Goal: Task Accomplishment & Management: Use online tool/utility

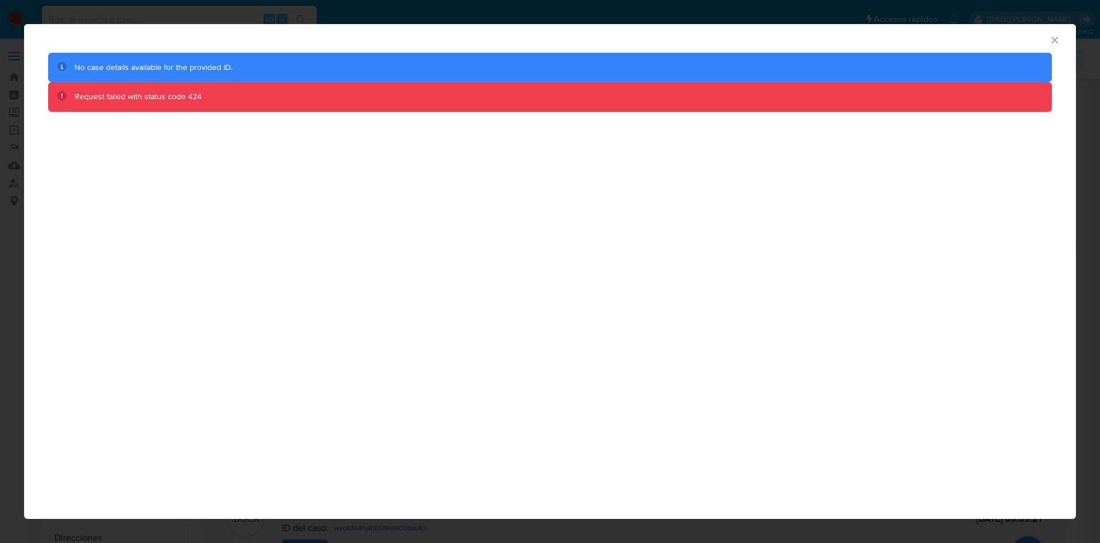
select select "10"
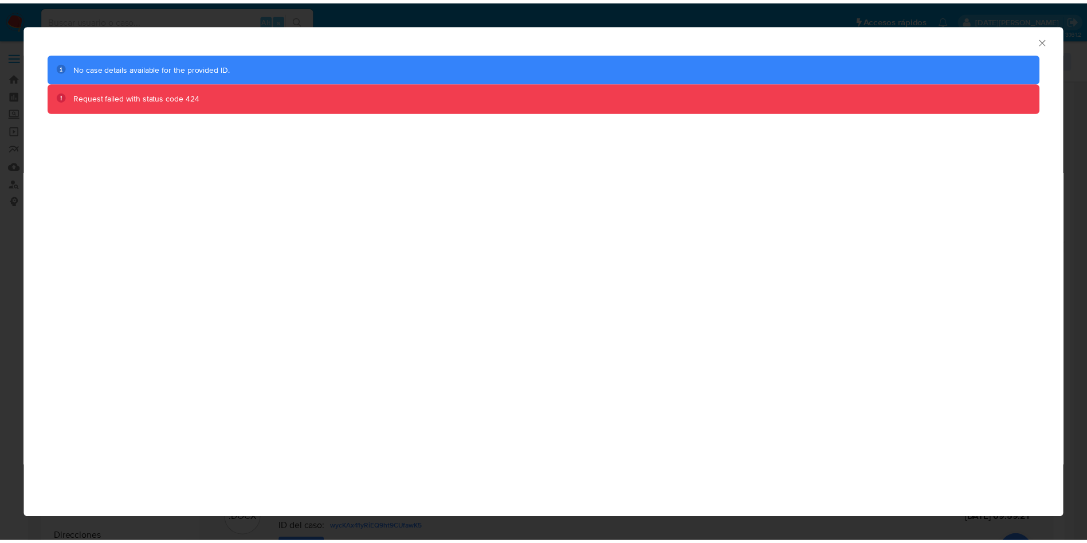
scroll to position [29, 0]
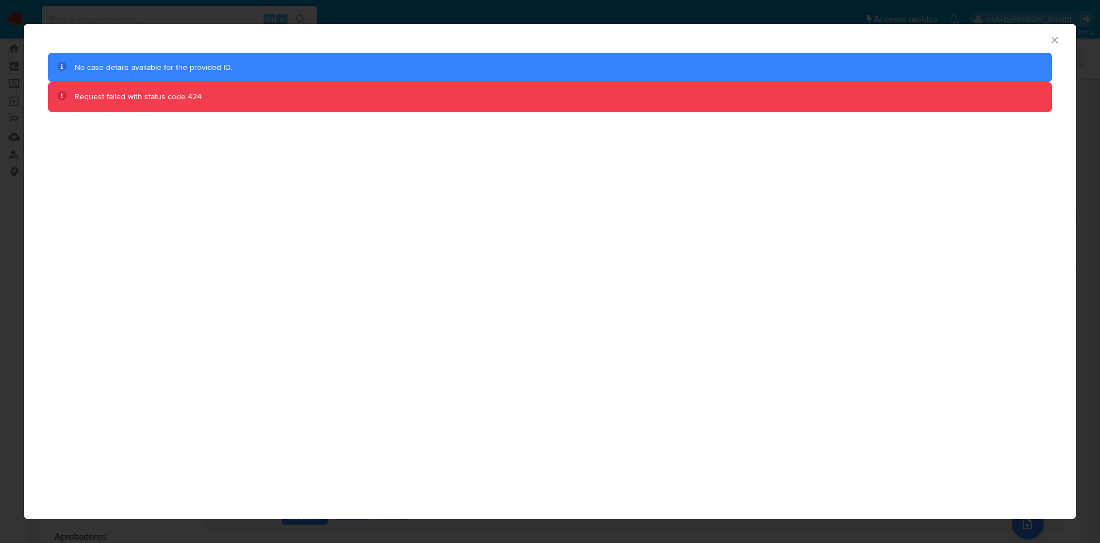
click at [1051, 36] on icon "Cerrar ventana" at bounding box center [1054, 39] width 11 height 11
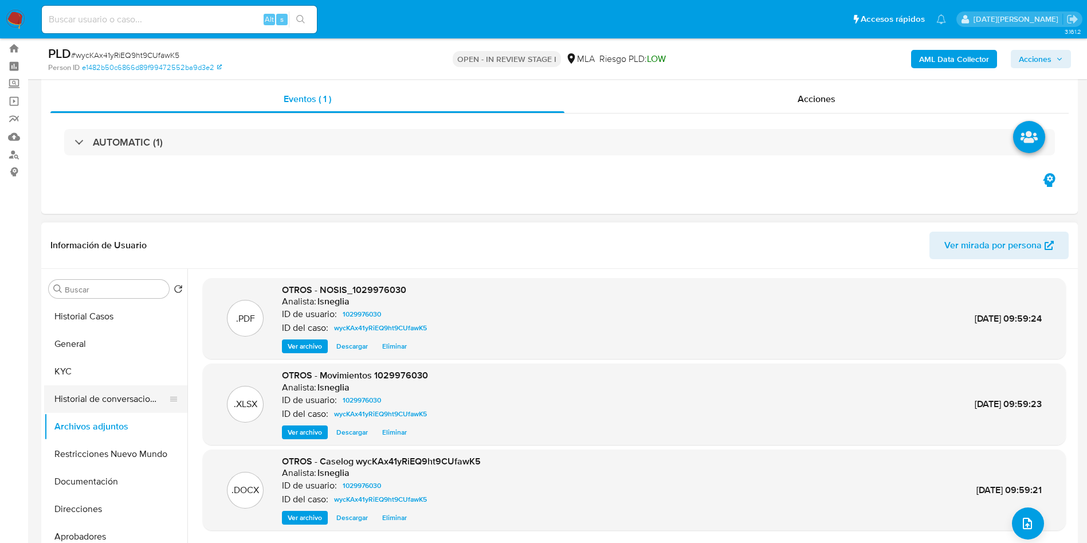
click at [82, 396] on button "Historial de conversaciones" at bounding box center [111, 399] width 134 height 28
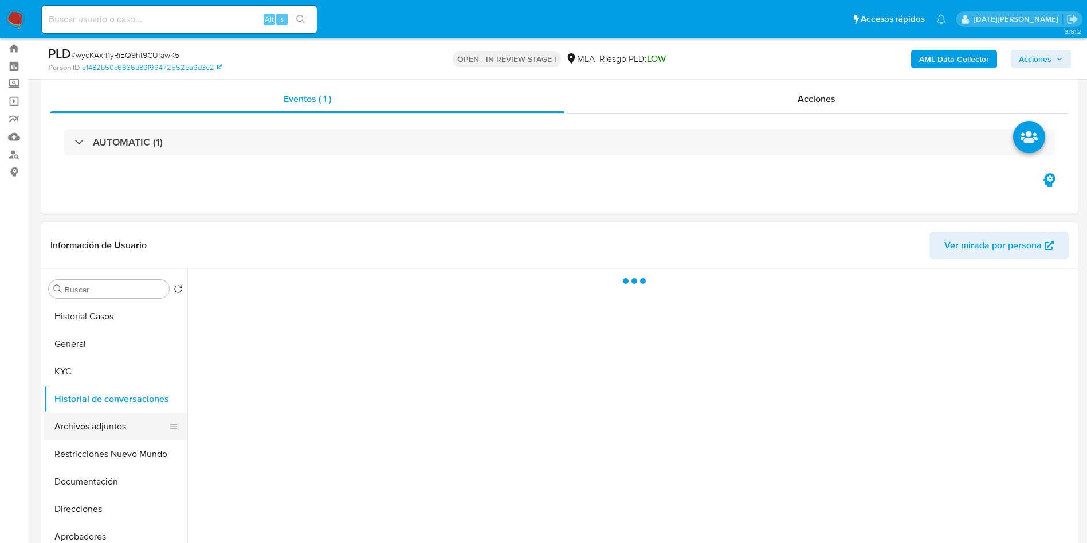
click at [83, 428] on button "Archivos adjuntos" at bounding box center [111, 427] width 134 height 28
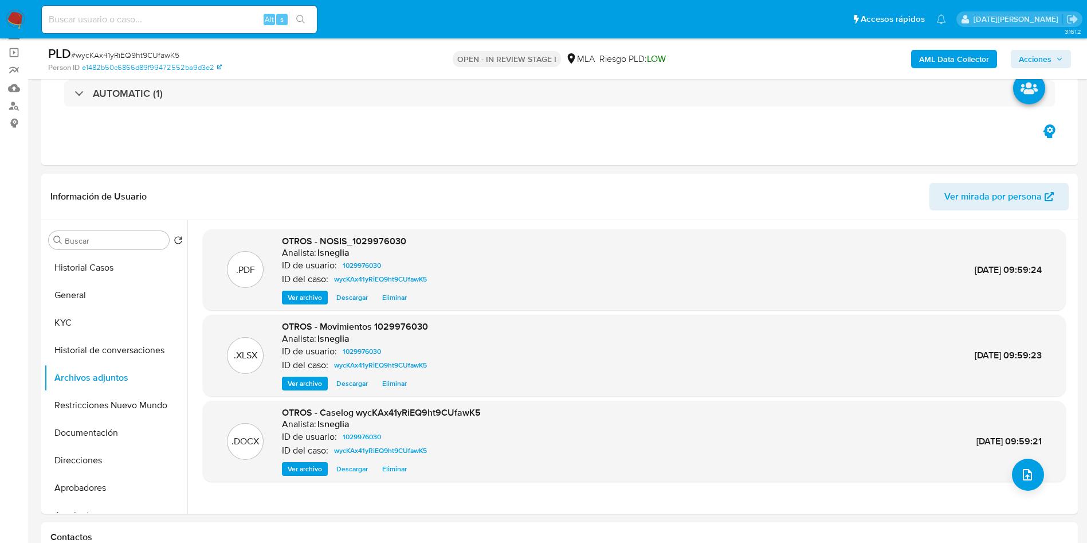
scroll to position [0, 0]
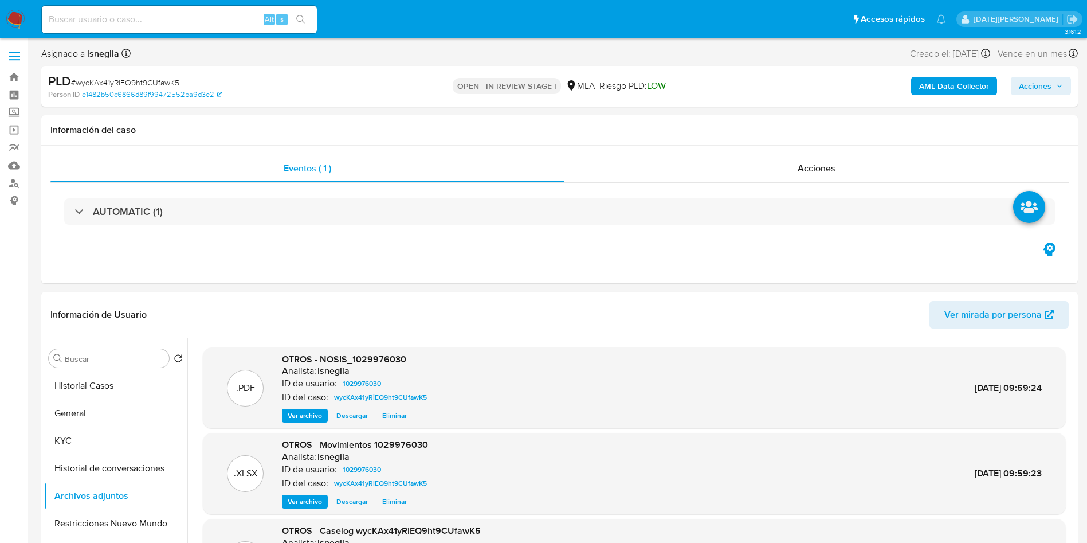
click at [951, 85] on b "AML Data Collector" at bounding box center [954, 86] width 70 height 18
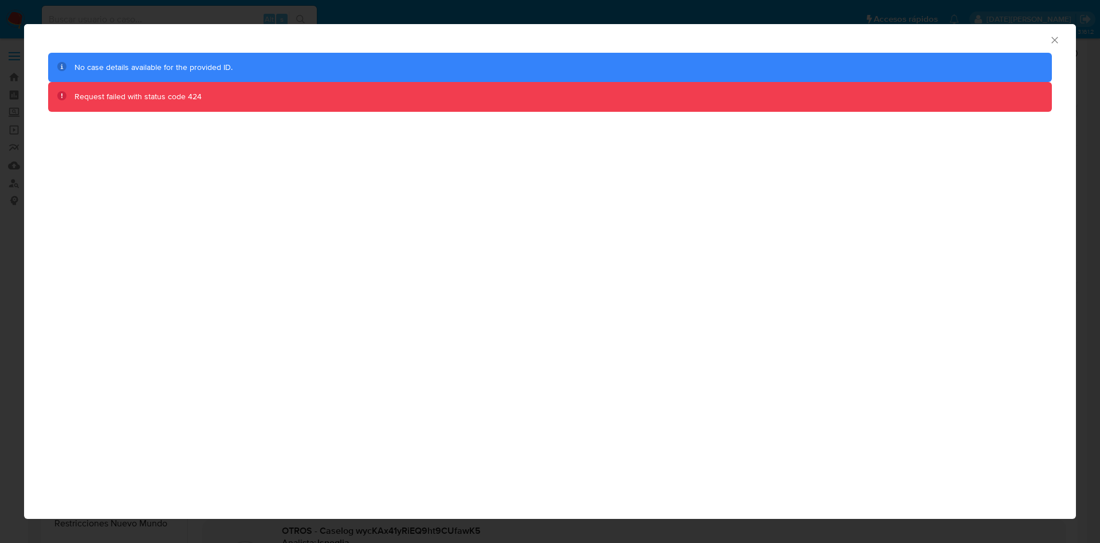
click at [1058, 41] on icon "Cerrar ventana" at bounding box center [1054, 39] width 11 height 11
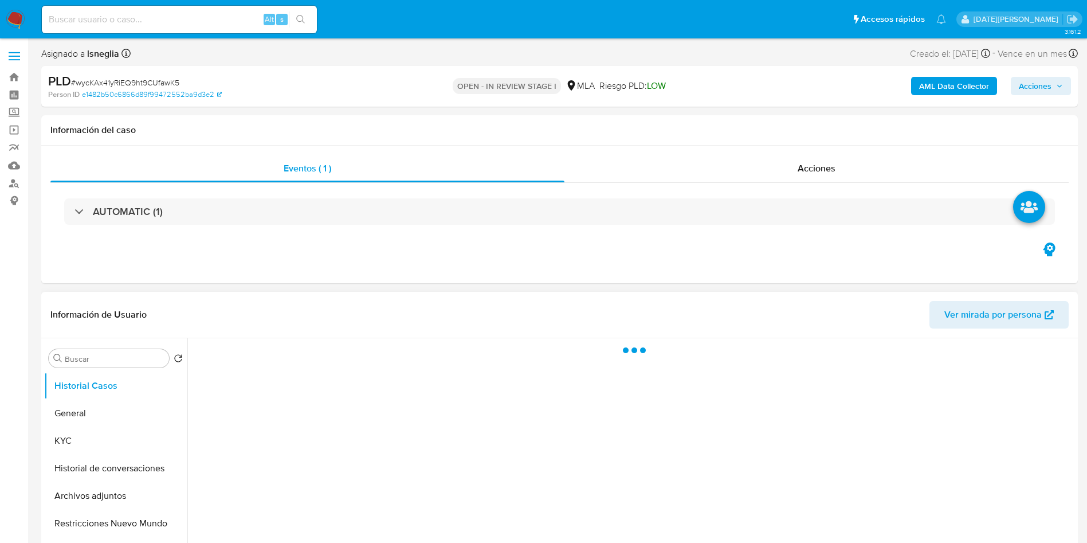
select select "10"
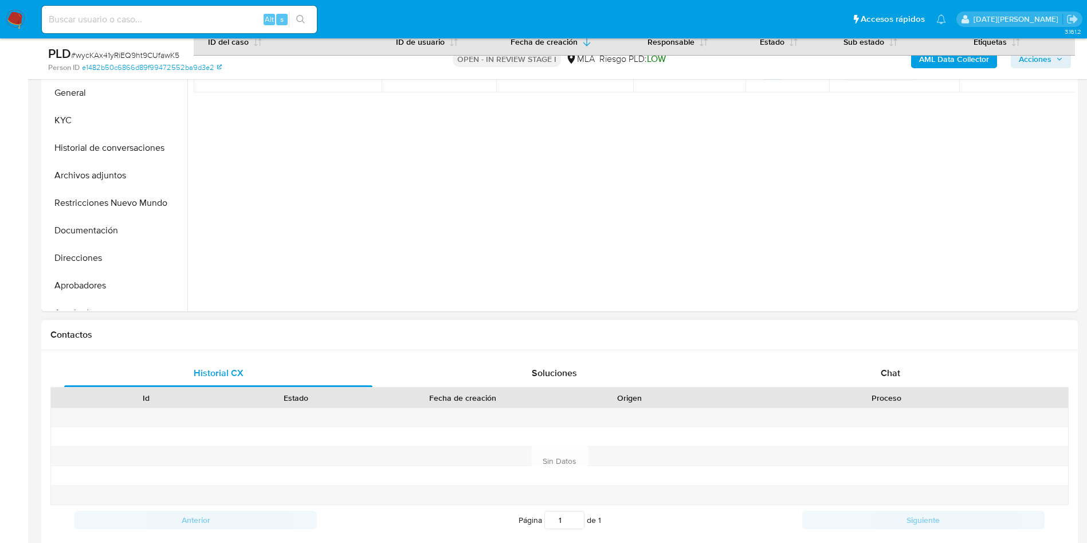
scroll to position [344, 0]
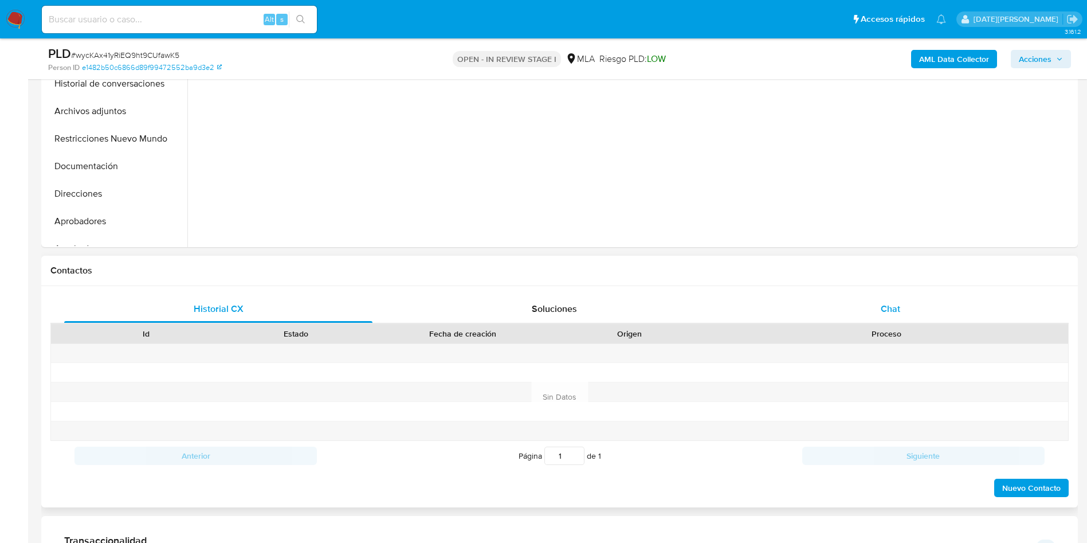
click at [909, 315] on div "Chat" at bounding box center [890, 309] width 308 height 28
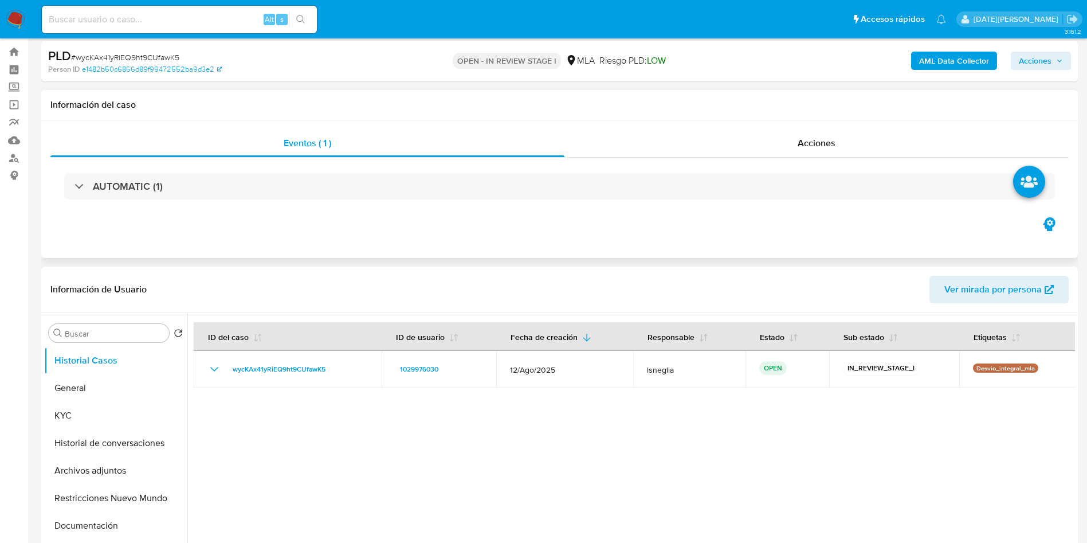
scroll to position [0, 0]
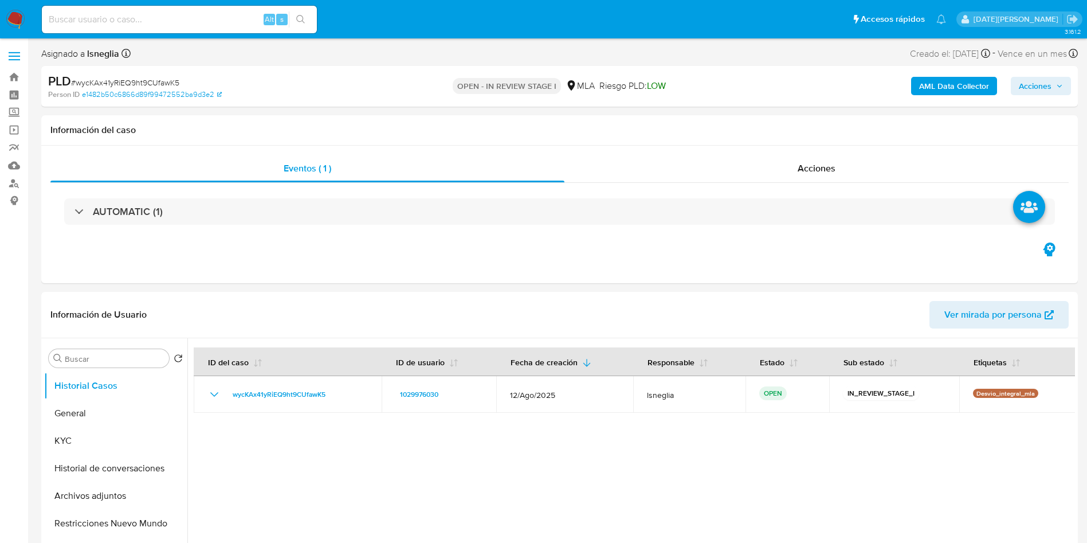
click at [951, 84] on b "AML Data Collector" at bounding box center [954, 86] width 70 height 18
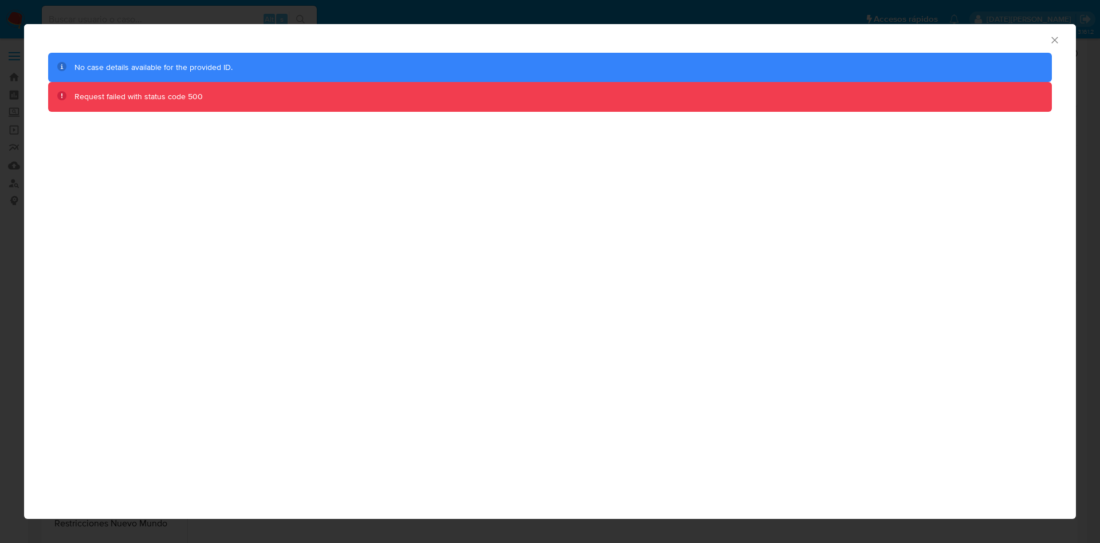
click at [1055, 39] on icon "Cerrar ventana" at bounding box center [1054, 39] width 11 height 11
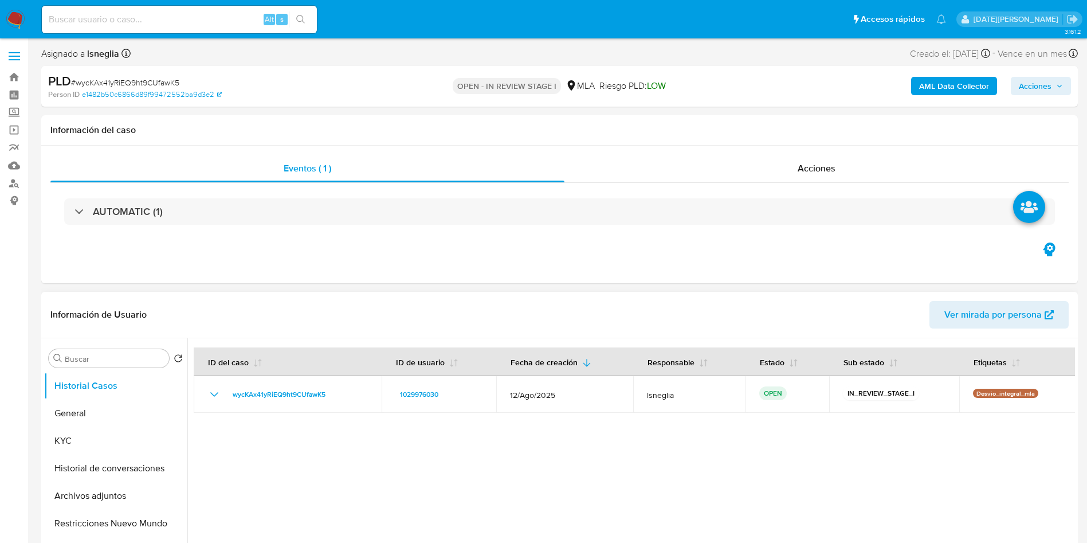
drag, startPoint x: 688, startPoint y: 437, endPoint x: 624, endPoint y: 425, distance: 65.3
click at [687, 437] on div at bounding box center [631, 484] width 888 height 293
click at [129, 494] on button "Archivos adjuntos" at bounding box center [111, 496] width 134 height 28
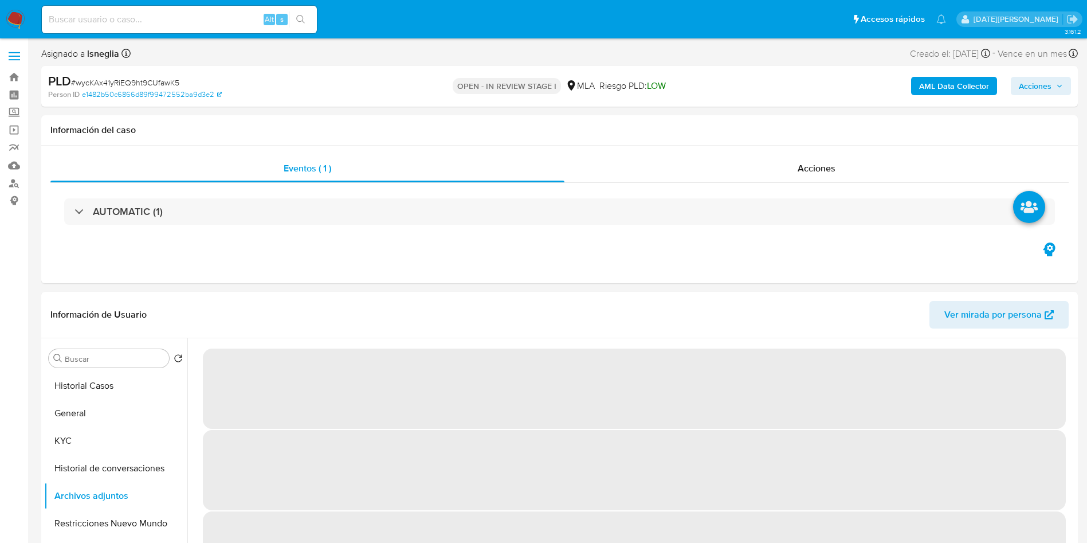
click at [970, 84] on b "AML Data Collector" at bounding box center [954, 86] width 70 height 18
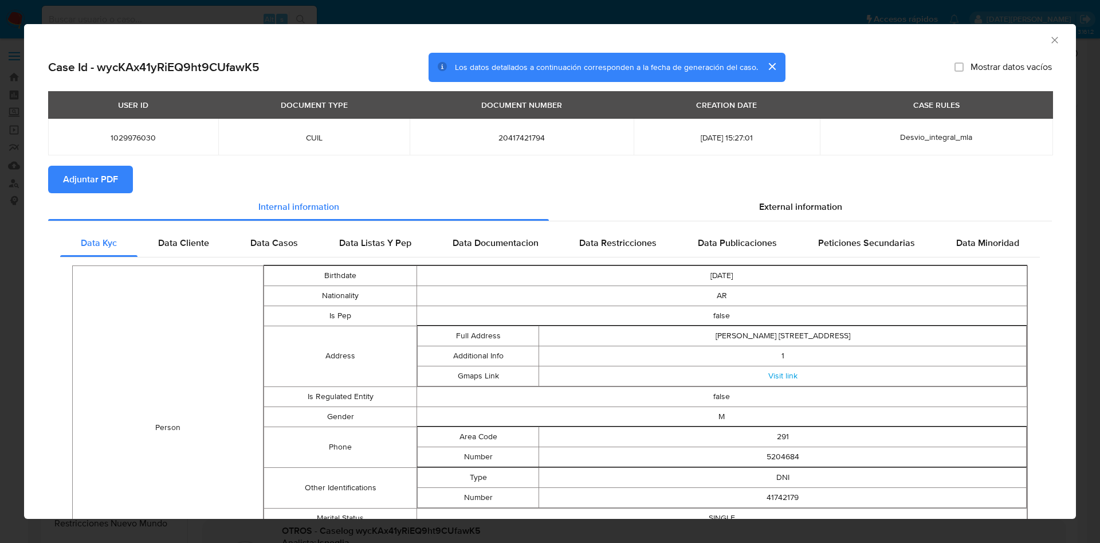
click at [76, 185] on span "Adjuntar PDF" at bounding box center [90, 179] width 55 height 25
click at [196, 236] on span "Data Cliente" at bounding box center [183, 242] width 51 height 13
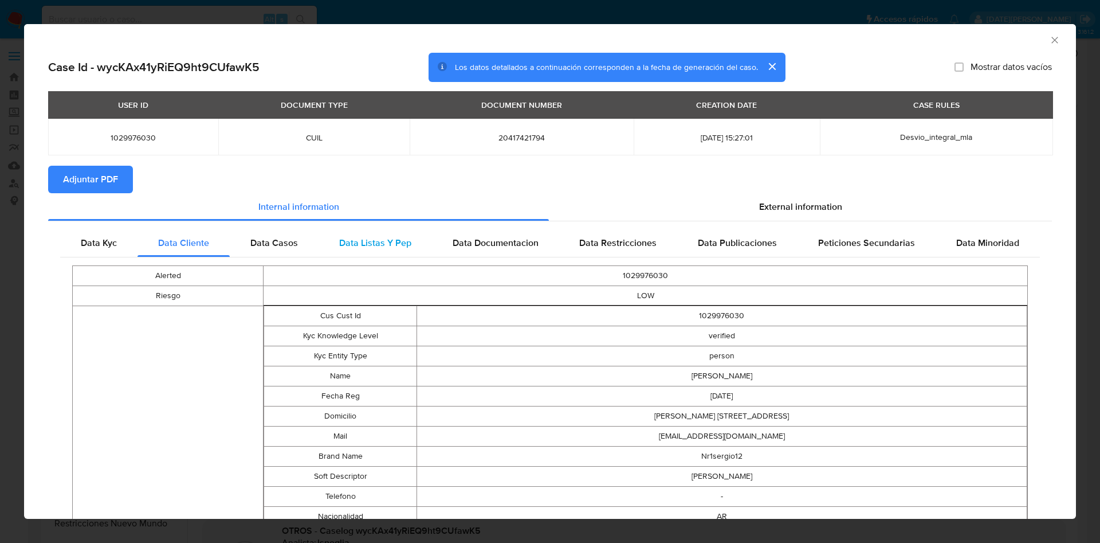
drag, startPoint x: 270, startPoint y: 247, endPoint x: 368, endPoint y: 251, distance: 98.6
click at [271, 247] on span "Data Casos" at bounding box center [274, 242] width 48 height 13
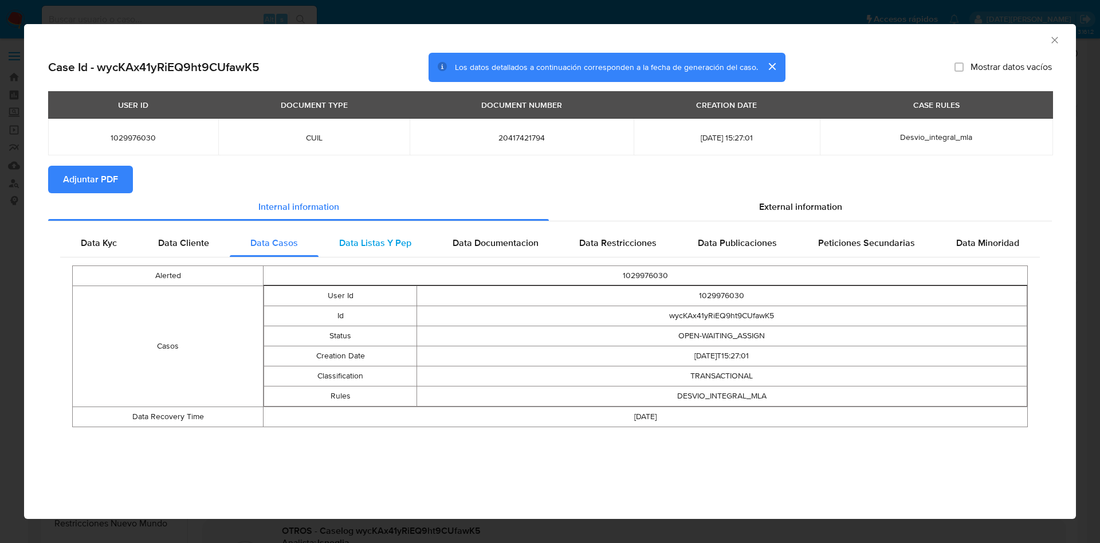
click at [369, 251] on div "Data Listas Y Pep" at bounding box center [375, 243] width 113 height 28
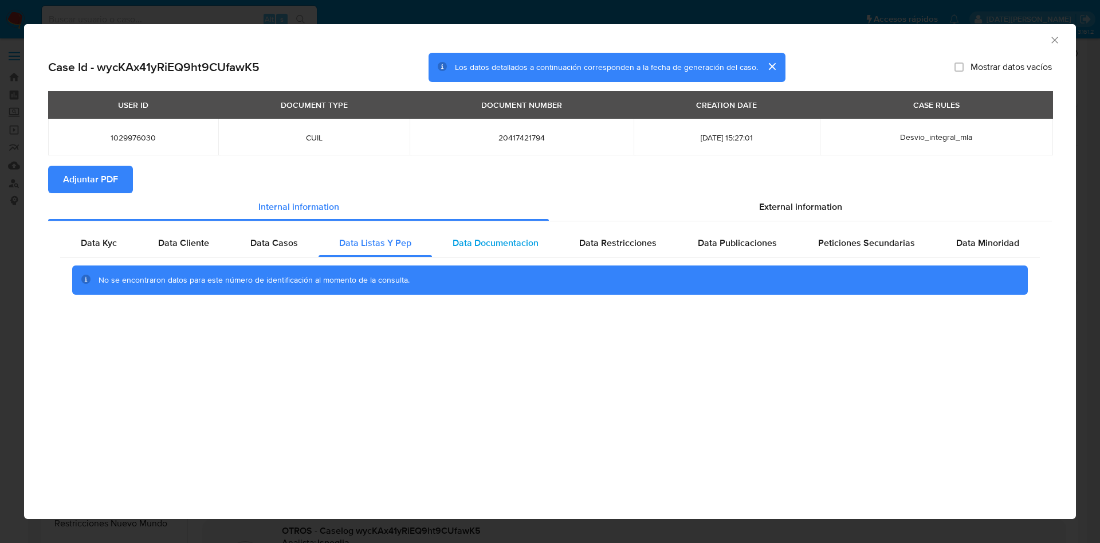
click at [467, 249] on div "Data Documentacion" at bounding box center [495, 243] width 127 height 28
click at [611, 240] on span "Data Restricciones" at bounding box center [617, 242] width 77 height 13
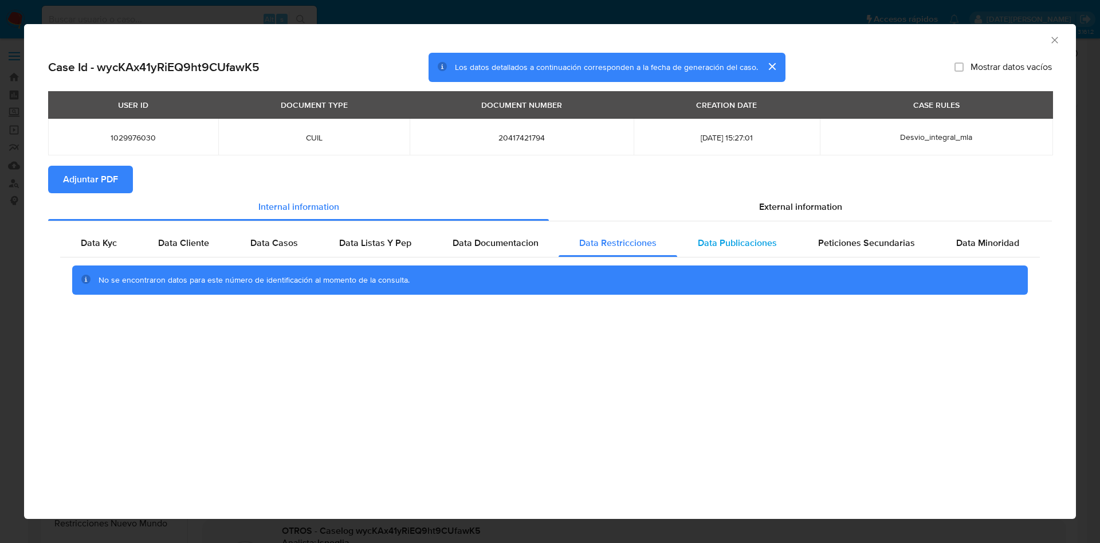
click at [723, 245] on span "Data Publicaciones" at bounding box center [737, 242] width 79 height 13
click at [830, 247] on span "Peticiones Secundarias" at bounding box center [866, 242] width 97 height 13
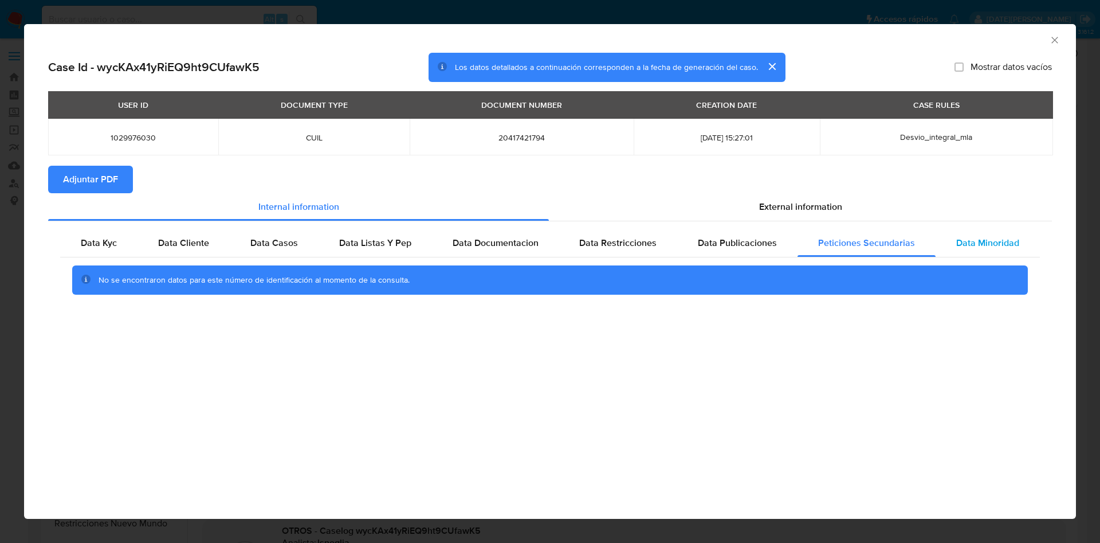
click at [950, 245] on div "Data Minoridad" at bounding box center [988, 243] width 104 height 28
click at [796, 184] on section "Adjuntar PDF" at bounding box center [550, 180] width 1004 height 28
click at [794, 195] on div "External information" at bounding box center [800, 207] width 503 height 28
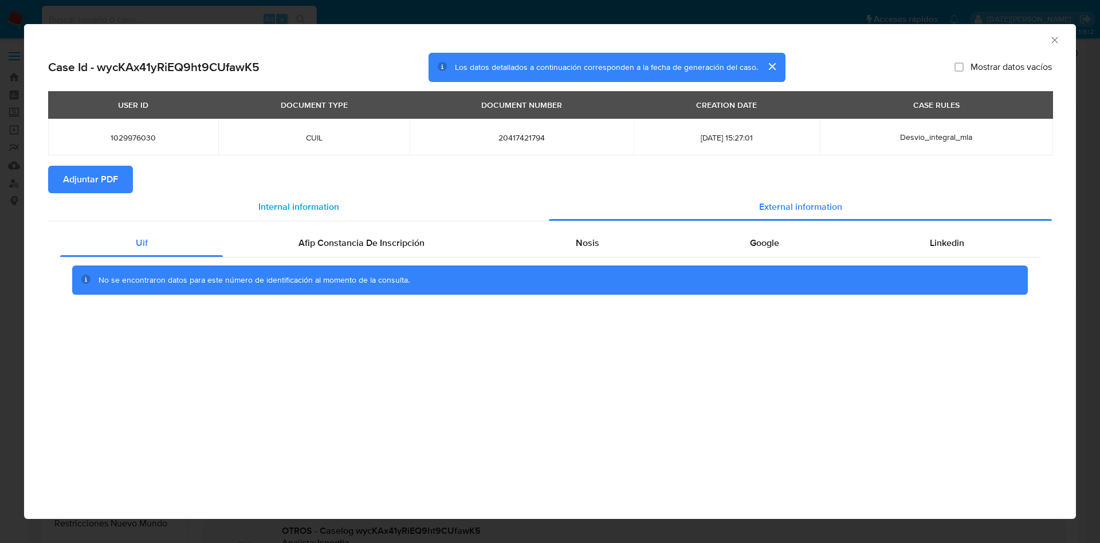
click at [308, 218] on div "Internal information" at bounding box center [298, 207] width 501 height 28
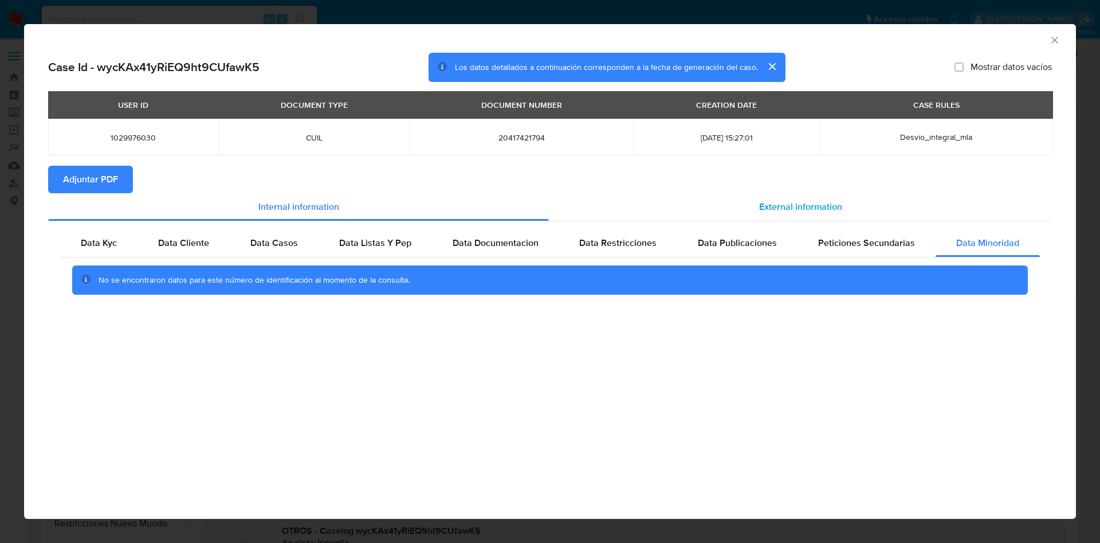
click at [813, 205] on span "External information" at bounding box center [800, 206] width 83 height 13
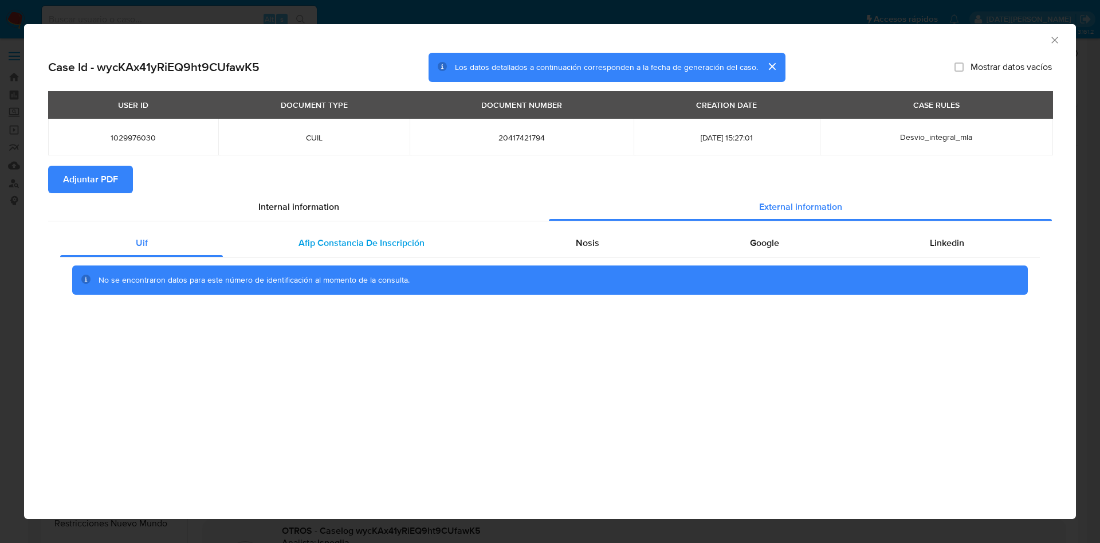
click at [361, 234] on div "Afip Constancia De Inscripción" at bounding box center [361, 243] width 277 height 28
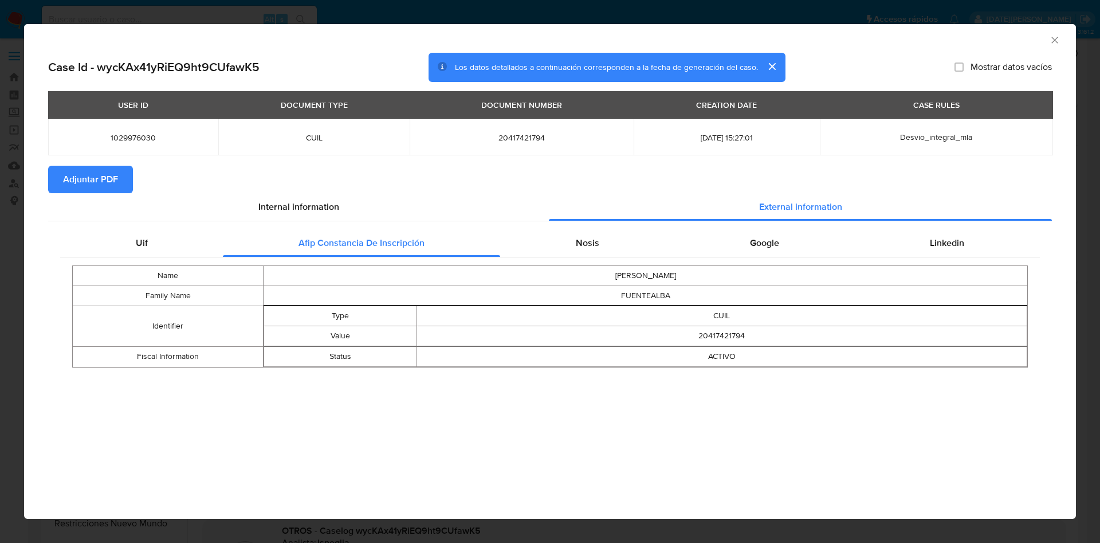
click at [611, 259] on div "Name SERGIO AGUSTIN Family Name FUENTEALBA Identifier Type CUIL Value 204174217…" at bounding box center [550, 316] width 980 height 118
click at [582, 237] on span "Nosis" at bounding box center [587, 242] width 23 height 13
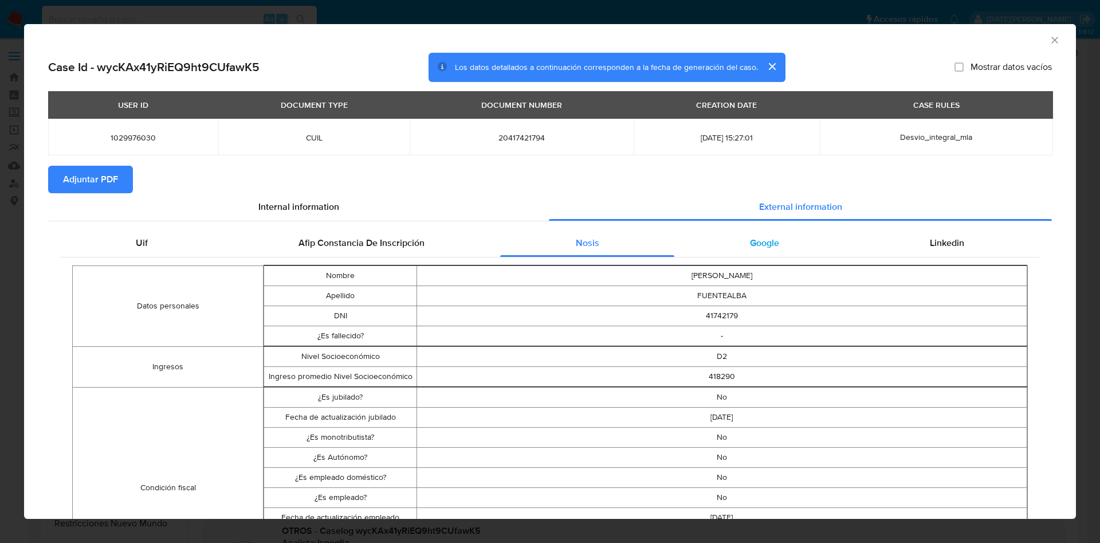
click at [769, 236] on span "Google" at bounding box center [764, 242] width 29 height 13
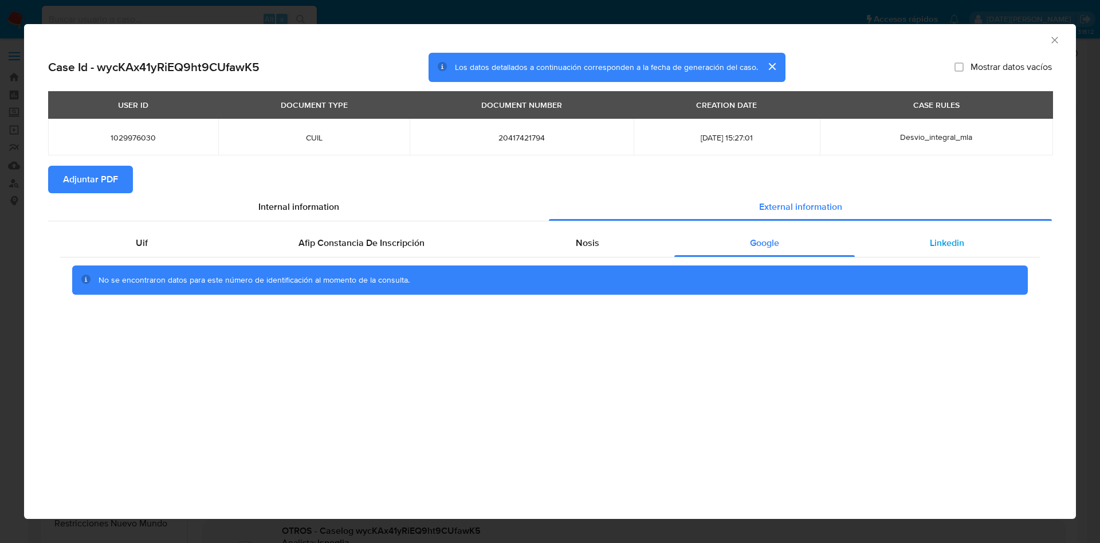
click at [968, 250] on div "Linkedin" at bounding box center [947, 243] width 185 height 28
click at [745, 240] on div "Google" at bounding box center [764, 243] width 180 height 28
click at [588, 227] on div "Uif Afip Constancia De Inscripción Nosis Google Linkedin No se encontraron dato…" at bounding box center [550, 266] width 1004 height 90
click at [563, 241] on div "Nosis" at bounding box center [587, 243] width 174 height 28
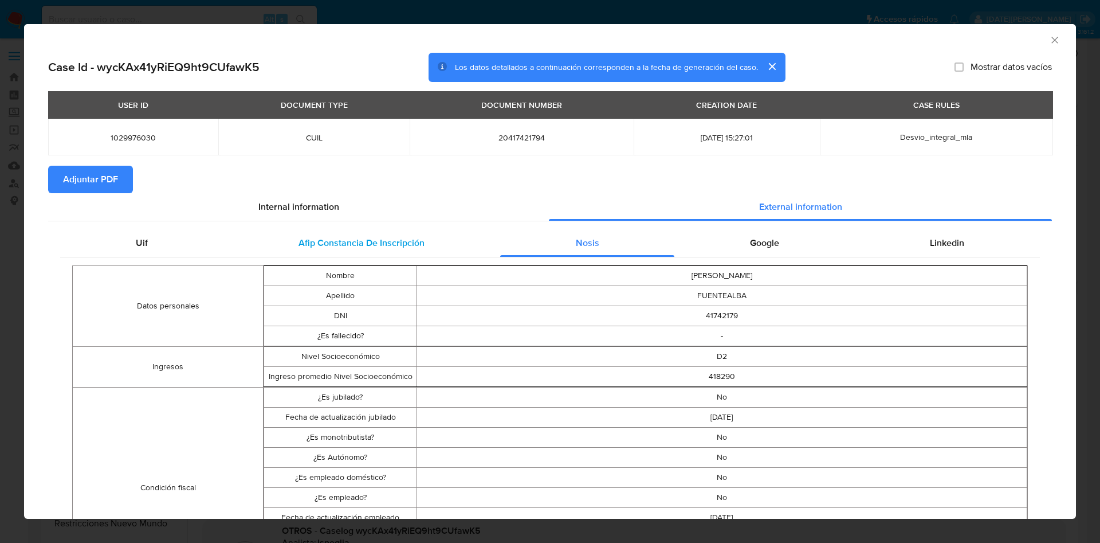
click at [339, 232] on div "Afip Constancia De Inscripción" at bounding box center [361, 243] width 277 height 28
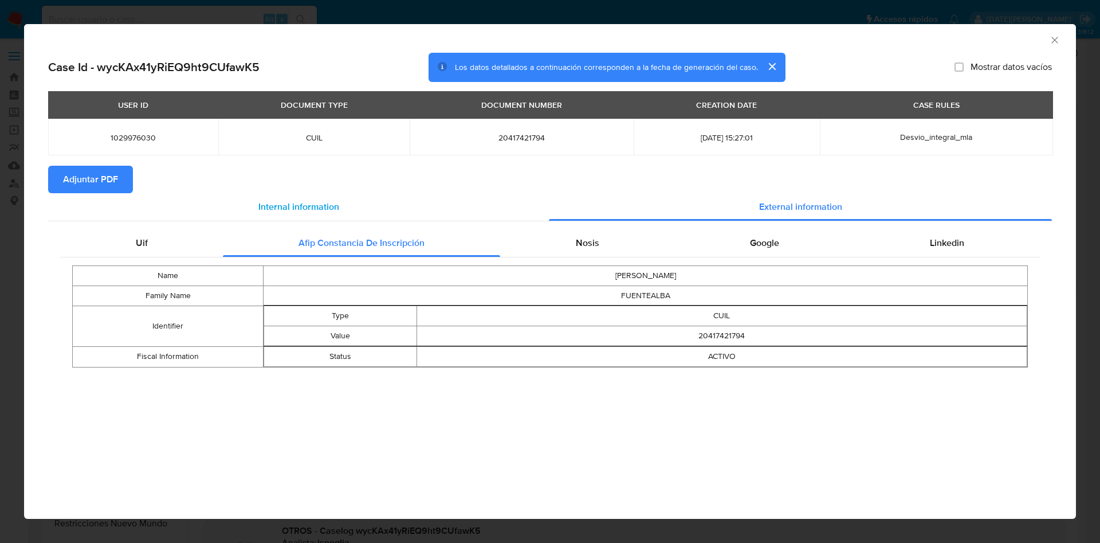
drag, startPoint x: 163, startPoint y: 240, endPoint x: 322, endPoint y: 208, distance: 162.4
click at [163, 240] on div "Uif" at bounding box center [141, 243] width 163 height 28
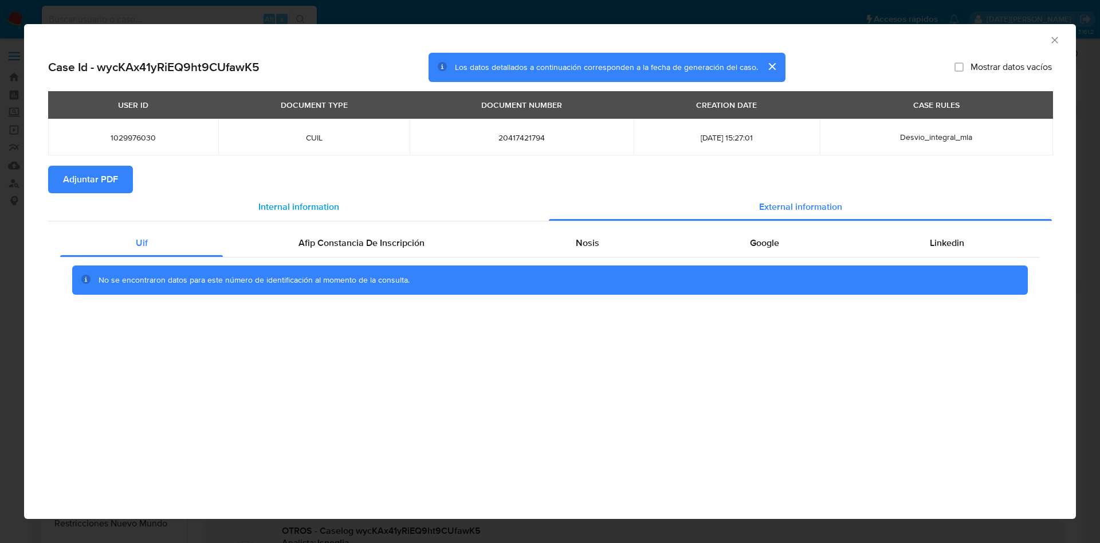
click at [325, 201] on span "Internal information" at bounding box center [298, 206] width 81 height 13
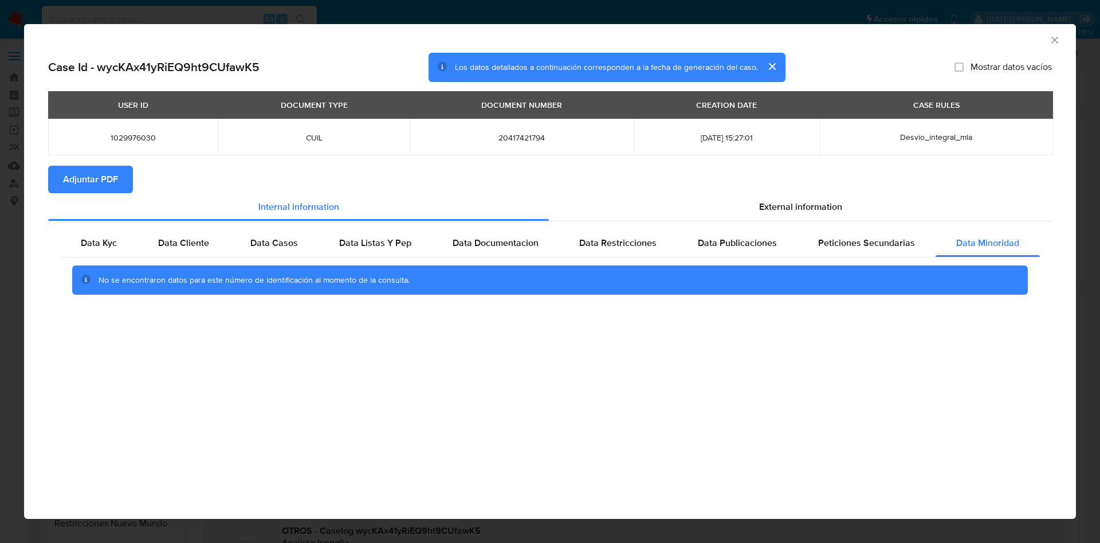
click at [1054, 40] on icon "Cerrar ventana" at bounding box center [1055, 40] width 6 height 6
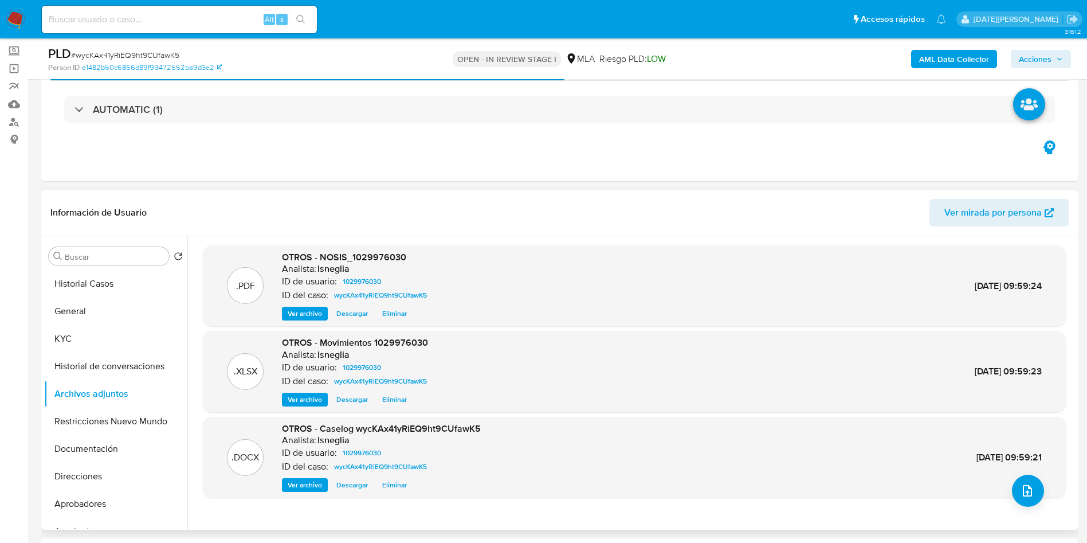
scroll to position [86, 0]
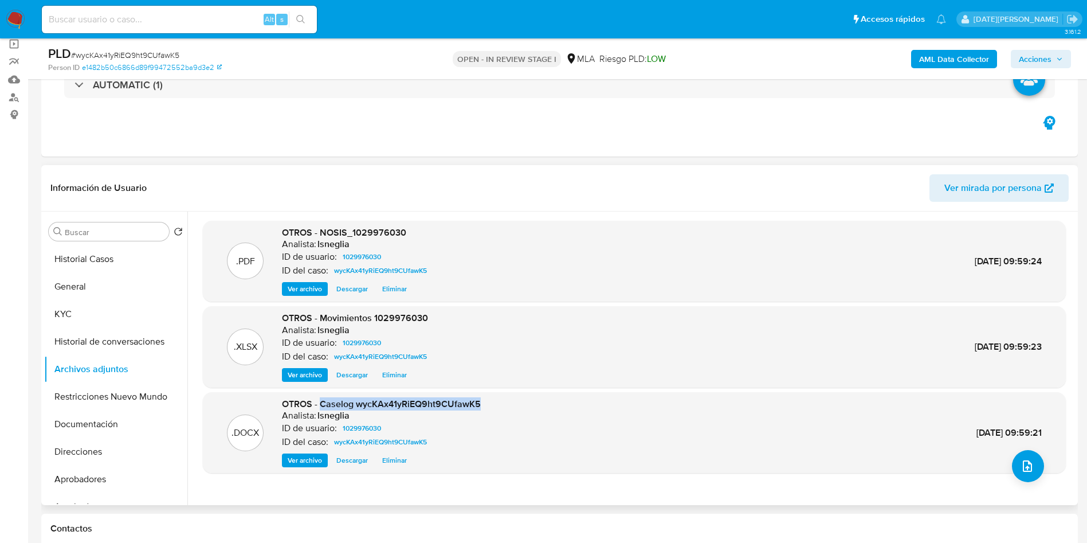
drag, startPoint x: 320, startPoint y: 406, endPoint x: 489, endPoint y: 403, distance: 169.6
click at [489, 403] on div ".DOCX OTROS - Caselog wycKAx41yRiEQ9ht9CUfawK5 Analista: lsneglia ID de usuario…" at bounding box center [635, 433] width 852 height 70
copy span "Caselog wycKAx41yRiEQ9ht9CUfawK5"
click at [74, 259] on button "Historial Casos" at bounding box center [111, 259] width 134 height 28
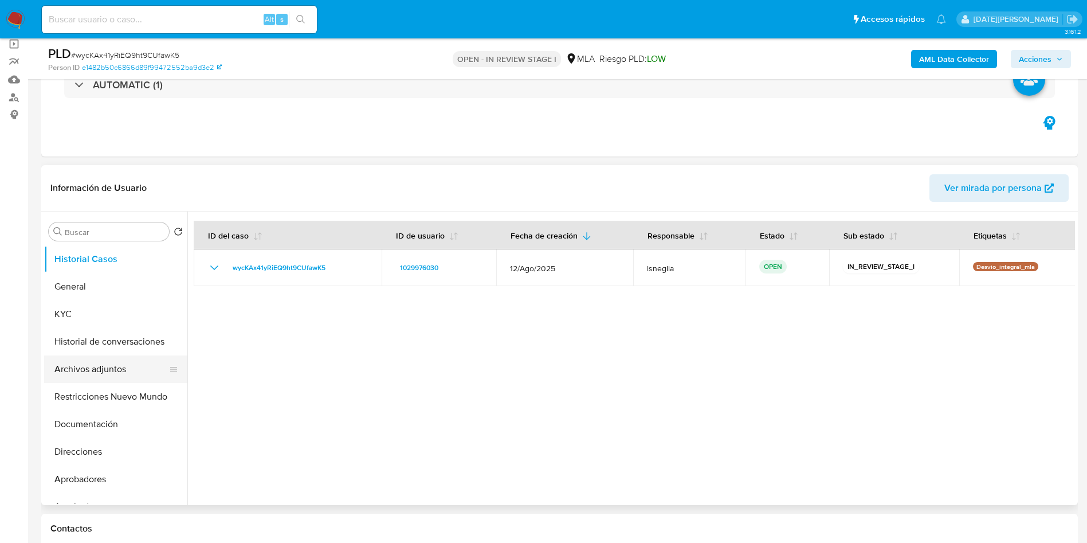
click at [99, 370] on button "Archivos adjuntos" at bounding box center [111, 369] width 134 height 28
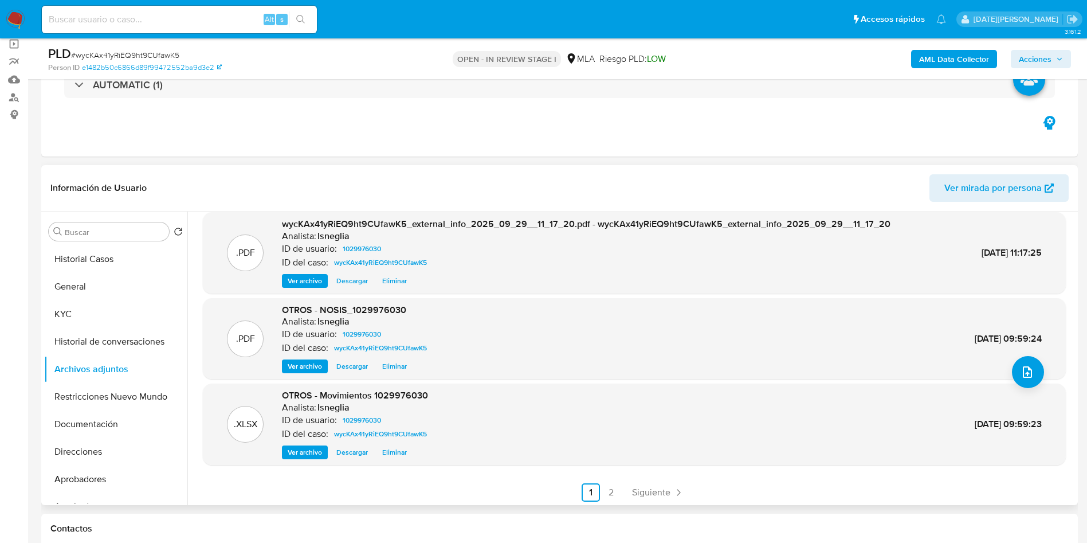
scroll to position [96, 0]
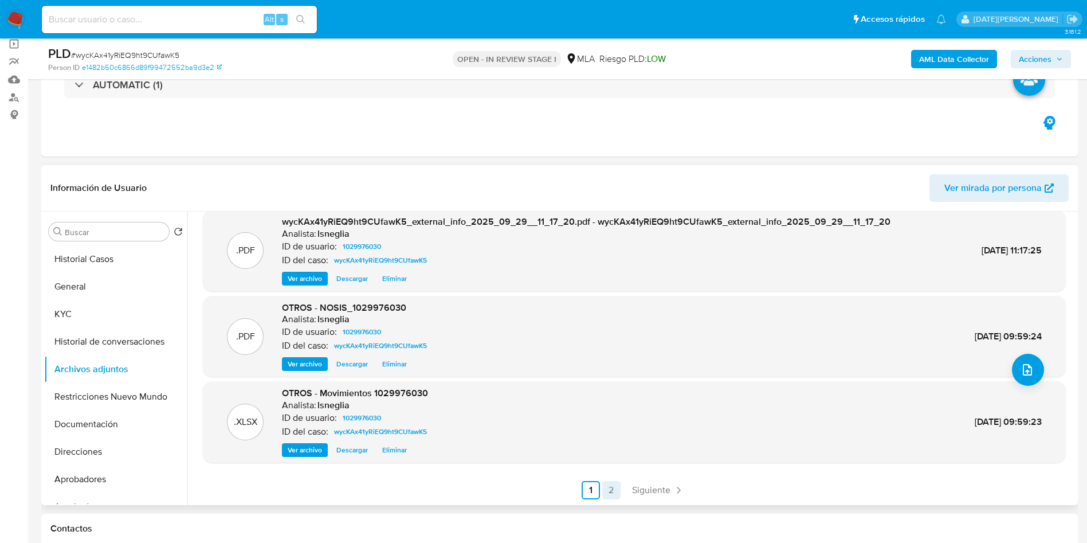
click at [610, 489] on link "2" at bounding box center [611, 490] width 18 height 18
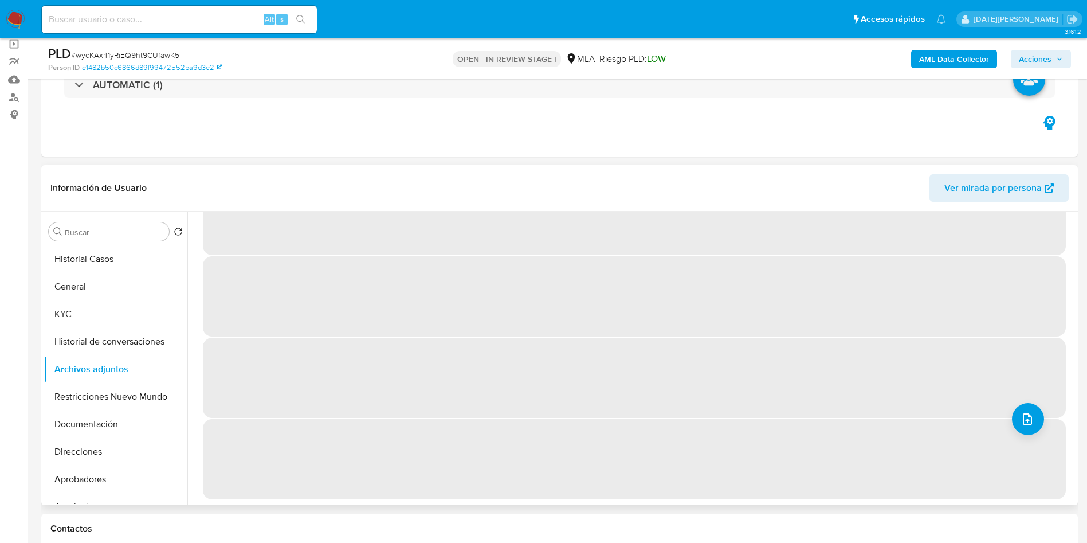
scroll to position [0, 0]
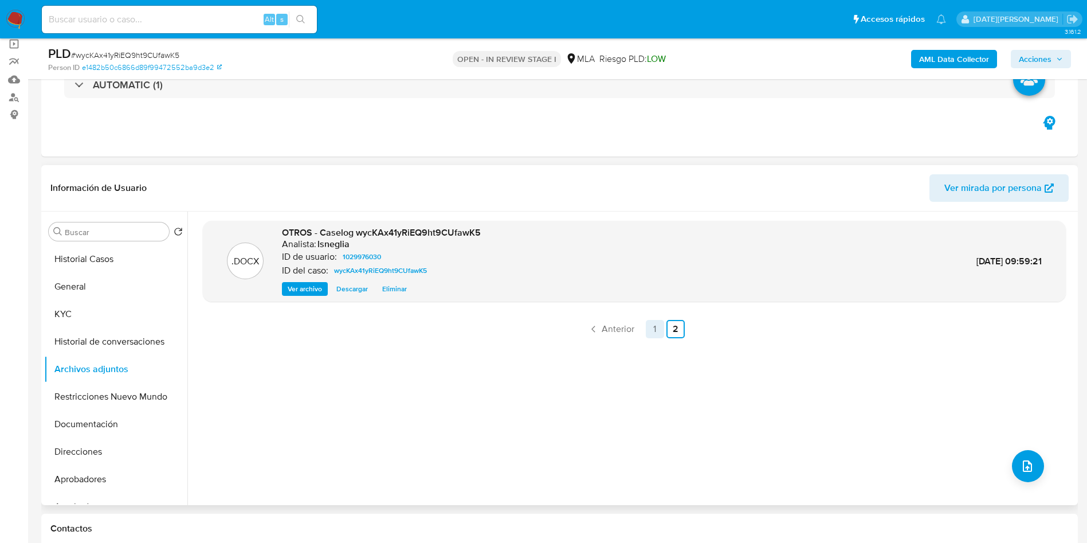
click at [649, 330] on link "1" at bounding box center [655, 329] width 18 height 18
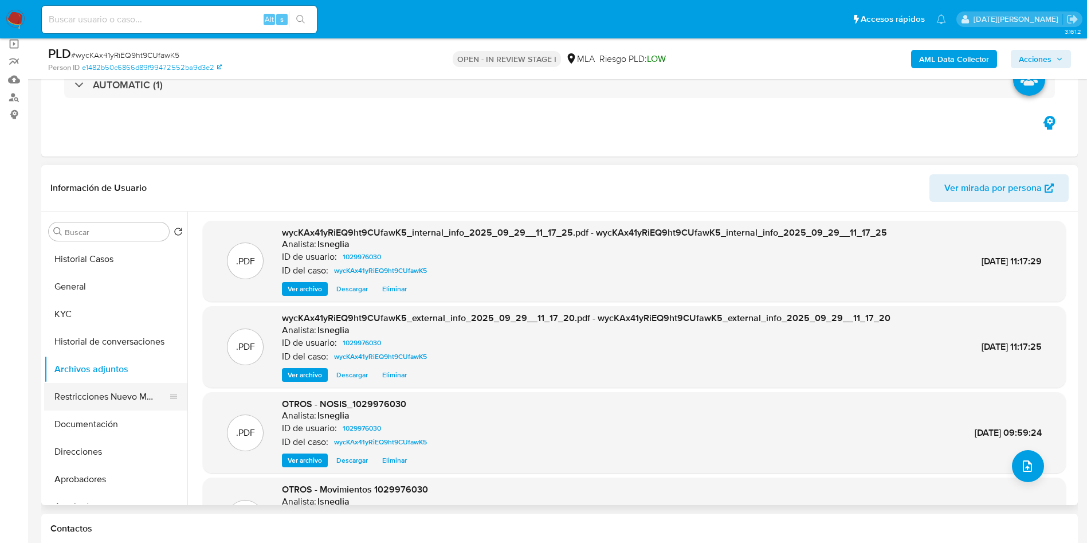
click at [111, 391] on button "Restricciones Nuevo Mundo" at bounding box center [111, 397] width 134 height 28
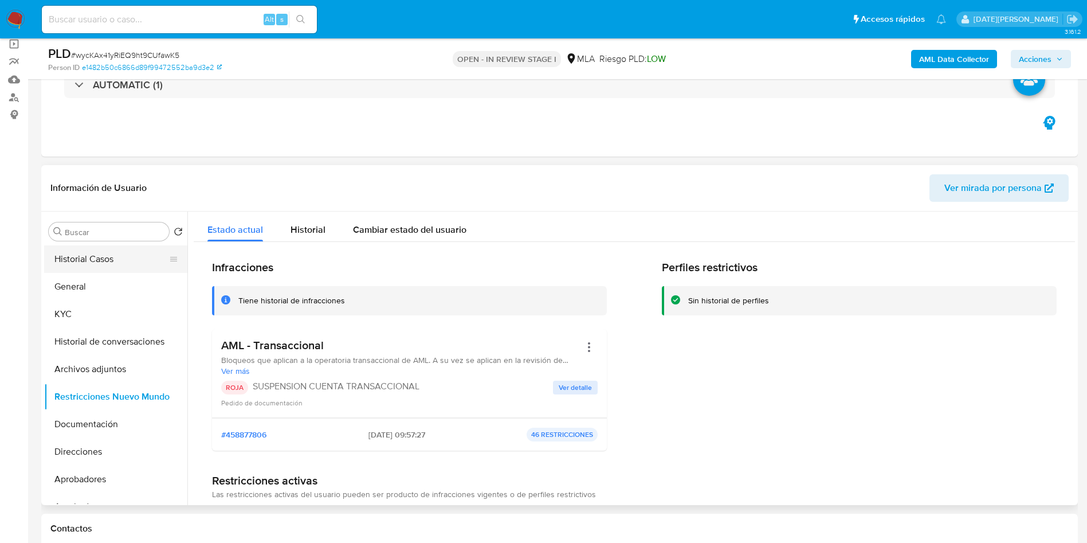
click at [77, 255] on button "Historial Casos" at bounding box center [111, 259] width 134 height 28
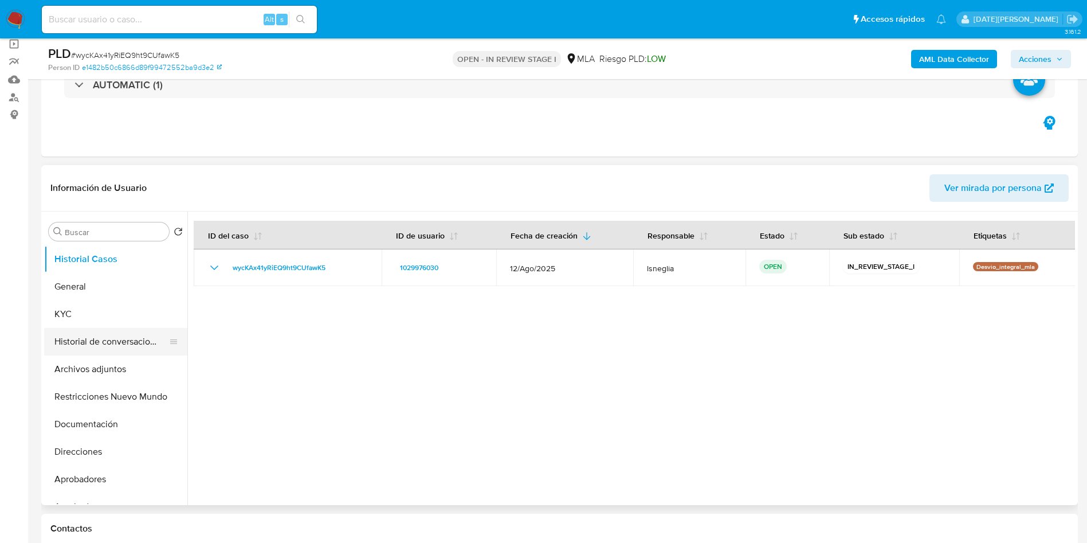
click at [92, 332] on button "Historial de conversaciones" at bounding box center [111, 342] width 134 height 28
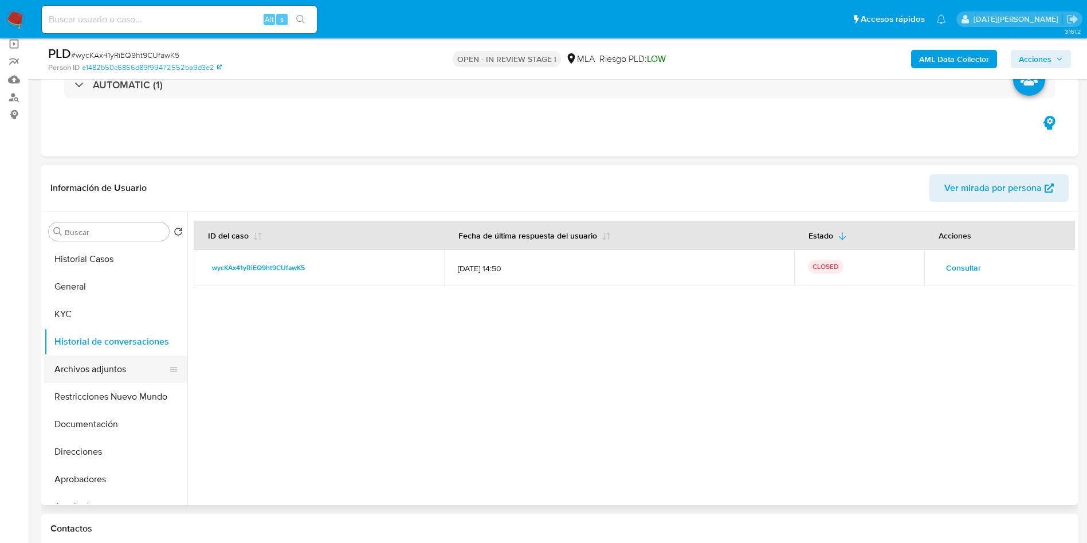
click at [88, 372] on button "Archivos adjuntos" at bounding box center [111, 369] width 134 height 28
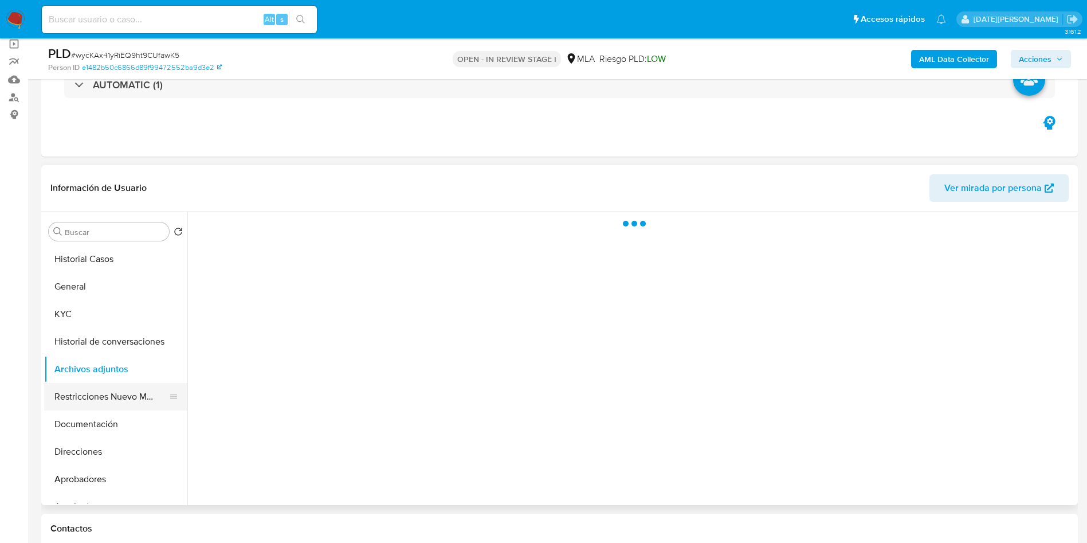
click at [81, 390] on button "Restricciones Nuevo Mundo" at bounding box center [111, 397] width 134 height 28
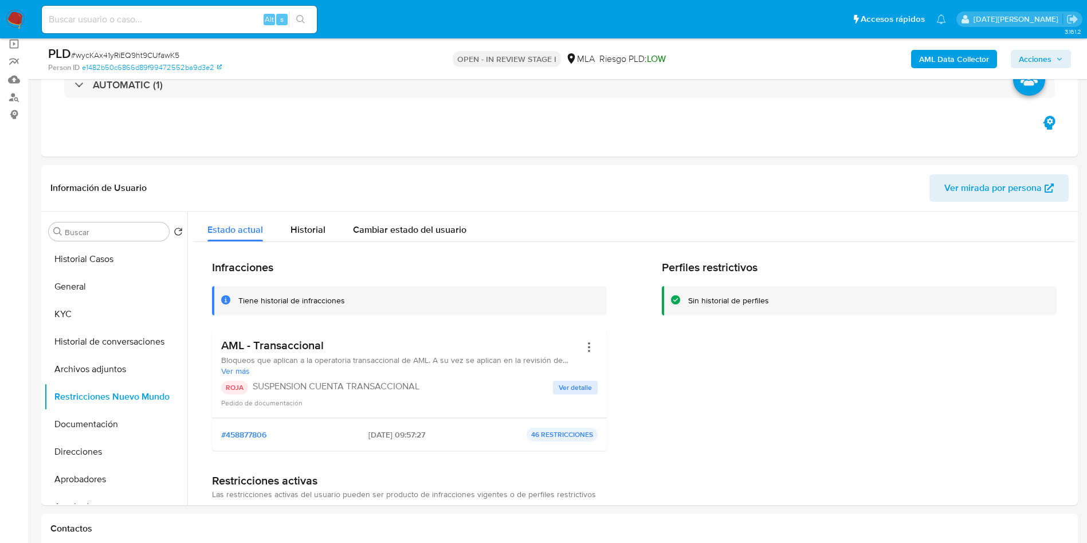
click at [1065, 53] on button "Acciones" at bounding box center [1041, 59] width 60 height 18
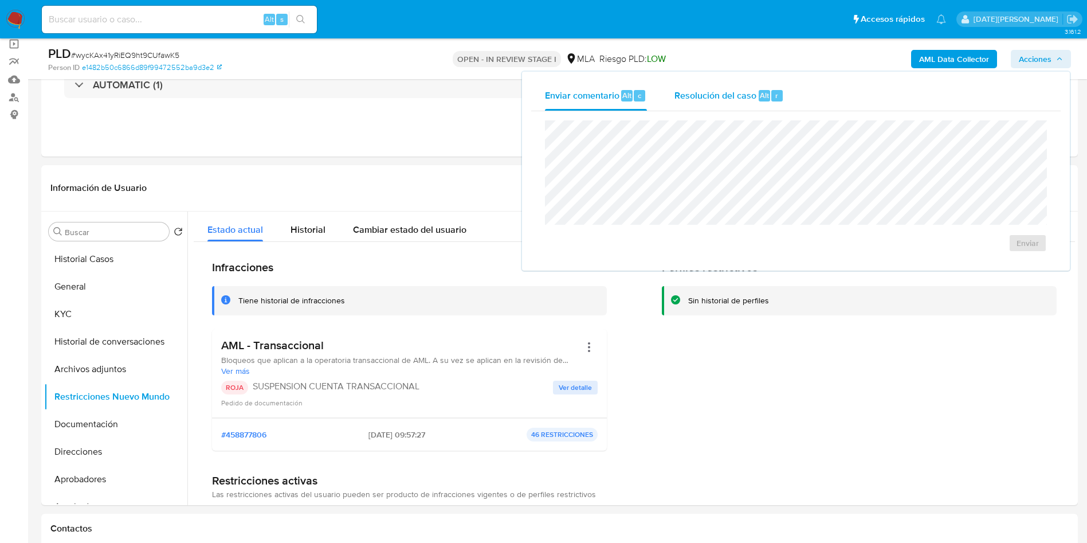
click at [682, 103] on div "Resolución del caso Alt r" at bounding box center [728, 96] width 109 height 30
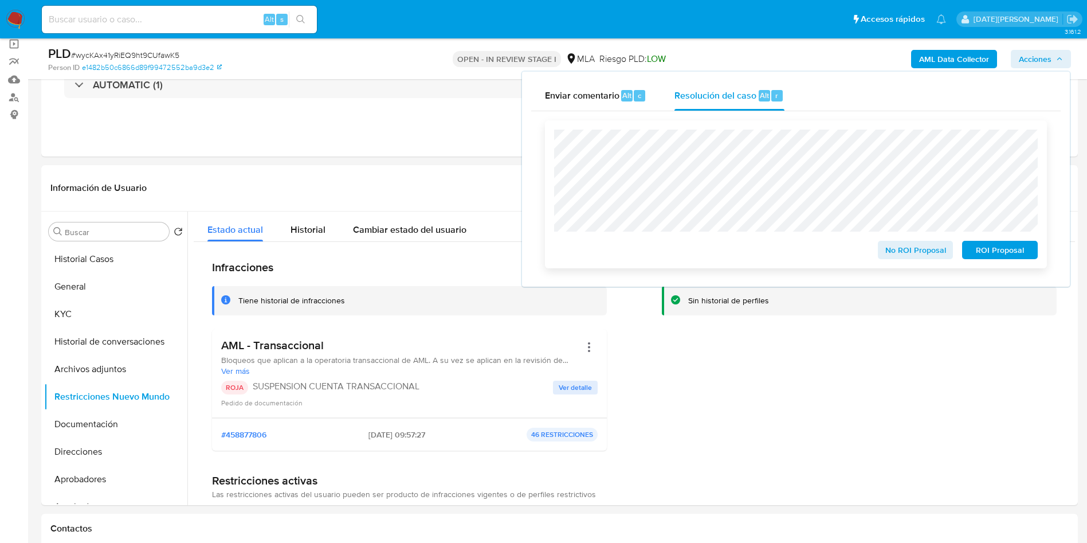
click at [998, 253] on span "ROI Proposal" at bounding box center [1000, 250] width 60 height 16
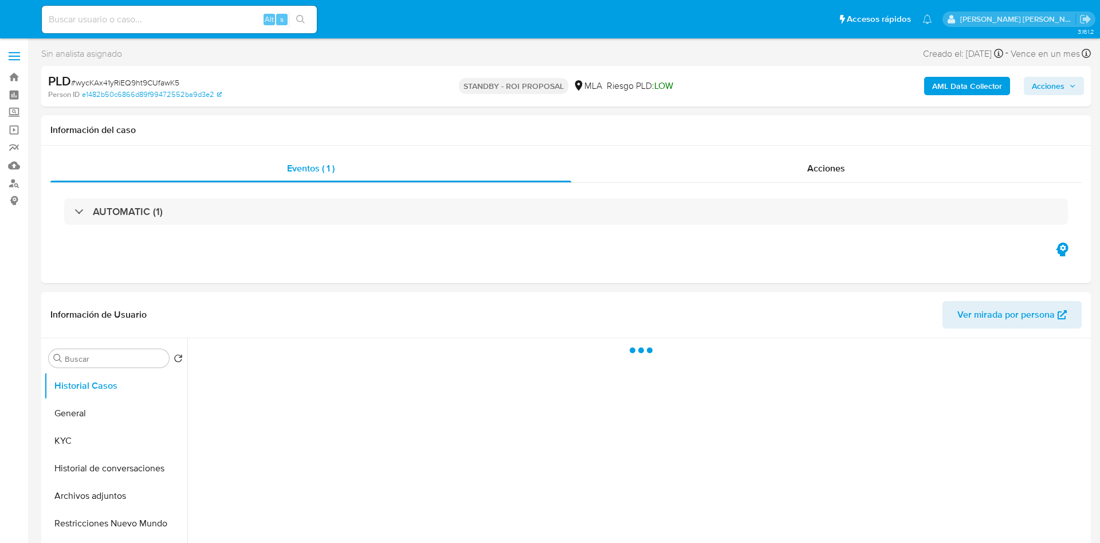
select select "10"
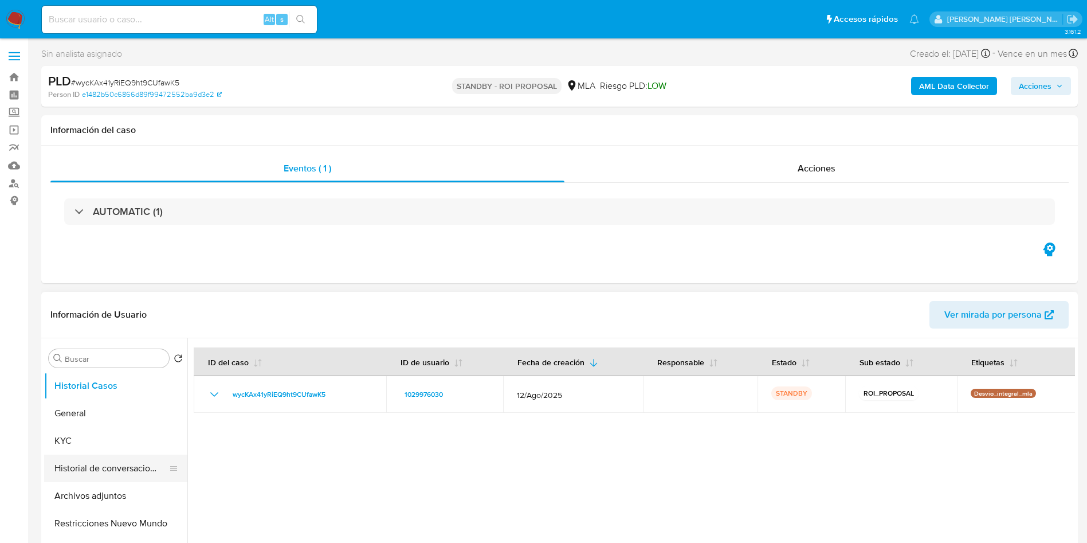
click at [121, 466] on button "Historial de conversaciones" at bounding box center [111, 468] width 134 height 28
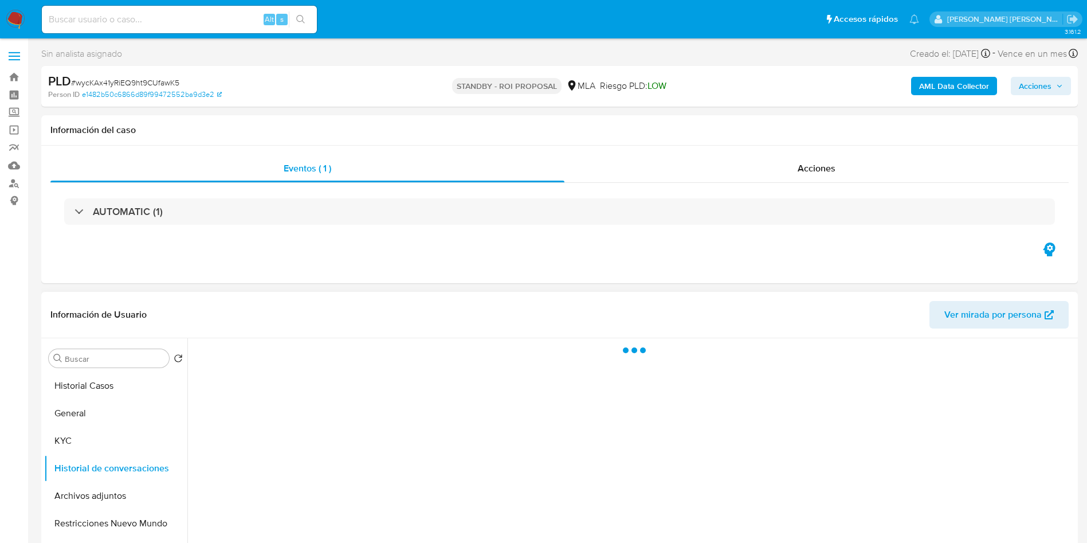
scroll to position [86, 0]
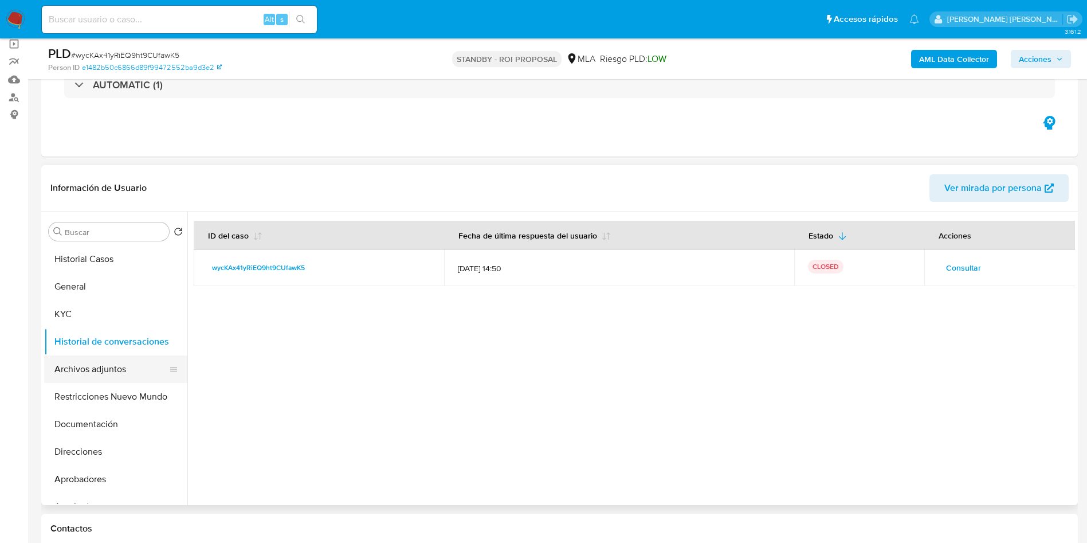
click at [71, 368] on button "Archivos adjuntos" at bounding box center [111, 369] width 134 height 28
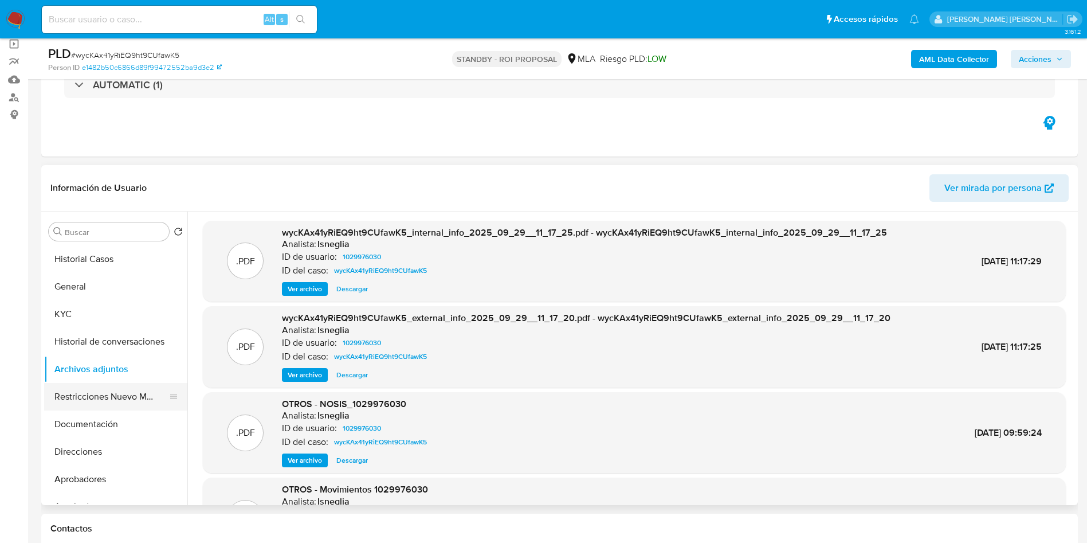
click at [74, 399] on button "Restricciones Nuevo Mundo" at bounding box center [111, 397] width 134 height 28
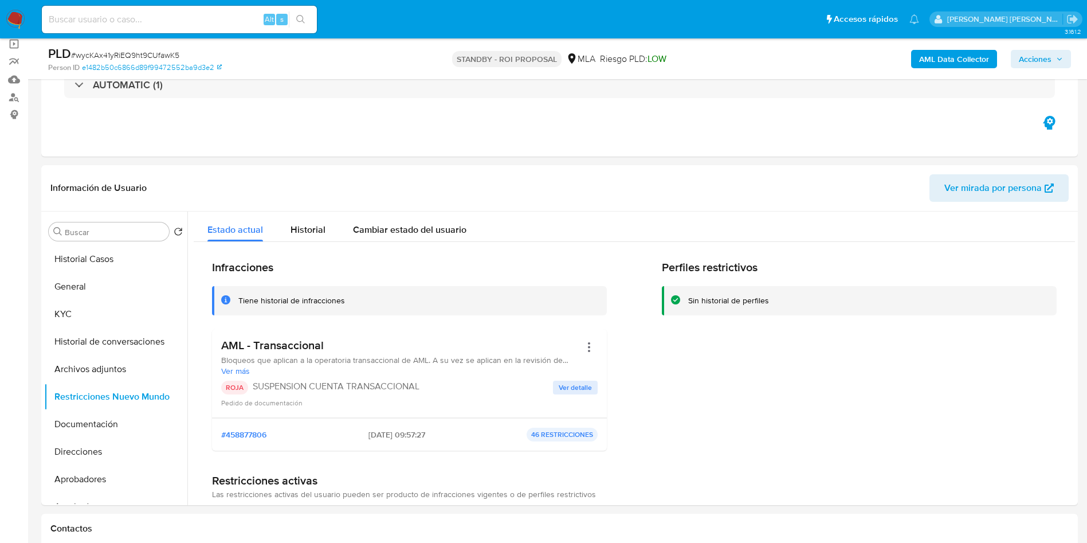
click at [178, 17] on input at bounding box center [179, 19] width 275 height 15
paste input "mbN9C0KG37Pd3N77QeMYr4kD"
type input "mbN9C0KG37Pd3N77QeMYr4kD"
click at [302, 19] on icon "search-icon" at bounding box center [300, 19] width 9 height 9
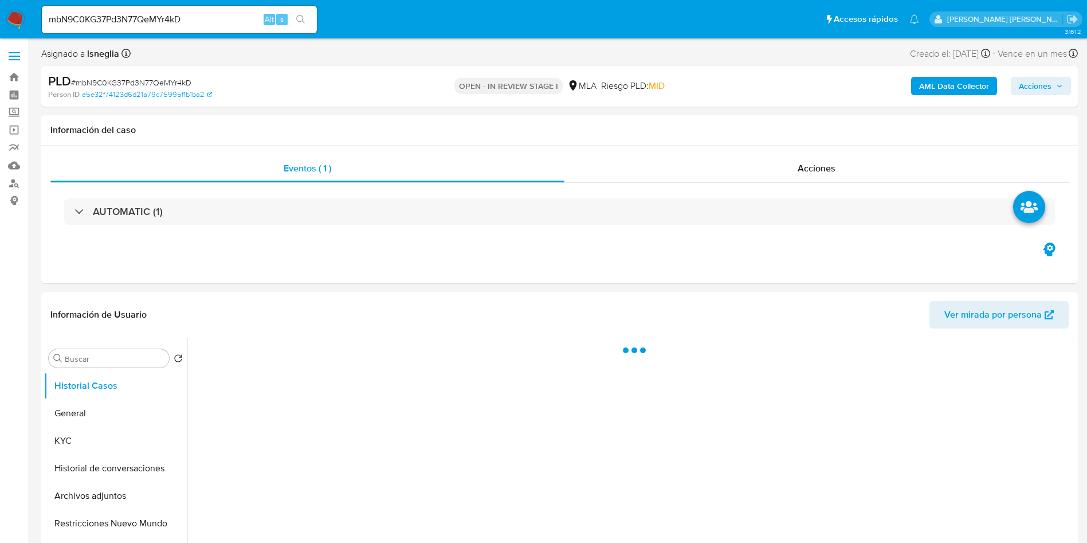
select select "10"
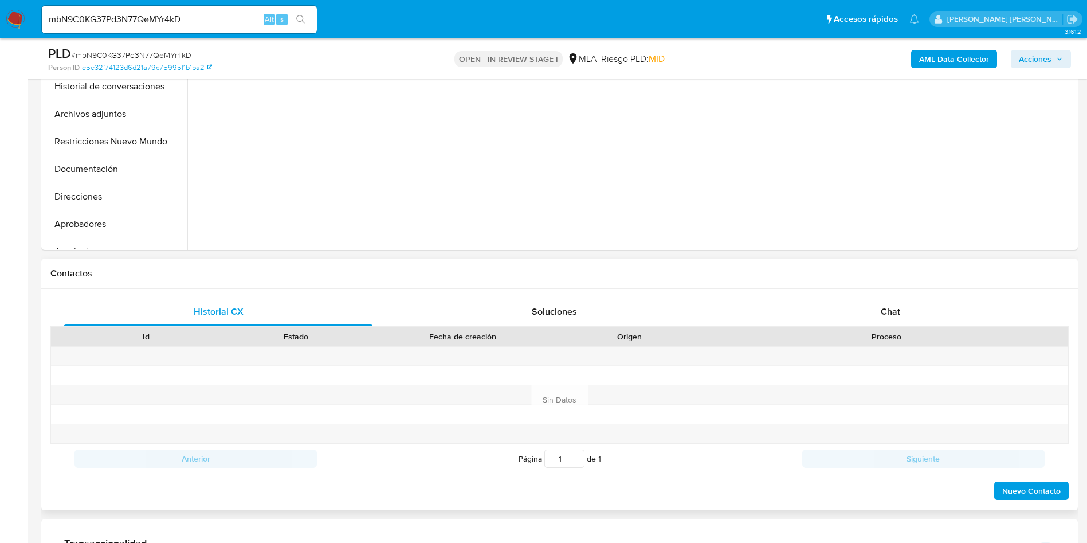
scroll to position [344, 0]
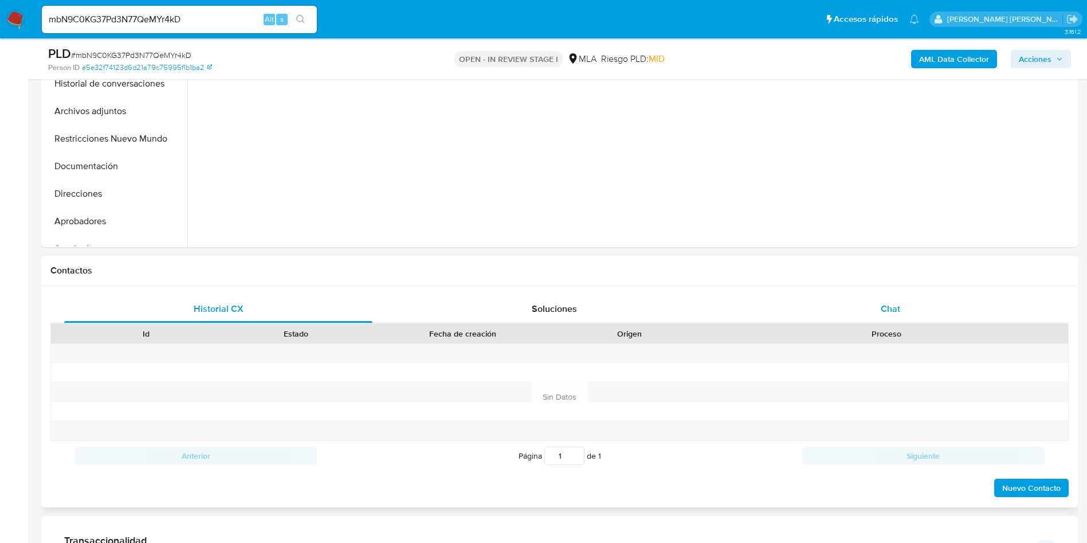
click at [889, 305] on span "Chat" at bounding box center [890, 308] width 19 height 13
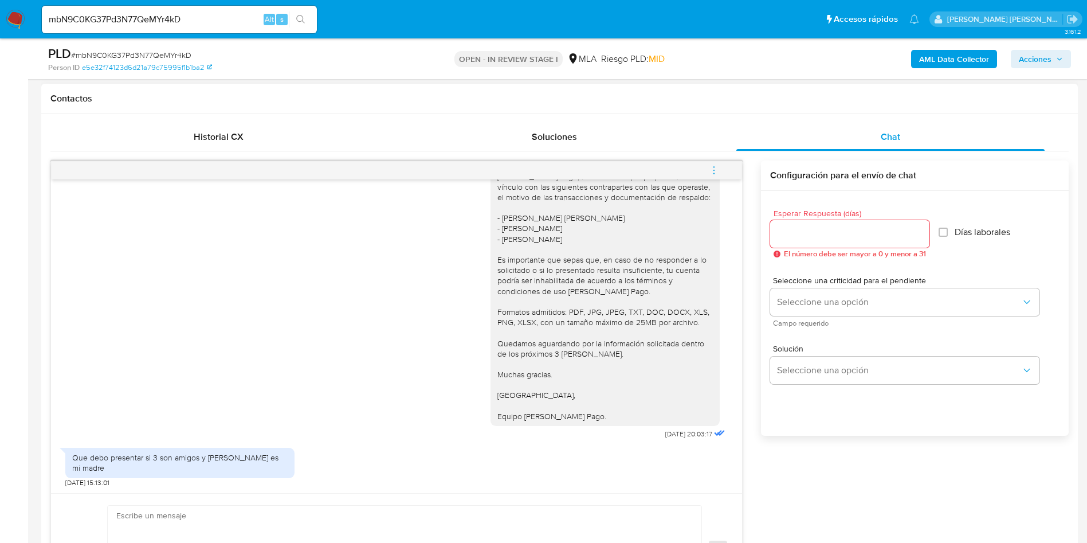
scroll to position [1137, 0]
click at [715, 161] on span "menu-action" at bounding box center [714, 170] width 10 height 28
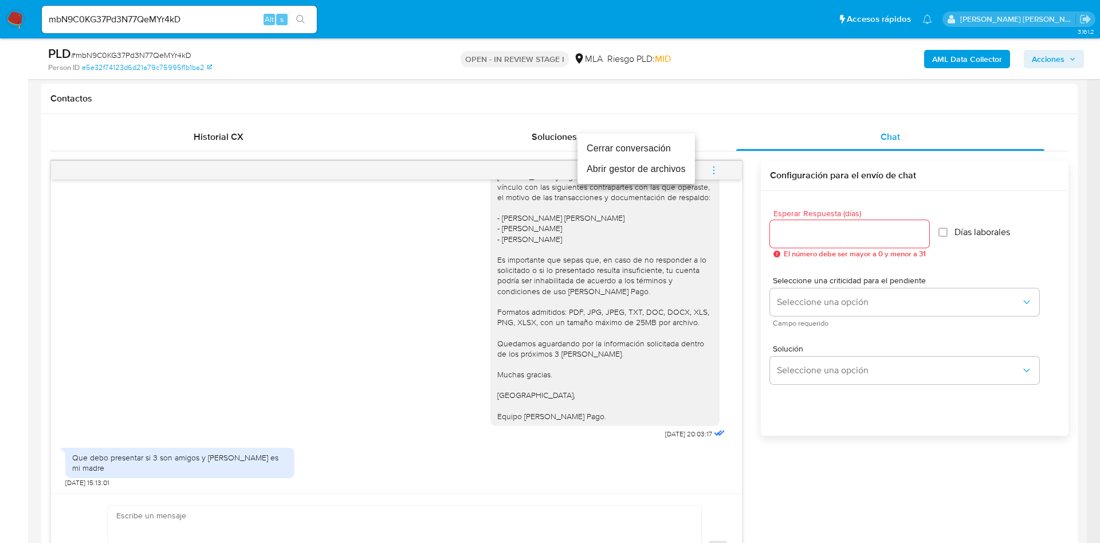
click at [631, 147] on li "Cerrar conversación" at bounding box center [636, 148] width 117 height 21
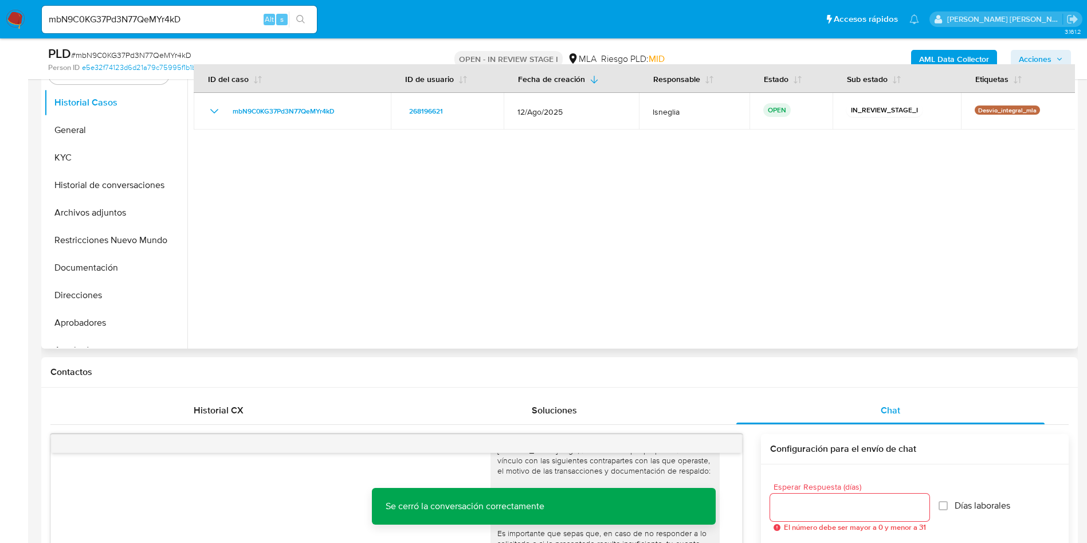
scroll to position [0, 0]
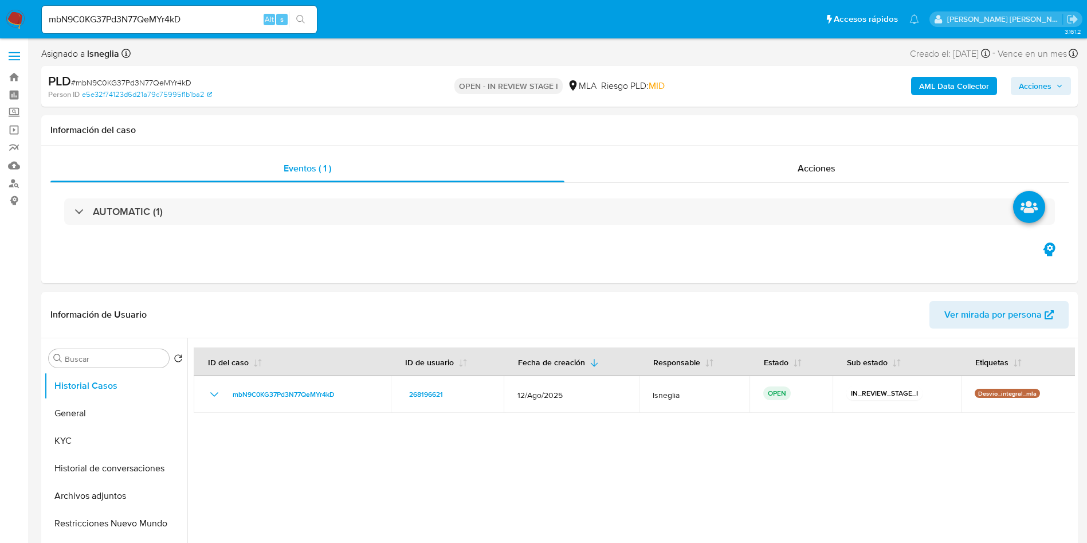
click at [226, 71] on div "PLD # mbN9C0KG37Pd3N77QeMYr4kD Person ID e5e32f74123d6d21a79c75995f1b1ba2 OPEN …" at bounding box center [559, 86] width 1037 height 41
click at [747, 478] on div at bounding box center [631, 484] width 888 height 293
click at [201, 20] on input "mbN9C0KG37Pd3N77QeMYr4kD" at bounding box center [179, 19] width 275 height 15
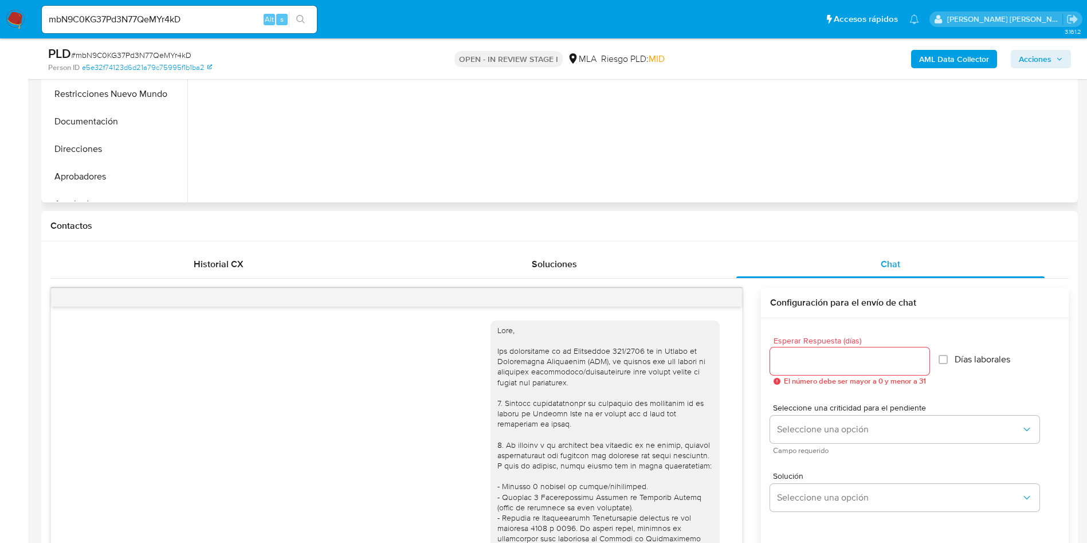
scroll to position [172, 0]
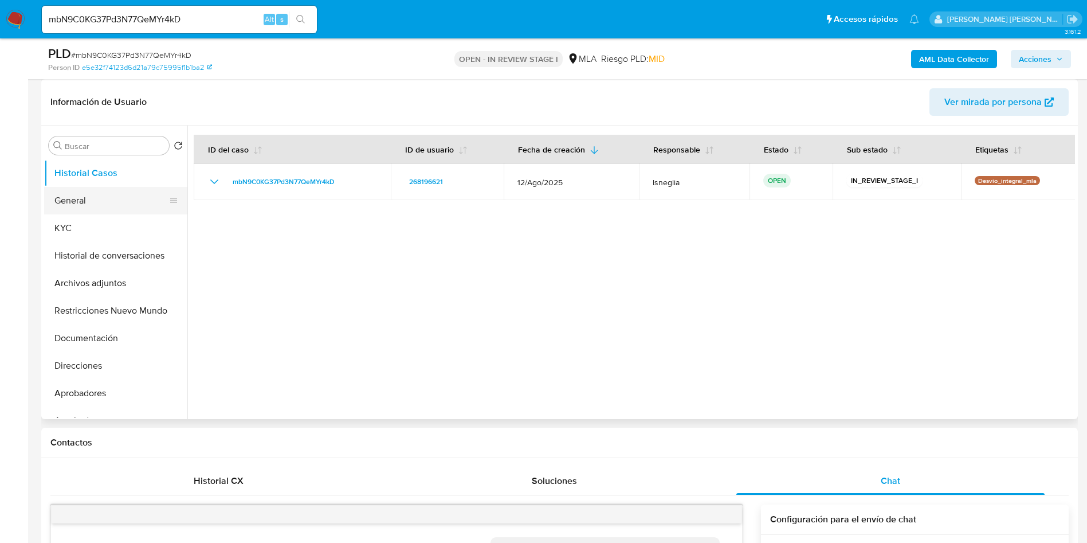
click at [69, 198] on button "General" at bounding box center [111, 201] width 134 height 28
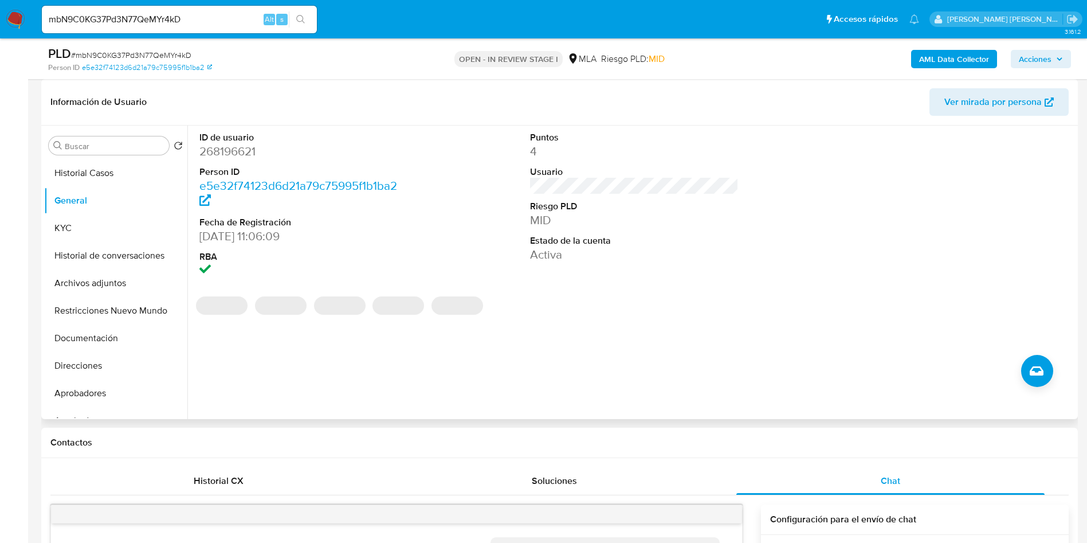
click at [228, 152] on dd "268196621" at bounding box center [303, 151] width 209 height 16
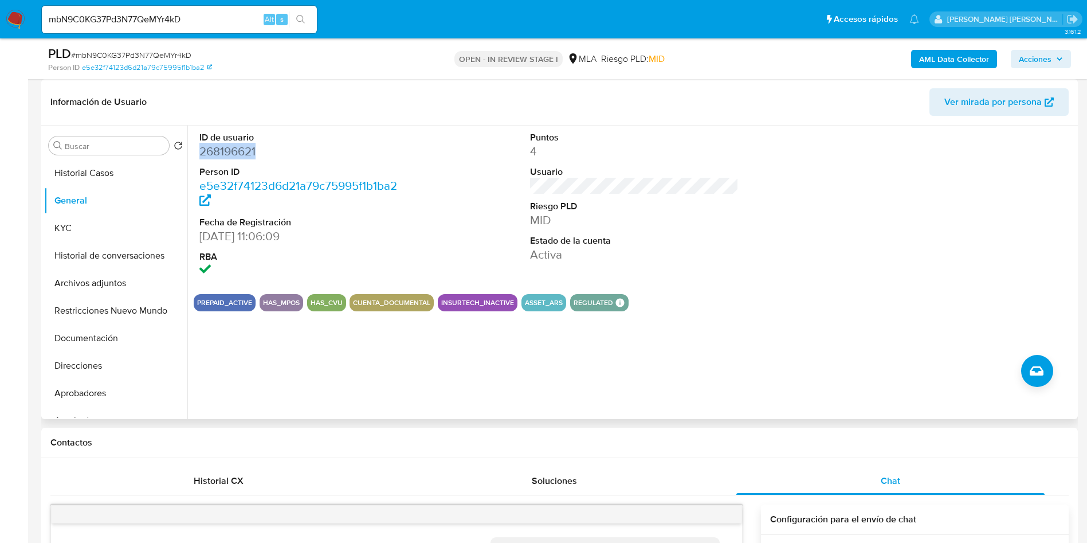
click at [228, 152] on dd "268196621" at bounding box center [303, 151] width 209 height 16
copy dd "268196621"
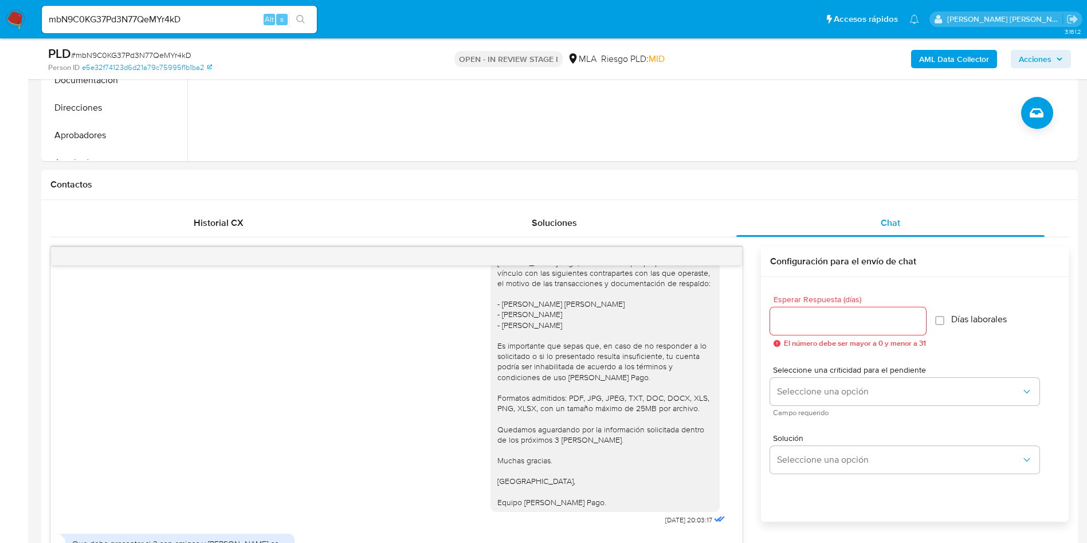
scroll to position [1137, 0]
drag, startPoint x: 199, startPoint y: 17, endPoint x: 225, endPoint y: 22, distance: 26.9
click at [199, 17] on input "mbN9C0KG37Pd3N77QeMYr4kD" at bounding box center [179, 19] width 275 height 15
click at [307, 17] on button "search-icon" at bounding box center [300, 19] width 23 height 16
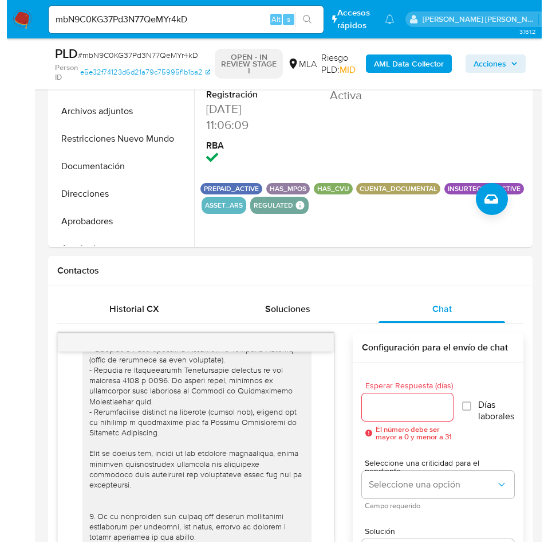
scroll to position [172, 0]
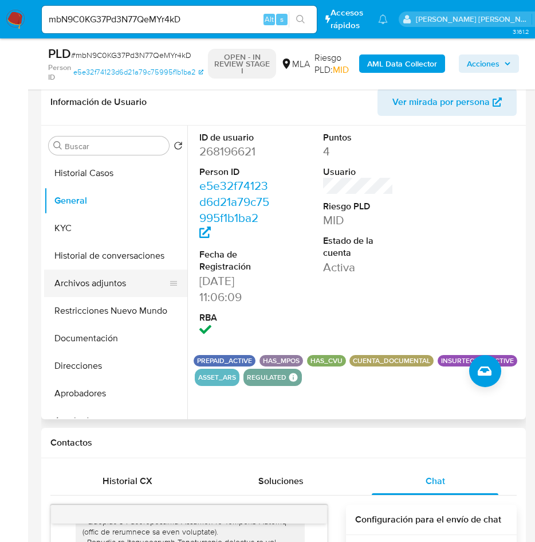
click at [112, 281] on button "Archivos adjuntos" at bounding box center [111, 283] width 134 height 28
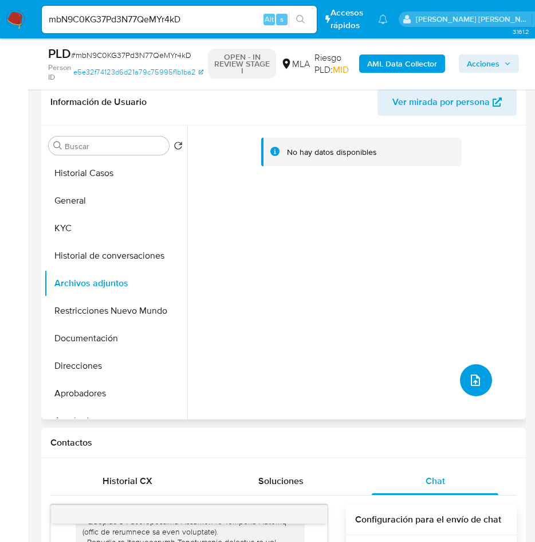
click at [478, 378] on icon "upload-file" at bounding box center [476, 380] width 14 height 14
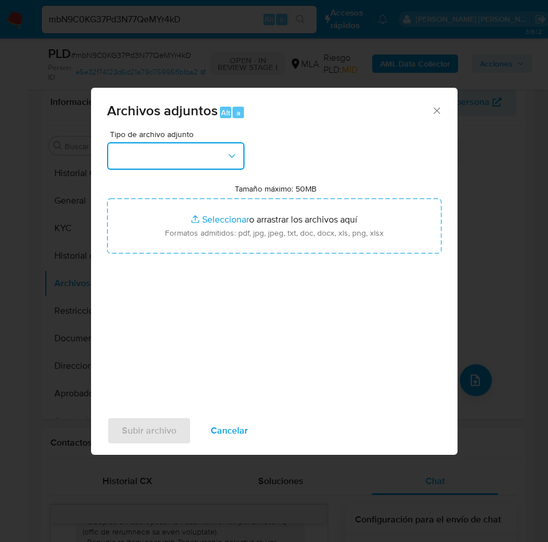
drag, startPoint x: 191, startPoint y: 156, endPoint x: 192, endPoint y: 163, distance: 6.9
click at [192, 155] on button "button" at bounding box center [176, 156] width 138 height 28
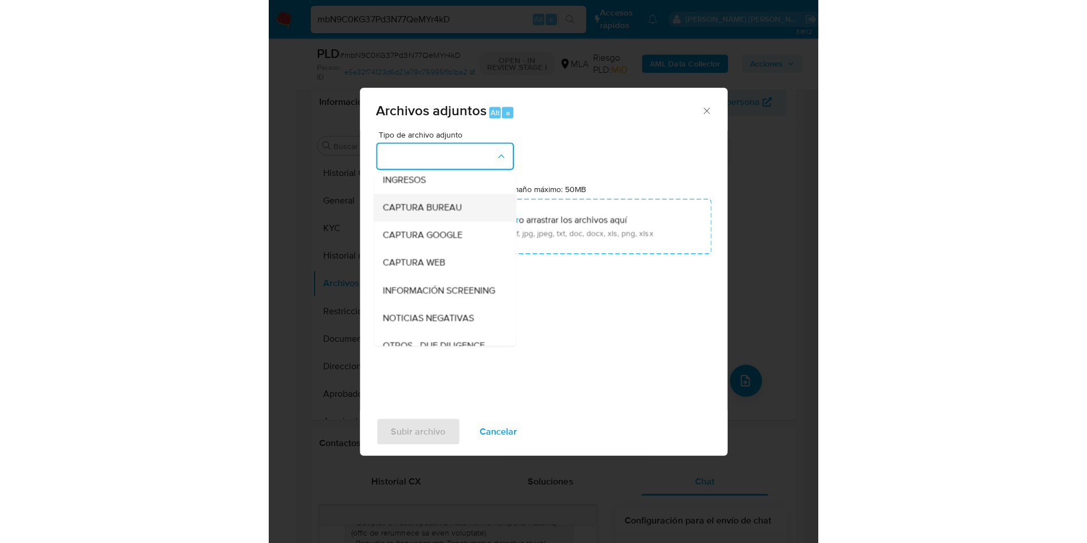
scroll to position [86, 0]
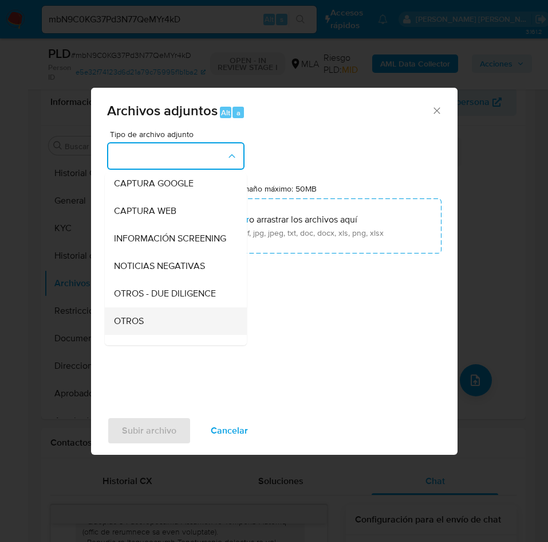
click at [136, 327] on span "OTROS" at bounding box center [129, 320] width 30 height 11
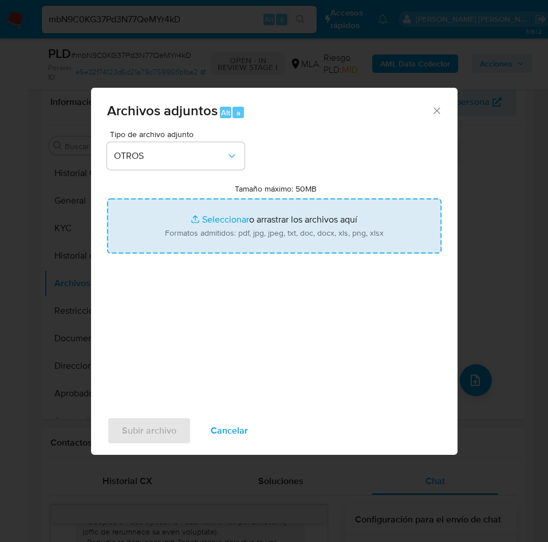
type input "C:\fakepath\Caselog mbN9C0KG37Pd3N77QeMYr4kD.docx"
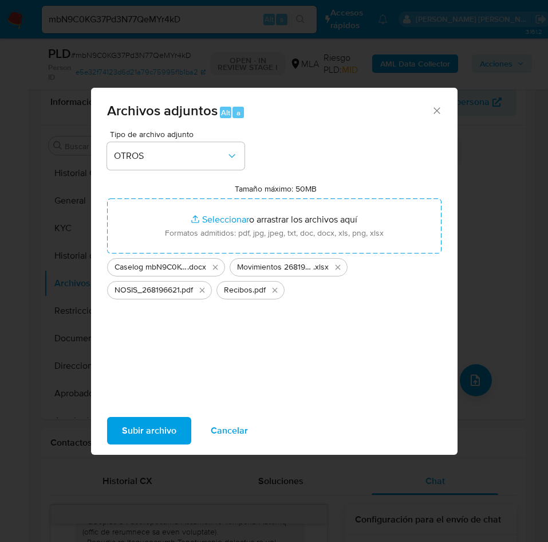
click at [160, 423] on span "Subir archivo" at bounding box center [149, 430] width 54 height 25
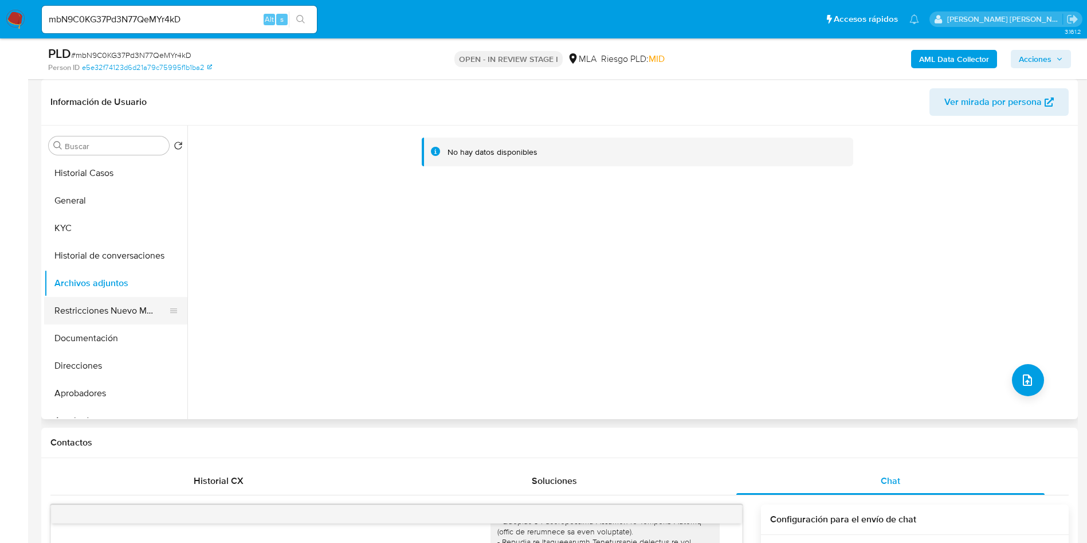
click at [132, 304] on button "Restricciones Nuevo Mundo" at bounding box center [111, 311] width 134 height 28
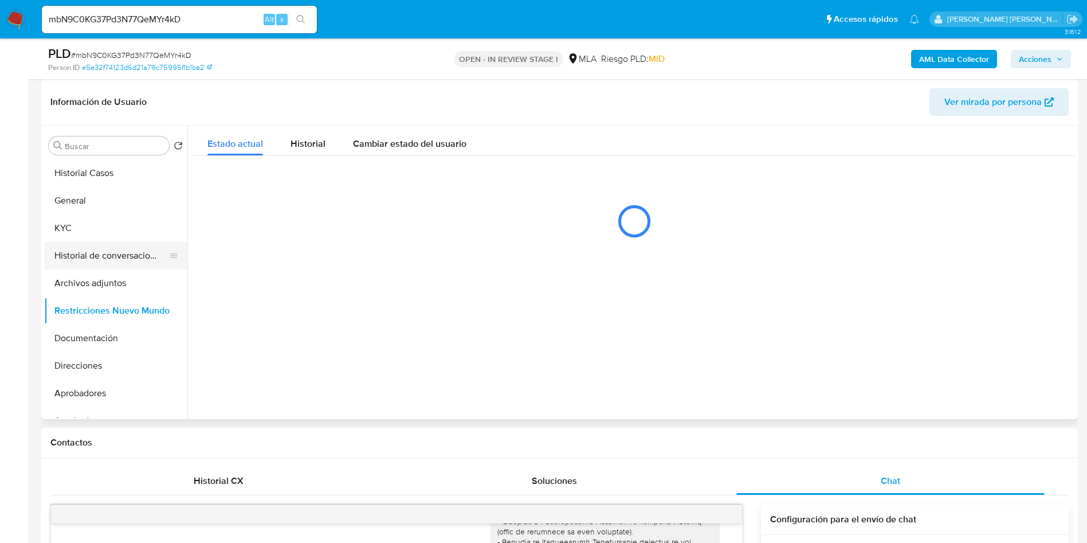
click at [112, 260] on button "Historial de conversaciones" at bounding box center [111, 256] width 134 height 28
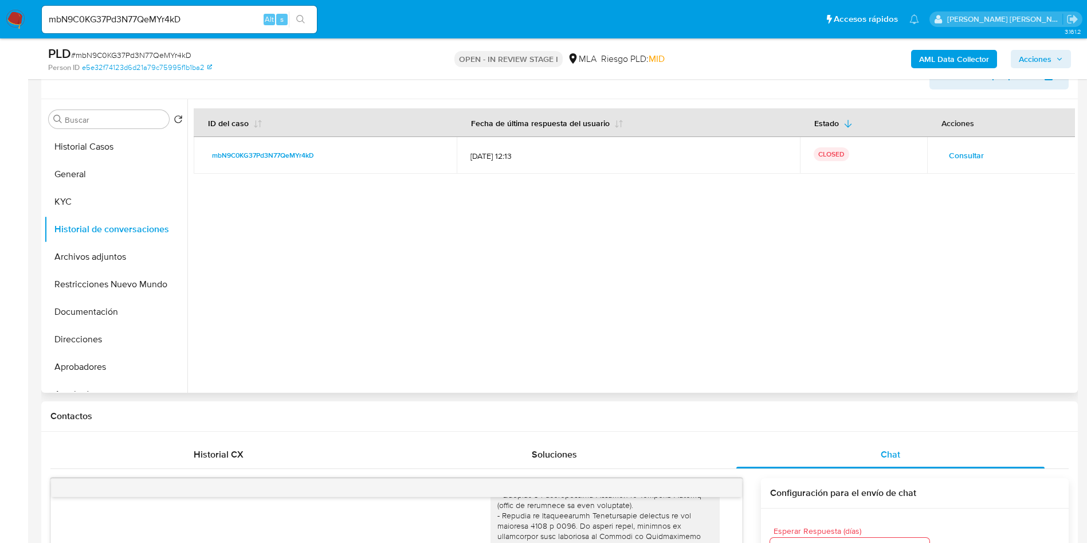
scroll to position [172, 0]
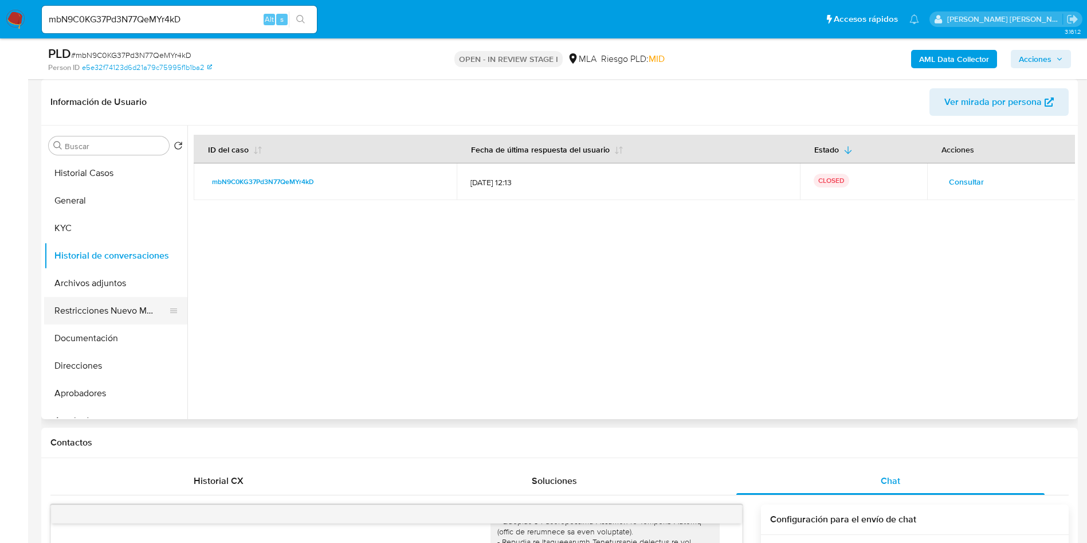
click at [103, 308] on button "Restricciones Nuevo Mundo" at bounding box center [111, 311] width 134 height 28
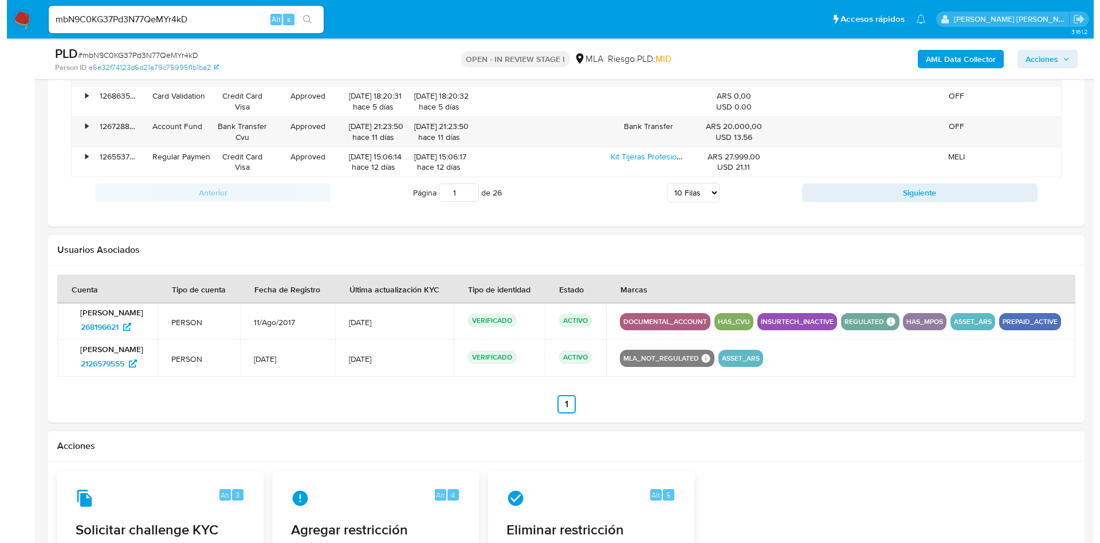
scroll to position [1816, 0]
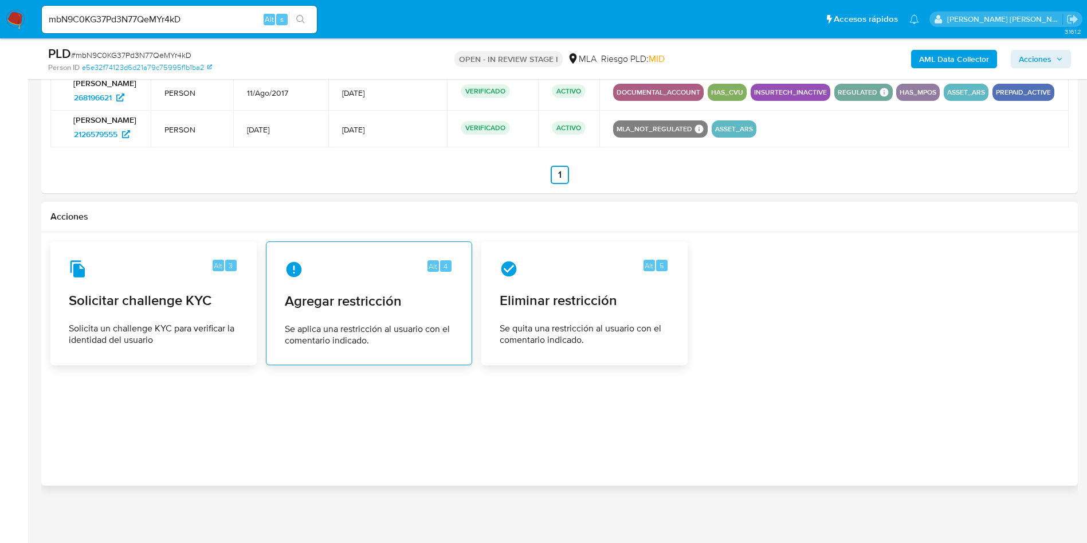
click at [383, 305] on span "Agregar restricción" at bounding box center [369, 300] width 168 height 17
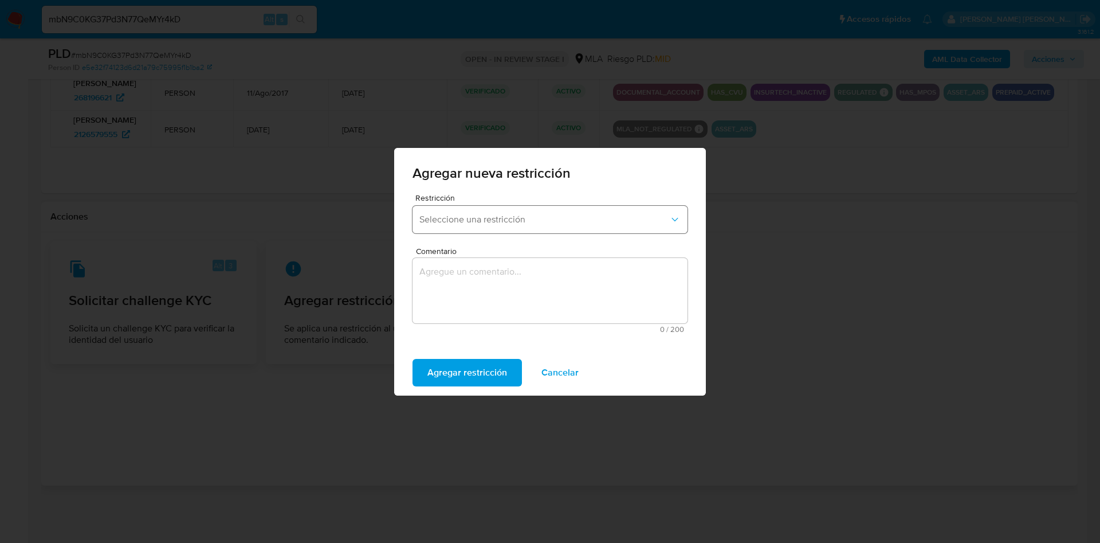
click at [478, 211] on button "Seleccione una restricción" at bounding box center [550, 220] width 275 height 28
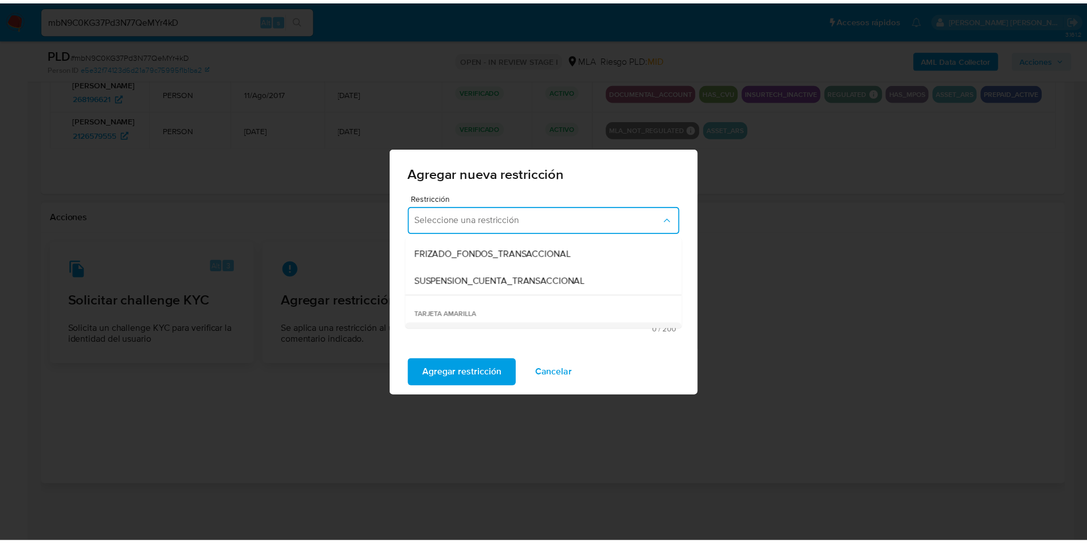
scroll to position [172, 0]
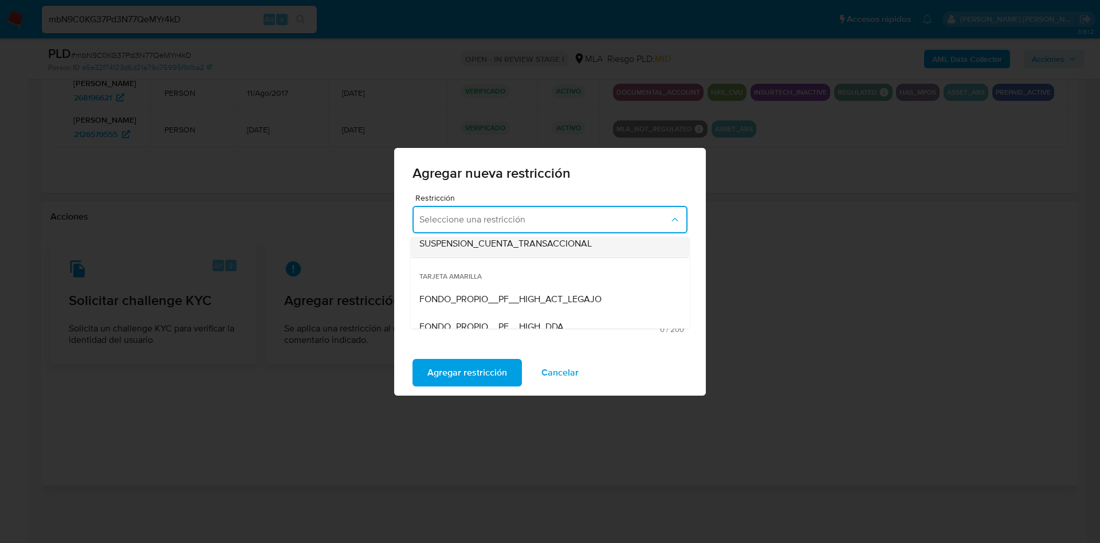
click at [520, 244] on span "SUSPENSION_CUENTA_TRANSACCIONAL" at bounding box center [505, 243] width 172 height 11
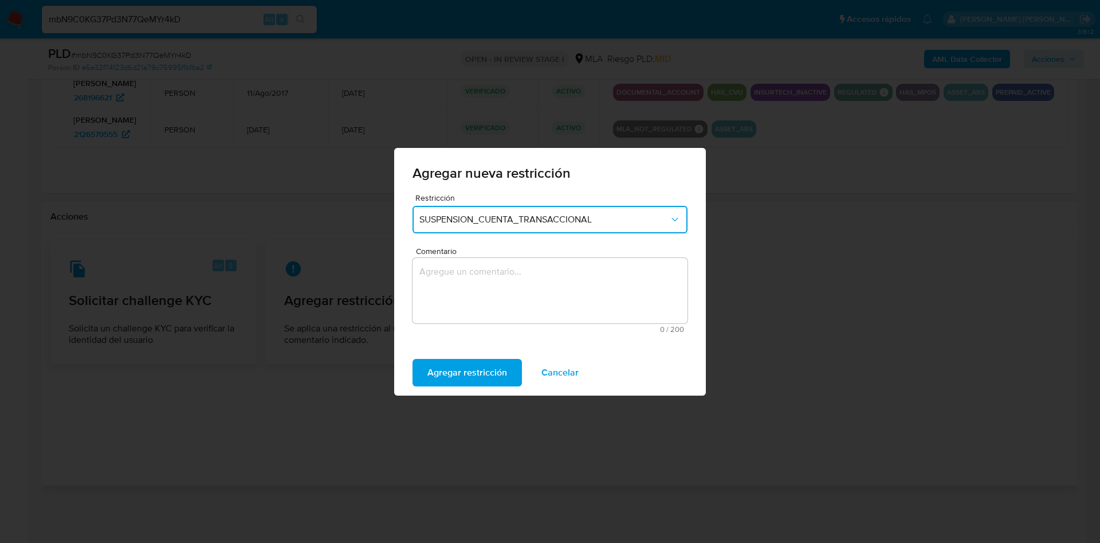
click at [510, 291] on textarea "Comentario" at bounding box center [550, 290] width 275 height 65
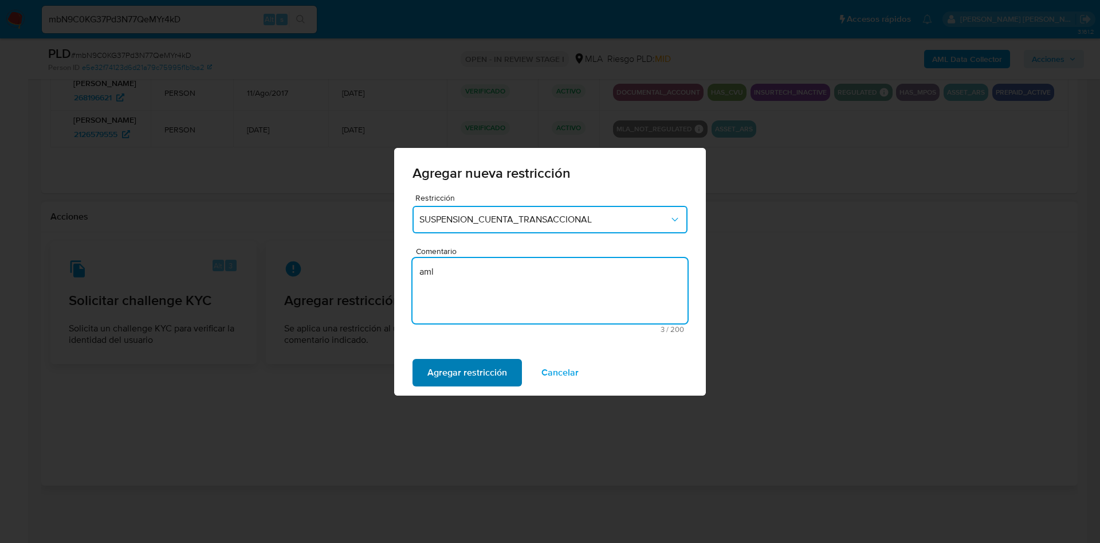
type textarea "aml"
click at [481, 369] on span "Agregar restricción" at bounding box center [467, 372] width 80 height 25
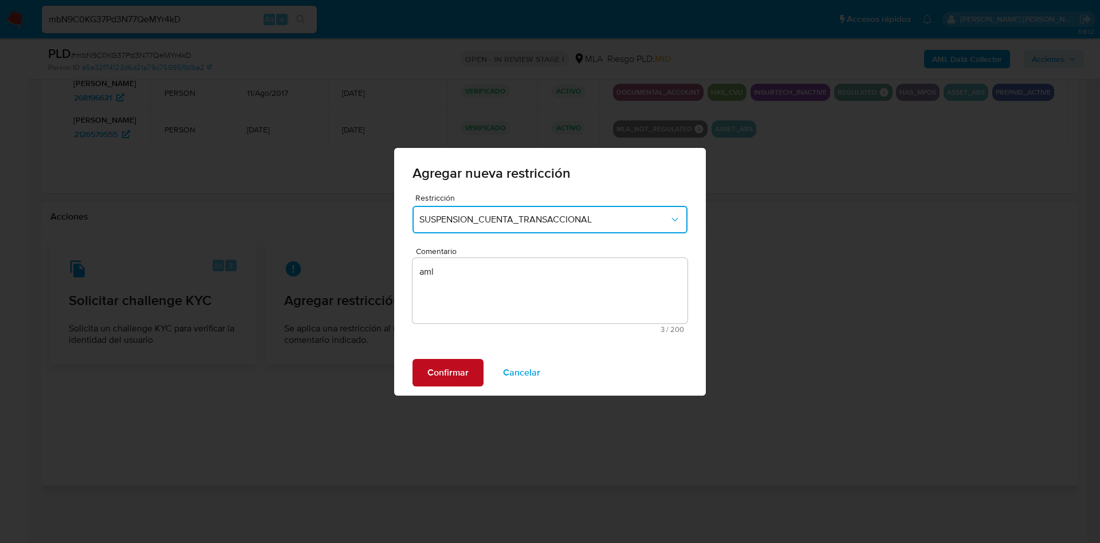
click at [454, 362] on span "Confirmar" at bounding box center [447, 372] width 41 height 25
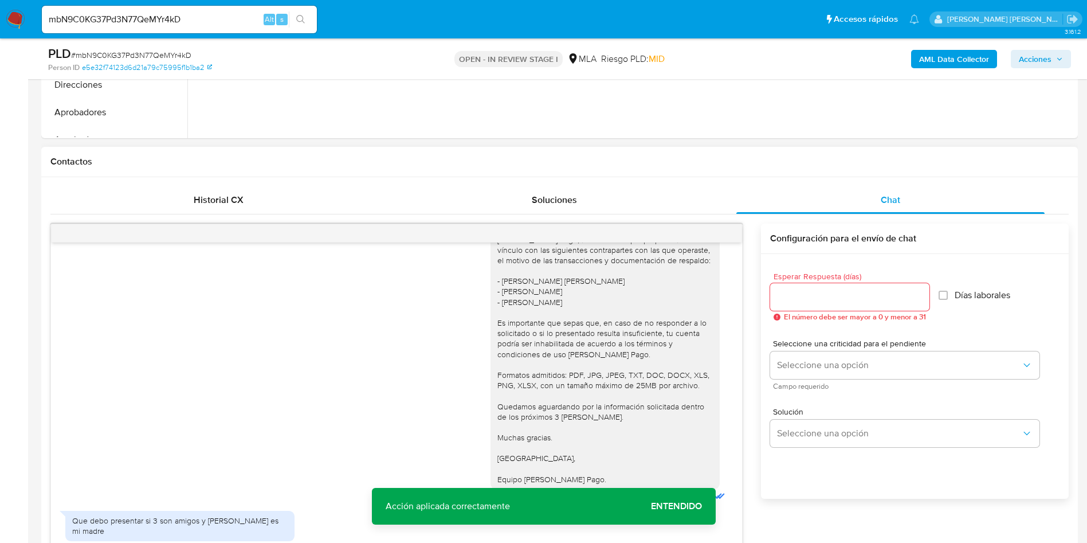
scroll to position [613, 0]
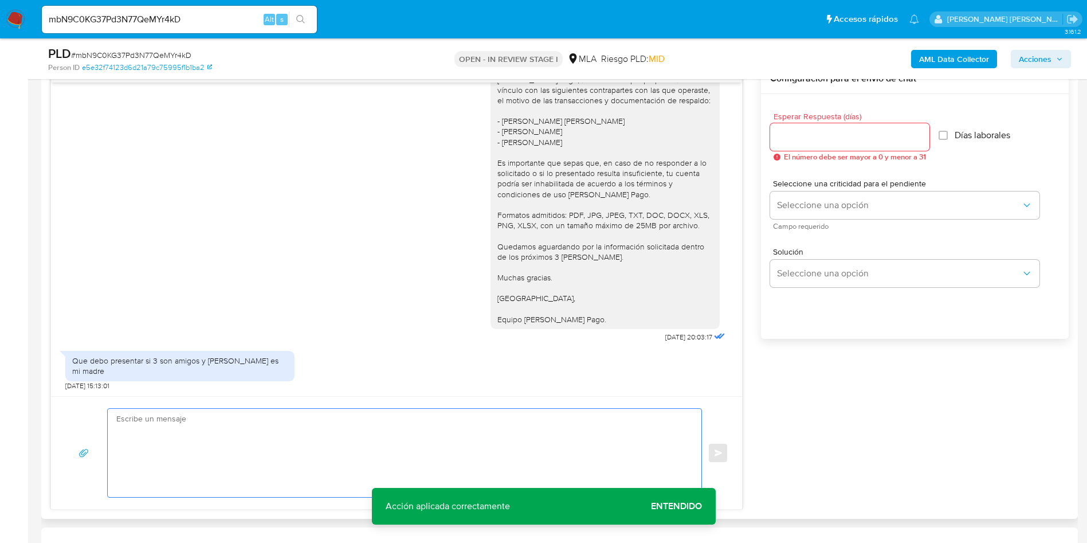
click at [438, 427] on textarea at bounding box center [401, 453] width 571 height 88
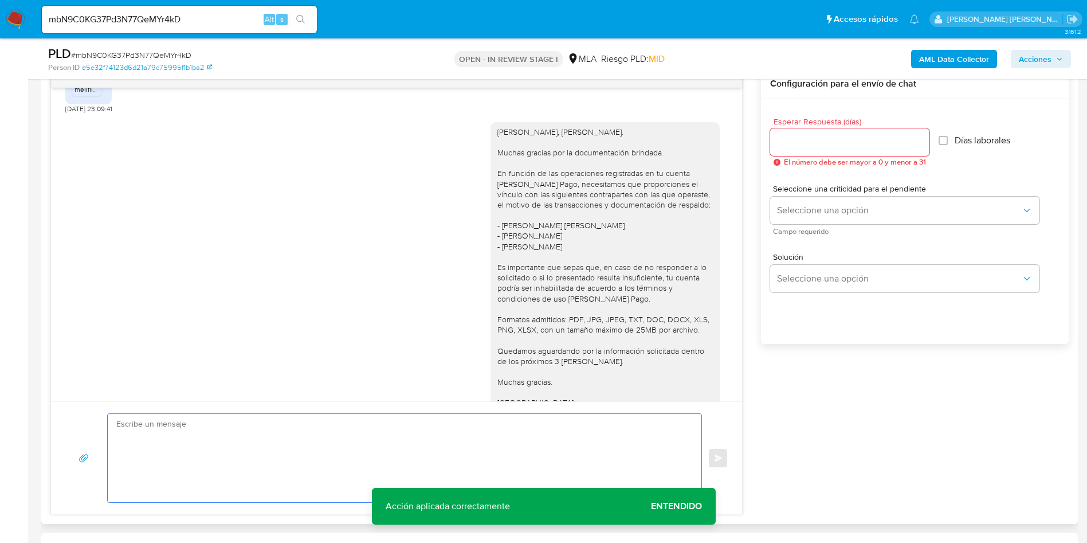
scroll to position [441, 0]
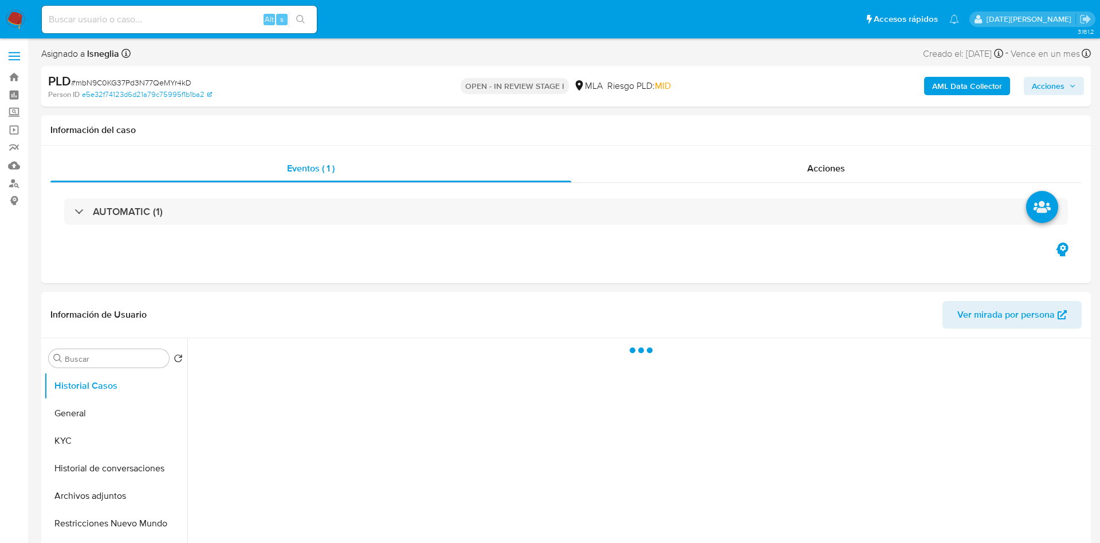
select select "10"
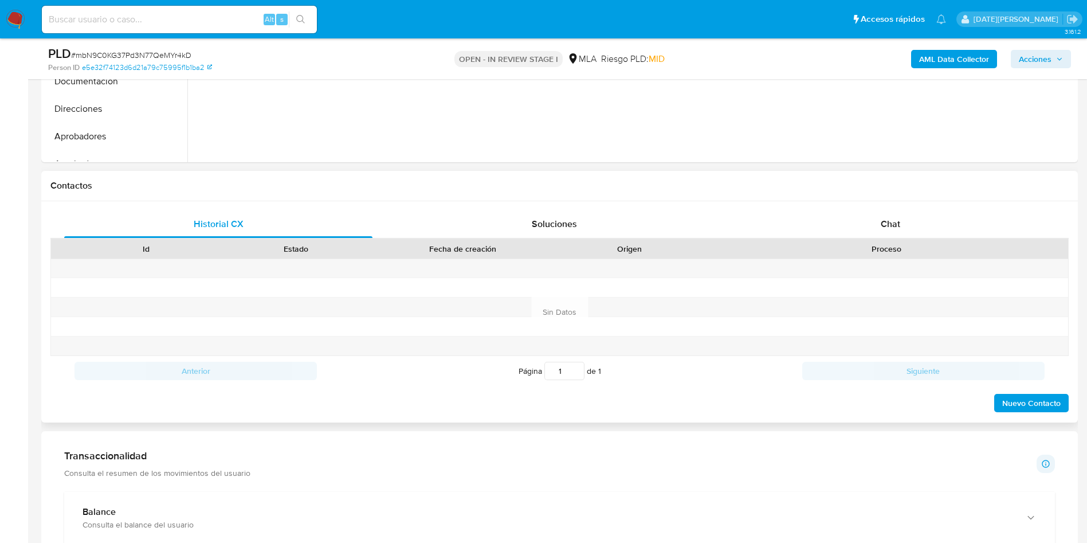
scroll to position [430, 0]
click at [873, 230] on div "Chat" at bounding box center [890, 223] width 308 height 28
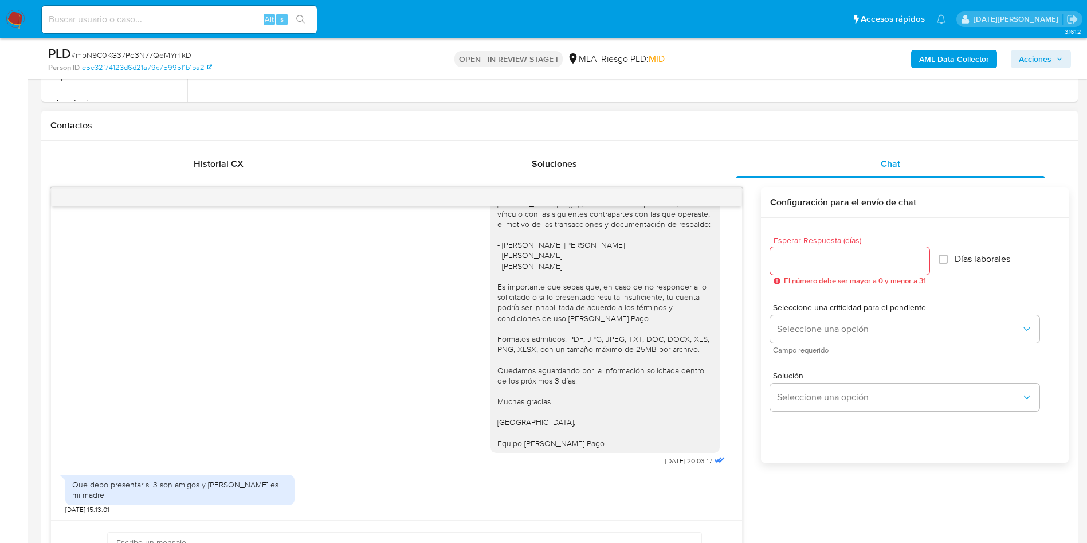
scroll to position [516, 0]
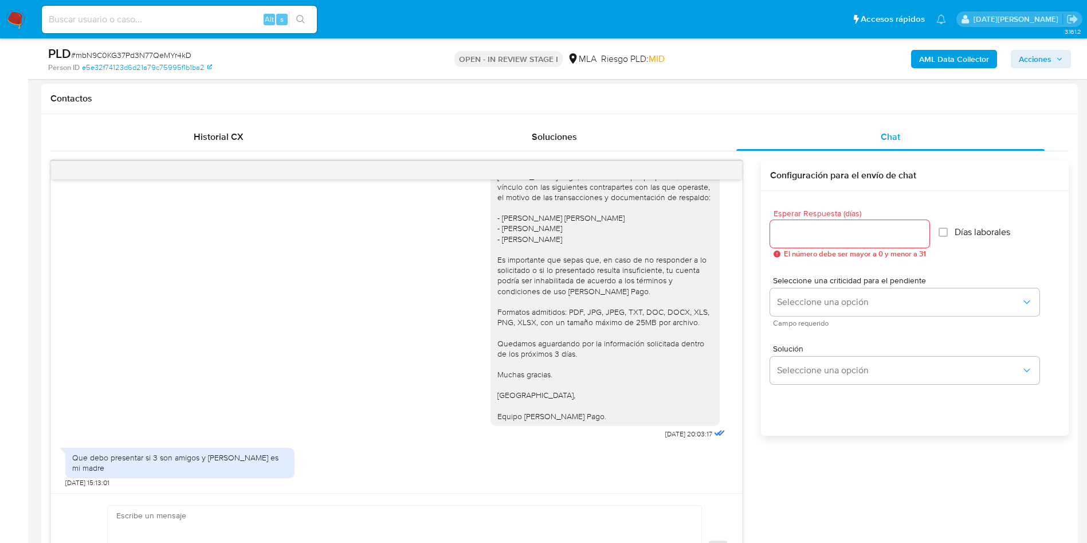
click at [822, 227] on input "Esperar Respuesta (días)" at bounding box center [849, 233] width 159 height 15
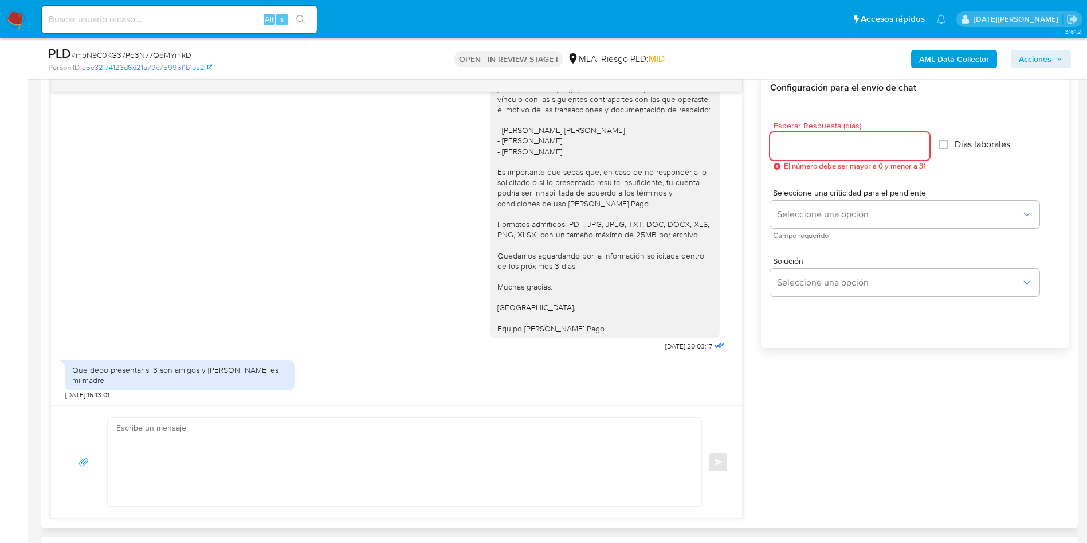
scroll to position [688, 0]
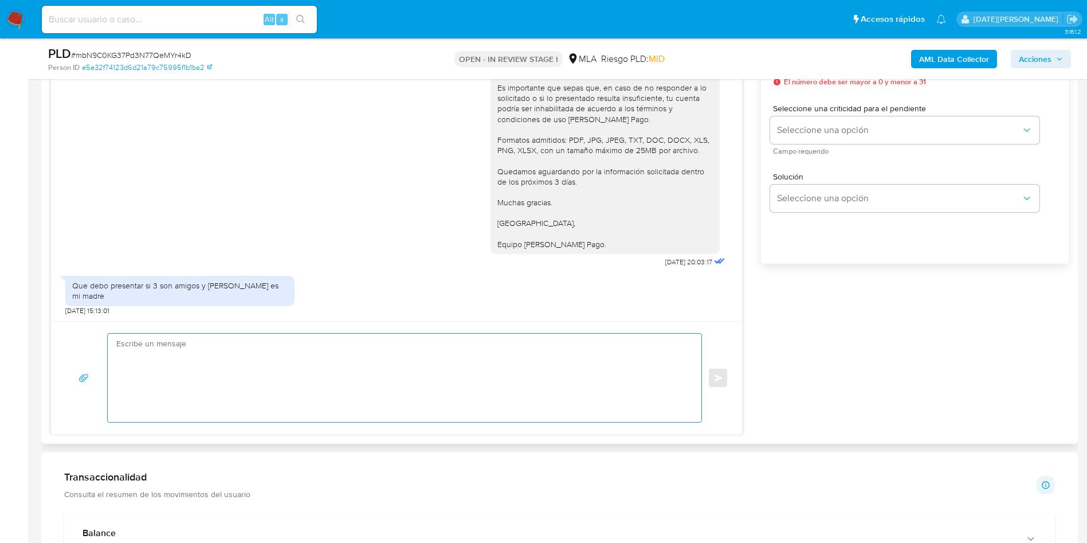
click at [277, 390] on textarea at bounding box center [401, 378] width 571 height 88
type textarea "Se procede al cierre del caso respecto del análisis realizado en el adjunto "xx…"
click at [155, 352] on textarea at bounding box center [401, 378] width 571 height 88
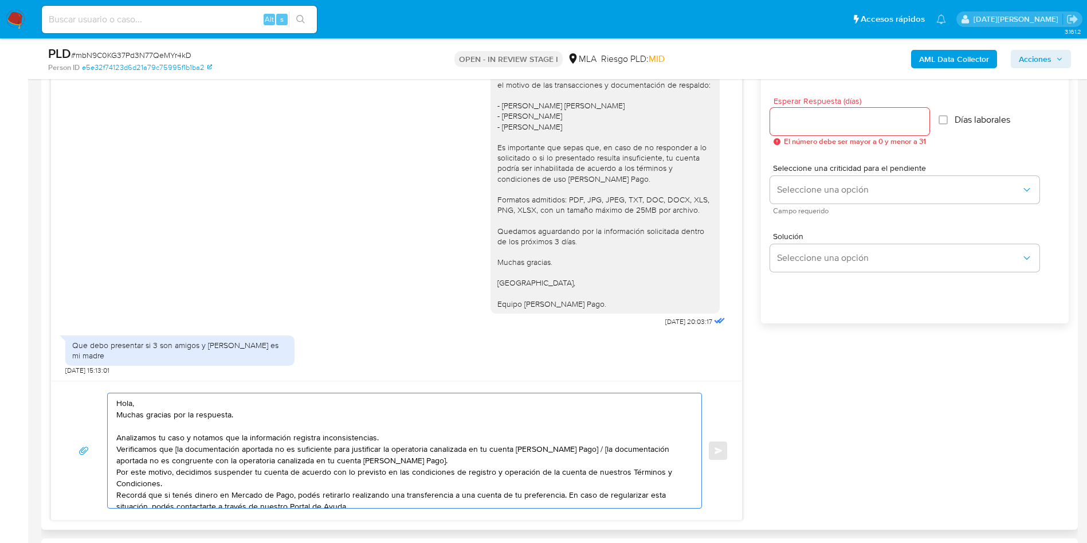
scroll to position [602, 0]
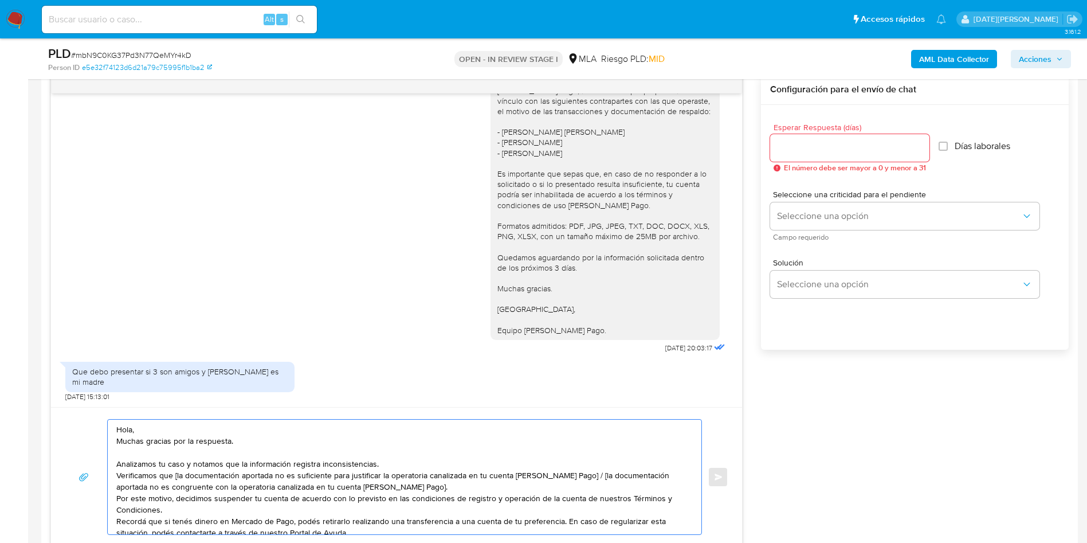
type textarea "Hola, Muchas gracias por la respuesta. Analizamos tu caso y notamos que la info…"
click at [825, 148] on input "Esperar Respuesta (días)" at bounding box center [849, 147] width 159 height 15
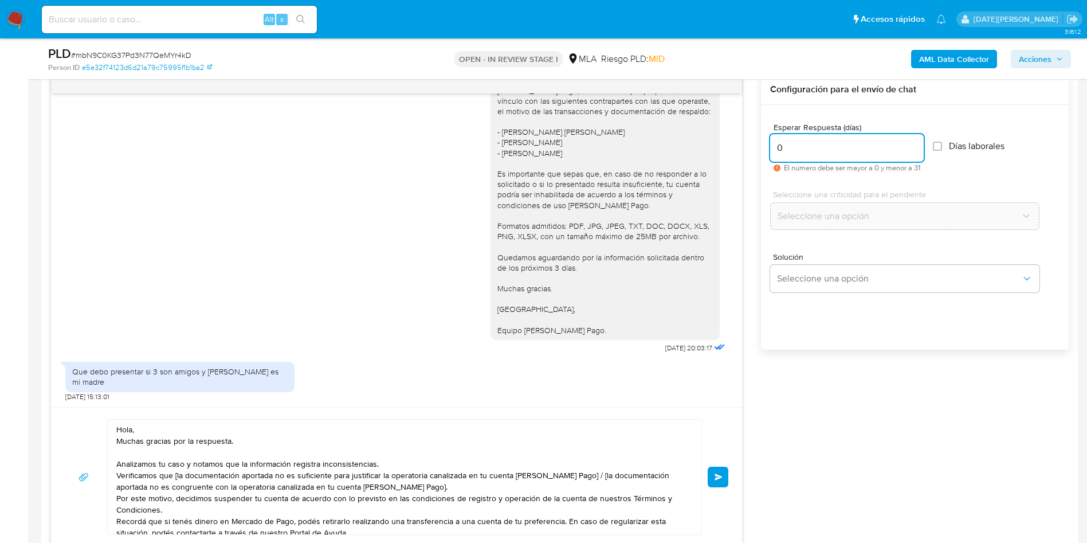
type input "0"
click at [248, 417] on div "Hola, Muchas gracias por la respuesta. Analizamos tu caso y notamos que la info…" at bounding box center [396, 476] width 691 height 139
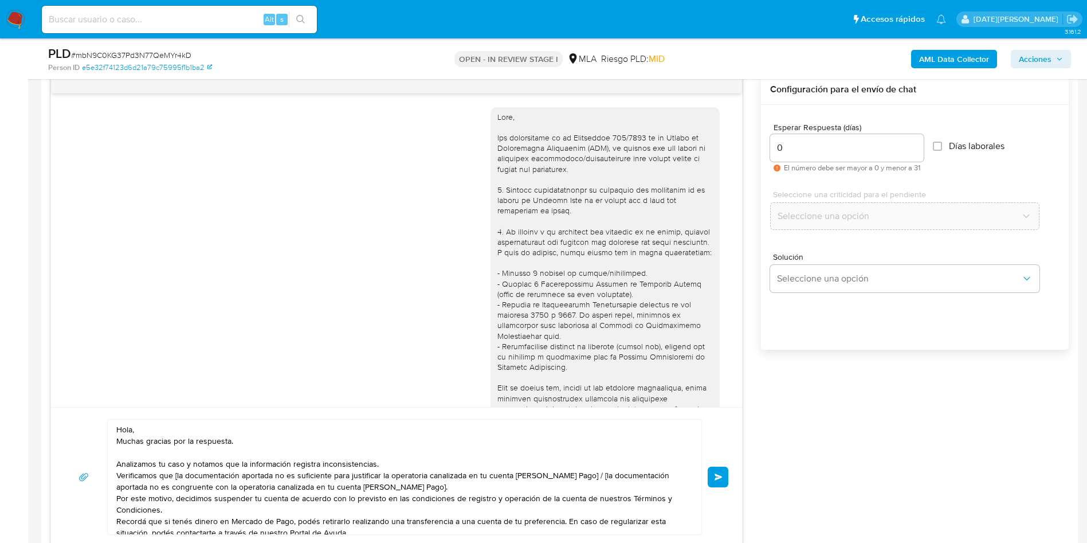
scroll to position [172, 0]
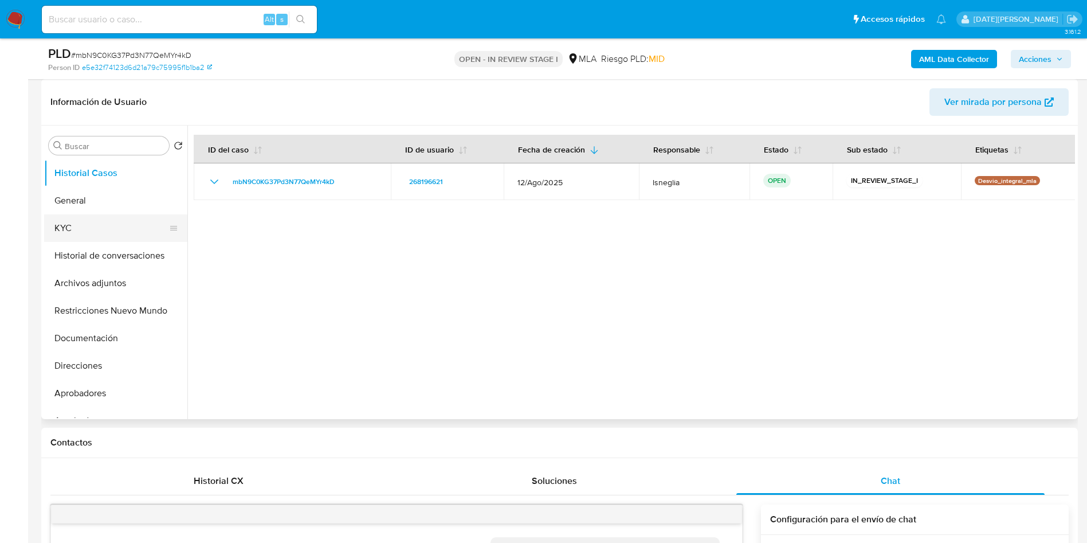
click at [81, 222] on button "KYC" at bounding box center [111, 228] width 134 height 28
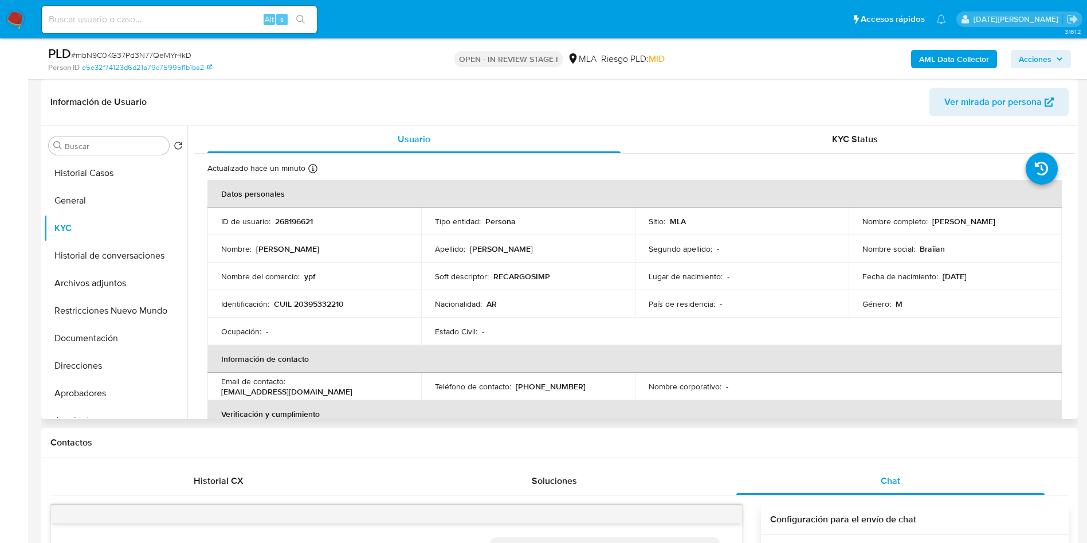
drag, startPoint x: 934, startPoint y: 220, endPoint x: 1029, endPoint y: 220, distance: 95.1
click at [1029, 220] on div "Nombre completo : Carlos Brian Dominguez" at bounding box center [955, 221] width 186 height 10
copy p "Carlos Brian Dominguez"
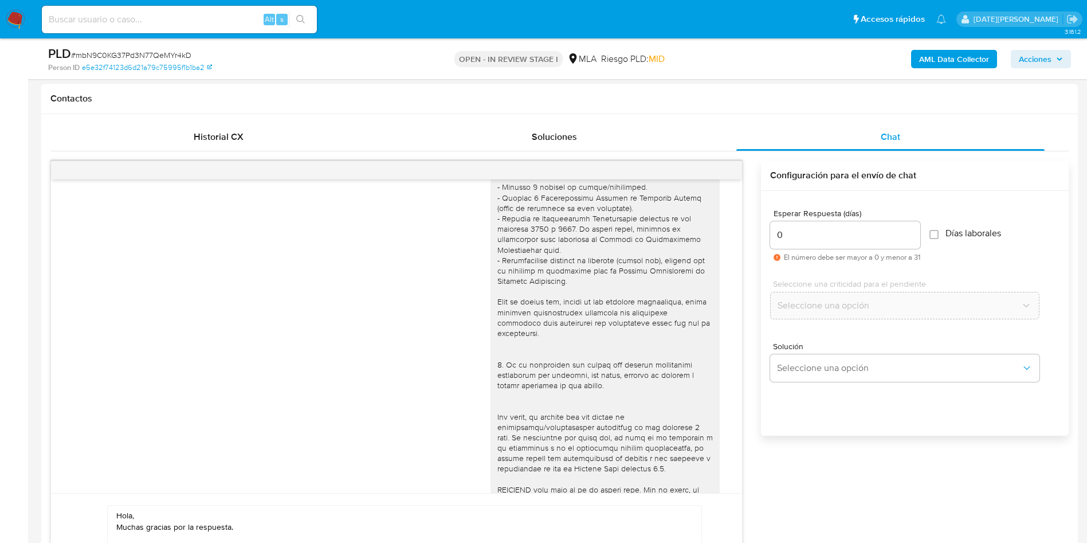
drag, startPoint x: 167, startPoint y: 523, endPoint x: 173, endPoint y: 516, distance: 9.4
paste textarea "[PERSON_NAME]"
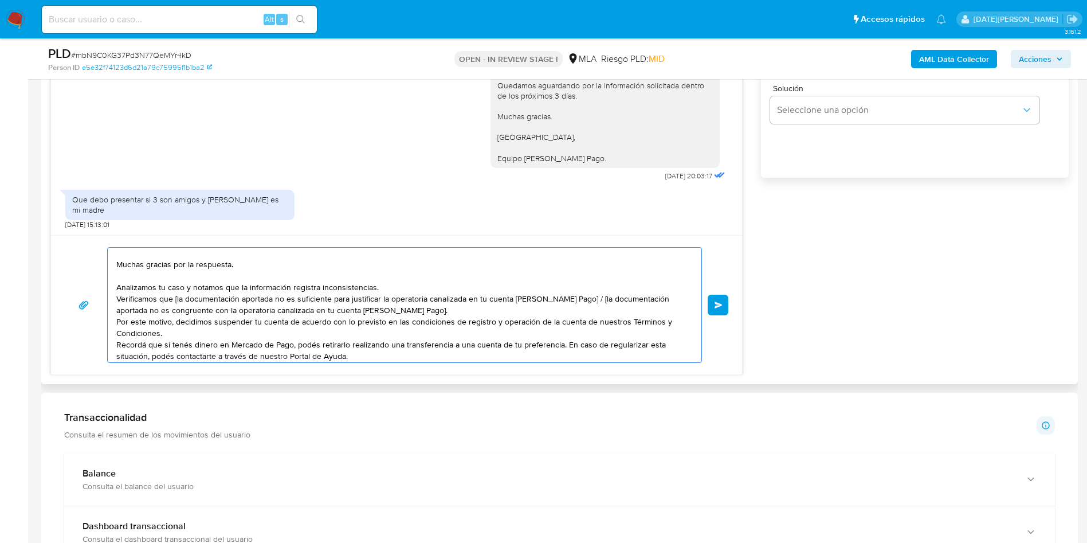
scroll to position [21, 0]
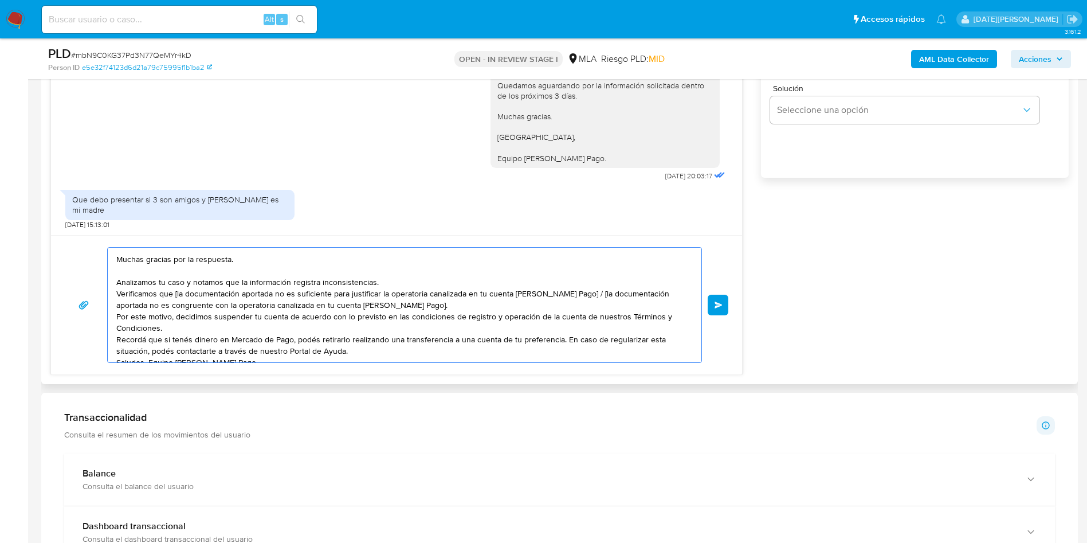
click at [424, 276] on textarea "Hola, Carlos Brian Dominguez. Muchas gracias por la respuesta. Analizamos tu ca…" at bounding box center [401, 305] width 571 height 115
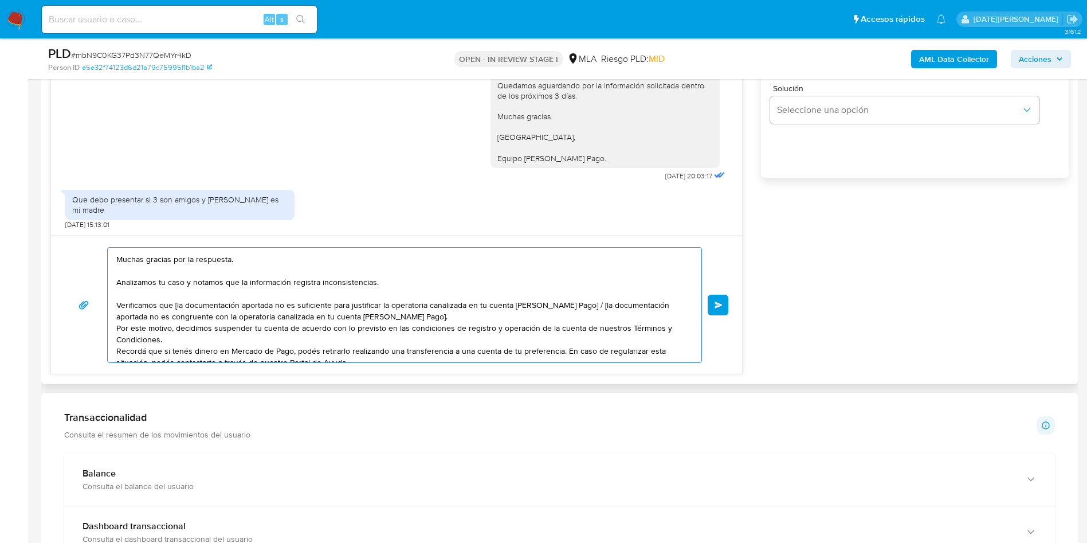
click at [178, 305] on textarea "Hola, Carlos Brian Dominguez. Muchas gracias por la respuesta. Analizamos tu ca…" at bounding box center [401, 305] width 571 height 115
drag, startPoint x: 573, startPoint y: 303, endPoint x: 587, endPoint y: 313, distance: 17.3
click at [587, 313] on textarea "Hola, Carlos Brian Dominguez. Muchas gracias por la respuesta. Analizamos tu ca…" at bounding box center [401, 305] width 571 height 115
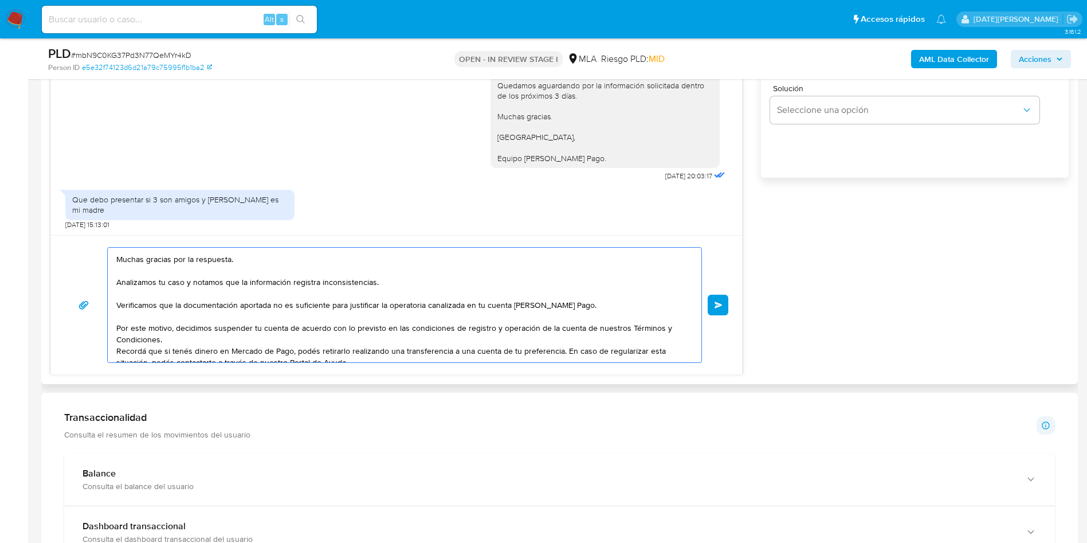
click at [429, 335] on textarea "Hola, Carlos Brian Dominguez. Muchas gracias por la respuesta. Analizamos tu ca…" at bounding box center [401, 305] width 571 height 115
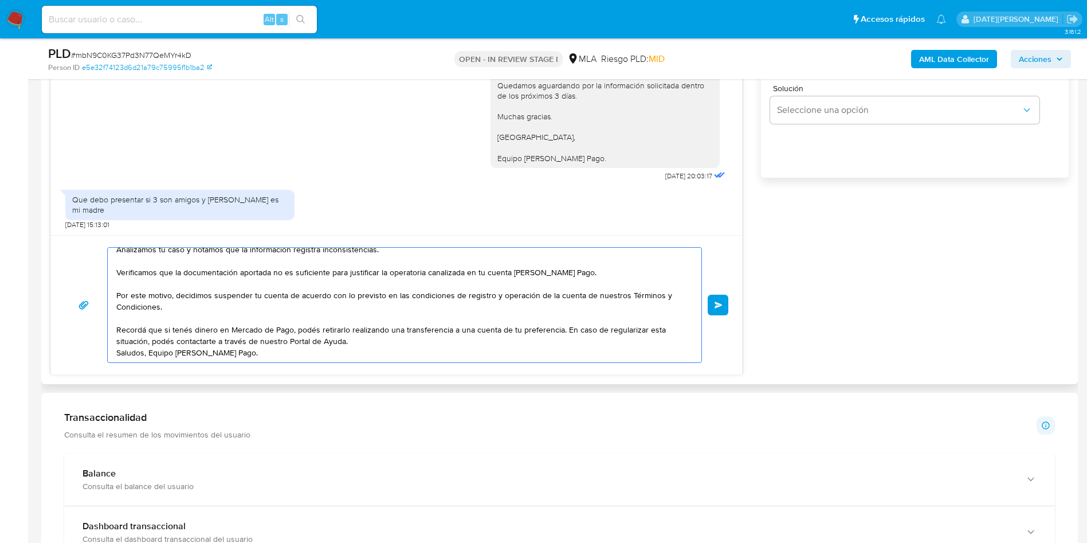
scroll to position [88, 0]
click at [451, 299] on textarea "Hola, Carlos Brian Dominguez. Muchas gracias por la respuesta. Analizamos tu ca…" at bounding box center [401, 305] width 571 height 115
click at [445, 308] on textarea "Hola, Carlos Brian Dominguez. Muchas gracias por la respuesta. Analizamos tu ca…" at bounding box center [401, 305] width 571 height 115
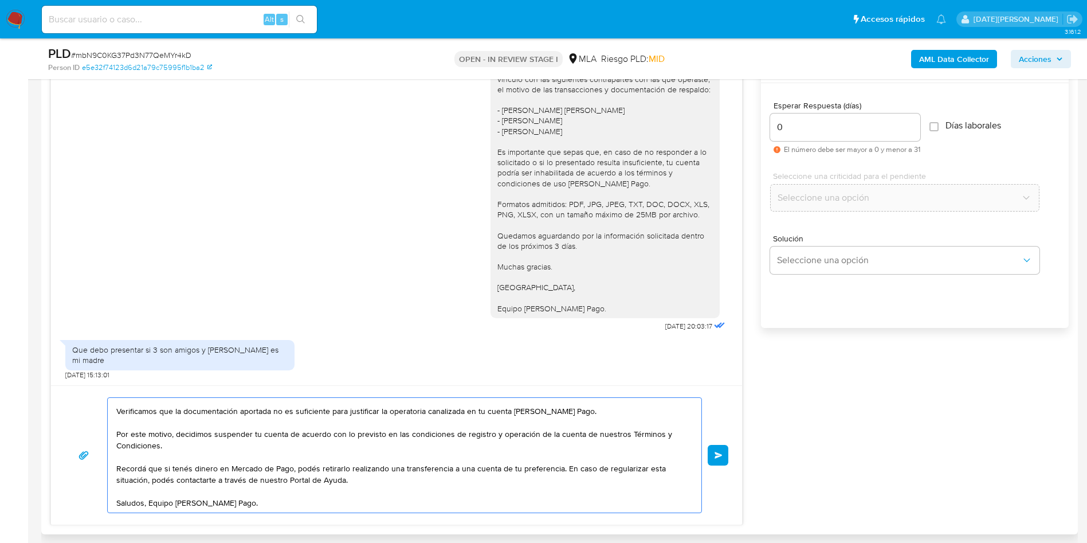
scroll to position [602, 0]
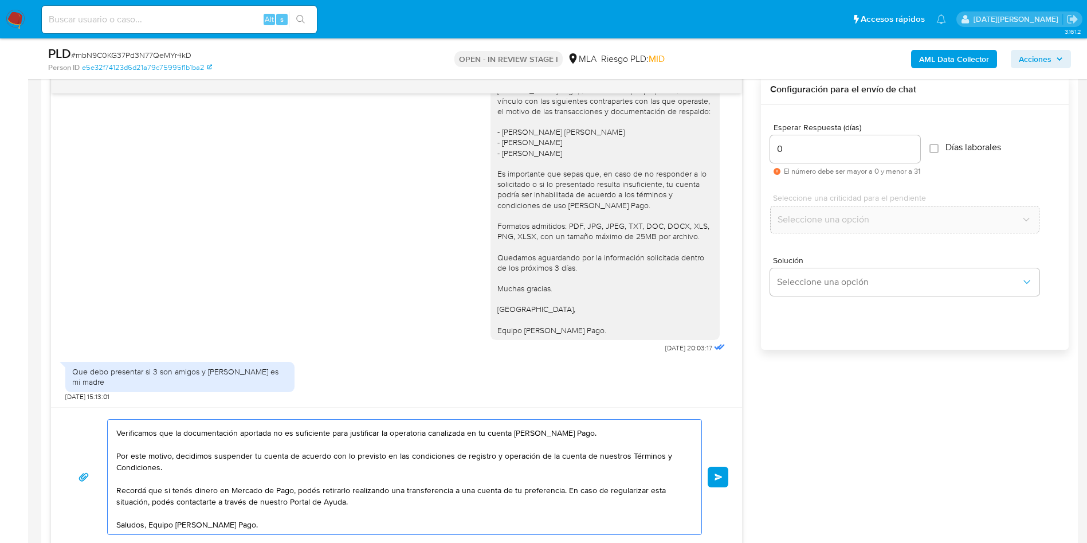
type textarea "[PERSON_NAME], [PERSON_NAME]. Muchas gracias por la respuesta. Analizamos tu ca…"
click at [723, 478] on span "Enviar" at bounding box center [719, 476] width 8 height 7
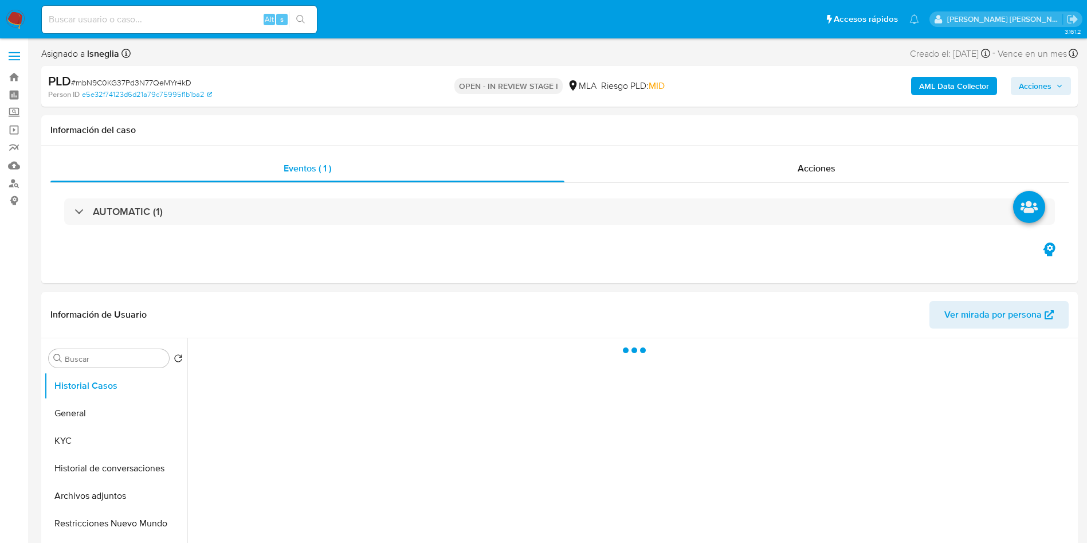
click at [107, 85] on span "# mbN9C0KG37Pd3N77QeMYr4kD" at bounding box center [131, 82] width 120 height 11
select select "10"
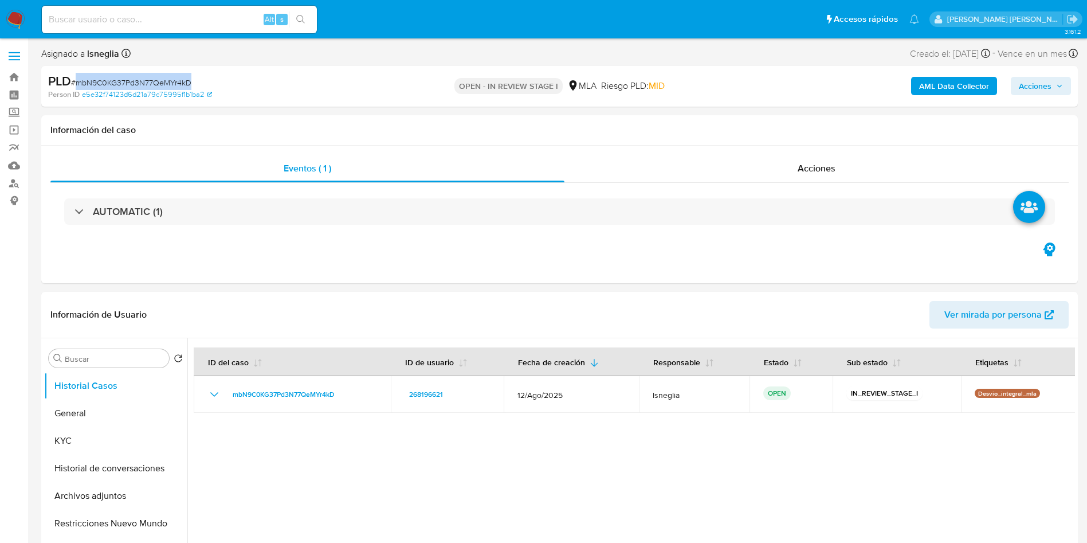
copy span "mbN9C0KG37Pd3N77QeMYr4kD"
click at [14, 21] on img at bounding box center [15, 19] width 19 height 19
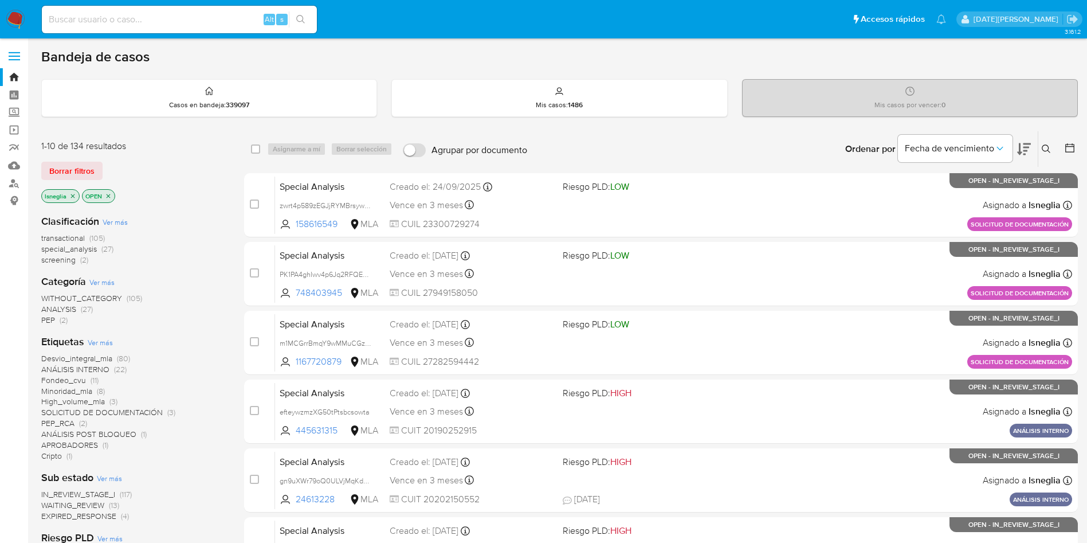
click at [1047, 147] on icon at bounding box center [1046, 148] width 9 height 9
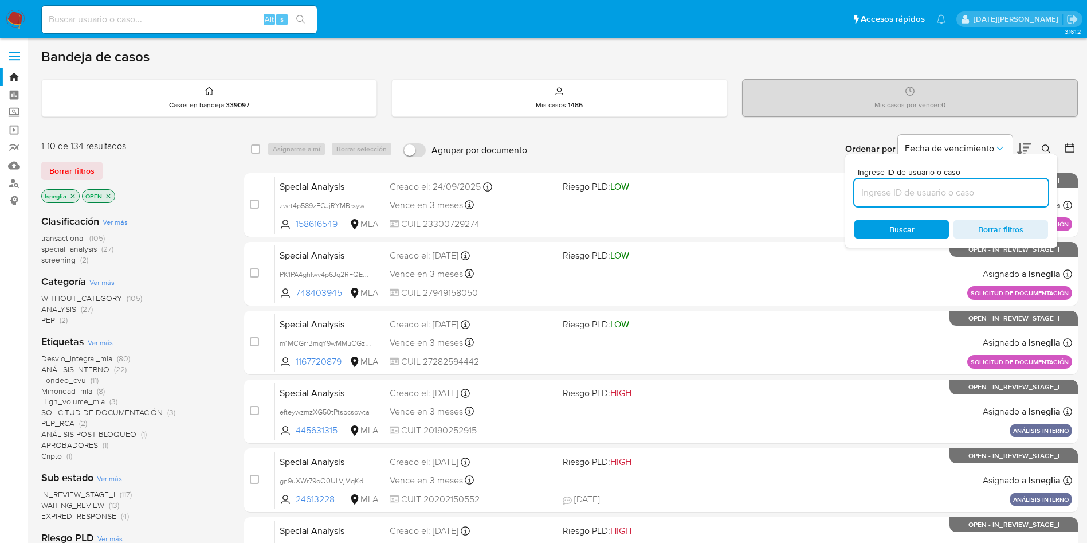
click at [984, 194] on input at bounding box center [951, 192] width 194 height 15
type input "mbN9C0KG37Pd3N77QeMYr4kD"
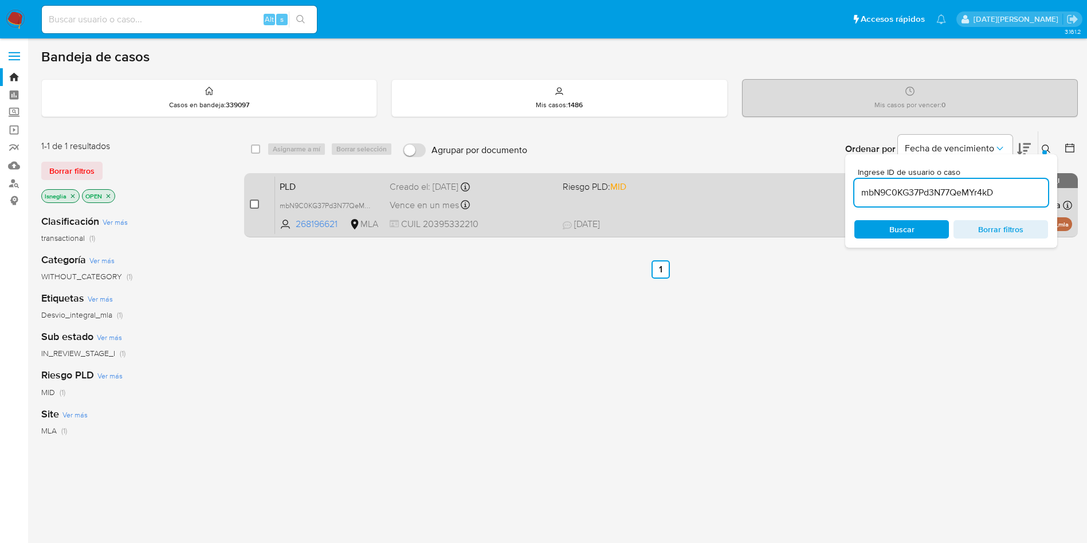
click at [253, 202] on input "checkbox" at bounding box center [254, 203] width 9 height 9
checkbox input "true"
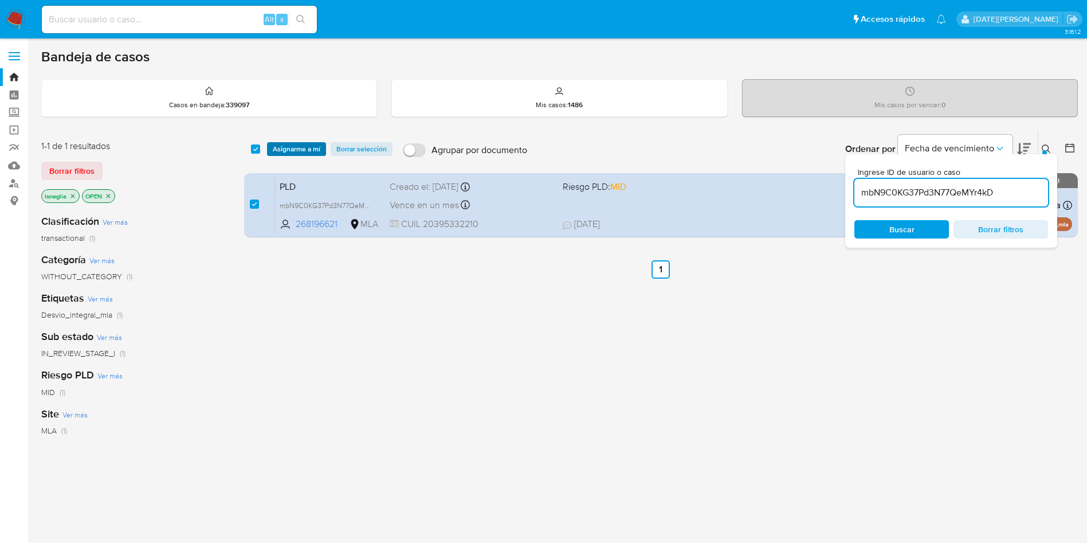
click at [295, 146] on span "Asignarme a mí" at bounding box center [297, 148] width 48 height 11
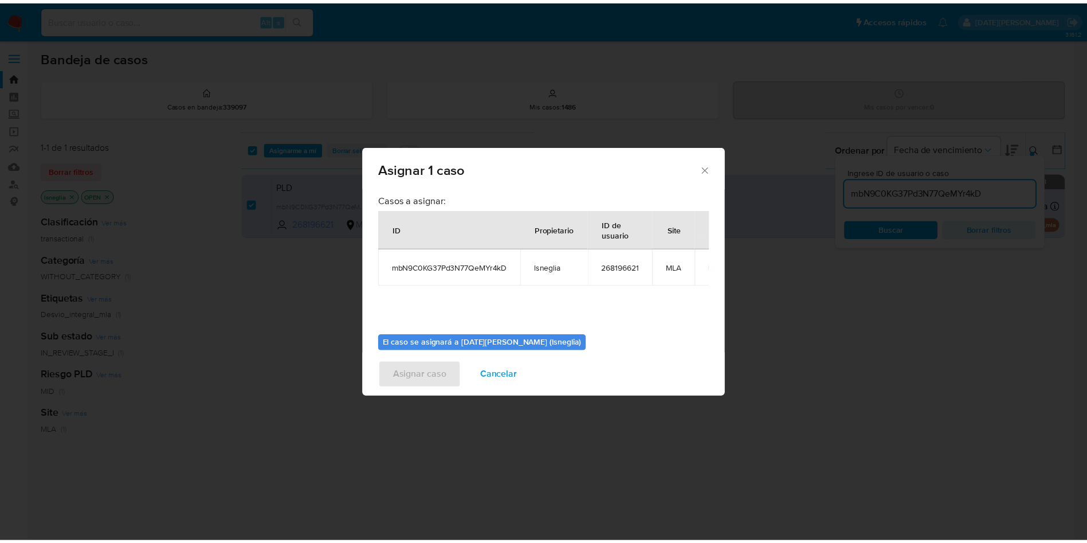
scroll to position [60, 0]
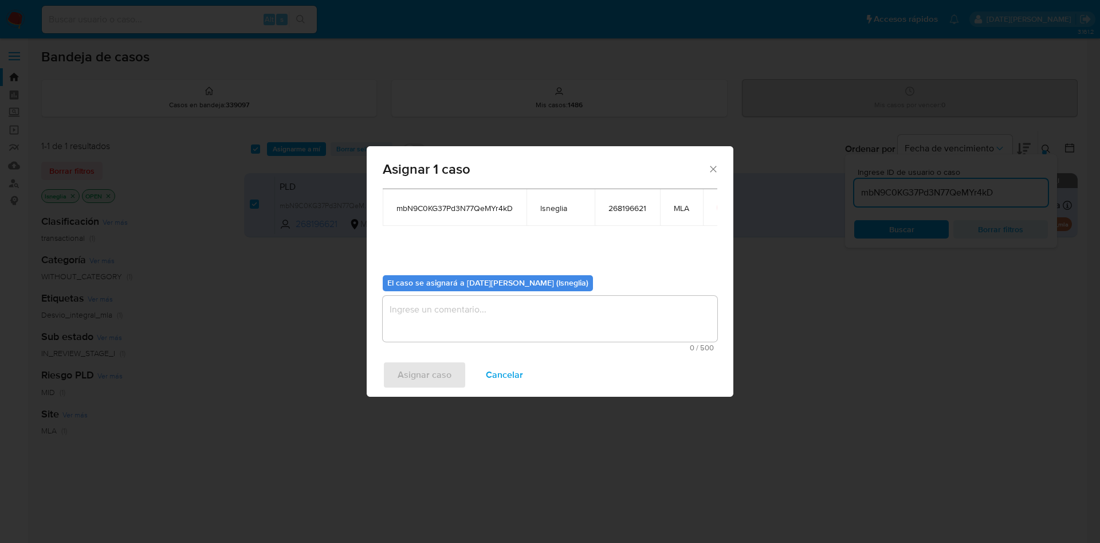
click at [433, 347] on span "0 / 500" at bounding box center [550, 347] width 328 height 7
click at [439, 333] on textarea "assign-modal" at bounding box center [550, 319] width 335 height 46
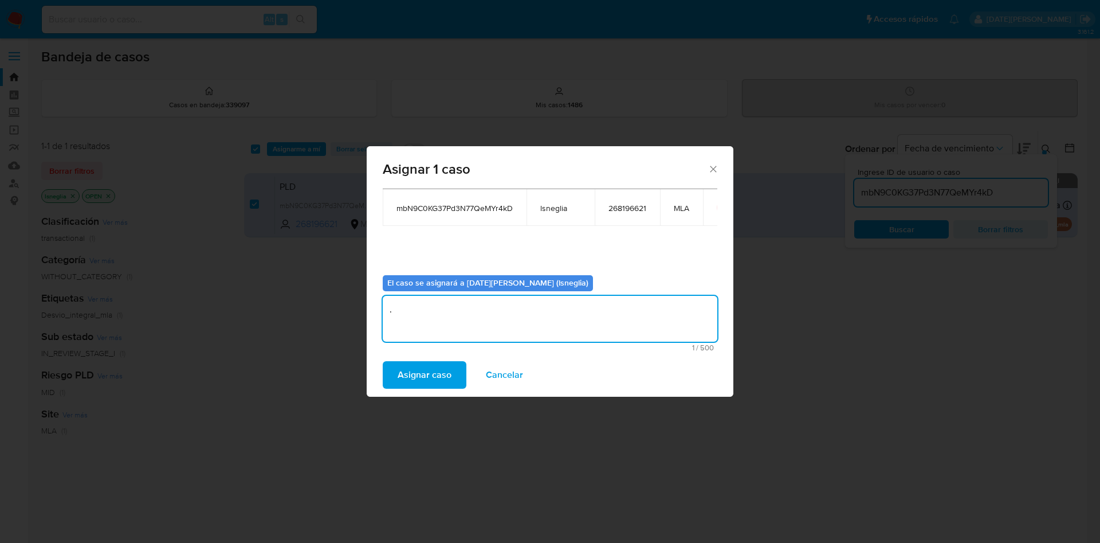
type textarea "."
click at [403, 375] on span "Asignar caso" at bounding box center [425, 374] width 54 height 25
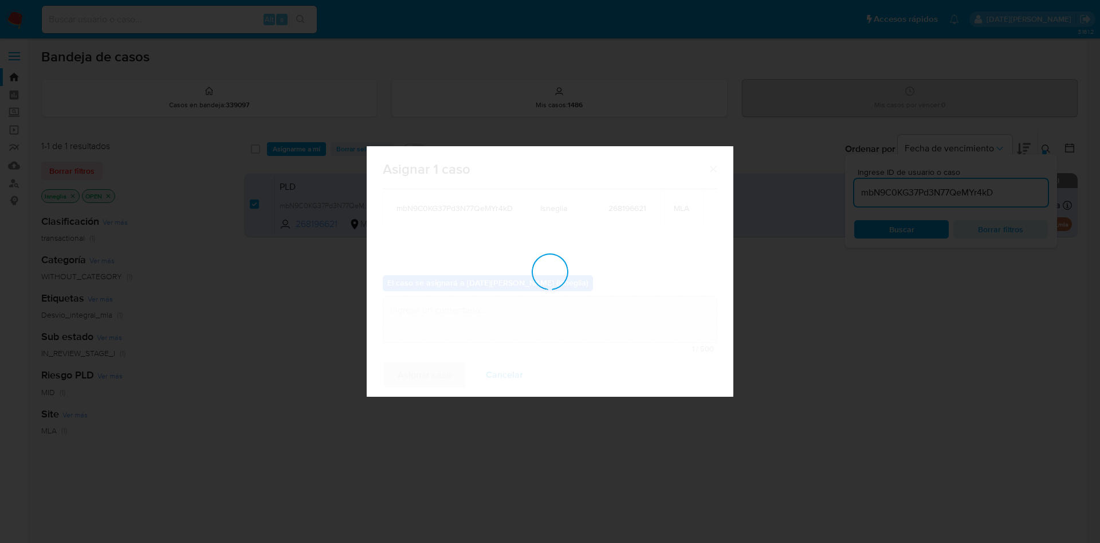
checkbox input "false"
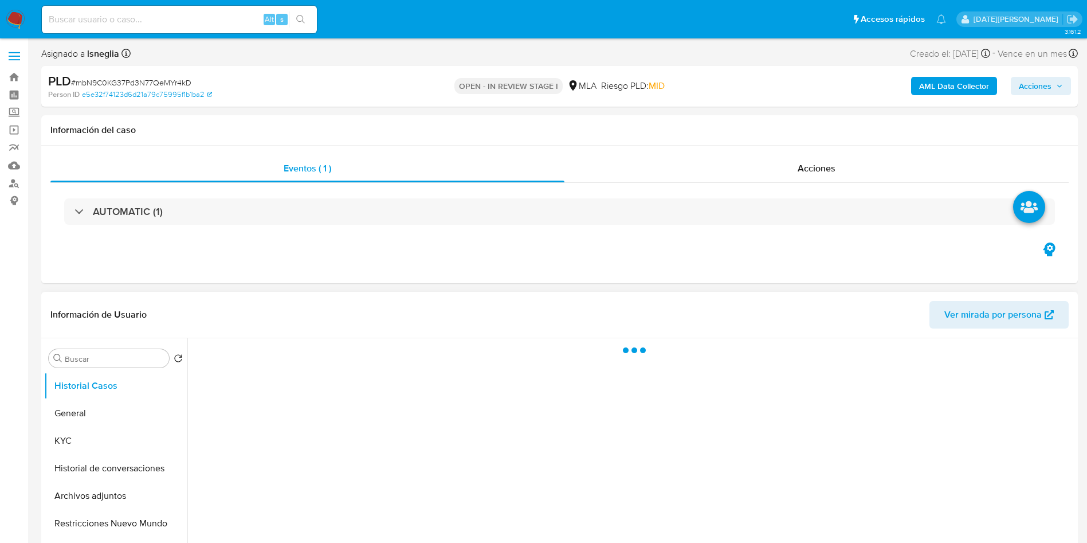
select select "10"
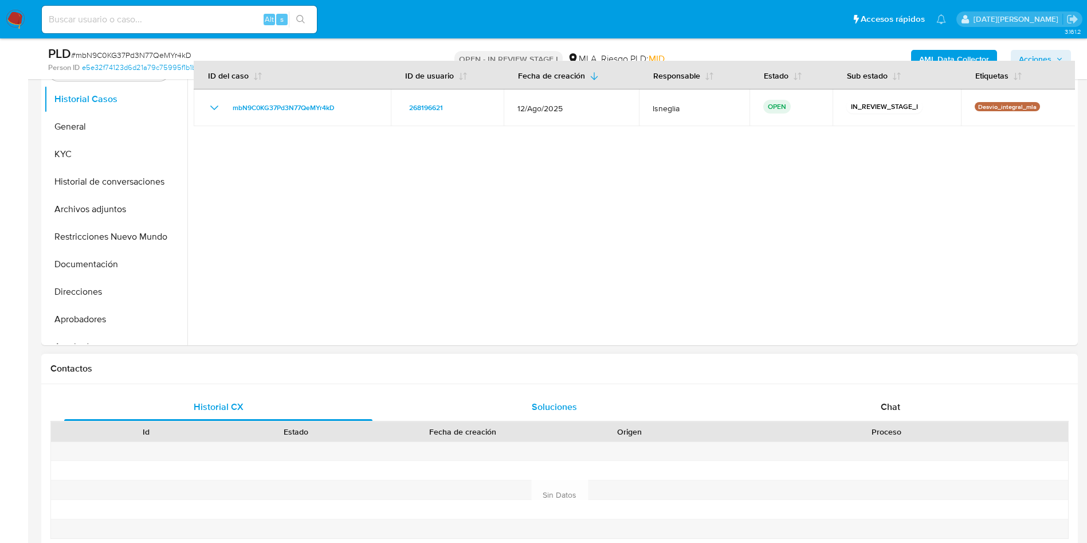
scroll to position [258, 0]
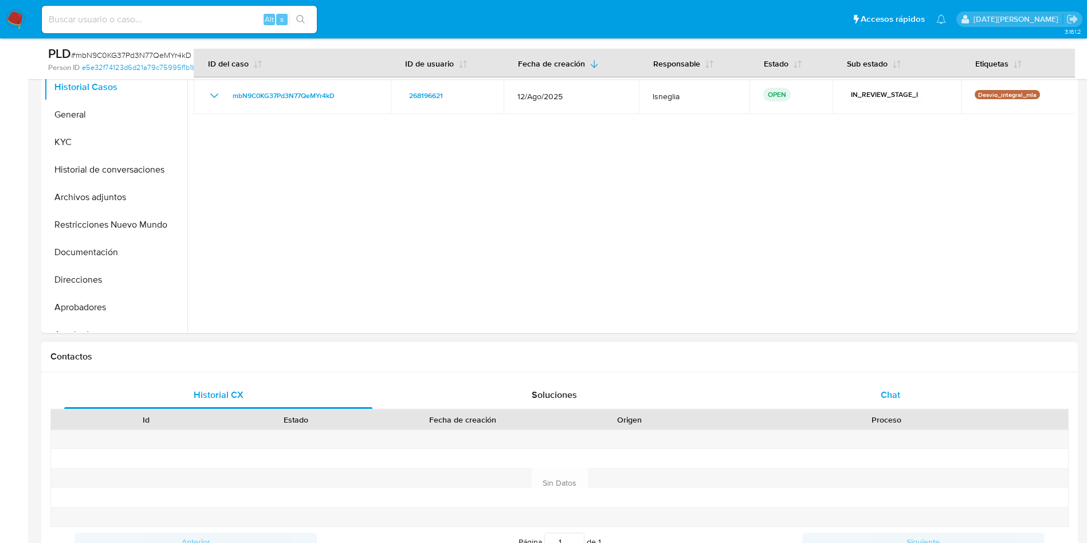
click at [881, 401] on div "Chat" at bounding box center [890, 395] width 308 height 28
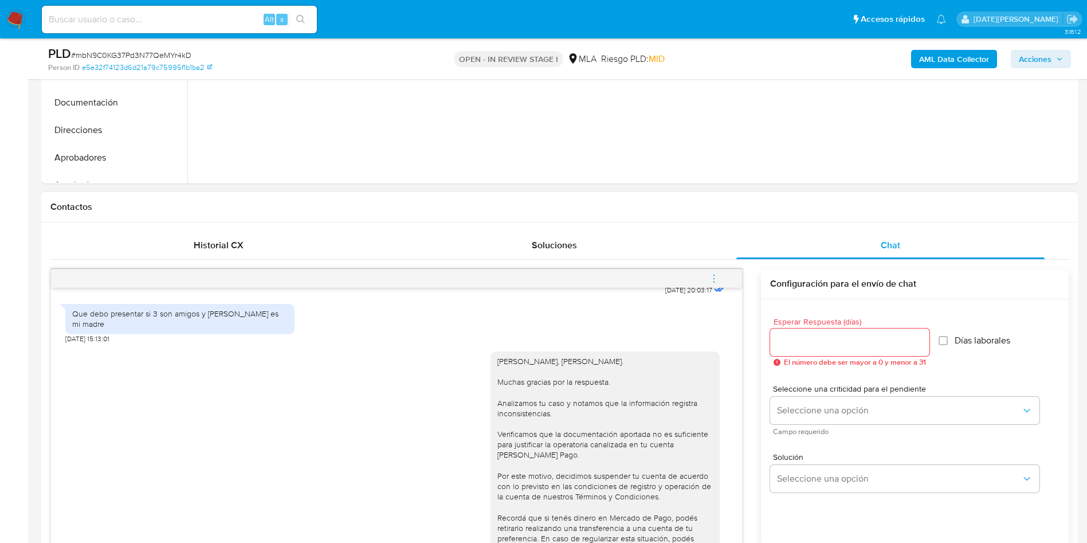
scroll to position [430, 0]
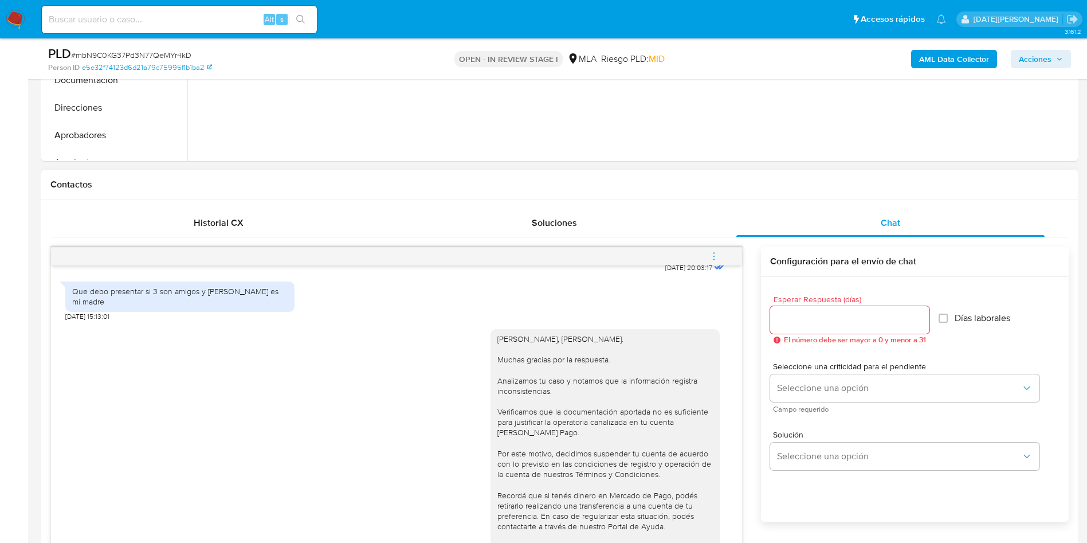
click at [709, 253] on icon "menu-action" at bounding box center [714, 256] width 10 height 10
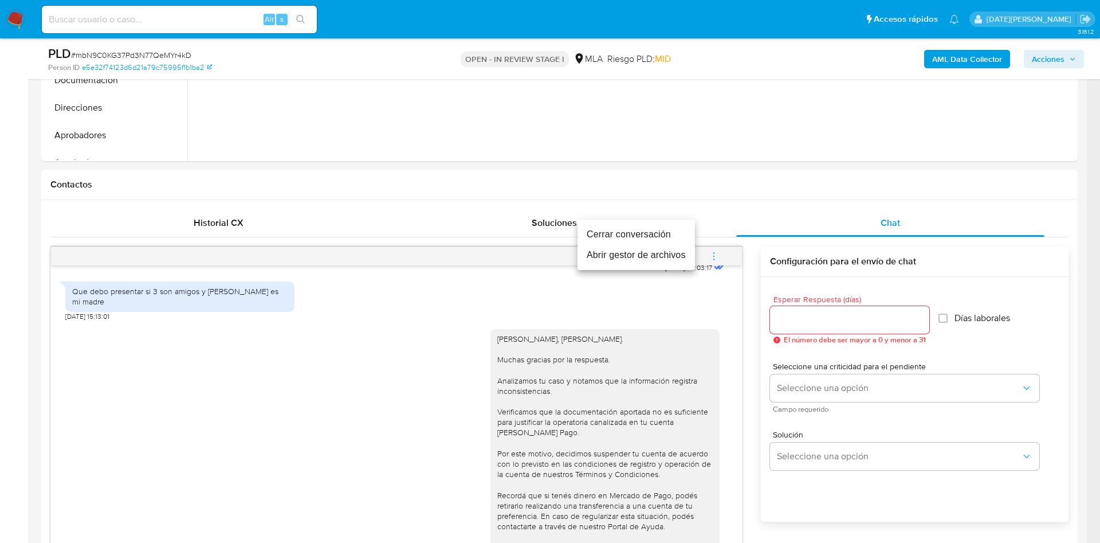
click at [627, 240] on li "Cerrar conversación" at bounding box center [636, 234] width 117 height 21
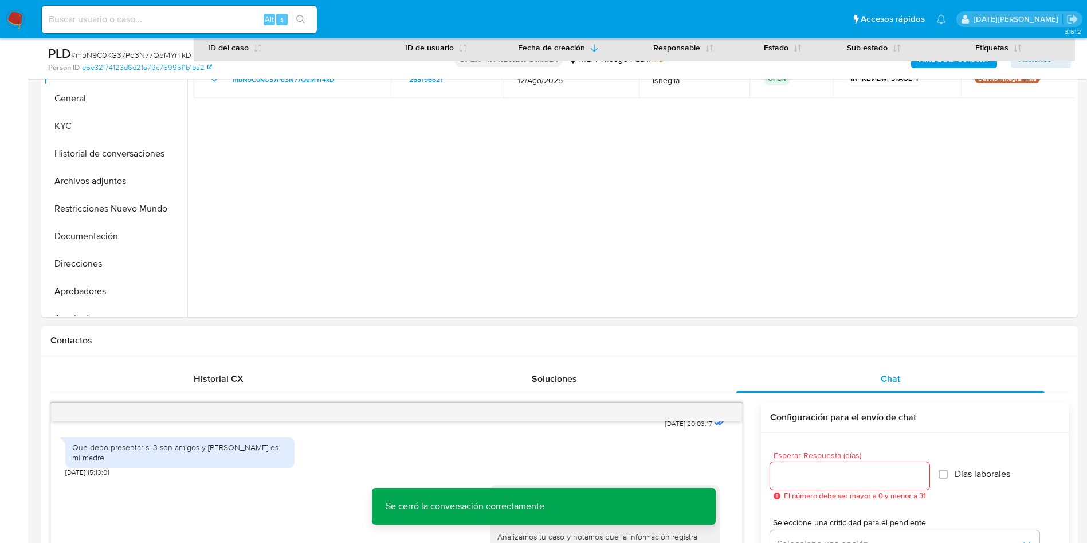
scroll to position [258, 0]
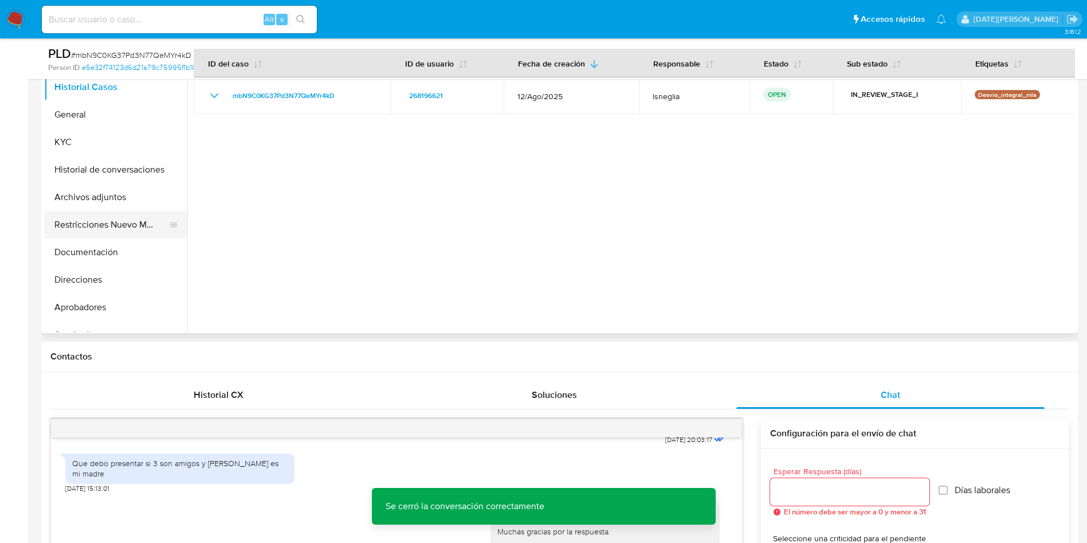
click at [90, 225] on button "Restricciones Nuevo Mundo" at bounding box center [111, 225] width 134 height 28
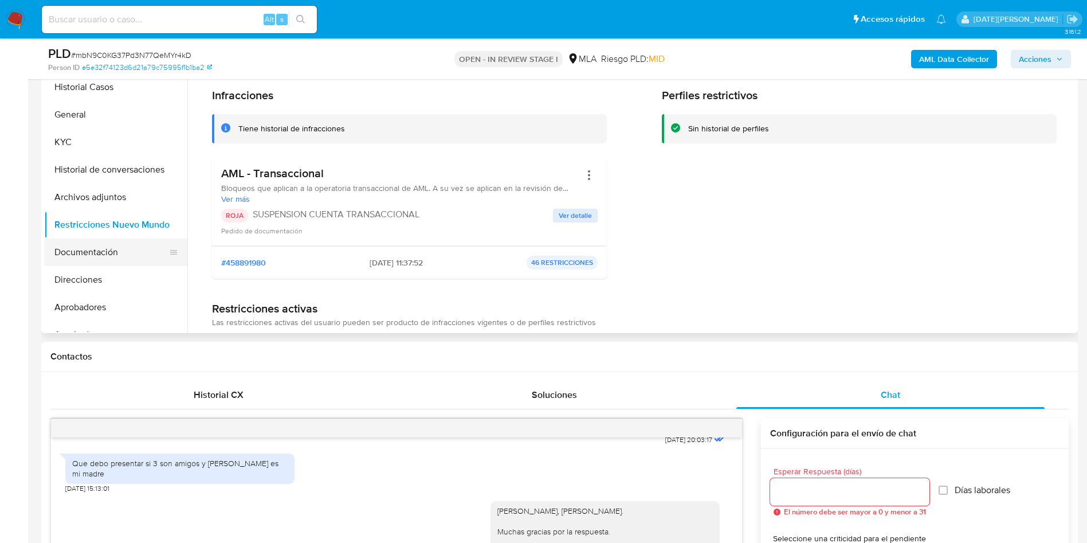
click at [93, 252] on ul "Historial Casos General KYC Historial de conversaciones Archivos adjuntos Restr…" at bounding box center [115, 202] width 143 height 258
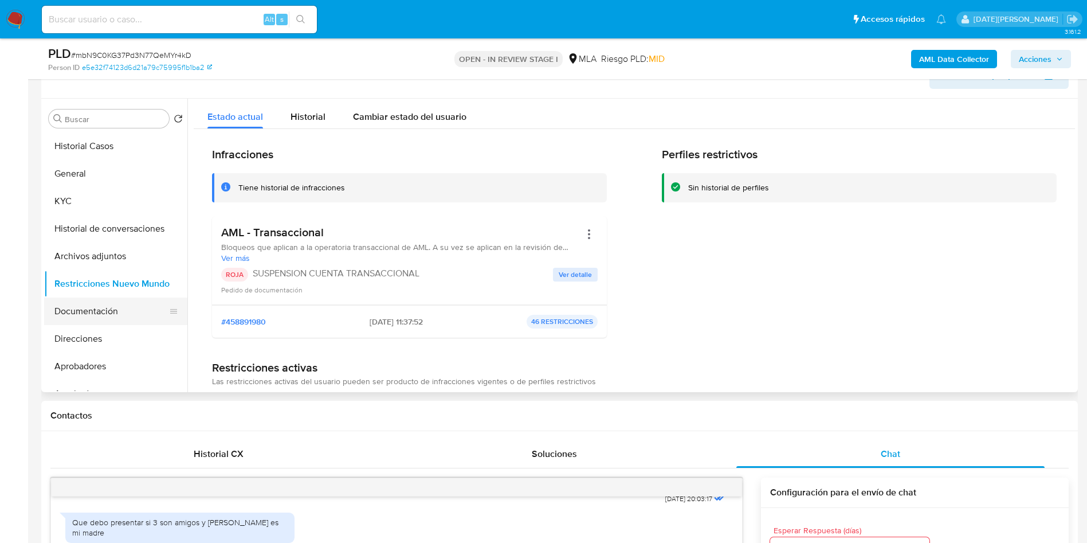
scroll to position [172, 0]
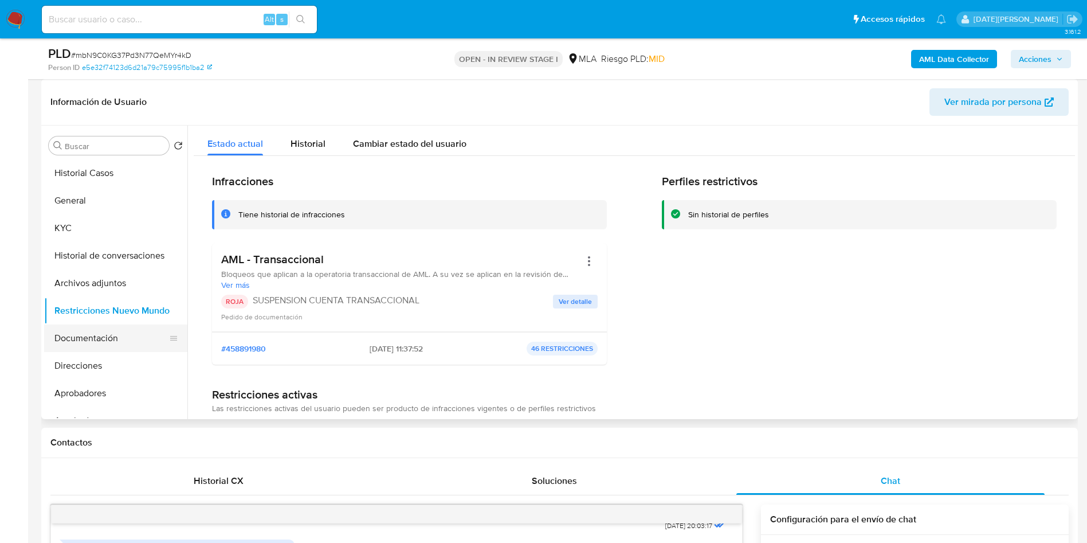
click at [79, 332] on button "Documentación" at bounding box center [111, 338] width 134 height 28
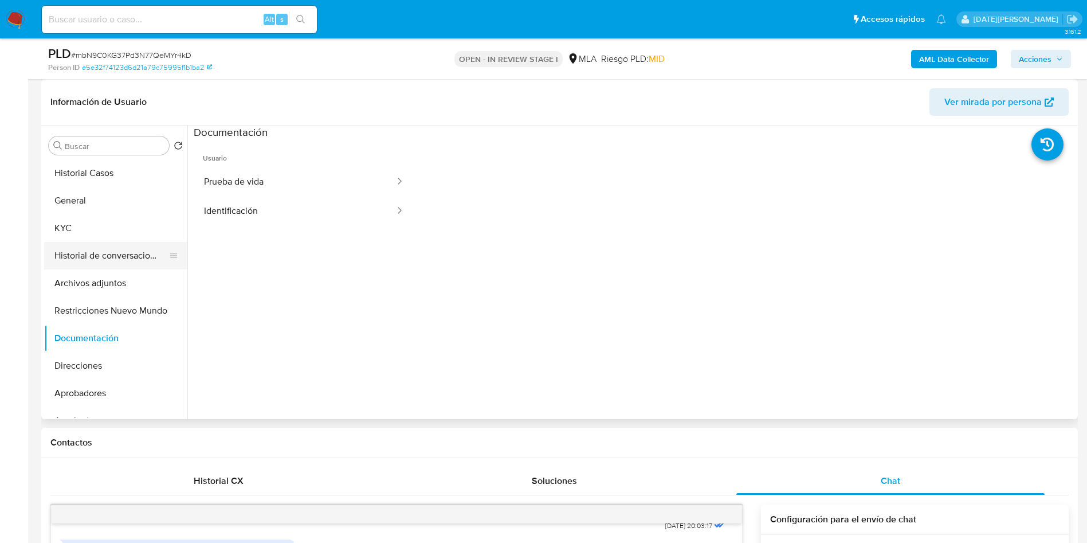
click at [95, 261] on button "Historial de conversaciones" at bounding box center [111, 256] width 134 height 28
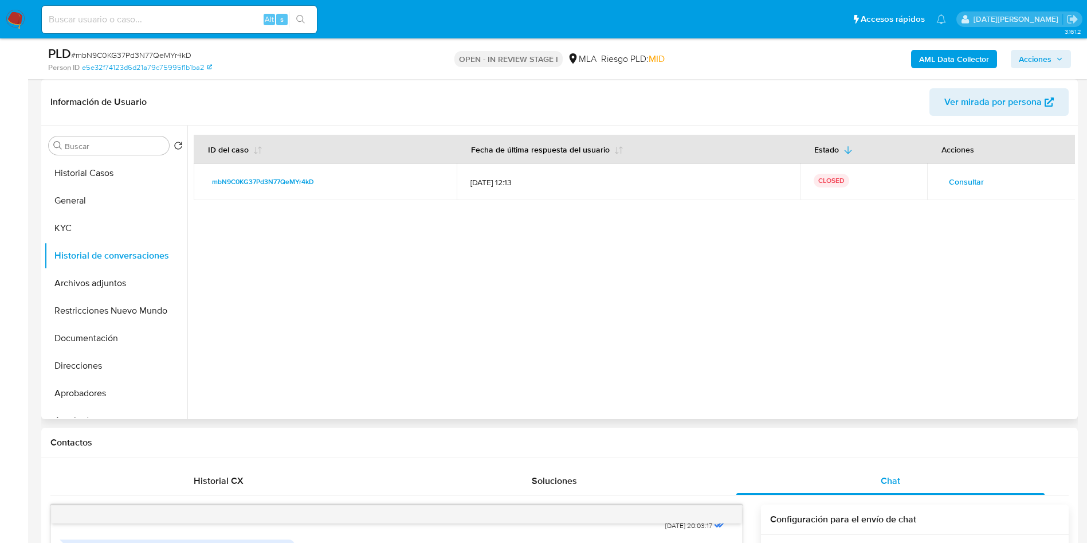
click at [122, 156] on div "Buscar Volver al orden por defecto Historial Casos General KYC Historial de con…" at bounding box center [115, 273] width 143 height 292
click at [123, 170] on button "Historial Casos" at bounding box center [111, 173] width 134 height 28
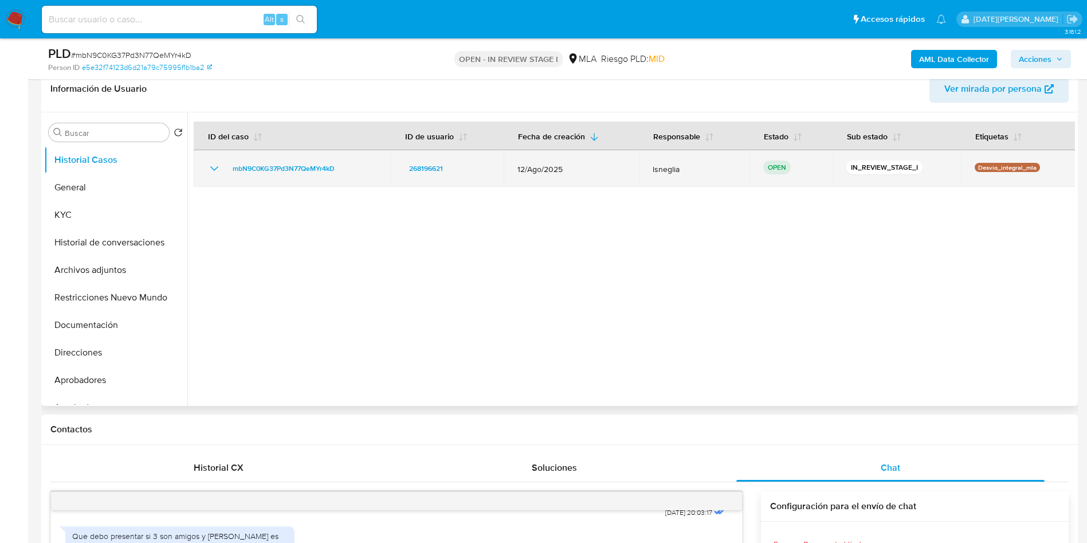
scroll to position [86, 0]
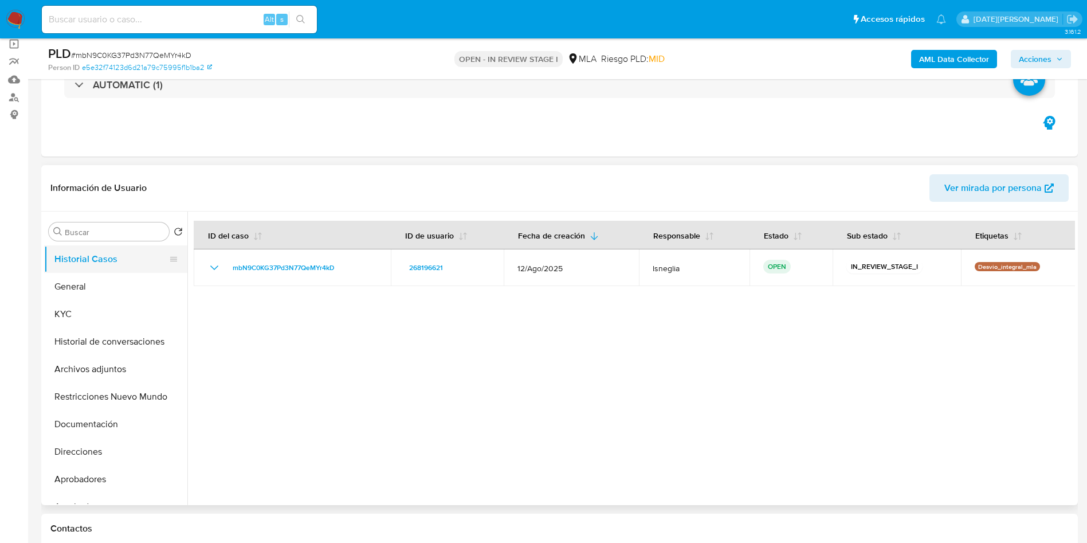
click at [87, 269] on button "Historial Casos" at bounding box center [111, 259] width 134 height 28
click at [1038, 56] on span "Acciones" at bounding box center [1035, 59] width 33 height 18
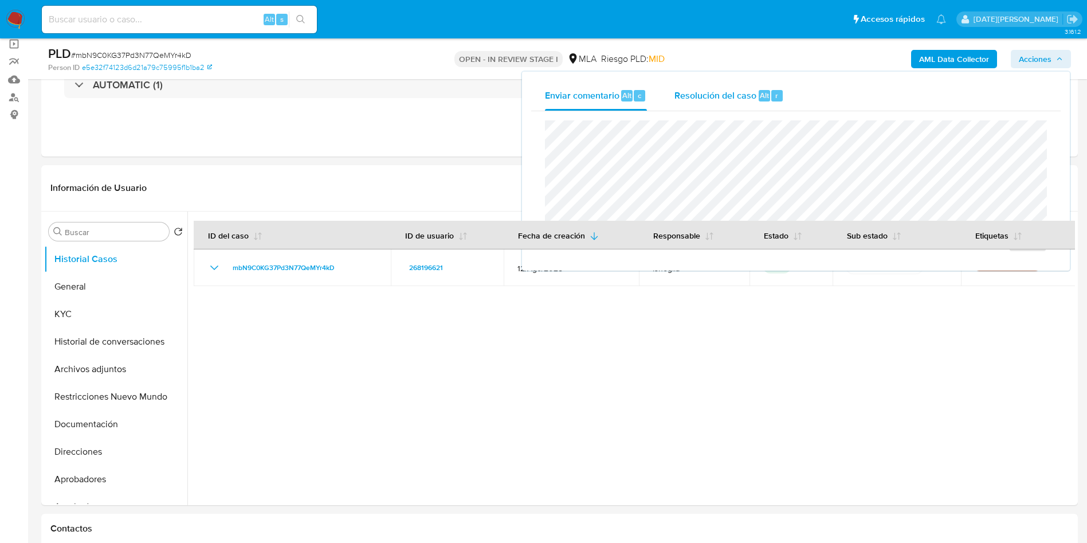
click at [758, 103] on div "Resolución del caso Alt r" at bounding box center [728, 96] width 109 height 30
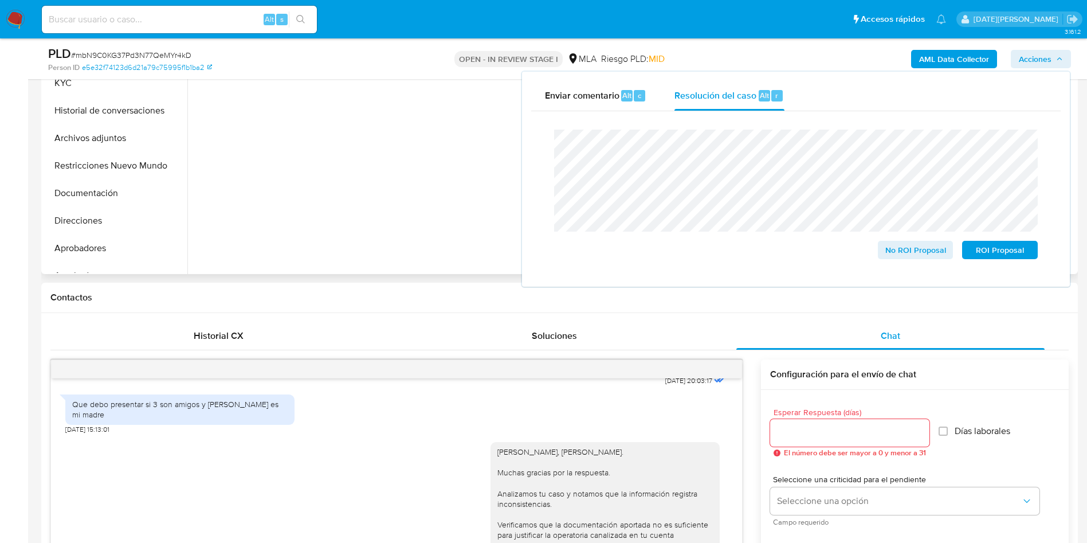
scroll to position [344, 0]
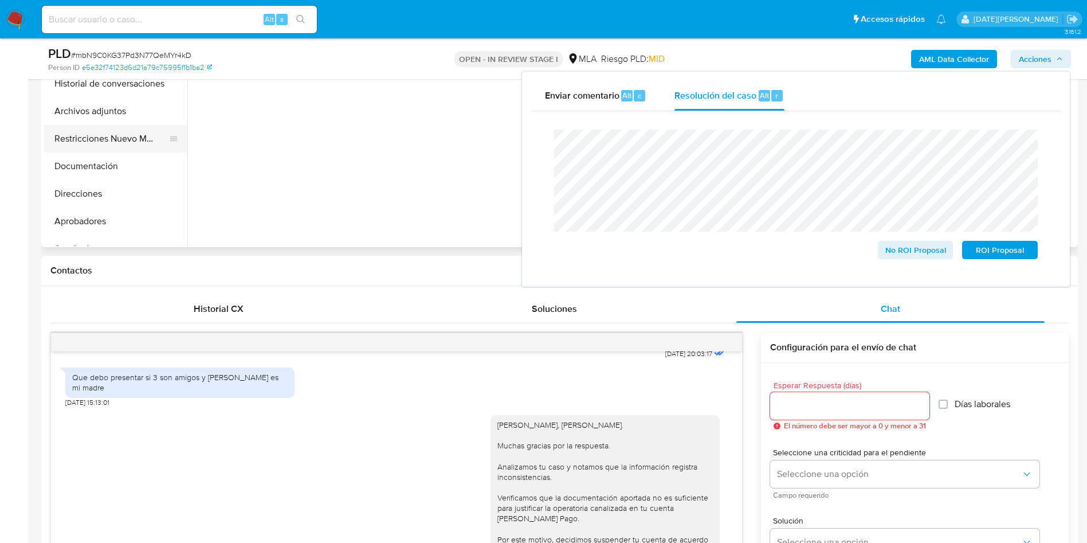
click at [84, 131] on button "Restricciones Nuevo Mundo" at bounding box center [111, 139] width 134 height 28
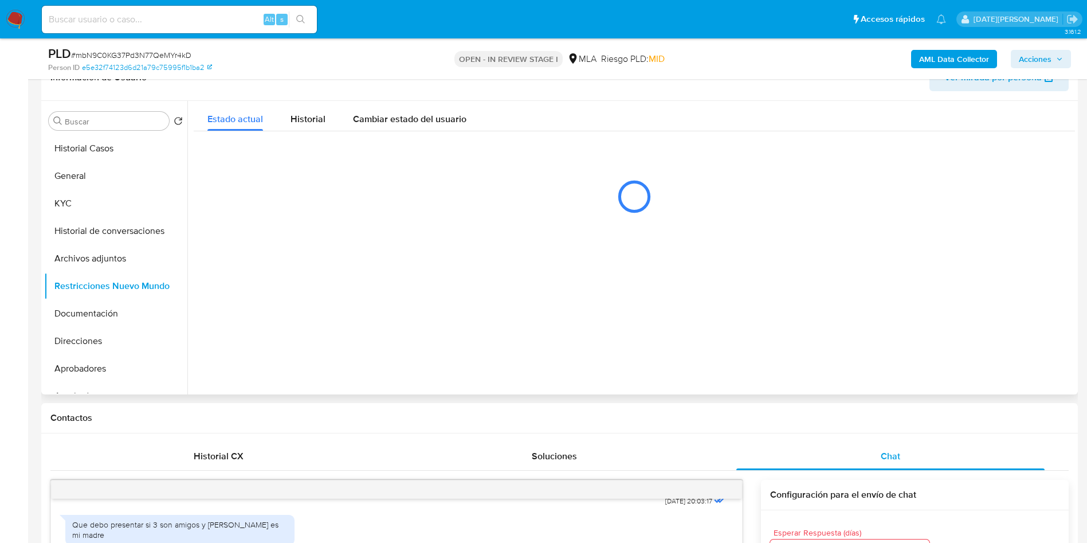
scroll to position [86, 0]
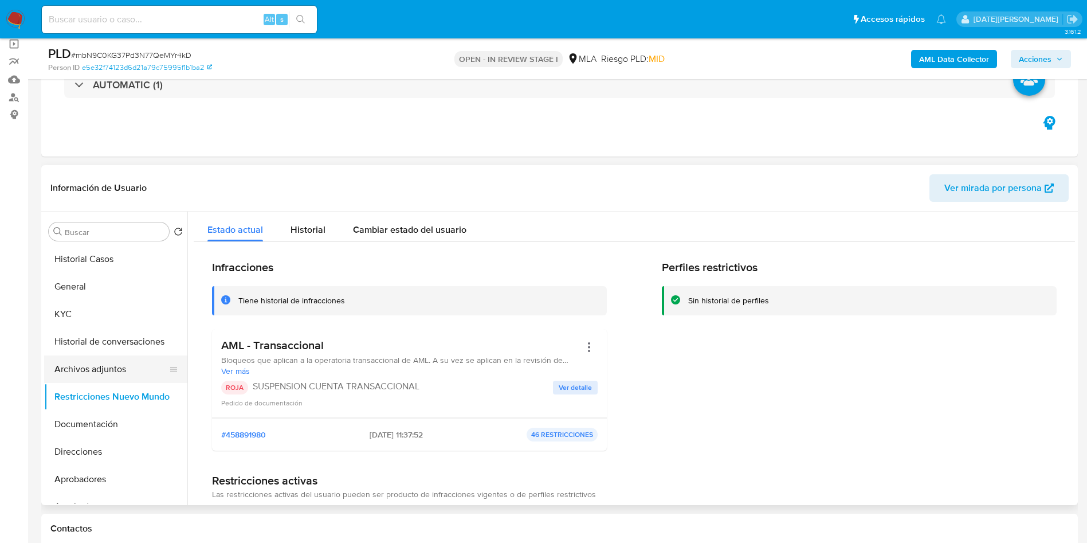
click at [117, 364] on button "Archivos adjuntos" at bounding box center [111, 369] width 134 height 28
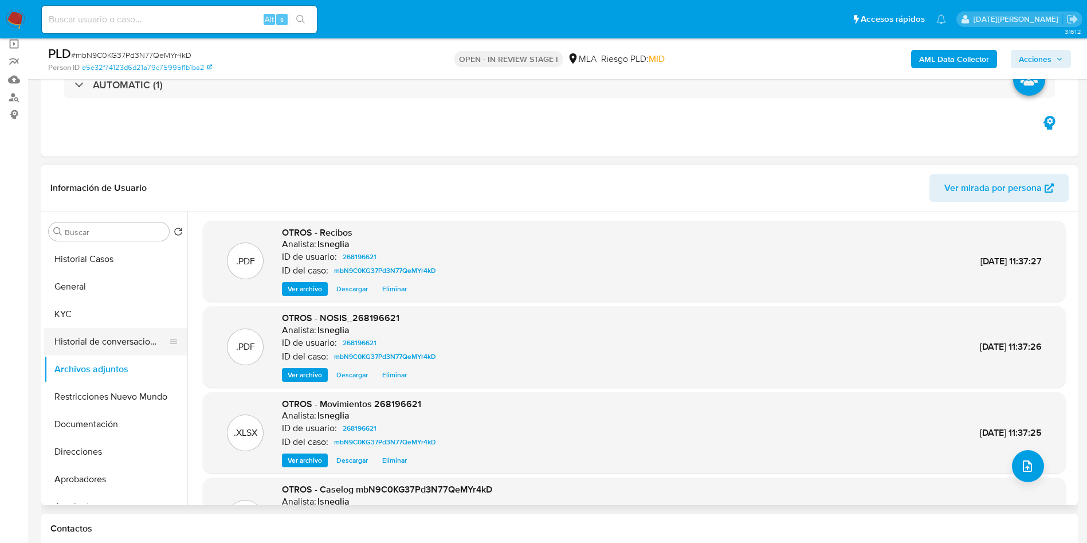
click at [140, 337] on button "Historial de conversaciones" at bounding box center [111, 342] width 134 height 28
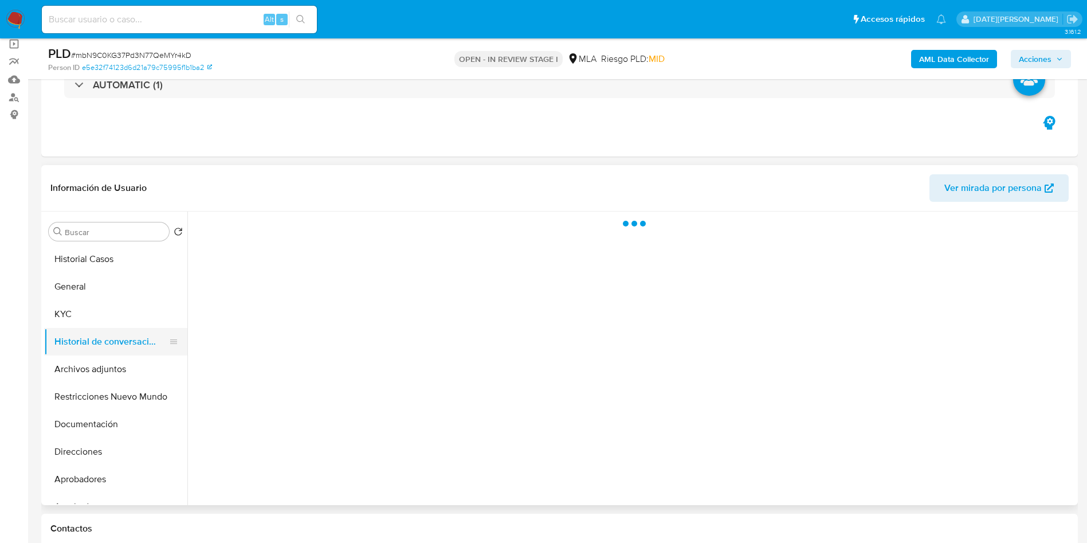
click at [140, 337] on button "Historial de conversaciones" at bounding box center [111, 342] width 134 height 28
click at [123, 370] on button "Archivos adjuntos" at bounding box center [111, 369] width 134 height 28
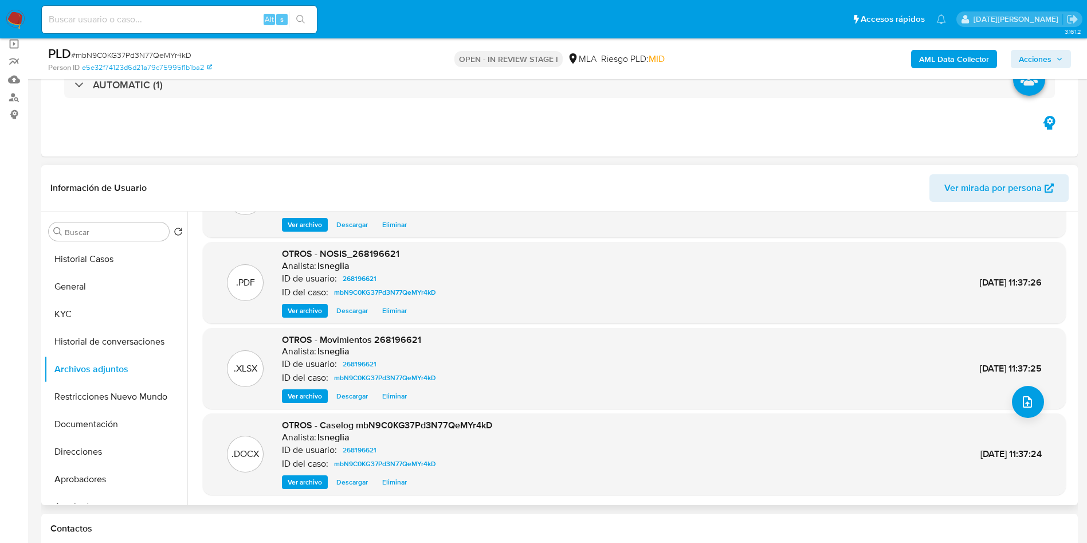
scroll to position [172, 0]
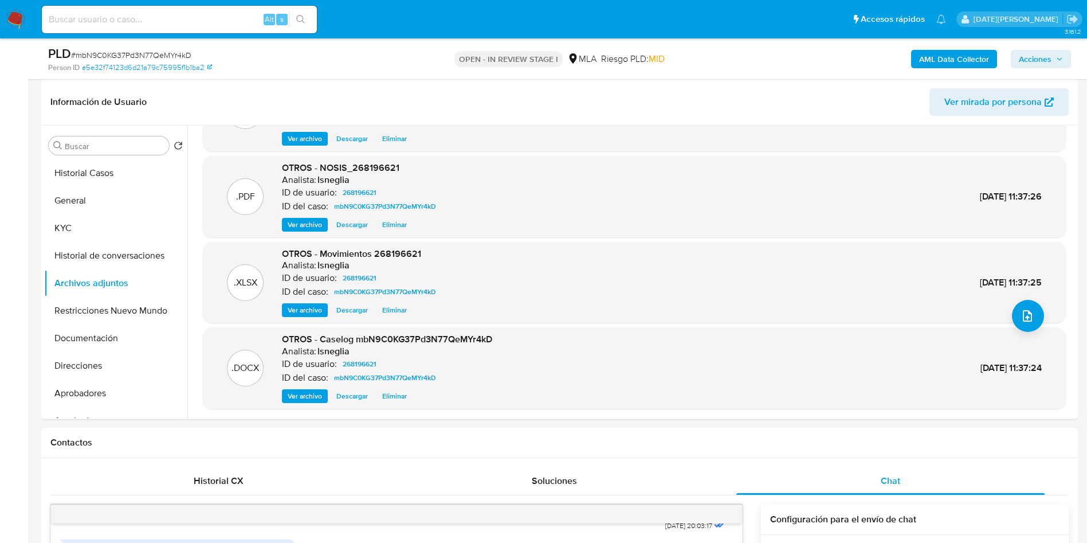
click at [948, 60] on b "AML Data Collector" at bounding box center [954, 59] width 70 height 18
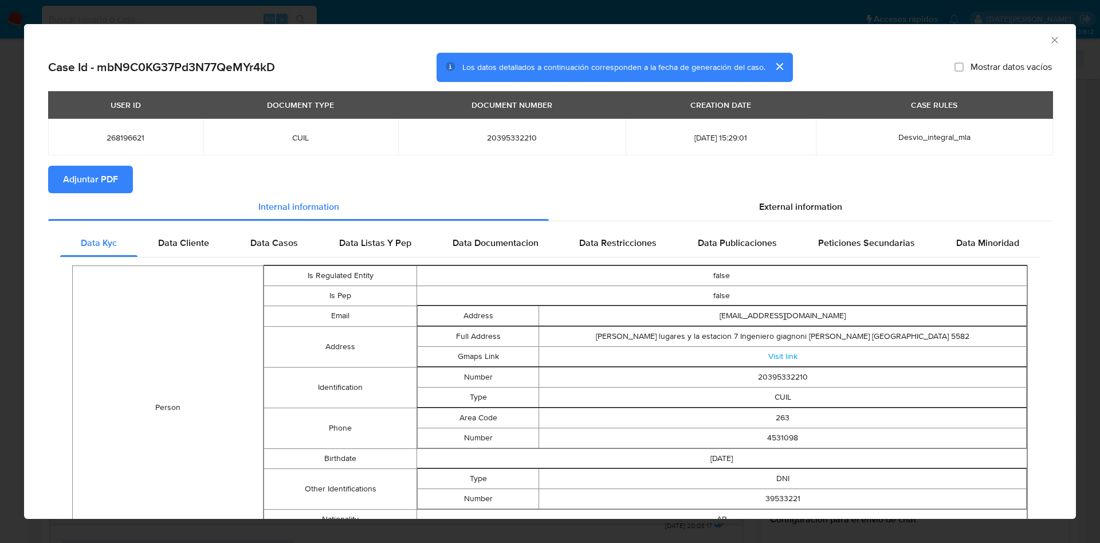
click at [92, 176] on span "Adjuntar PDF" at bounding box center [90, 179] width 55 height 25
click at [760, 195] on div "External information" at bounding box center [800, 209] width 503 height 28
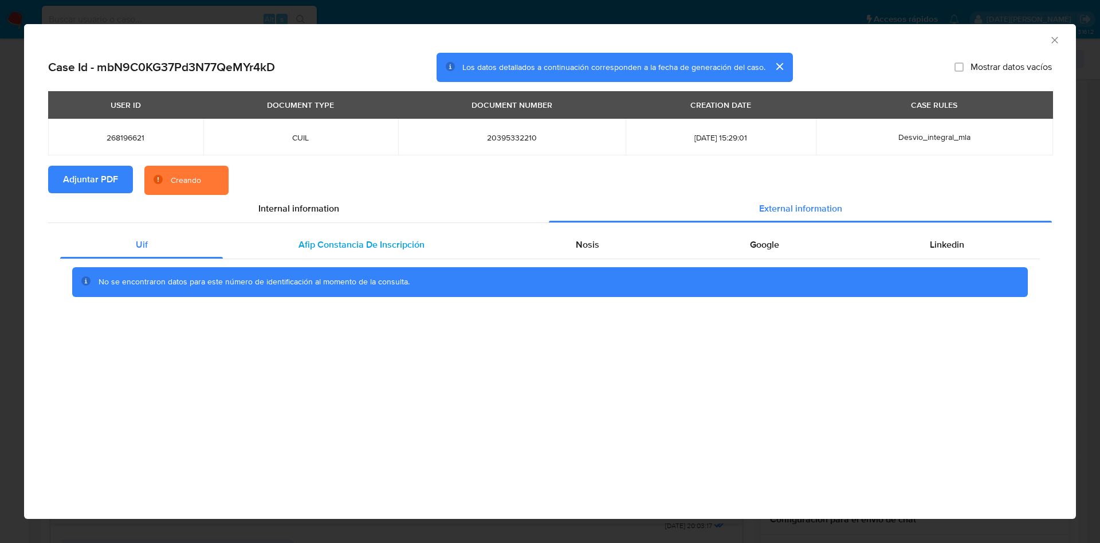
click at [325, 239] on span "Afip Constancia De Inscripción" at bounding box center [362, 244] width 126 height 13
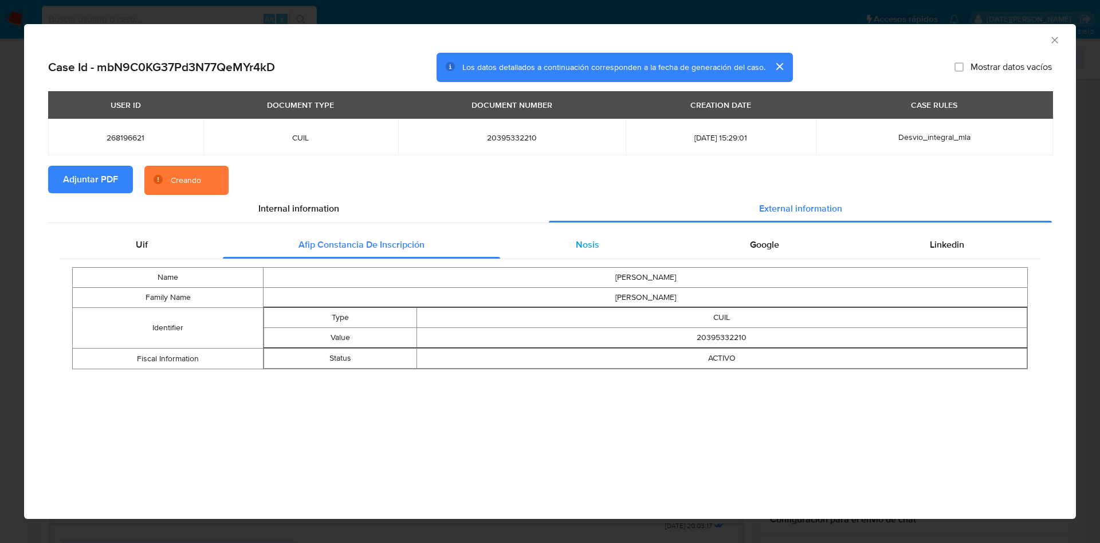
click at [551, 238] on div "Nosis" at bounding box center [587, 245] width 174 height 28
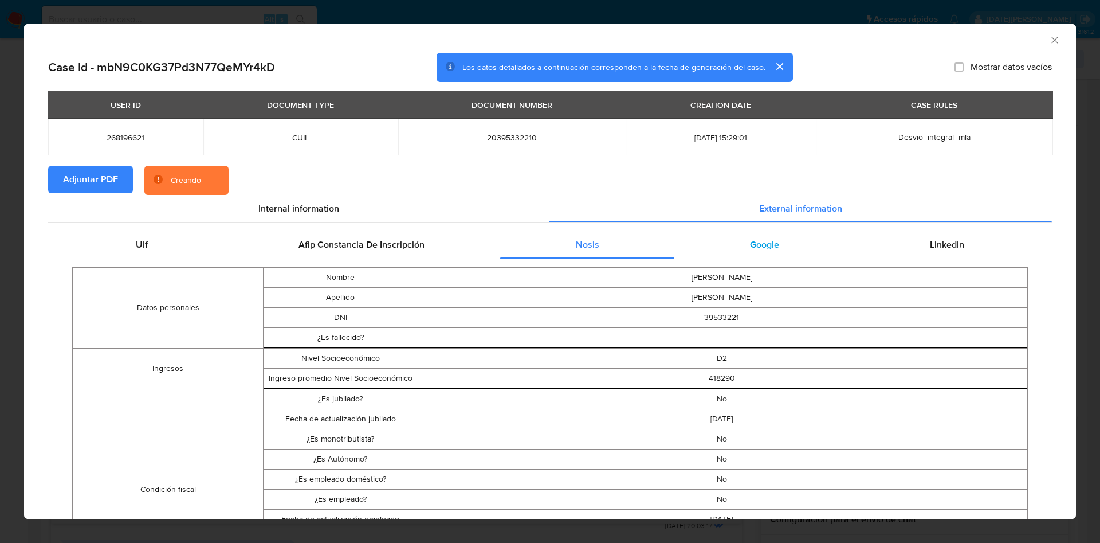
drag, startPoint x: 732, startPoint y: 235, endPoint x: 740, endPoint y: 235, distance: 8.6
click at [732, 235] on div "Google" at bounding box center [764, 245] width 180 height 28
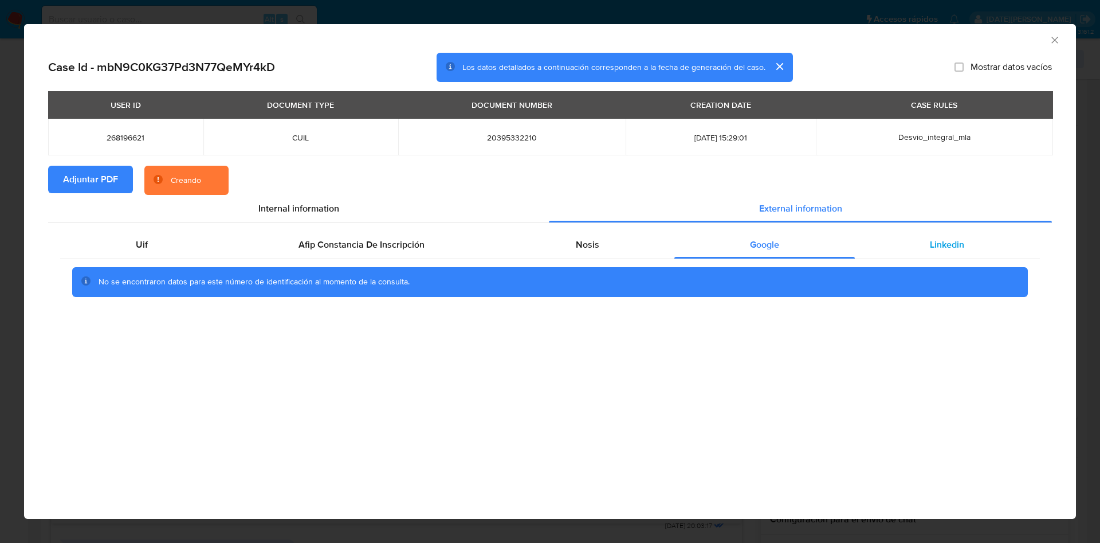
click at [970, 236] on div "Linkedin" at bounding box center [947, 245] width 185 height 28
click at [307, 204] on span "Internal information" at bounding box center [298, 208] width 81 height 13
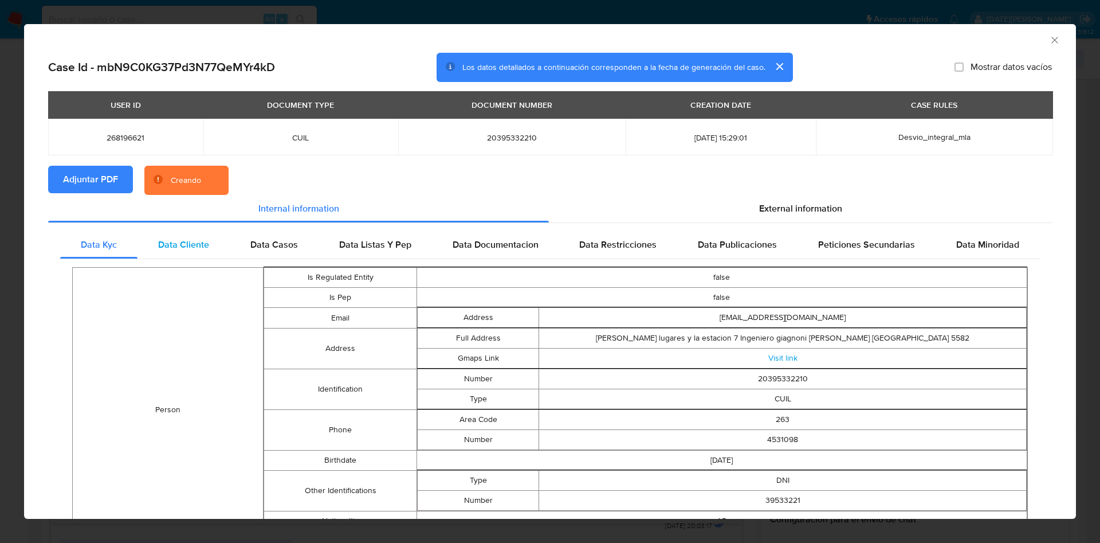
click at [158, 249] on span "Data Cliente" at bounding box center [183, 244] width 51 height 13
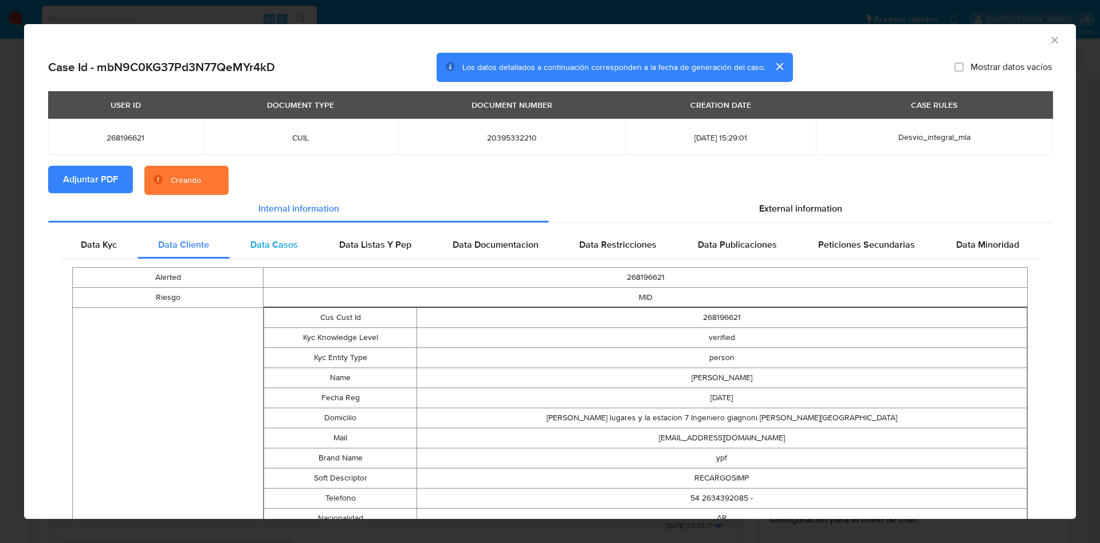
click at [254, 240] on span "Data Casos" at bounding box center [274, 244] width 48 height 13
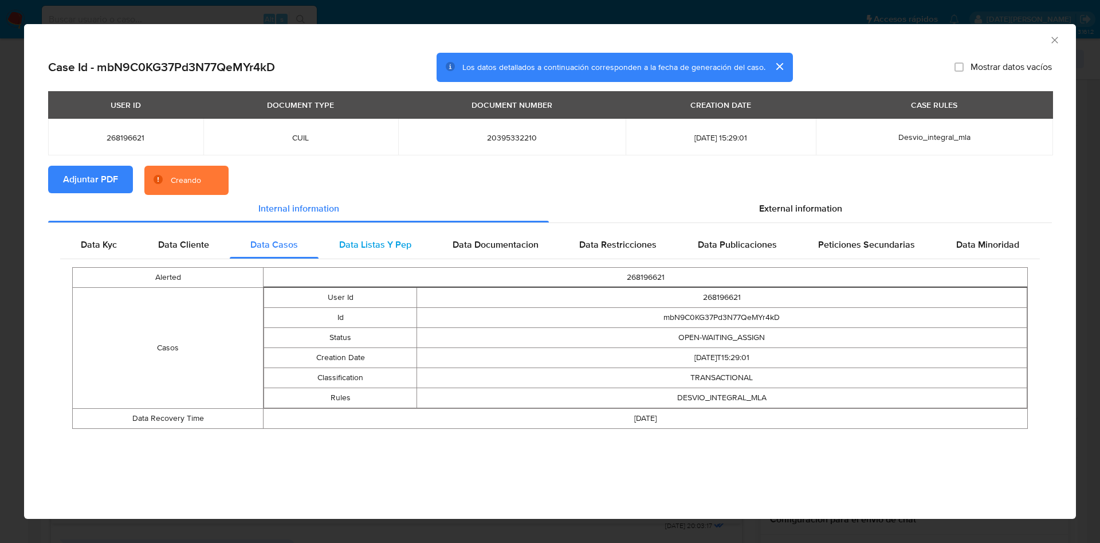
click at [373, 240] on span "Data Listas Y Pep" at bounding box center [375, 244] width 72 height 13
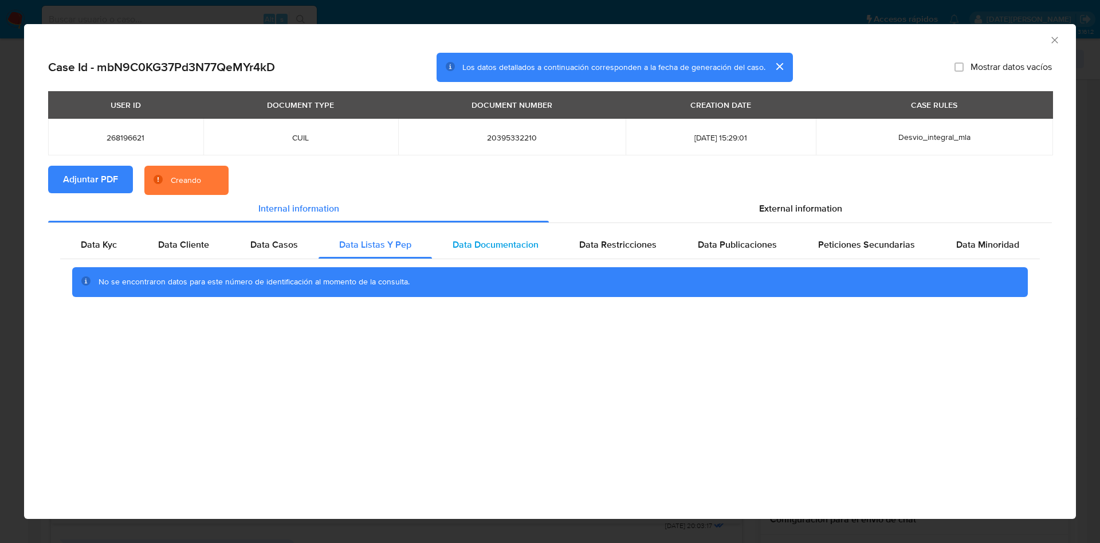
click at [512, 246] on span "Data Documentacion" at bounding box center [496, 244] width 86 height 13
click at [683, 245] on div "Data Publicaciones" at bounding box center [737, 245] width 120 height 28
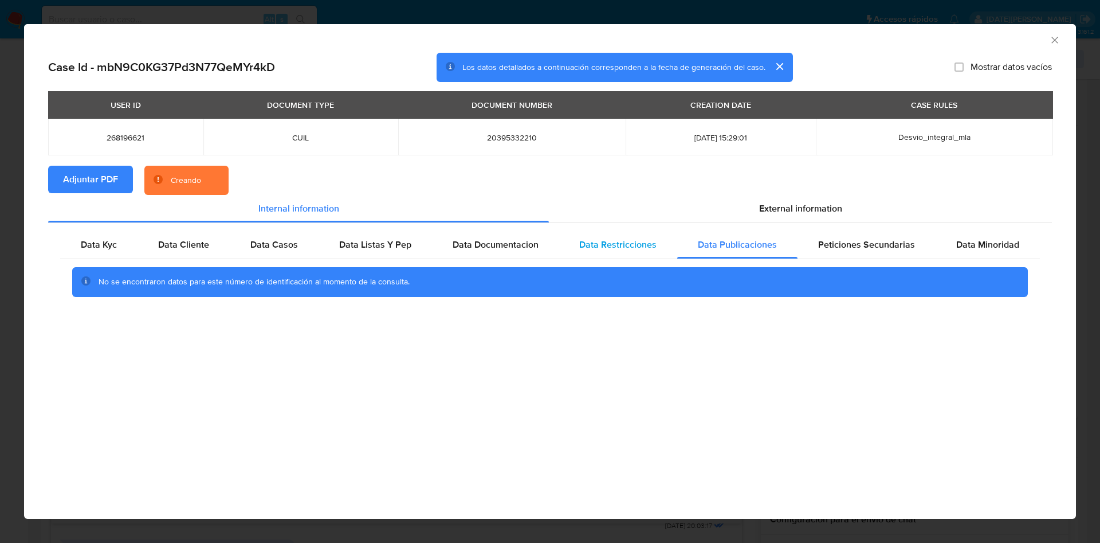
click at [630, 244] on span "Data Restricciones" at bounding box center [617, 244] width 77 height 13
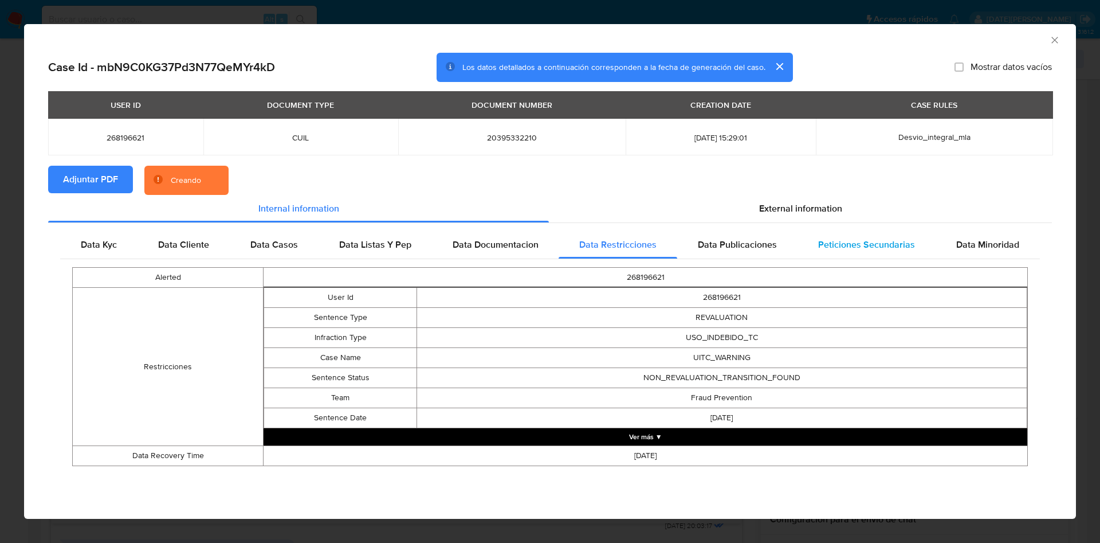
click at [885, 244] on span "Peticiones Secundarias" at bounding box center [866, 244] width 97 height 13
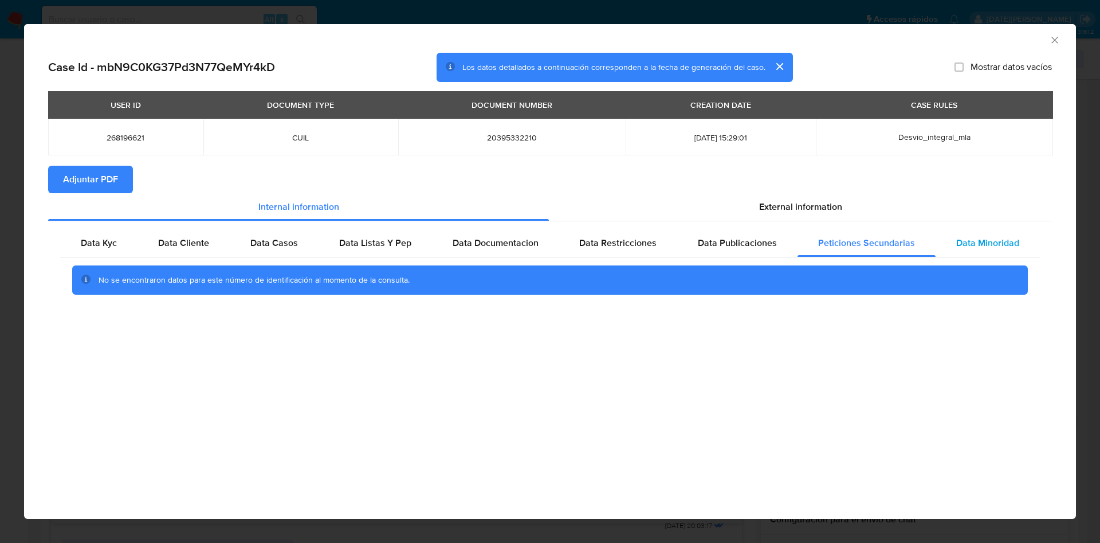
click at [997, 241] on span "Data Minoridad" at bounding box center [987, 242] width 63 height 13
click at [807, 199] on div "External information" at bounding box center [800, 207] width 503 height 28
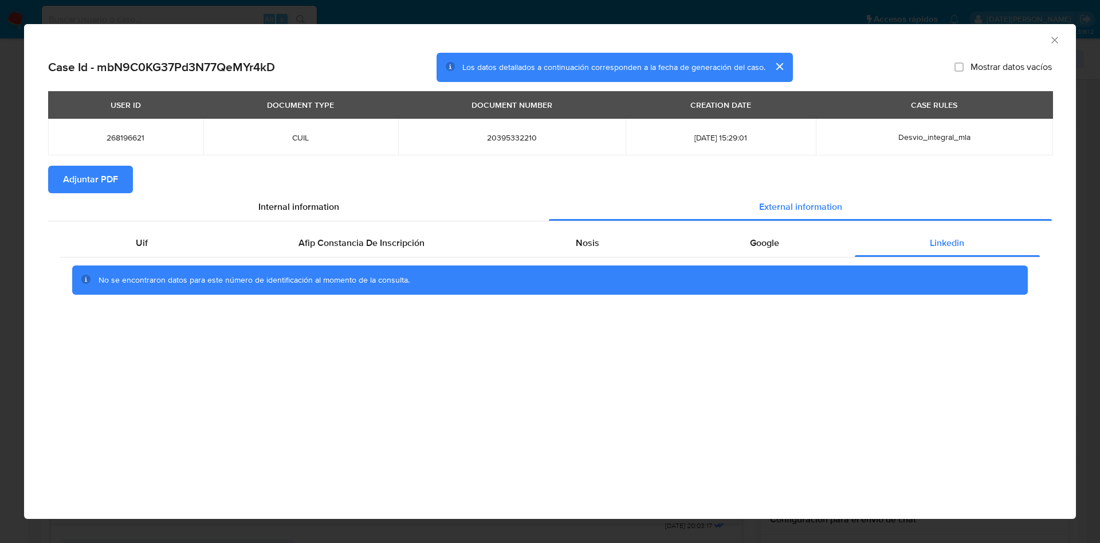
click at [1056, 40] on icon "Cerrar ventana" at bounding box center [1054, 39] width 11 height 11
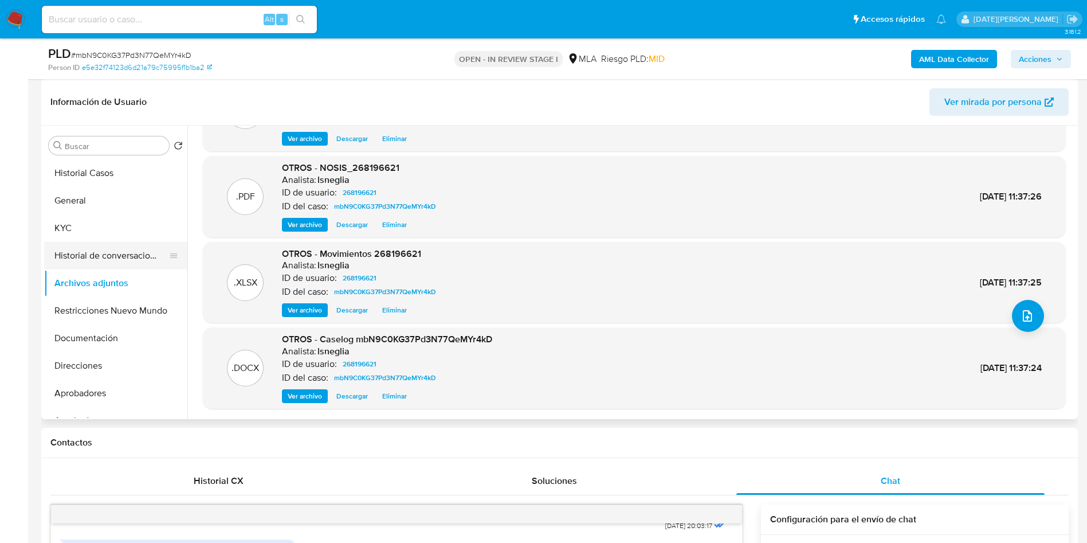
click at [108, 263] on button "Historial de conversaciones" at bounding box center [111, 256] width 134 height 28
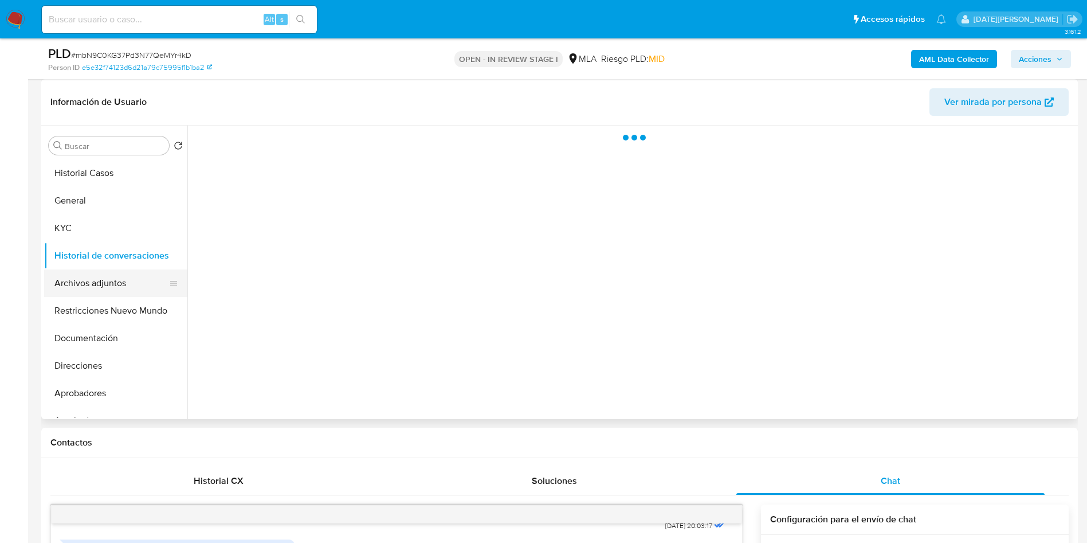
click at [114, 283] on button "Archivos adjuntos" at bounding box center [111, 283] width 134 height 28
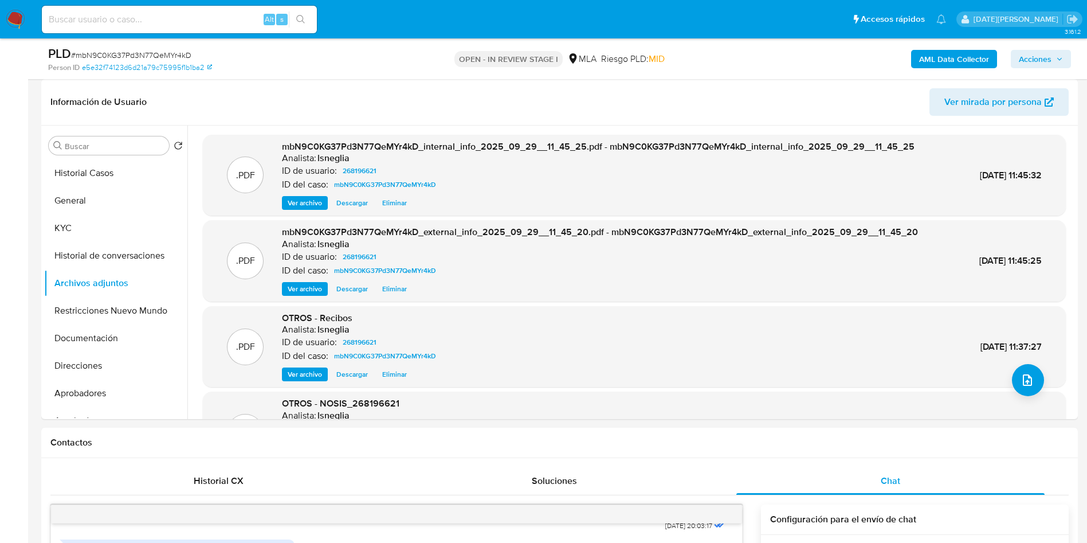
click at [1040, 65] on span "Acciones" at bounding box center [1035, 59] width 33 height 18
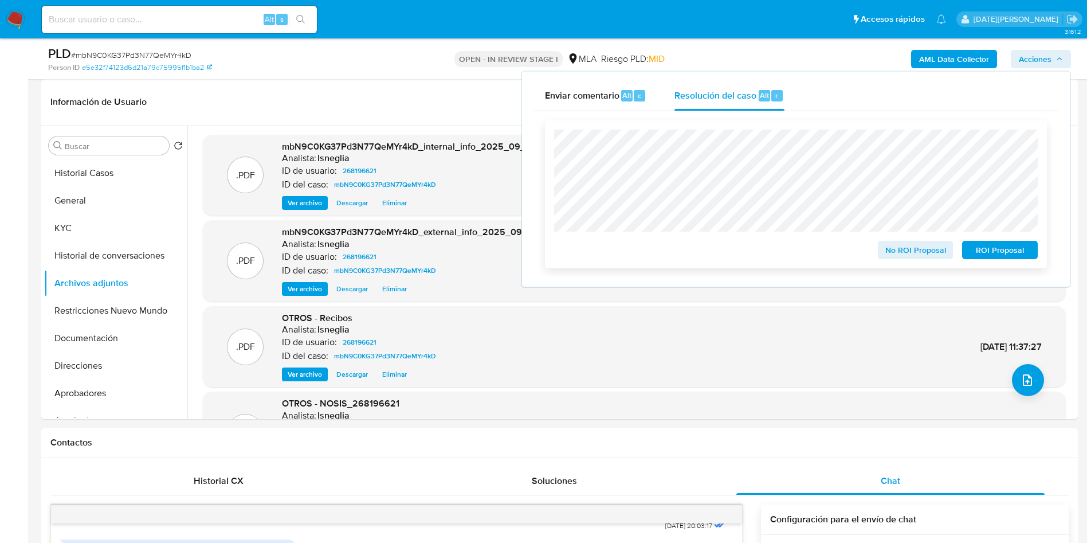
click at [1015, 251] on span "ROI Proposal" at bounding box center [1000, 250] width 60 height 16
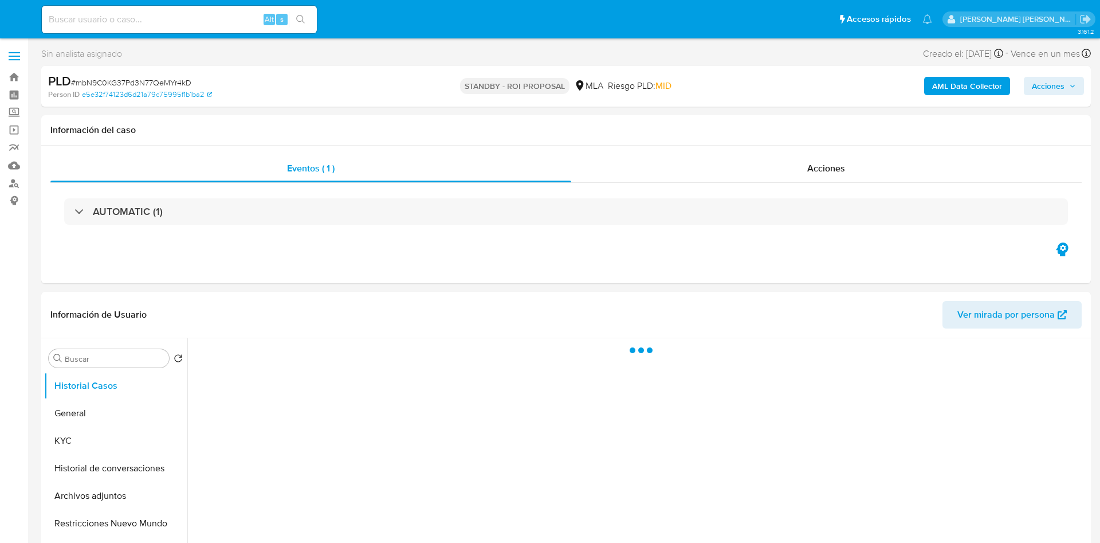
select select "10"
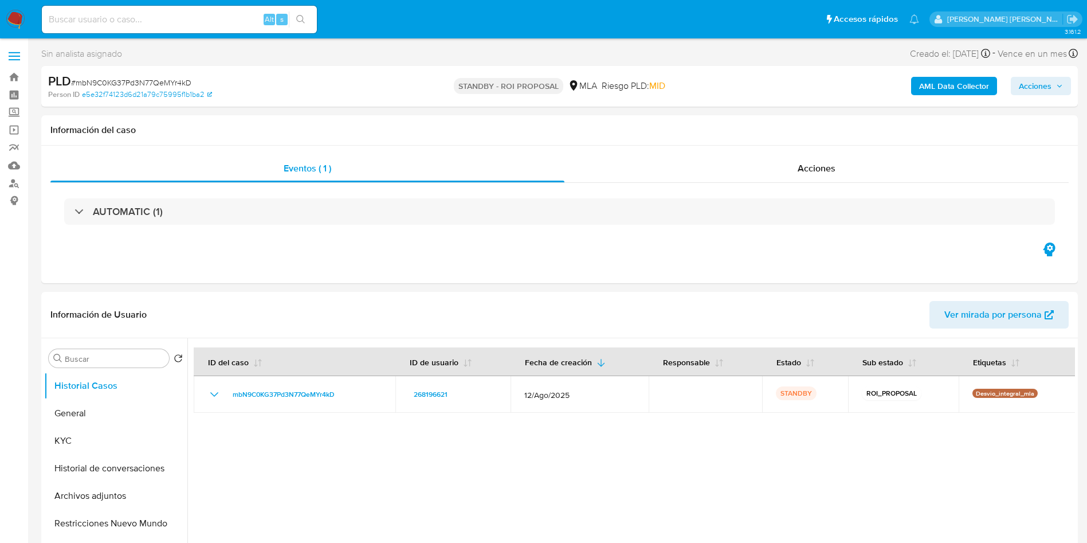
click at [21, 21] on img at bounding box center [15, 19] width 19 height 19
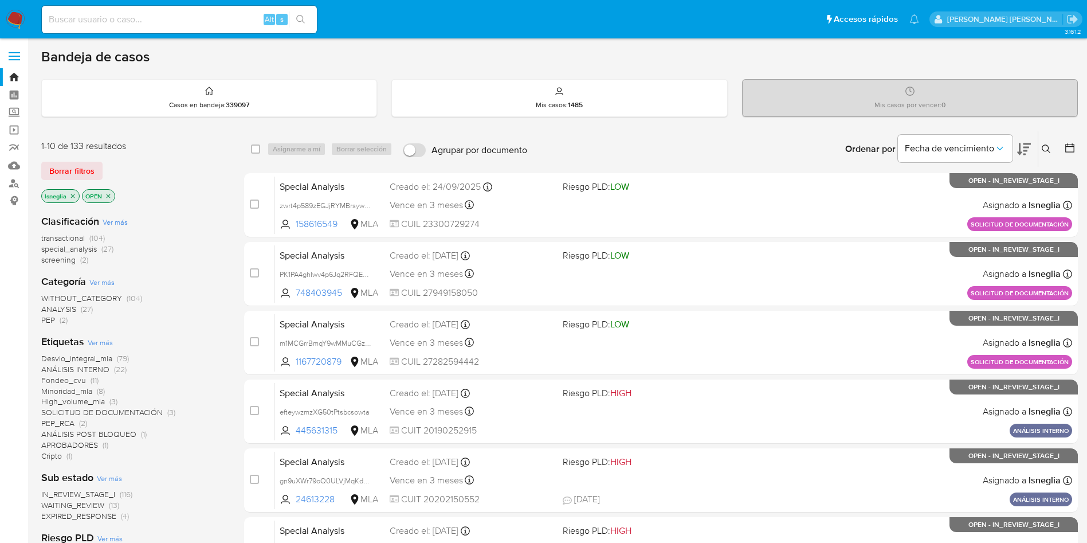
click at [1068, 150] on icon at bounding box center [1069, 147] width 11 height 11
click at [1069, 151] on icon at bounding box center [1069, 147] width 11 height 11
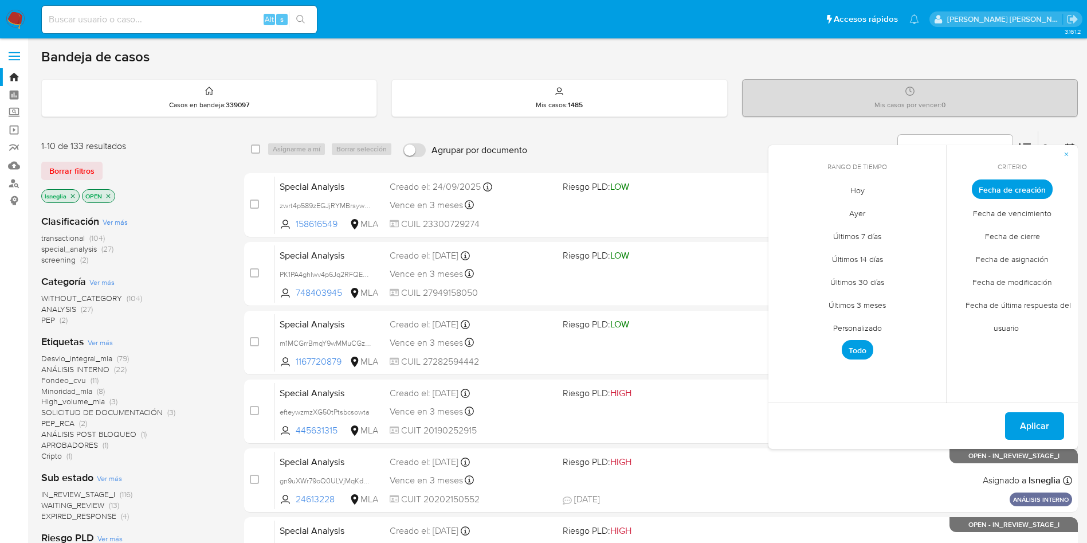
click at [863, 322] on span "Personalizado" at bounding box center [857, 327] width 73 height 23
click at [786, 210] on icon "Mes anterior" at bounding box center [786, 210] width 14 height 14
click at [877, 250] on button "1" at bounding box center [880, 253] width 18 height 18
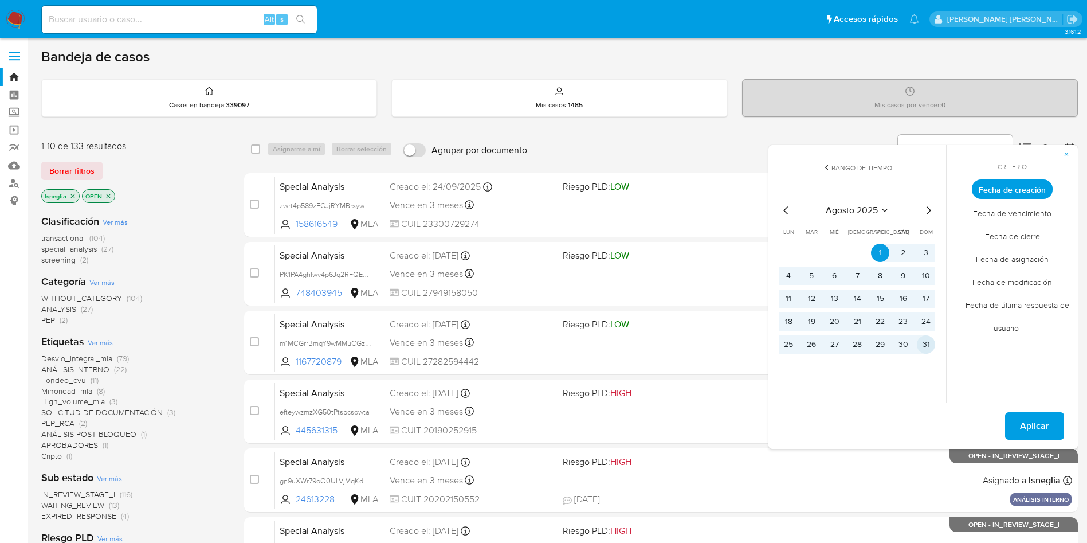
drag, startPoint x: 919, startPoint y: 343, endPoint x: 978, endPoint y: 380, distance: 69.5
click at [919, 343] on button "31" at bounding box center [926, 344] width 18 height 18
click at [1048, 430] on span "Aplicar" at bounding box center [1034, 425] width 29 height 25
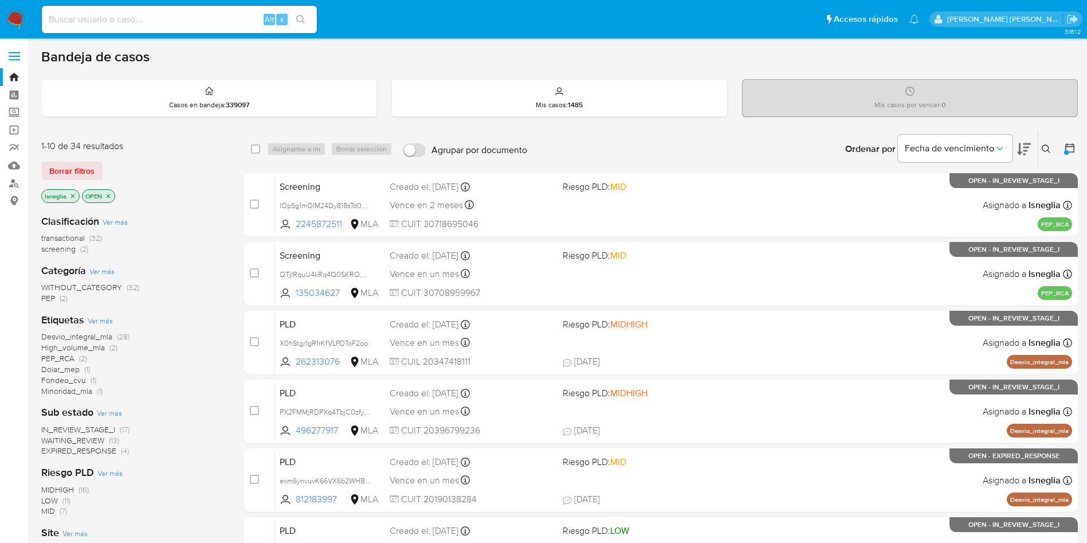
click at [73, 195] on icon "close-filter" at bounding box center [72, 196] width 7 height 7
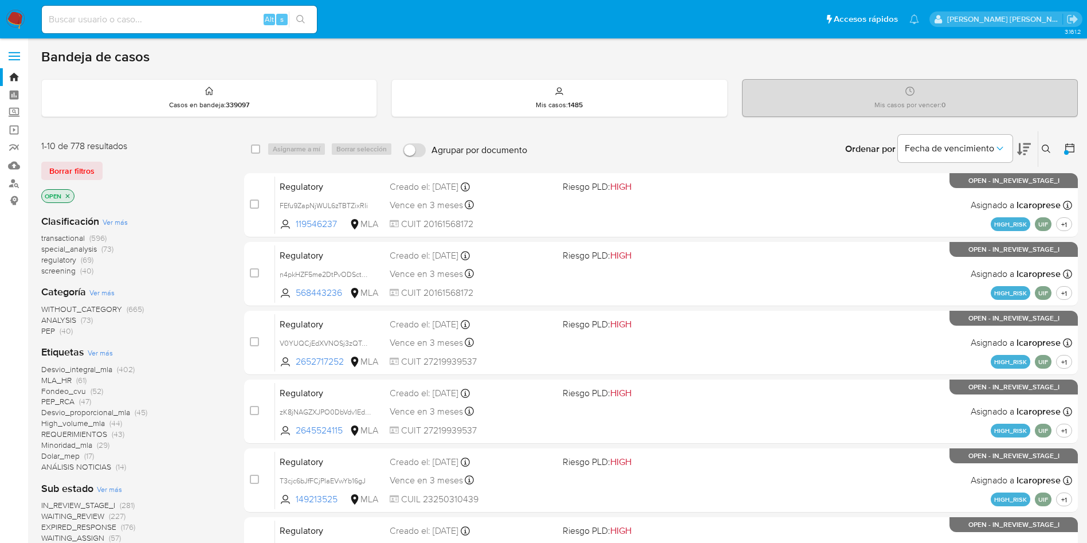
click at [1070, 147] on icon at bounding box center [1069, 147] width 11 height 11
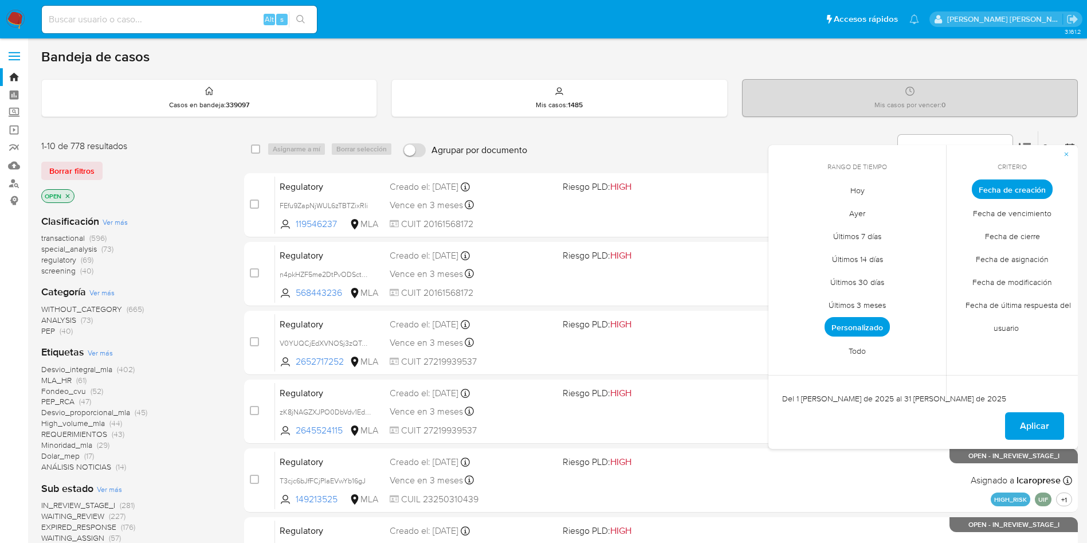
click at [847, 325] on span "Personalizado" at bounding box center [857, 326] width 65 height 19
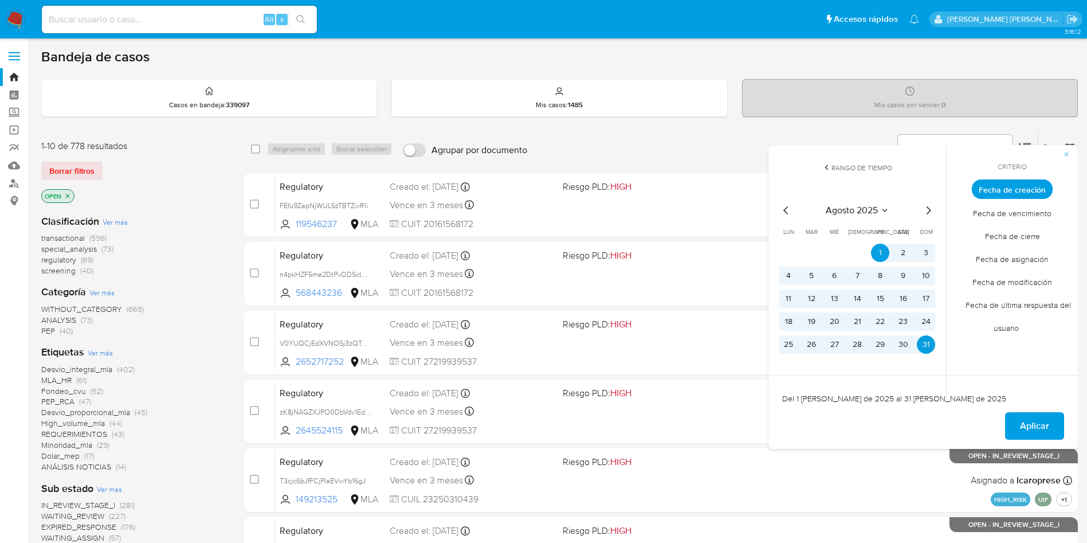
click at [932, 208] on icon "Mes siguiente" at bounding box center [928, 210] width 14 height 14
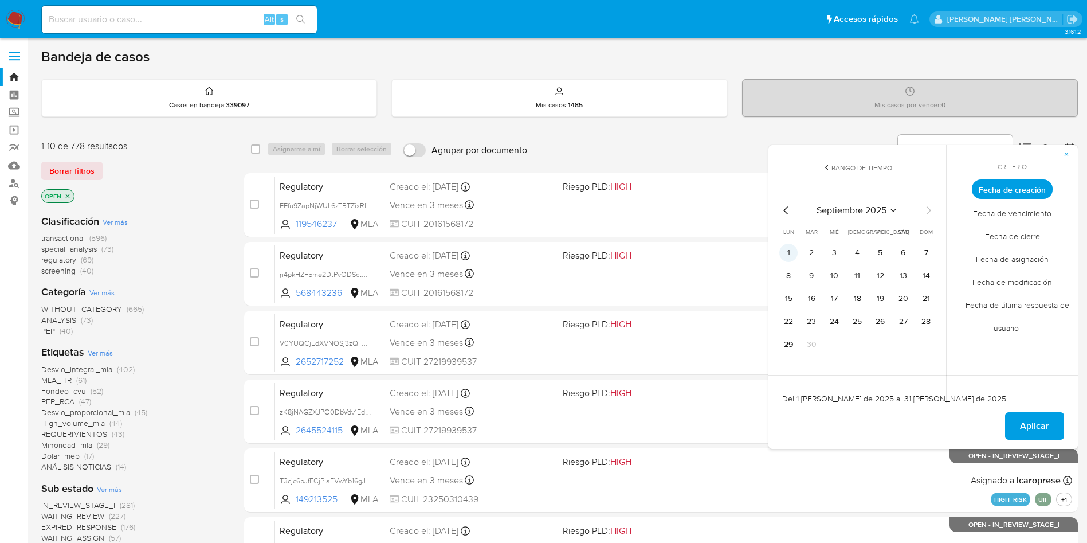
click at [789, 253] on button "1" at bounding box center [788, 253] width 18 height 18
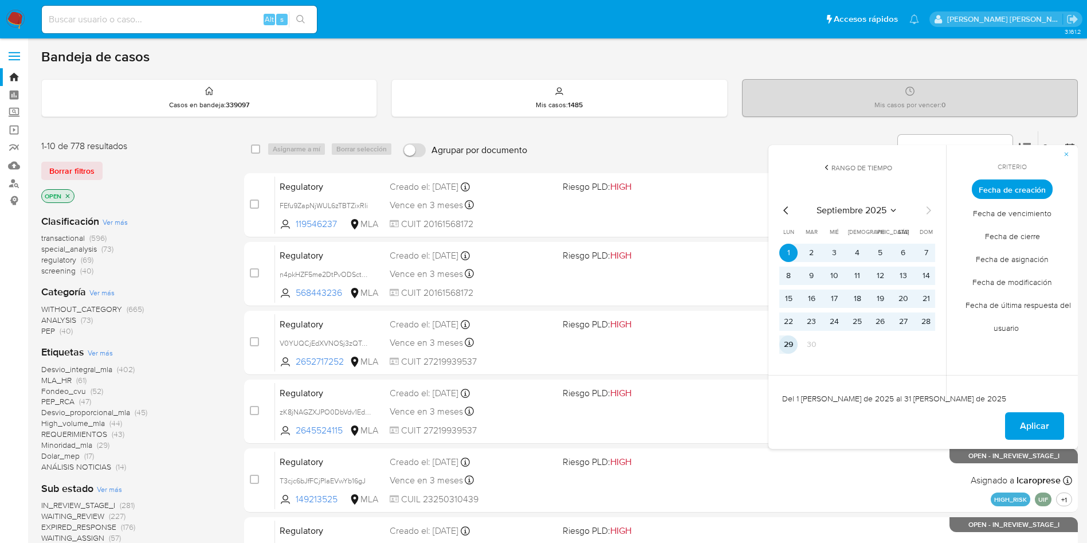
click at [795, 344] on button "29" at bounding box center [788, 344] width 18 height 18
click at [1025, 427] on span "Aplicar" at bounding box center [1034, 425] width 29 height 25
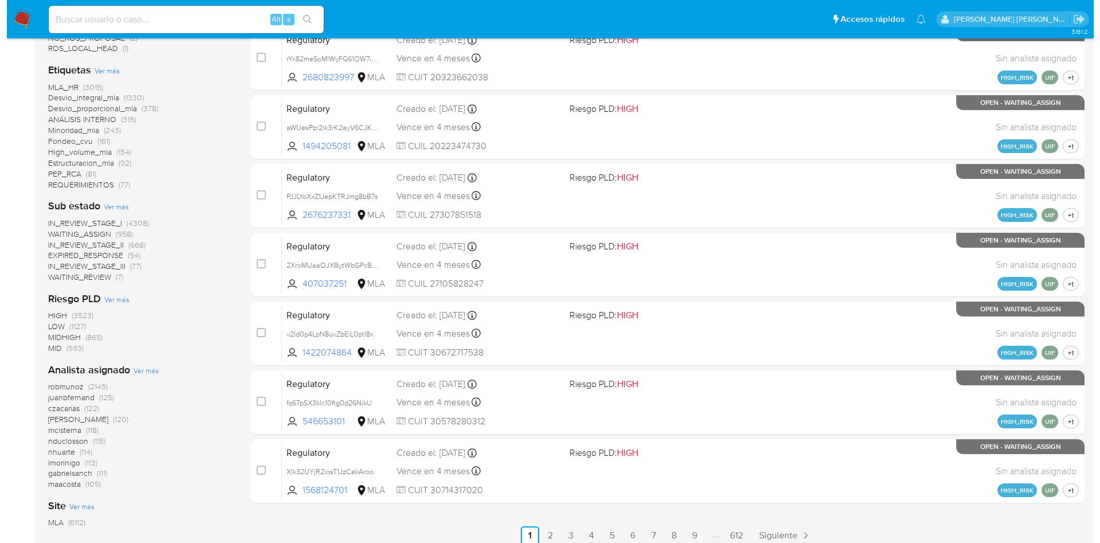
scroll to position [442, 0]
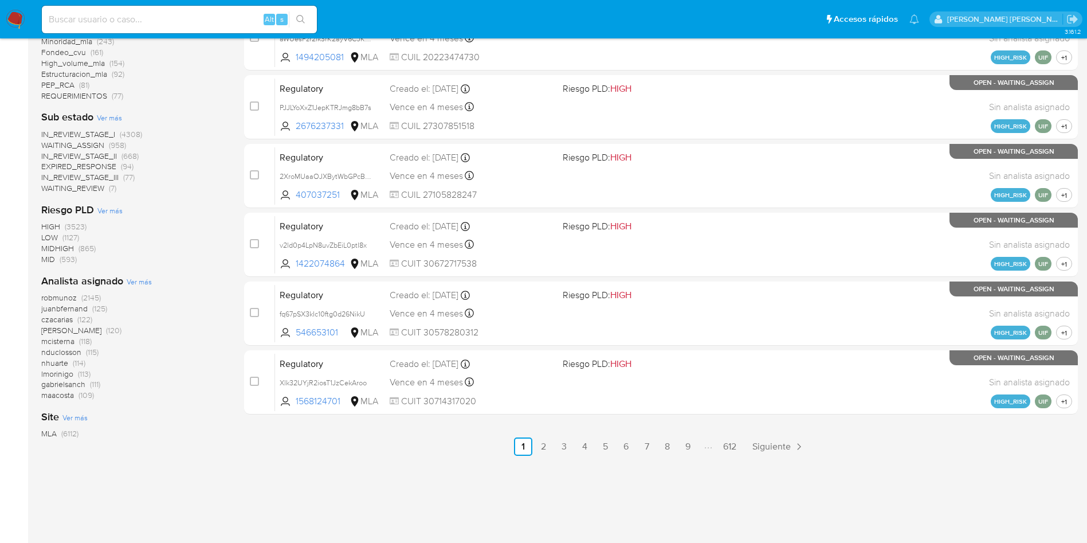
click at [135, 280] on span "Ver más" at bounding box center [139, 281] width 25 height 10
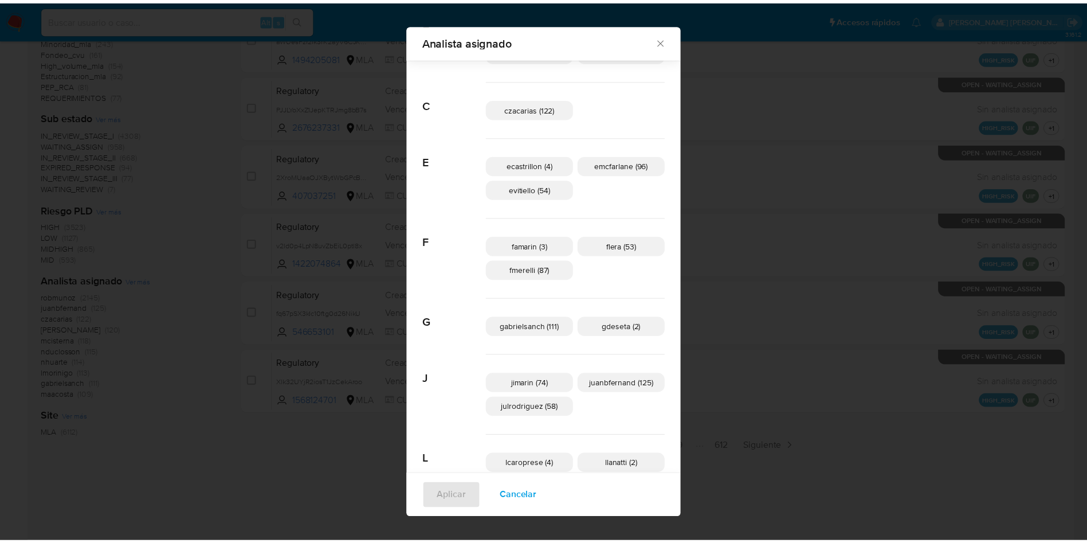
scroll to position [164, 0]
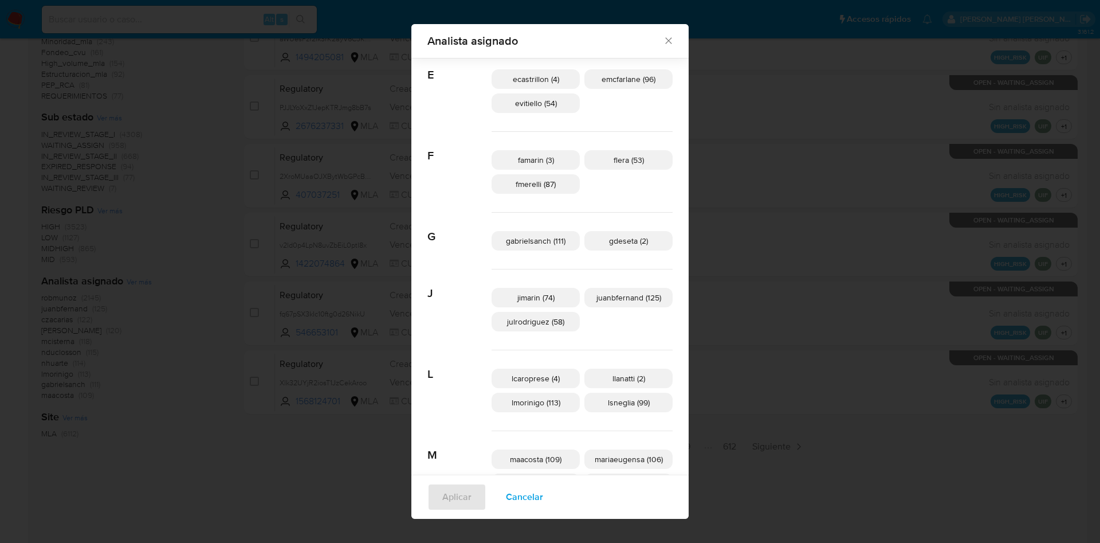
click at [663, 36] on icon "Cerrar" at bounding box center [668, 40] width 11 height 11
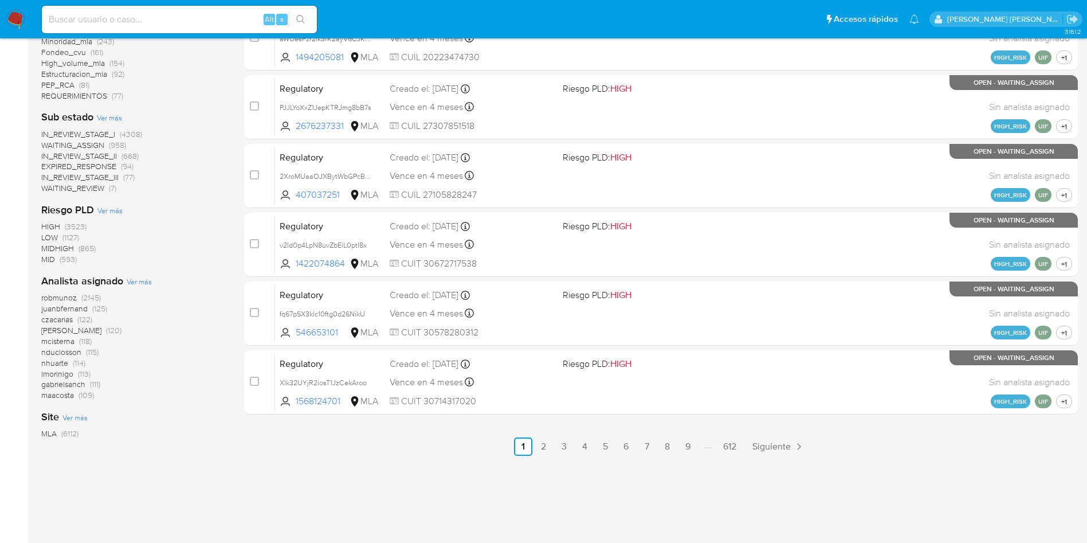
click at [140, 24] on input at bounding box center [179, 19] width 275 height 15
paste input "aQvRqOUwRxBi98i1xiEFrAWC"
type input "aQvRqOUwRxBi98i1xiEFrAWC"
click at [305, 18] on icon "search-icon" at bounding box center [300, 19] width 9 height 9
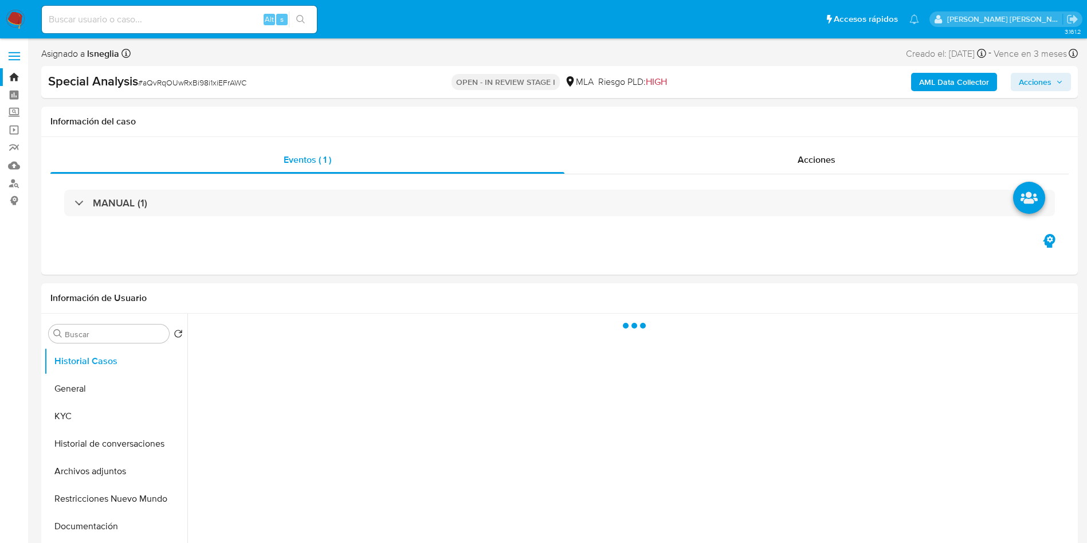
select select "10"
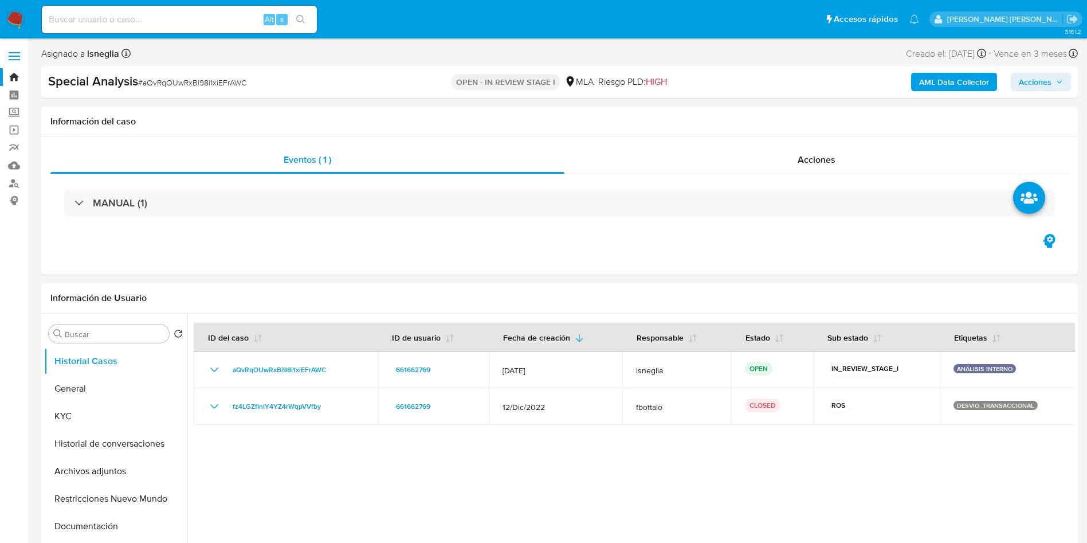
click at [118, 23] on input at bounding box center [179, 19] width 275 height 15
paste input "aQvRqOUwRxBi98i1xiEFrAWC"
type input "aQvRqOUwRxBi98i1xiEFrAWC"
click at [300, 17] on icon "search-icon" at bounding box center [300, 19] width 9 height 9
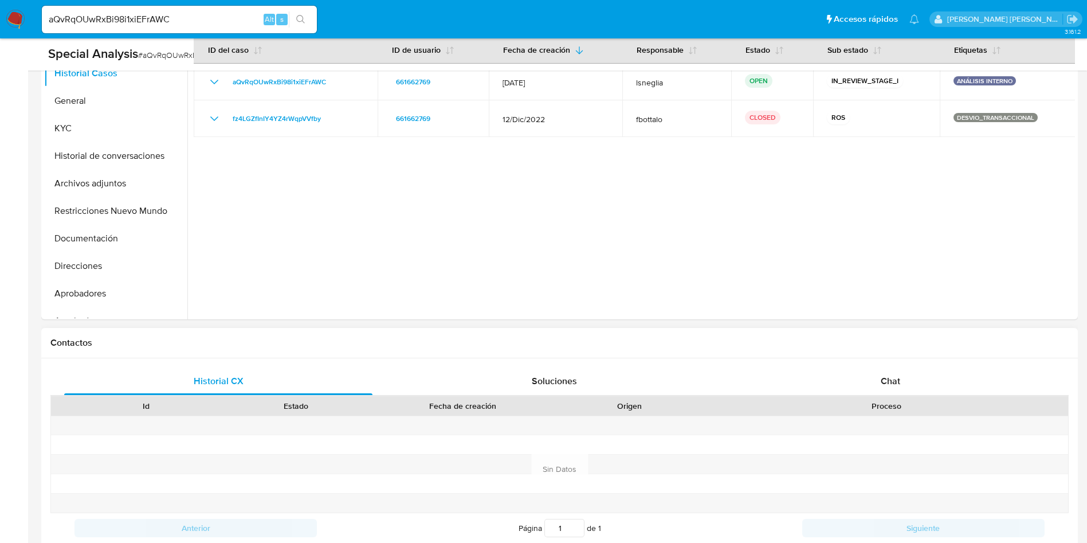
scroll to position [258, 0]
click at [884, 395] on div "Proceso" at bounding box center [886, 403] width 363 height 19
click at [883, 388] on div "Chat" at bounding box center [890, 379] width 308 height 28
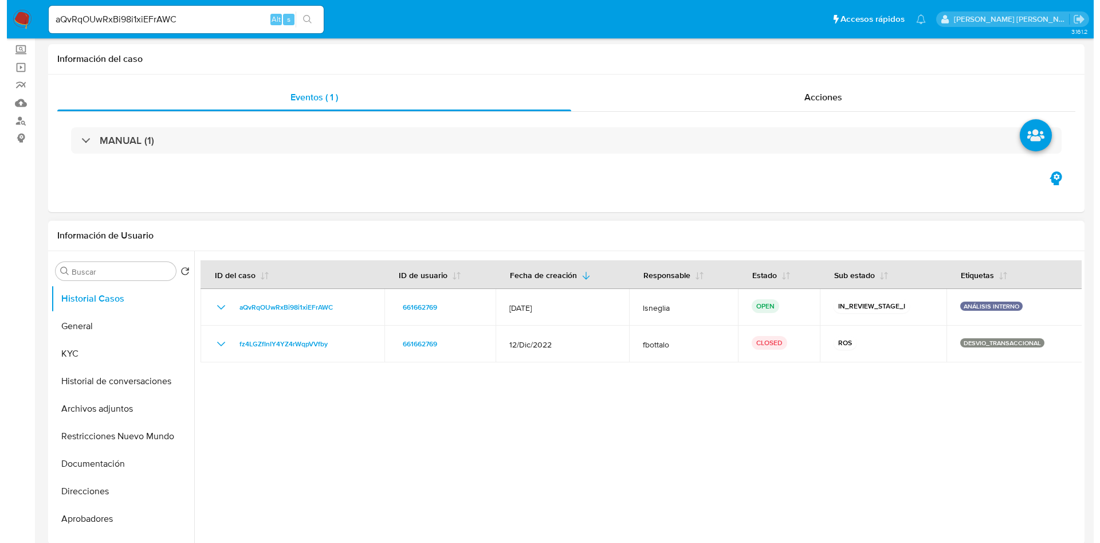
scroll to position [86, 0]
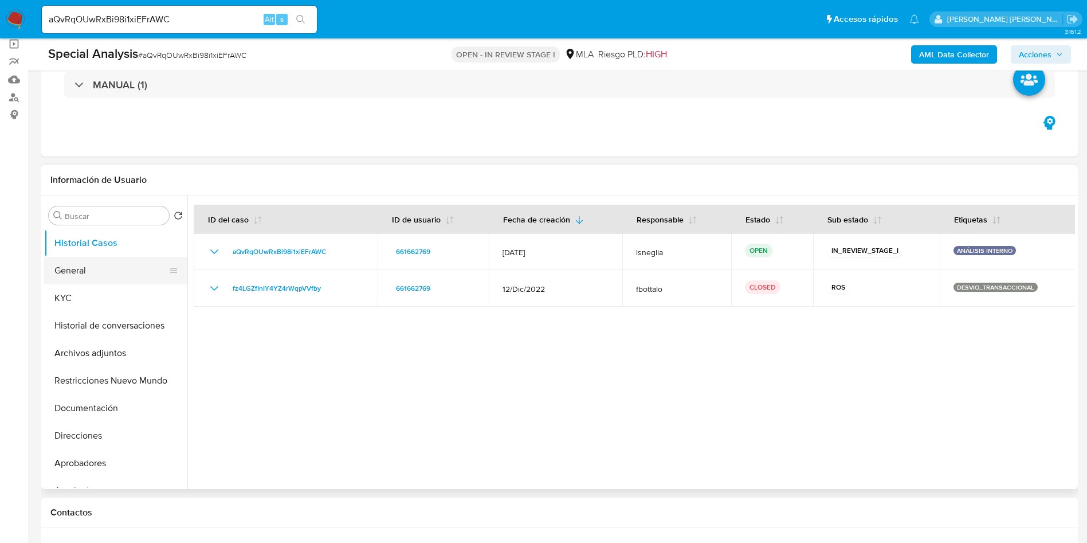
click at [103, 272] on button "General" at bounding box center [111, 271] width 134 height 28
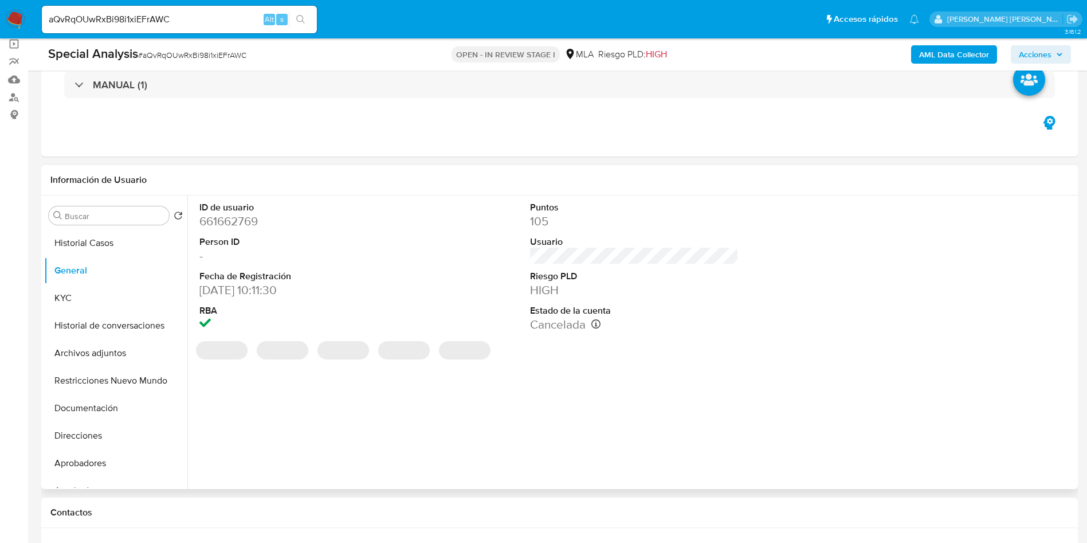
click at [245, 217] on dd "661662769" at bounding box center [303, 221] width 209 height 16
copy dd "661662769"
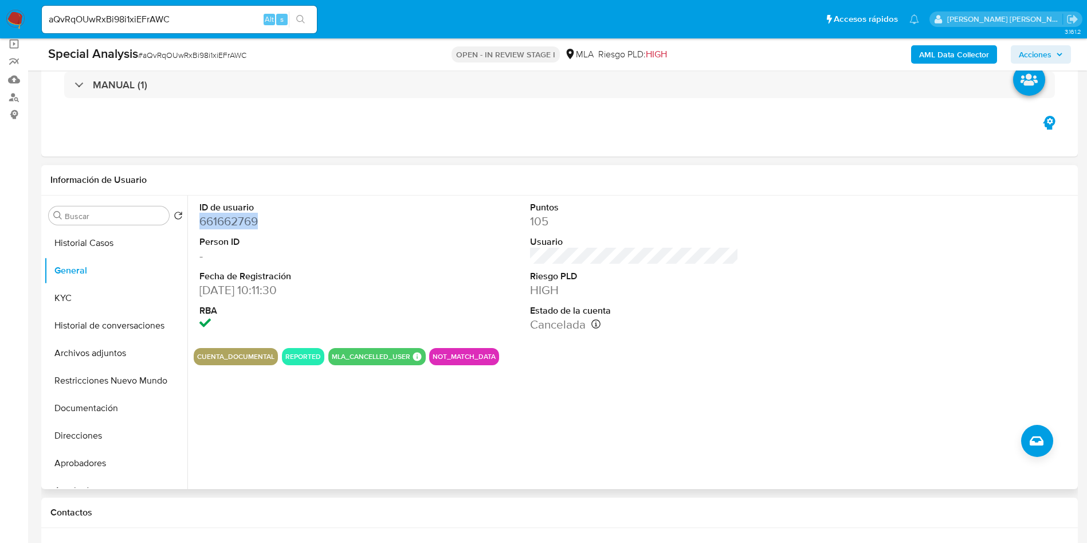
copy dd "661662769"
click at [108, 363] on button "Archivos adjuntos" at bounding box center [111, 353] width 134 height 28
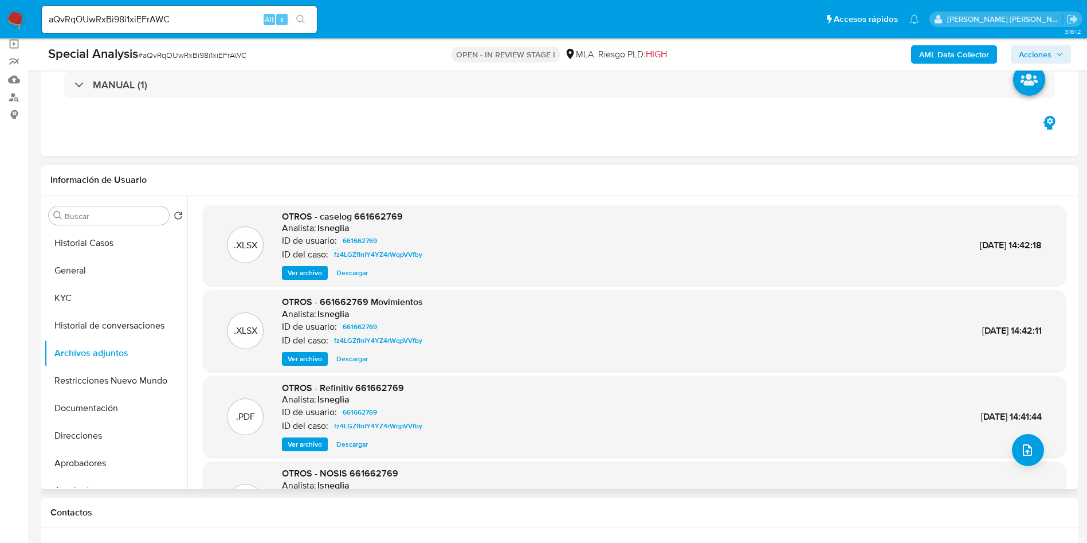
click at [303, 267] on span "Ver archivo" at bounding box center [305, 272] width 34 height 11
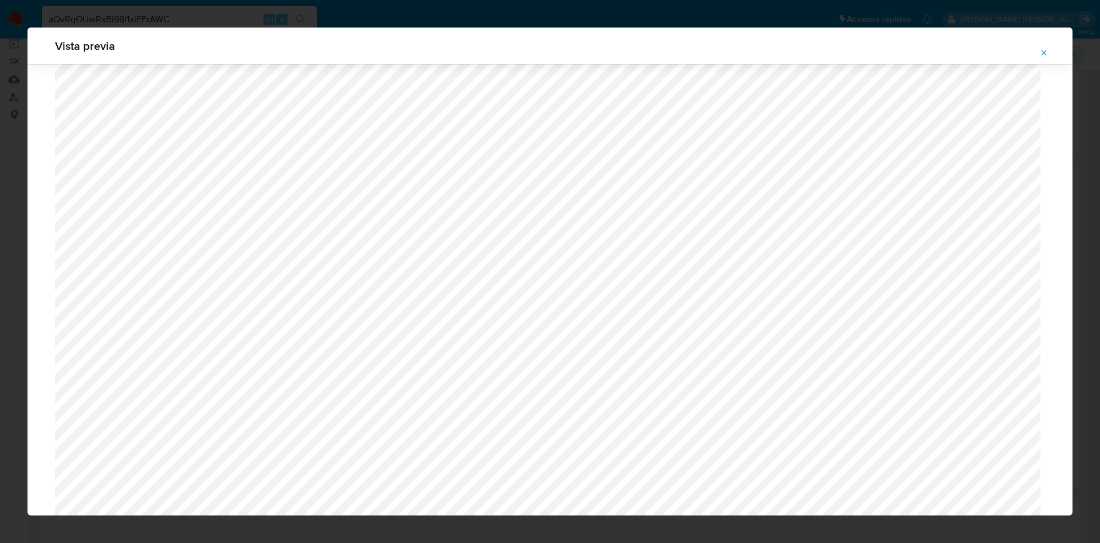
scroll to position [751, 0]
click at [1048, 46] on span "Attachment preview" at bounding box center [1044, 53] width 9 height 16
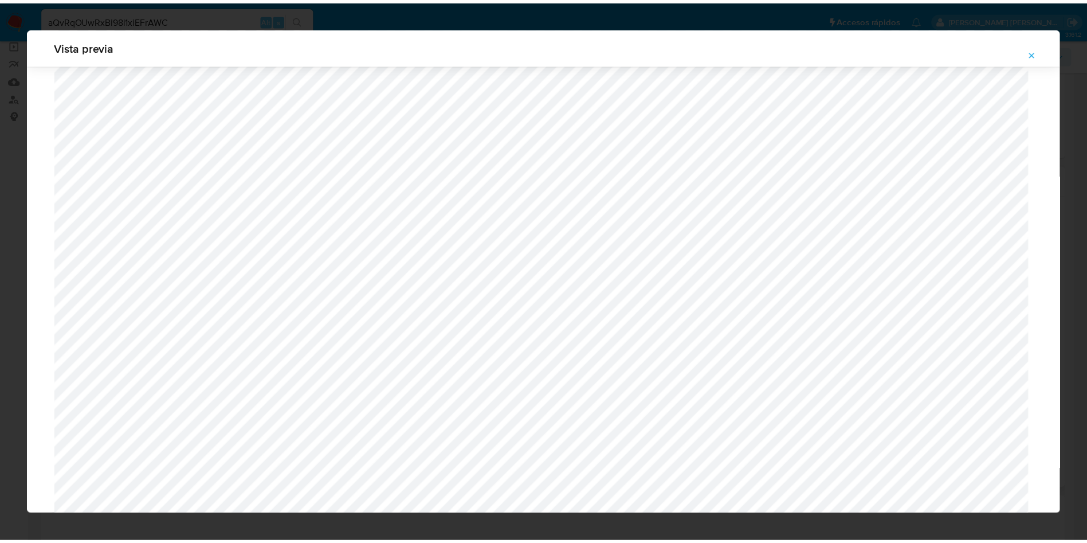
scroll to position [0, 0]
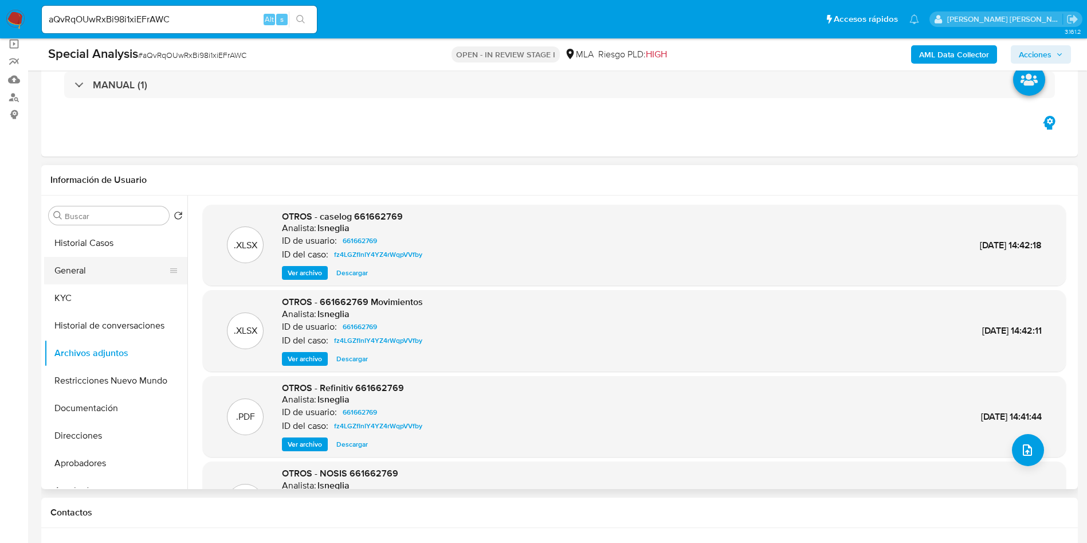
click at [86, 269] on button "General" at bounding box center [111, 271] width 134 height 28
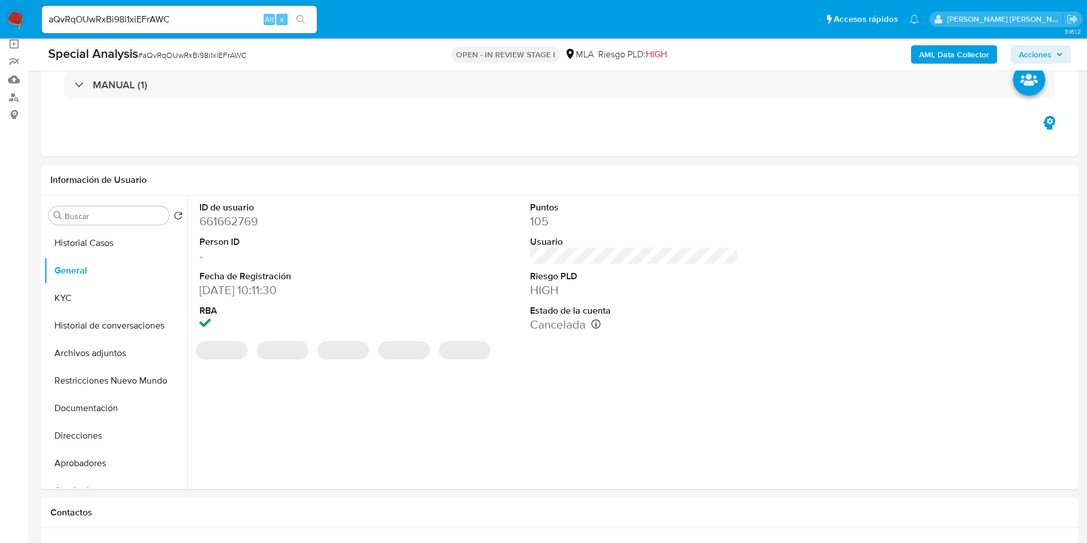
click at [251, 222] on dd "661662769" at bounding box center [303, 221] width 209 height 16
click at [252, 222] on dd "661662769" at bounding box center [303, 221] width 209 height 16
copy dd "661662769"
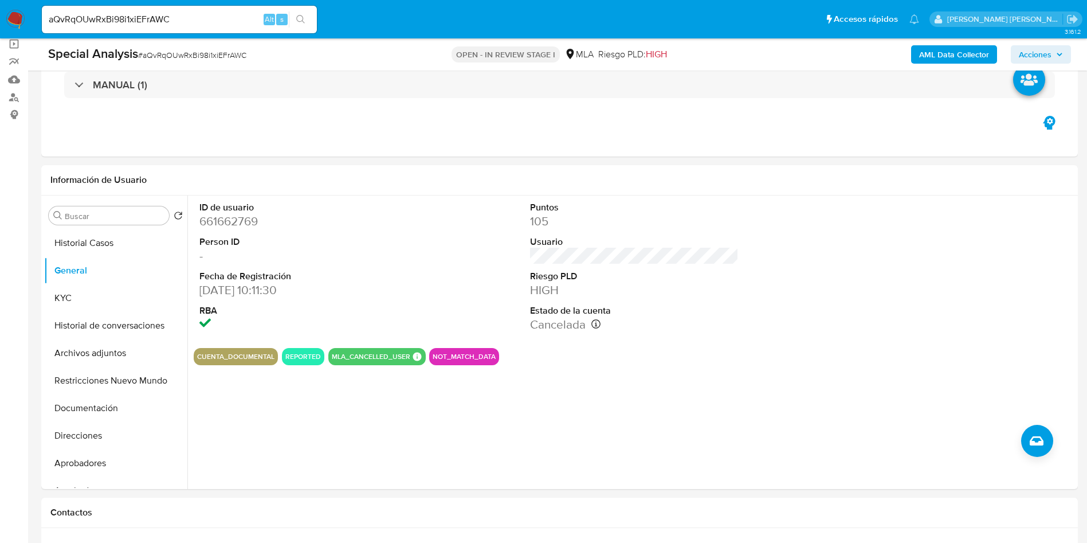
click at [215, 53] on span "# aQvRqOUwRxBi98i1xiEFrAWC" at bounding box center [192, 54] width 108 height 11
copy span "aQvRqOUwRxBi98i1xiEFrAWC"
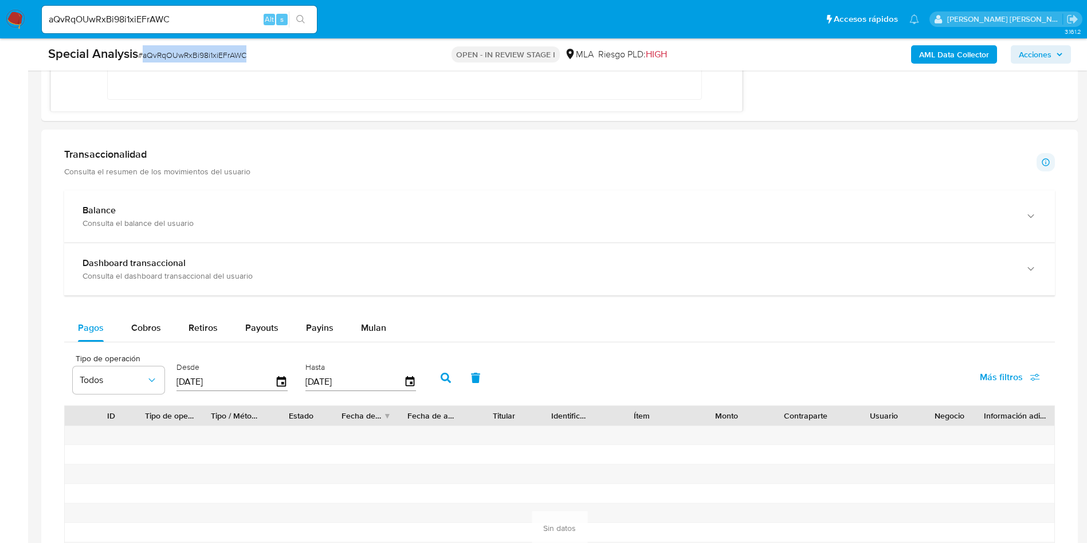
scroll to position [1031, 0]
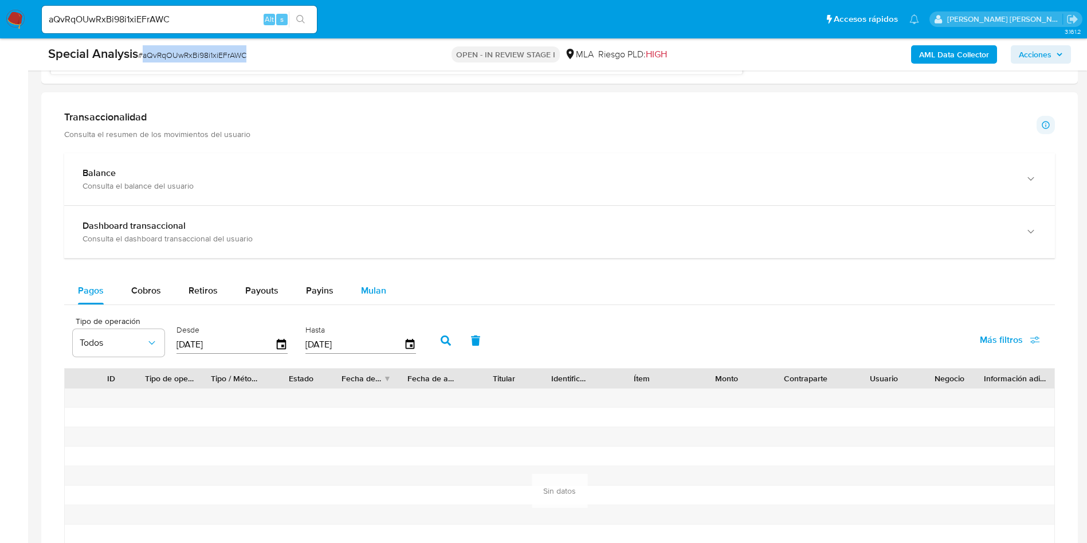
click at [376, 292] on span "Mulan" at bounding box center [373, 290] width 25 height 13
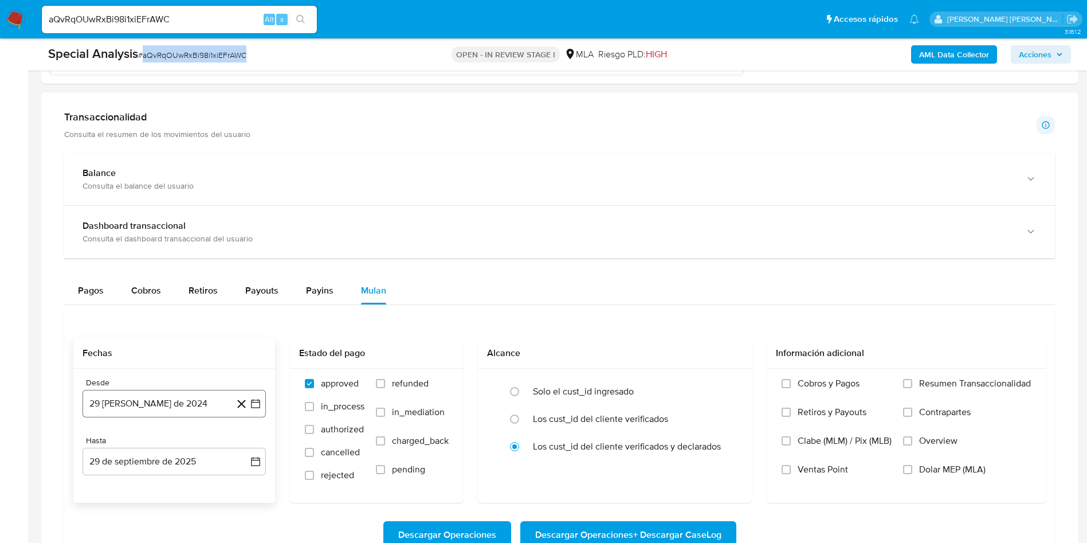
click at [138, 412] on button "29 [PERSON_NAME] de 2024" at bounding box center [174, 404] width 183 height 28
click at [102, 225] on icon "Mes anterior" at bounding box center [103, 229] width 14 height 14
click at [104, 226] on icon "Mes anterior" at bounding box center [102, 229] width 5 height 8
click at [150, 273] on button "1" at bounding box center [151, 271] width 18 height 18
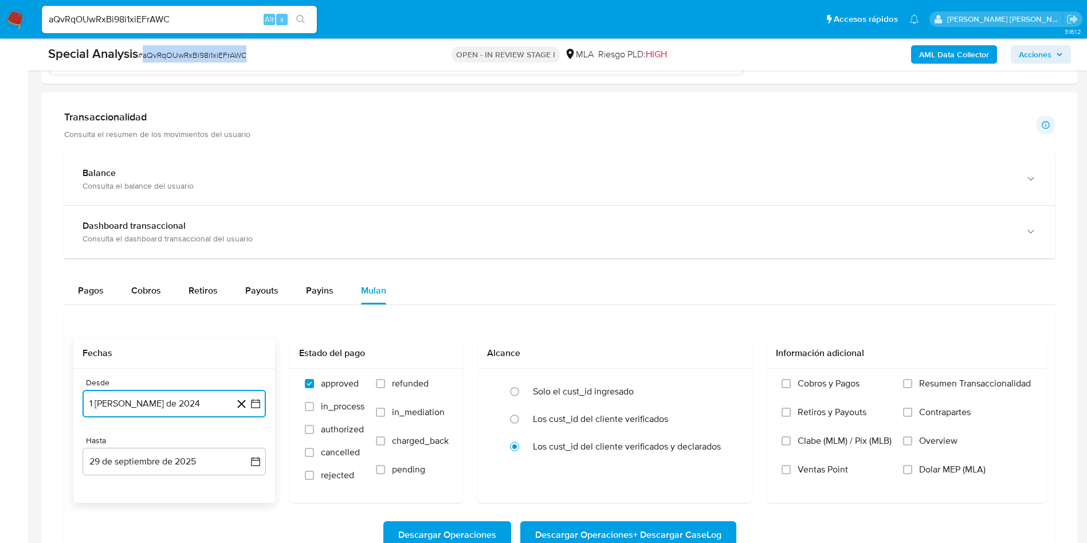
click at [205, 409] on button "1 [PERSON_NAME] de 2024" at bounding box center [174, 404] width 183 height 28
click at [196, 227] on icon "Seleccionar mes y año" at bounding box center [198, 229] width 9 height 9
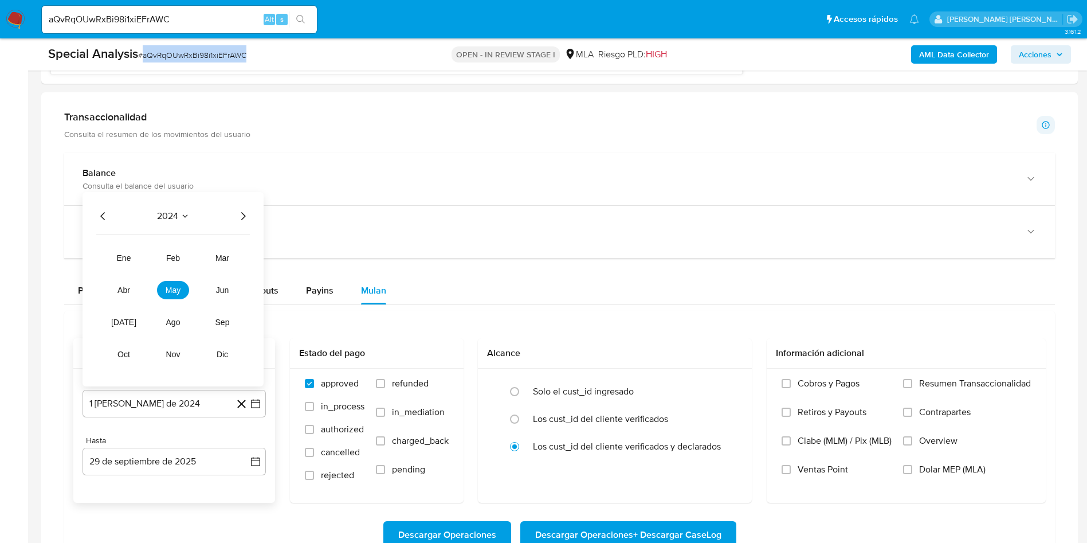
click at [239, 215] on icon "Año siguiente" at bounding box center [243, 216] width 14 height 14
click at [170, 288] on span "may" at bounding box center [173, 289] width 15 height 9
click at [175, 276] on button "1" at bounding box center [174, 271] width 18 height 18
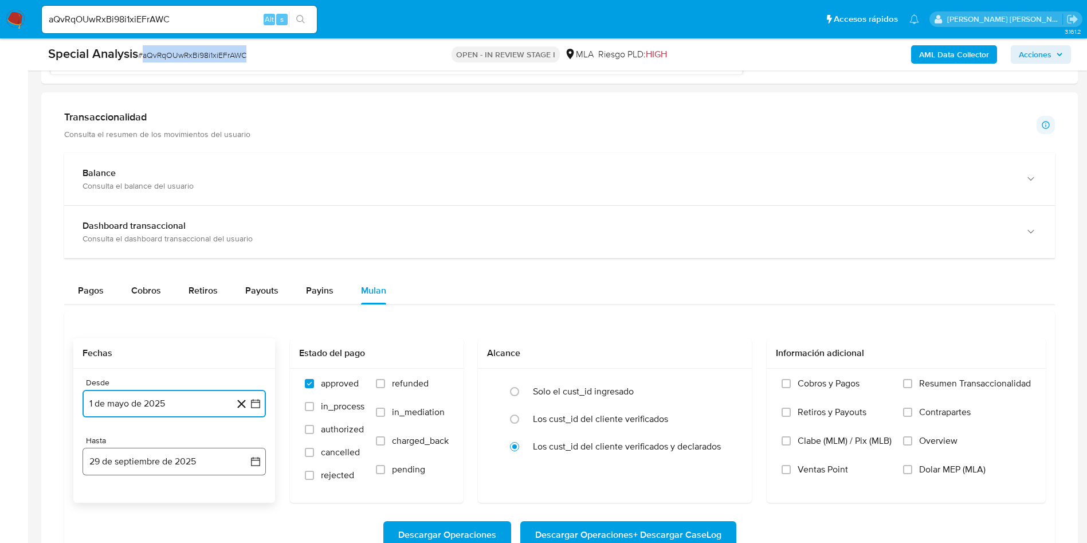
click at [158, 463] on button "29 de septiembre de 2025" at bounding box center [174, 462] width 183 height 28
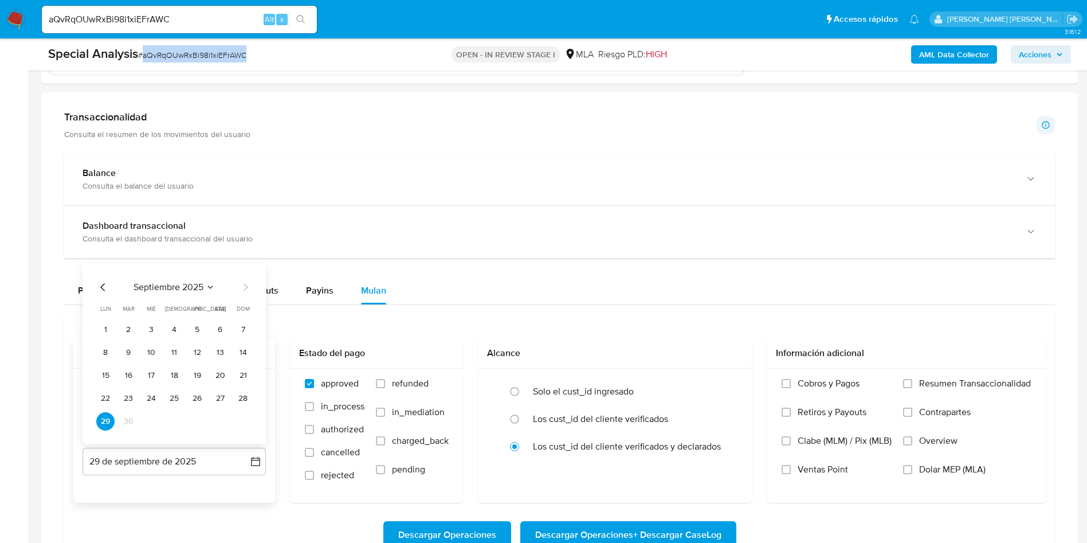
click at [100, 284] on icon "Mes anterior" at bounding box center [103, 287] width 14 height 14
click at [241, 425] on button "31" at bounding box center [243, 421] width 18 height 18
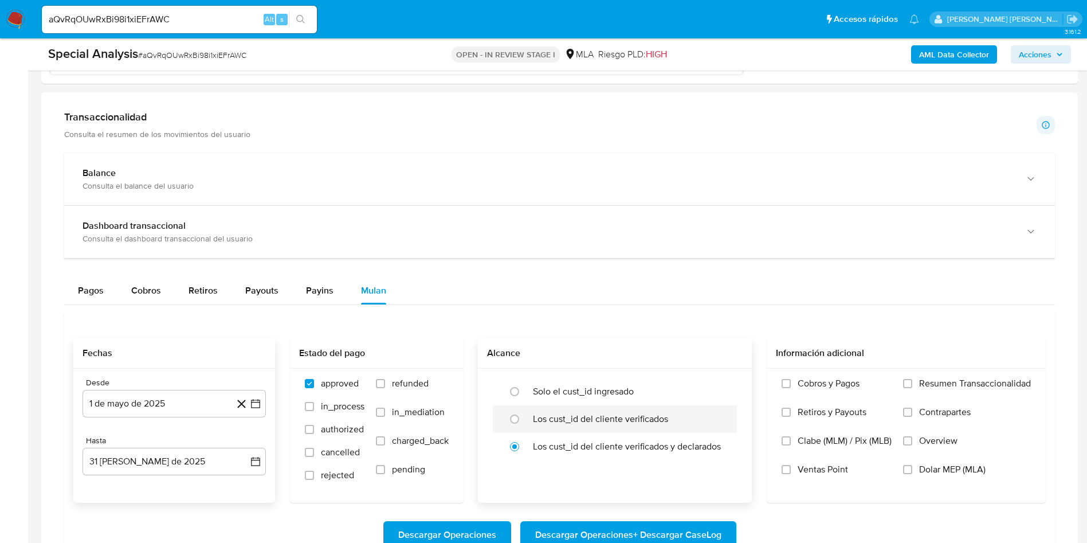
click at [609, 425] on label "Los cust_id del cliente verificados" at bounding box center [600, 418] width 135 height 11
click at [524, 425] on input "radio" at bounding box center [514, 419] width 18 height 18
radio input "true"
click at [941, 472] on span "Dolar MEP (MLA)" at bounding box center [952, 469] width 66 height 11
click at [912, 472] on input "Dolar MEP (MLA)" at bounding box center [907, 469] width 9 height 9
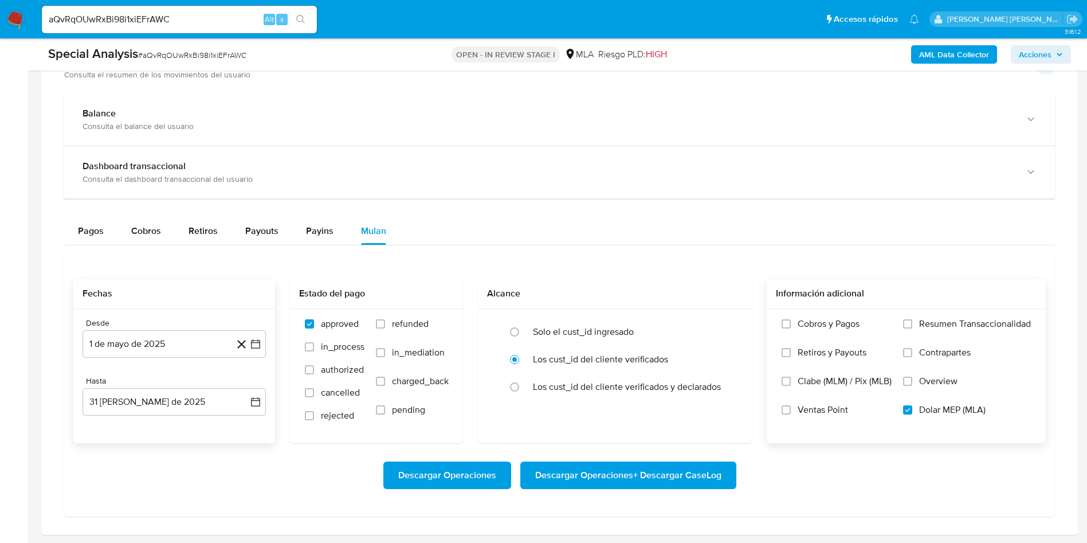
scroll to position [1117, 0]
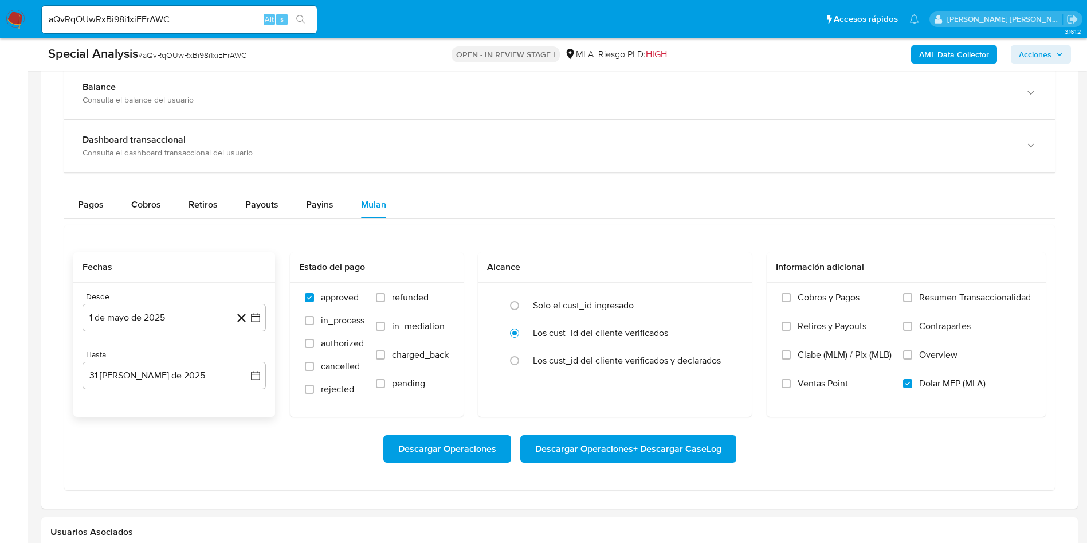
click at [678, 436] on span "Descargar Operaciones + Descargar CaseLog" at bounding box center [628, 448] width 186 height 25
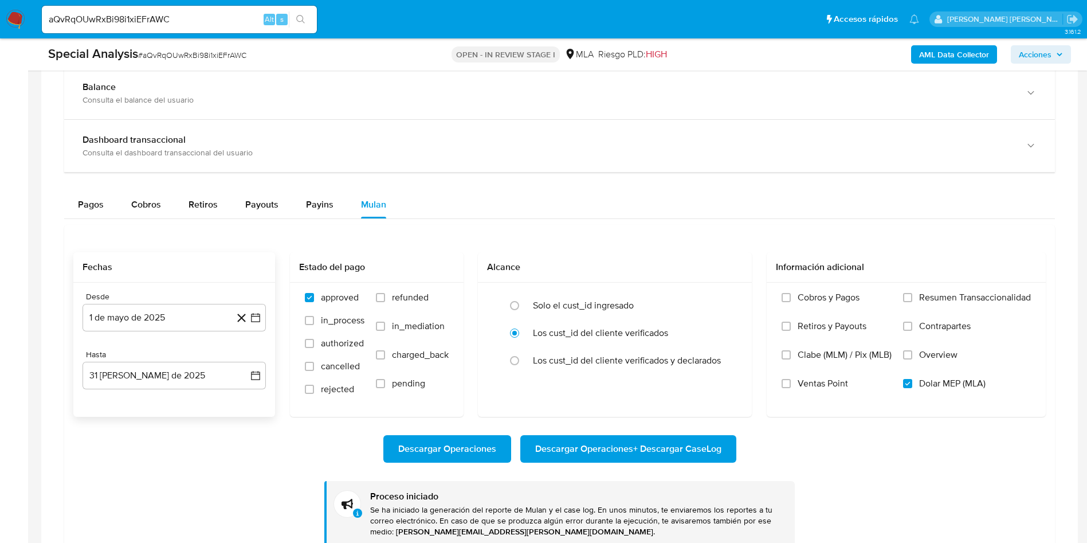
click at [149, 19] on input "aQvRqOUwRxBi98i1xiEFrAWC" at bounding box center [179, 19] width 275 height 15
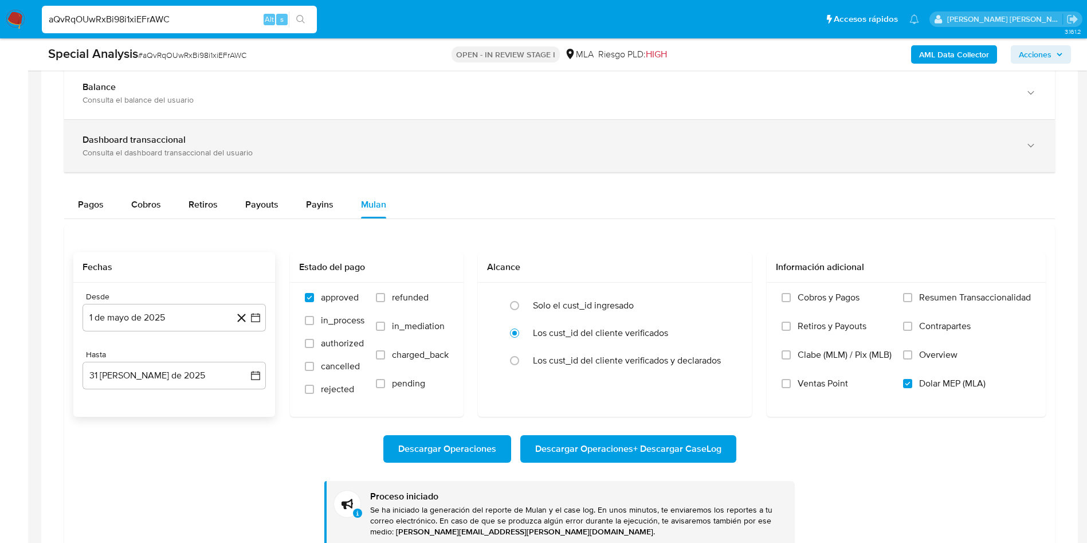
drag, startPoint x: 149, startPoint y: 19, endPoint x: 760, endPoint y: 130, distance: 620.9
click at [760, 130] on div "Dashboard transaccional Consulta el dashboard transaccional del usuario" at bounding box center [559, 146] width 991 height 52
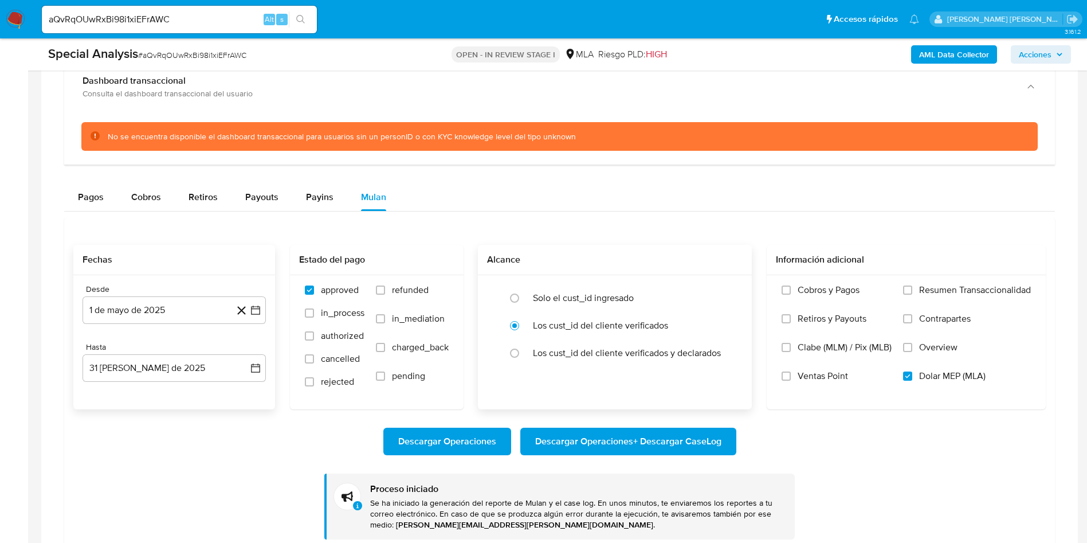
scroll to position [1203, 0]
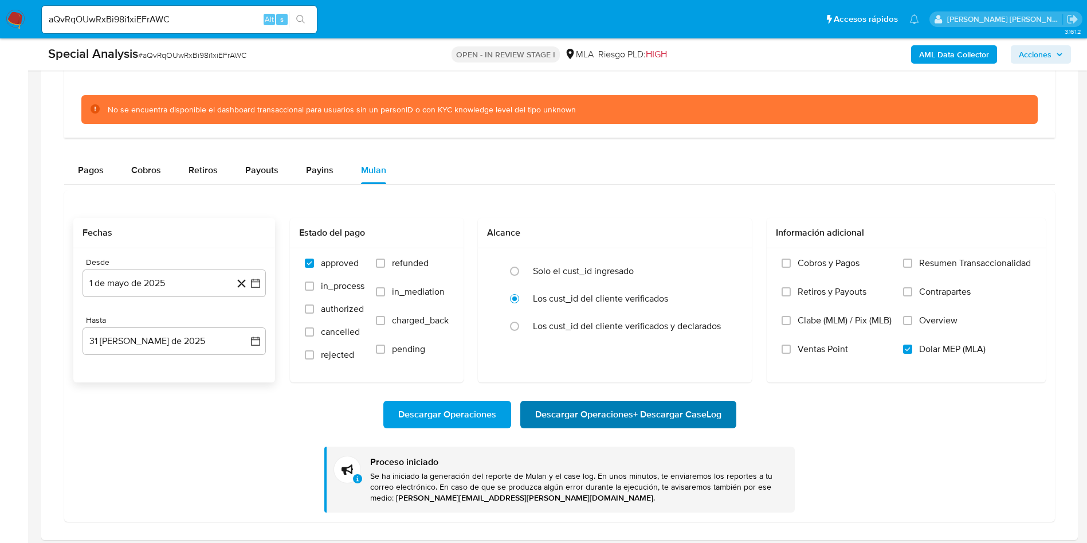
click at [640, 409] on span "Descargar Operaciones + Descargar CaseLog" at bounding box center [628, 414] width 186 height 25
click at [682, 413] on span "Descargar Operaciones + Descargar CaseLog" at bounding box center [628, 414] width 186 height 25
click at [140, 15] on input "aQvRqOUwRxBi98i1xiEFrAWC" at bounding box center [179, 19] width 275 height 15
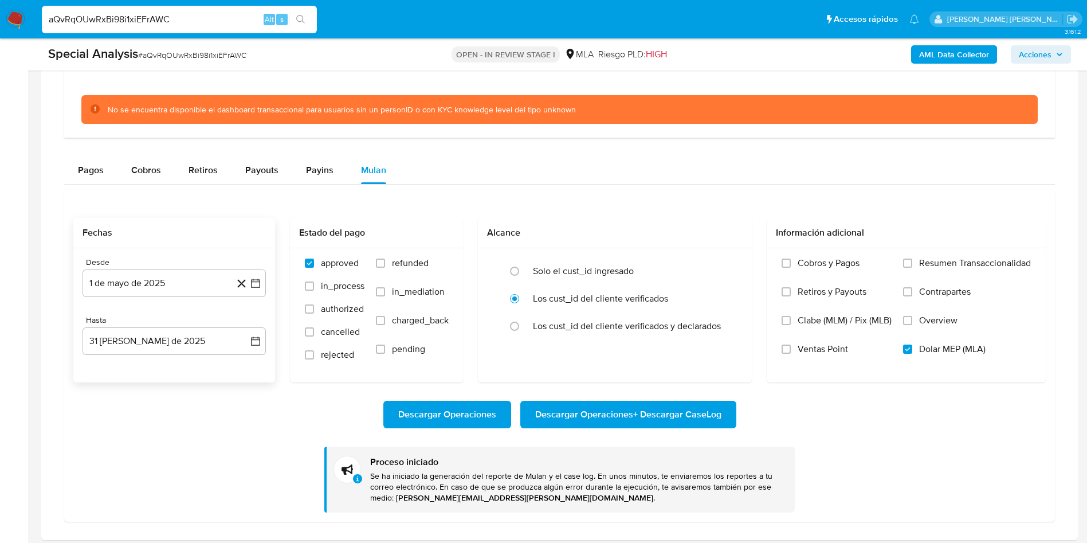
paste input "J8NeasPT2Yq5np5w1JFuMZkr"
type input "J8NeasPT2Yq5np5w1JFuMZkr"
click at [301, 11] on button "search-icon" at bounding box center [300, 19] width 23 height 16
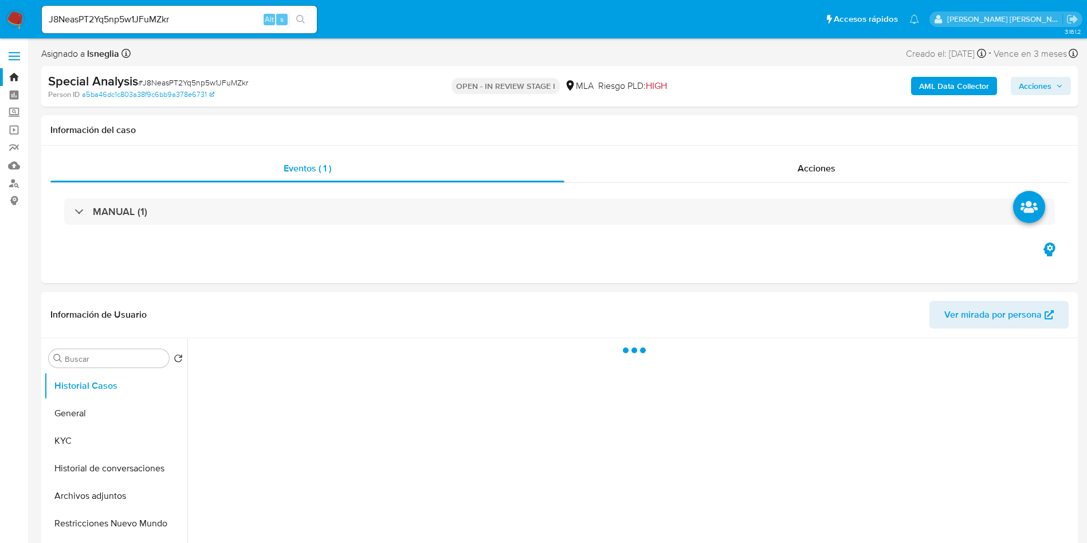
select select "10"
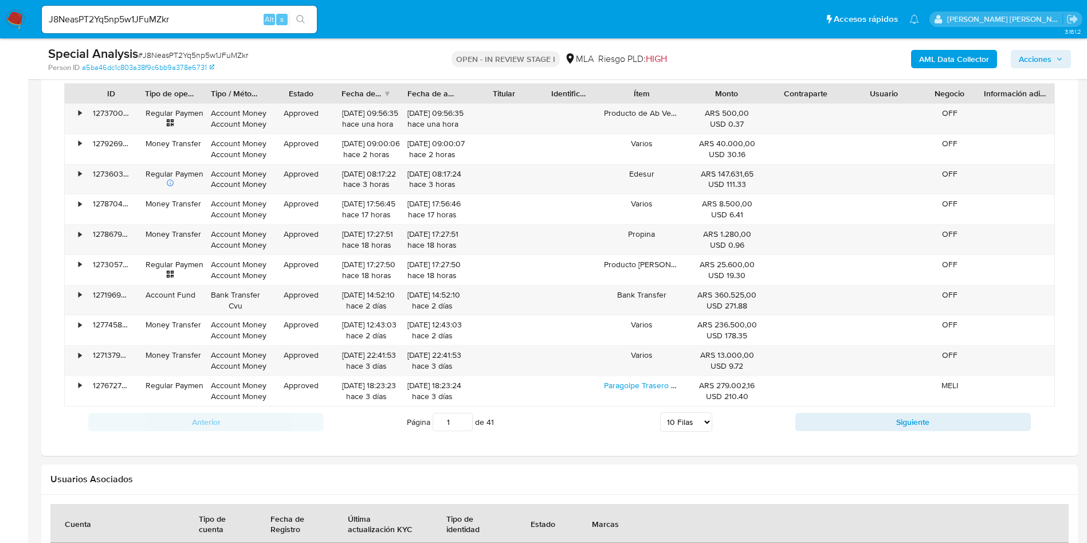
scroll to position [946, 0]
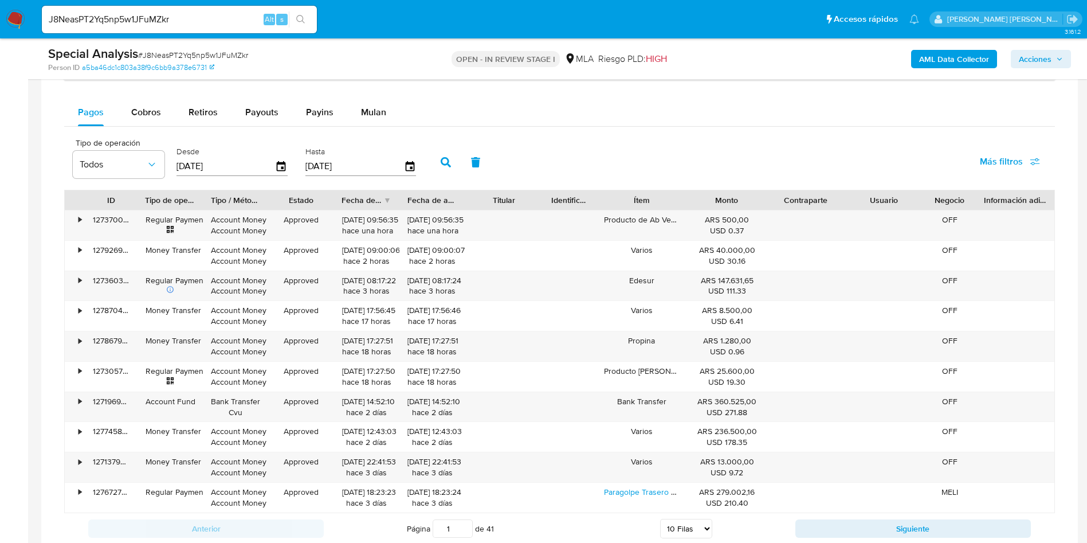
click at [369, 96] on div "Balance Consulta el balance del usuario Dashboard transaccional Consulta el das…" at bounding box center [559, 259] width 991 height 569
click at [372, 107] on span "Mulan" at bounding box center [373, 111] width 25 height 13
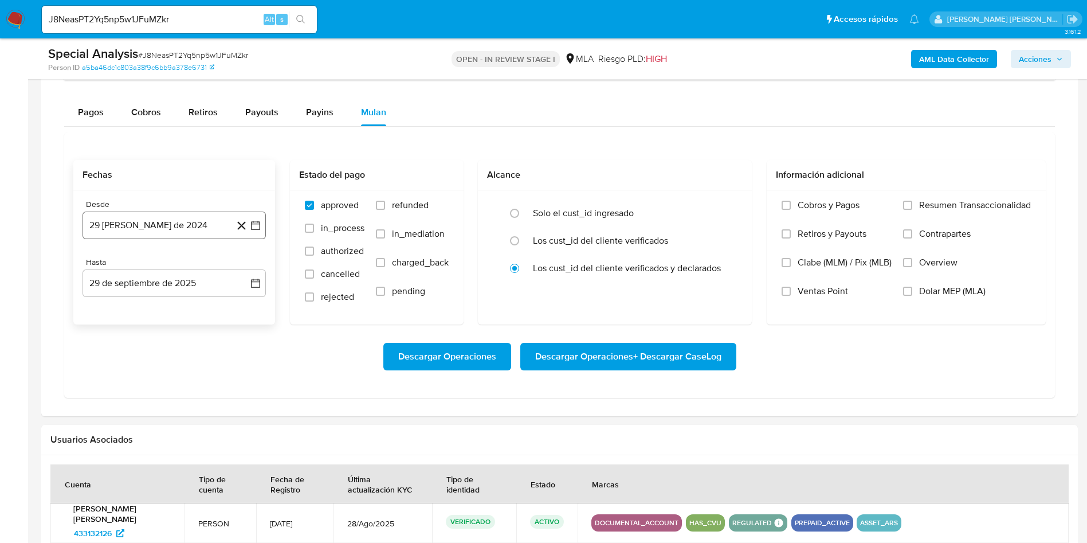
click at [217, 227] on button "29 [PERSON_NAME] de 2024" at bounding box center [174, 225] width 183 height 28
click at [207, 265] on div "agosto 2024" at bounding box center [174, 267] width 156 height 14
click at [201, 266] on icon "Seleccionar mes y año" at bounding box center [201, 266] width 5 height 3
click at [244, 260] on icon "Año siguiente" at bounding box center [243, 267] width 14 height 14
click at [182, 343] on button "may" at bounding box center [173, 340] width 32 height 18
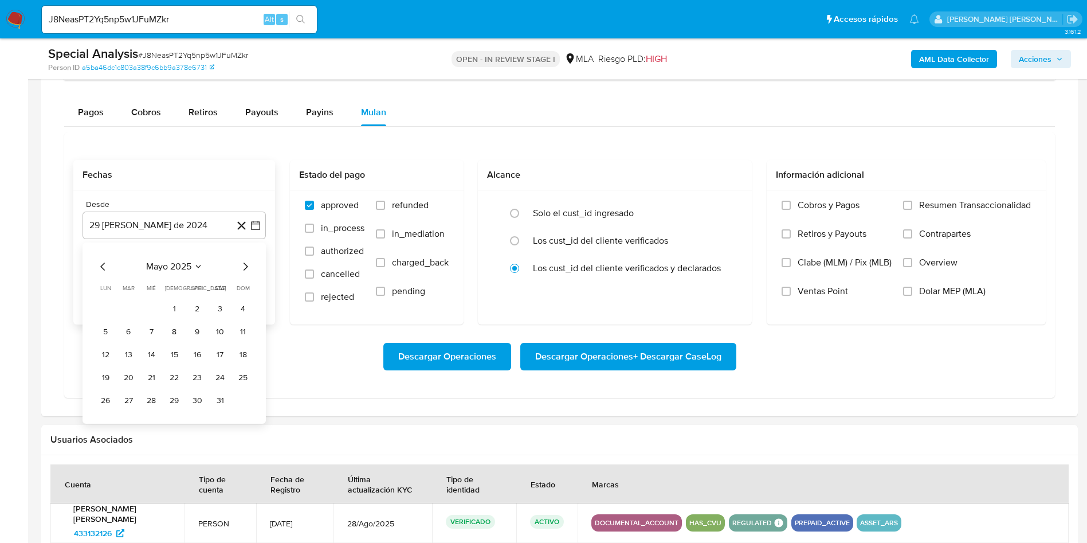
click at [176, 304] on button "1" at bounding box center [174, 309] width 18 height 18
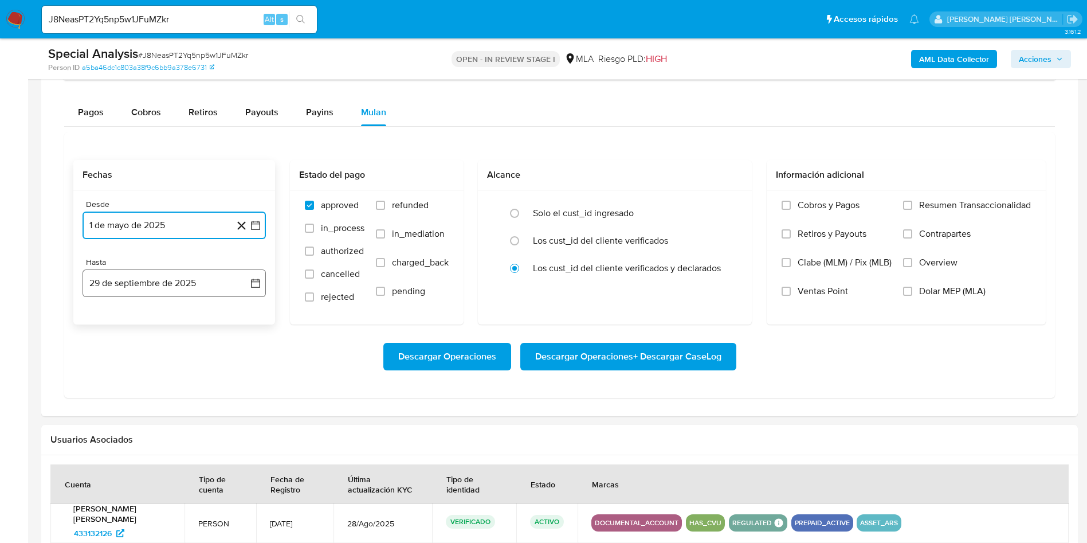
click at [165, 286] on button "29 de septiembre de 2025" at bounding box center [174, 283] width 183 height 28
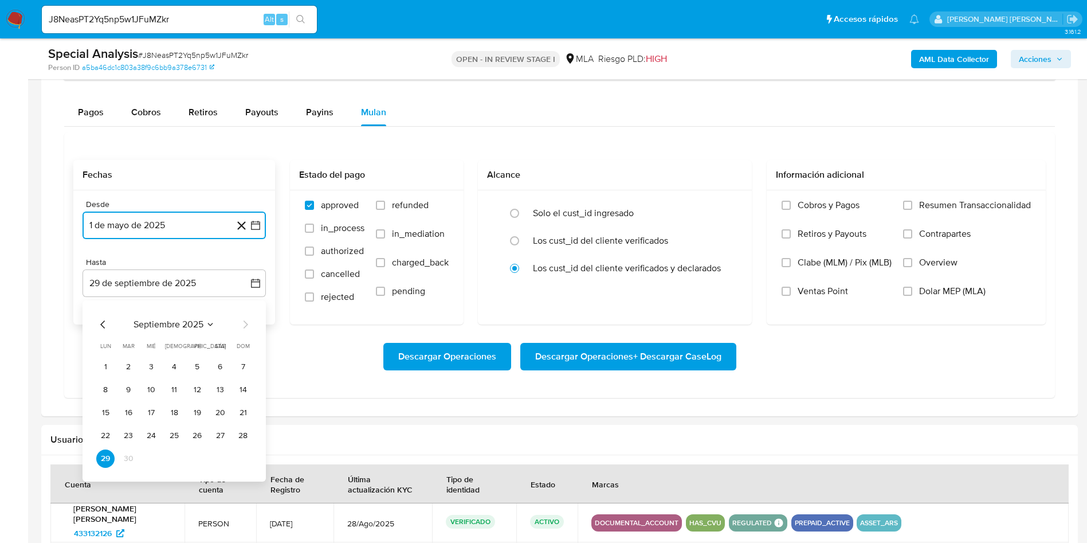
click at [106, 327] on icon "Mes anterior" at bounding box center [103, 324] width 14 height 14
click at [241, 462] on button "31" at bounding box center [243, 458] width 18 height 18
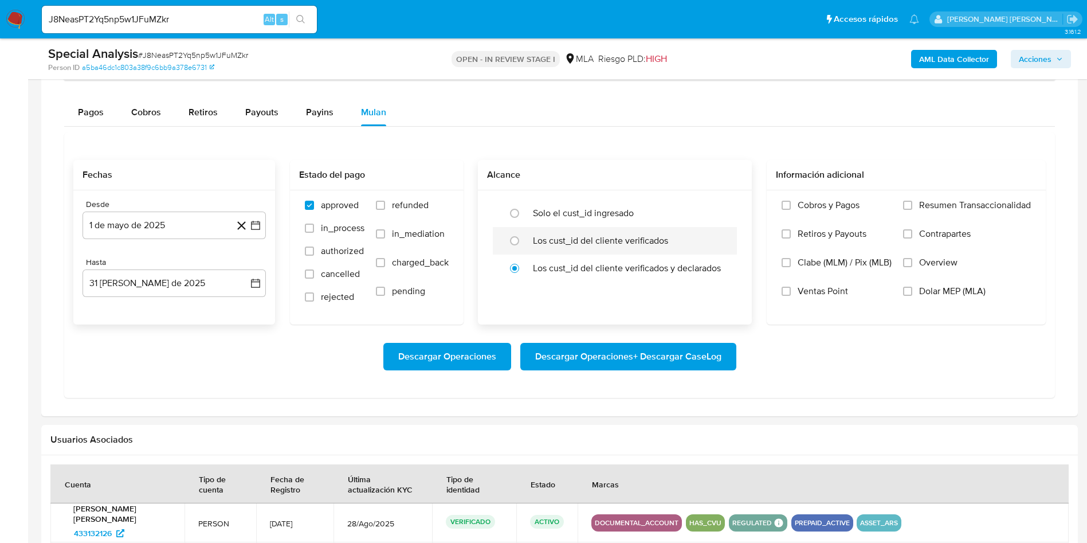
click at [532, 244] on li "Los cust_id del cliente verificados" at bounding box center [615, 241] width 244 height 28
radio input "true"
click at [913, 288] on label "Dolar MEP (MLA)" at bounding box center [967, 299] width 128 height 29
click at [912, 288] on input "Dolar MEP (MLA)" at bounding box center [907, 291] width 9 height 9
click at [662, 354] on span "Descargar Operaciones + Descargar CaseLog" at bounding box center [628, 356] width 186 height 25
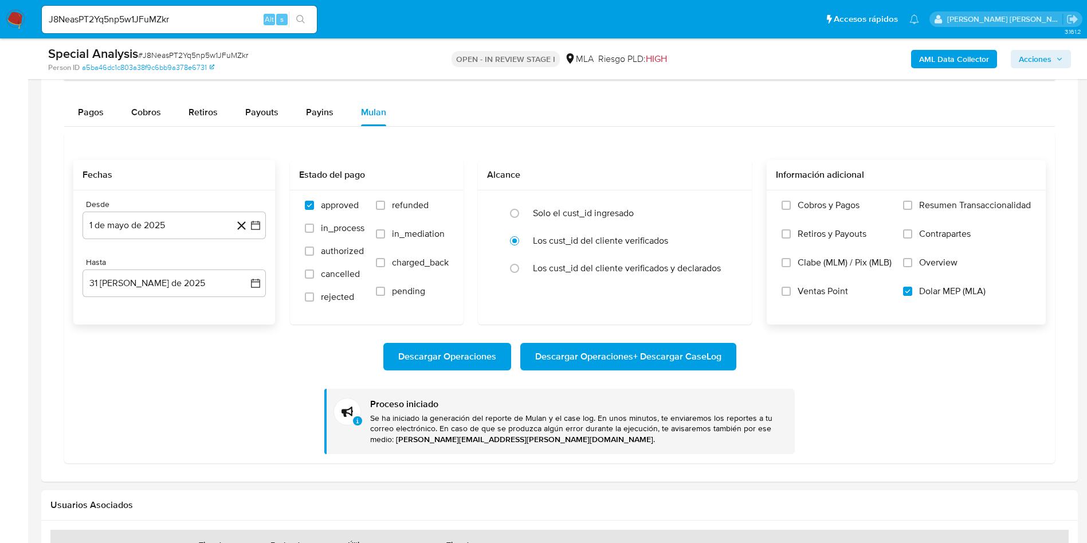
click at [135, 18] on input "J8NeasPT2Yq5np5w1JFuMZkr" at bounding box center [179, 19] width 275 height 15
paste input "NtGauz6qWdGOPUALhQ57EaJb"
type input "NtGauz6qWdGOPUALhQ57EaJb"
click at [307, 20] on button "search-icon" at bounding box center [300, 19] width 23 height 16
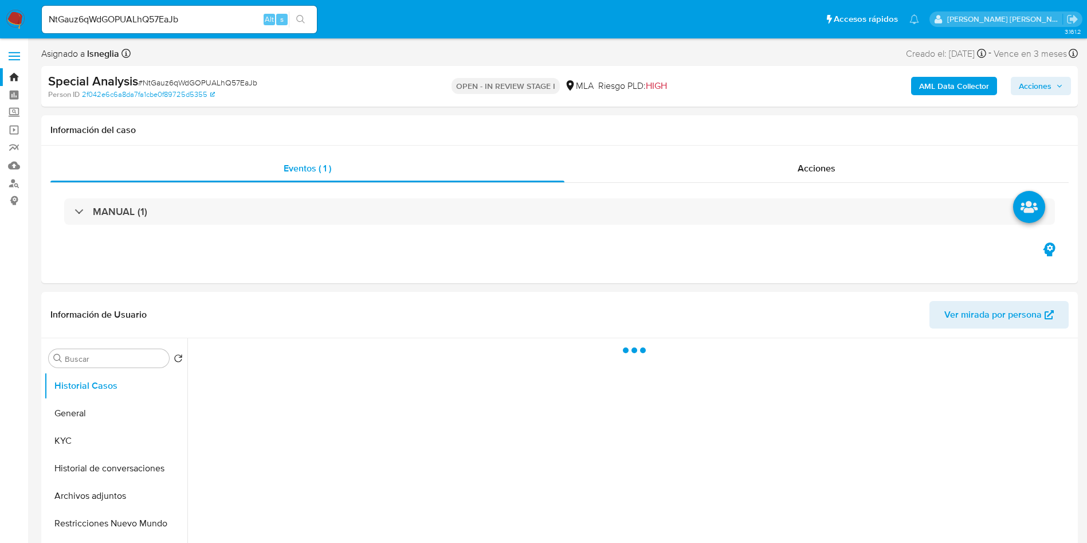
select select "10"
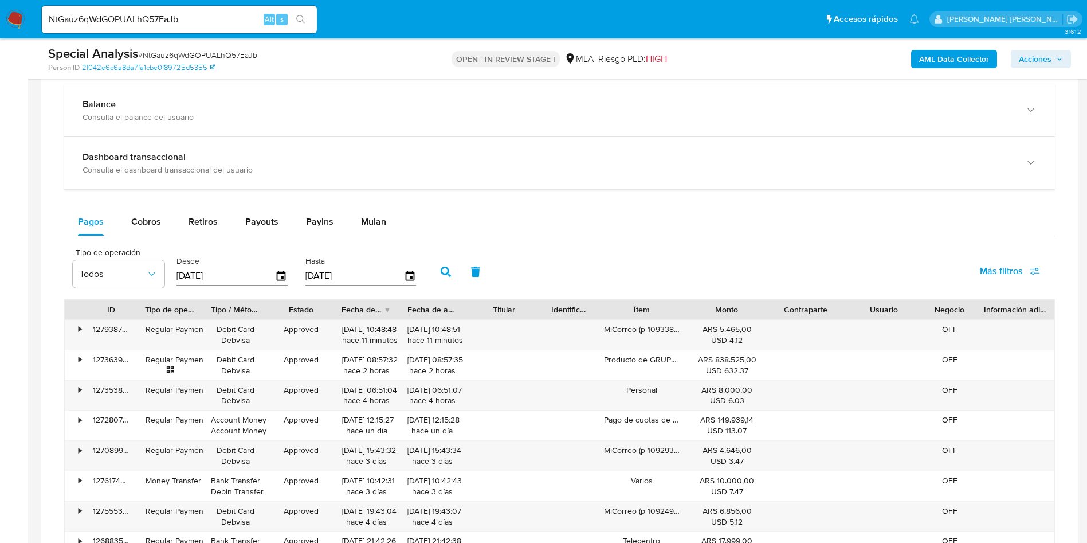
scroll to position [860, 0]
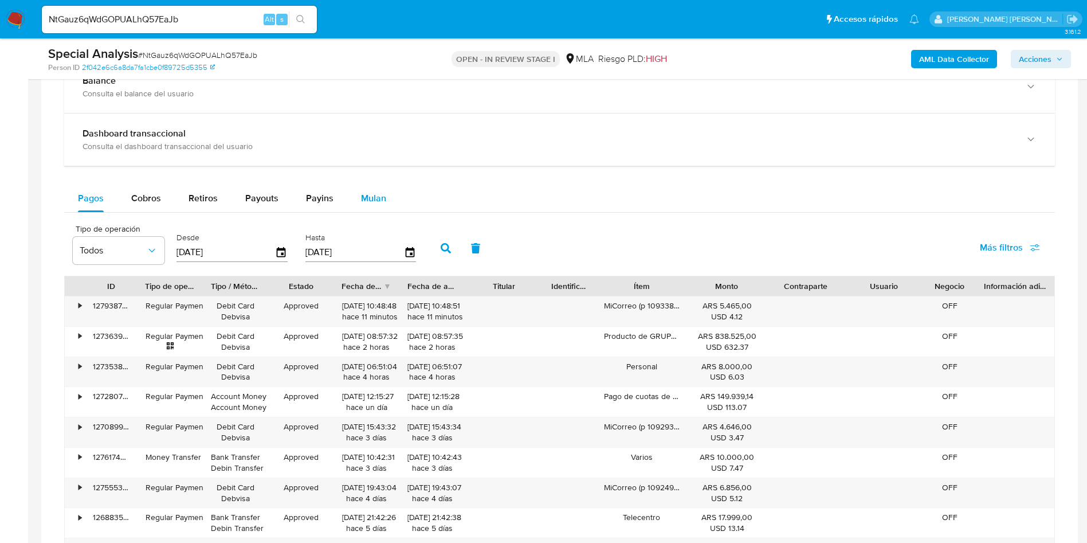
click at [350, 196] on button "Mulan" at bounding box center [373, 199] width 53 height 28
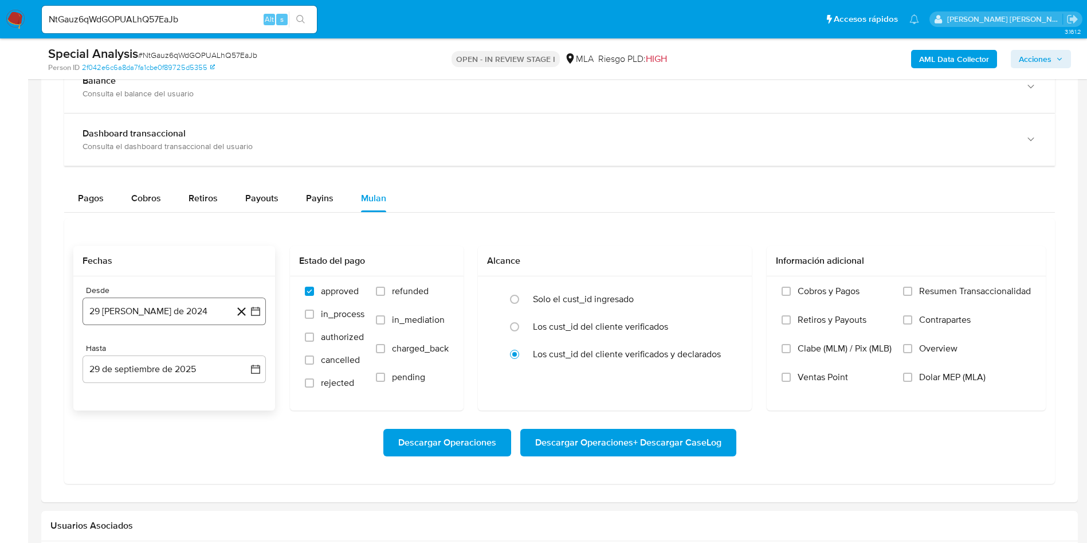
click at [161, 316] on button "29 [PERSON_NAME] de 2024" at bounding box center [174, 311] width 183 height 28
click at [188, 351] on span "agosto 2024" at bounding box center [169, 352] width 52 height 11
click at [242, 349] on icon "Año siguiente" at bounding box center [243, 352] width 5 height 8
click at [176, 423] on span "may" at bounding box center [173, 426] width 15 height 9
click at [174, 399] on button "1" at bounding box center [174, 395] width 18 height 18
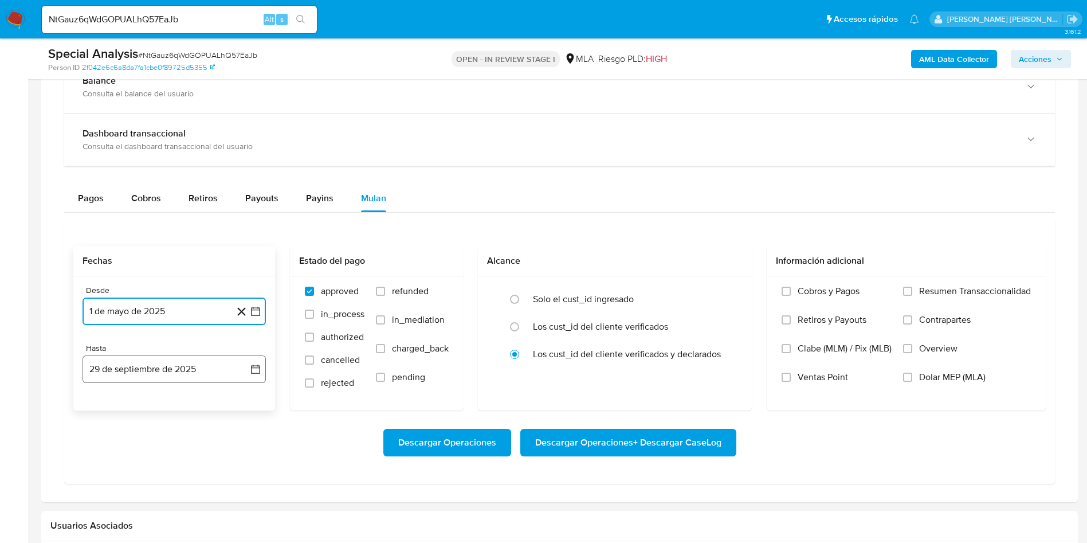
click at [222, 374] on button "29 de septiembre de 2025" at bounding box center [174, 369] width 183 height 28
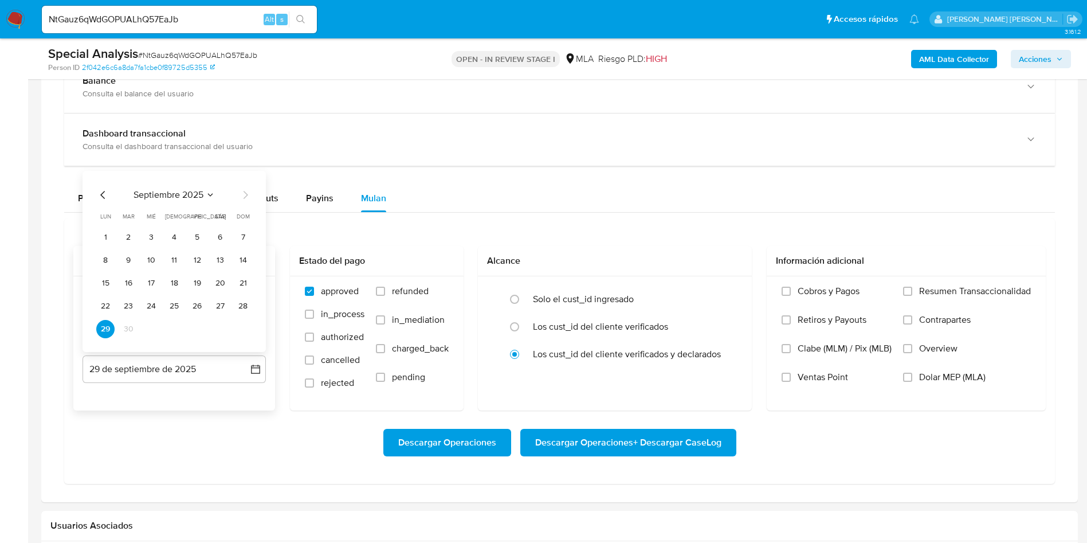
click at [97, 197] on icon "Mes anterior" at bounding box center [103, 195] width 14 height 14
click at [245, 328] on button "31" at bounding box center [243, 329] width 18 height 18
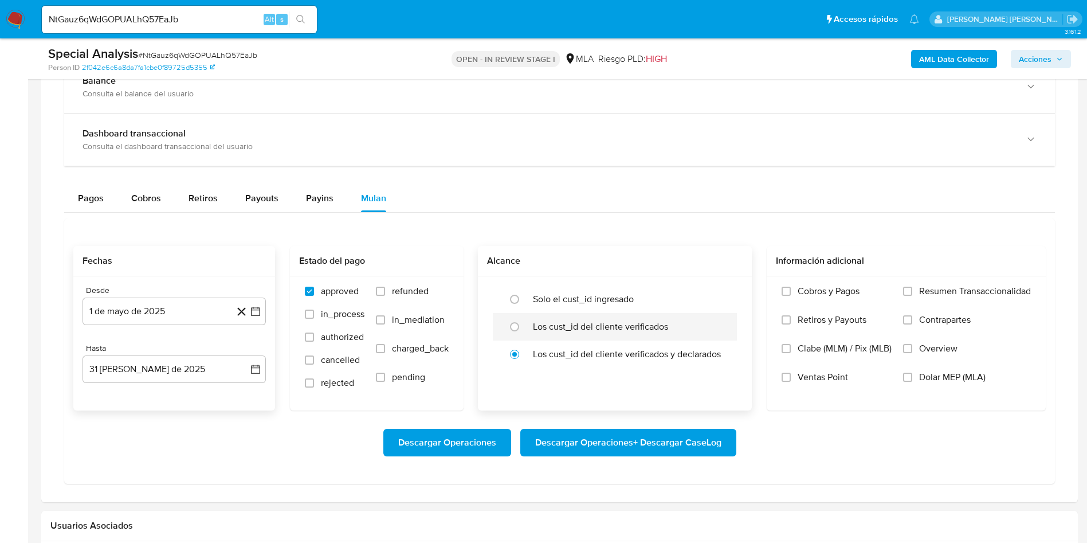
click at [550, 334] on div "Los cust_id del cliente verificados" at bounding box center [627, 327] width 188 height 28
radio input "true"
click at [913, 373] on label "Dolar MEP (MLA)" at bounding box center [967, 385] width 128 height 29
click at [912, 373] on input "Dolar MEP (MLA)" at bounding box center [907, 376] width 9 height 9
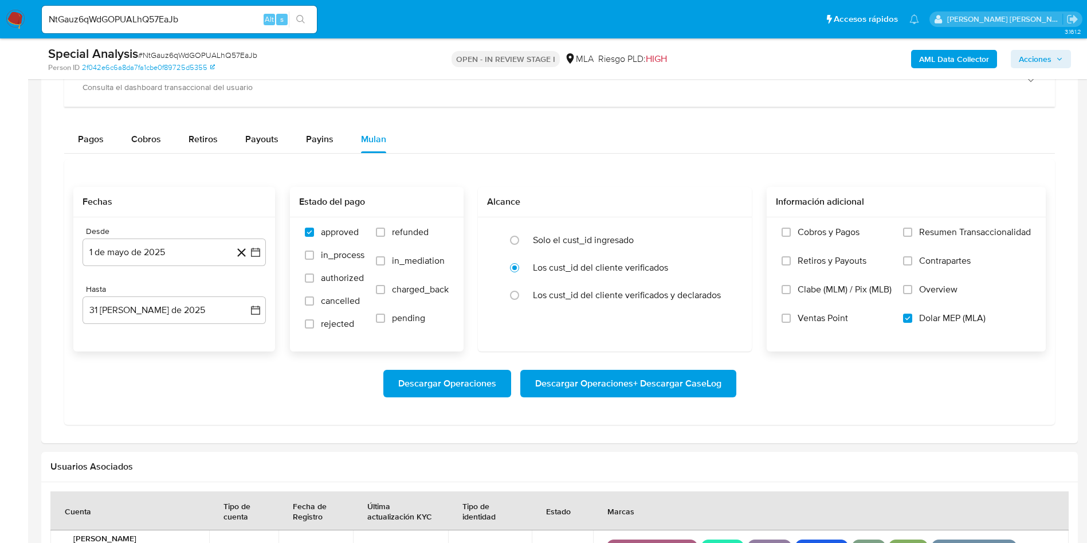
scroll to position [946, 0]
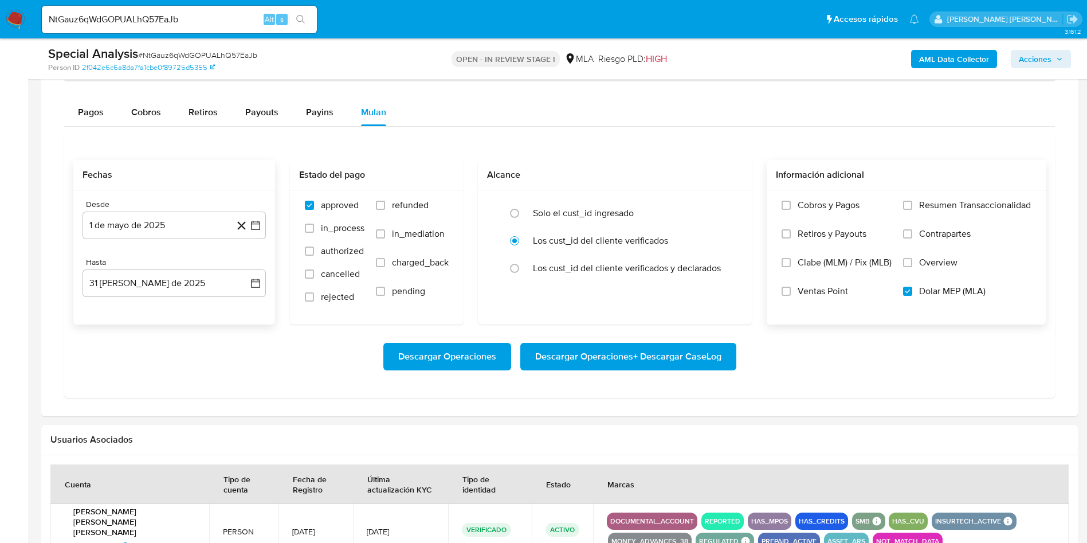
click at [700, 358] on span "Descargar Operaciones + Descargar CaseLog" at bounding box center [628, 356] width 186 height 25
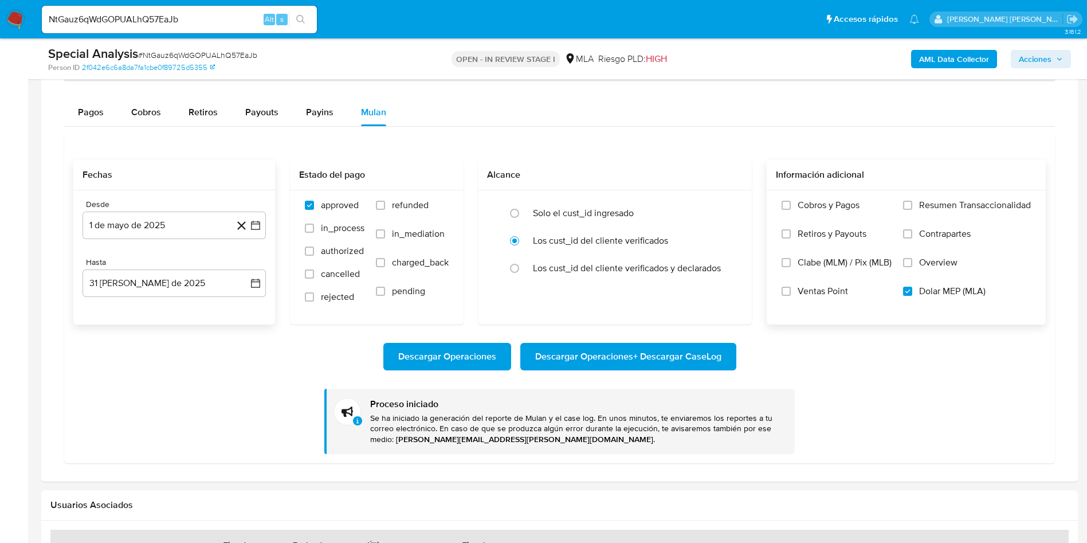
click at [156, 19] on input "NtGauz6qWdGOPUALhQ57EaJb" at bounding box center [179, 19] width 275 height 15
paste input "r5gwYW6JhPD3xQq7Z8tGZDL7"
type input "r5gwYW6JhPD3xQq7Z8tGZDL7"
click at [303, 20] on icon "search-icon" at bounding box center [300, 19] width 9 height 9
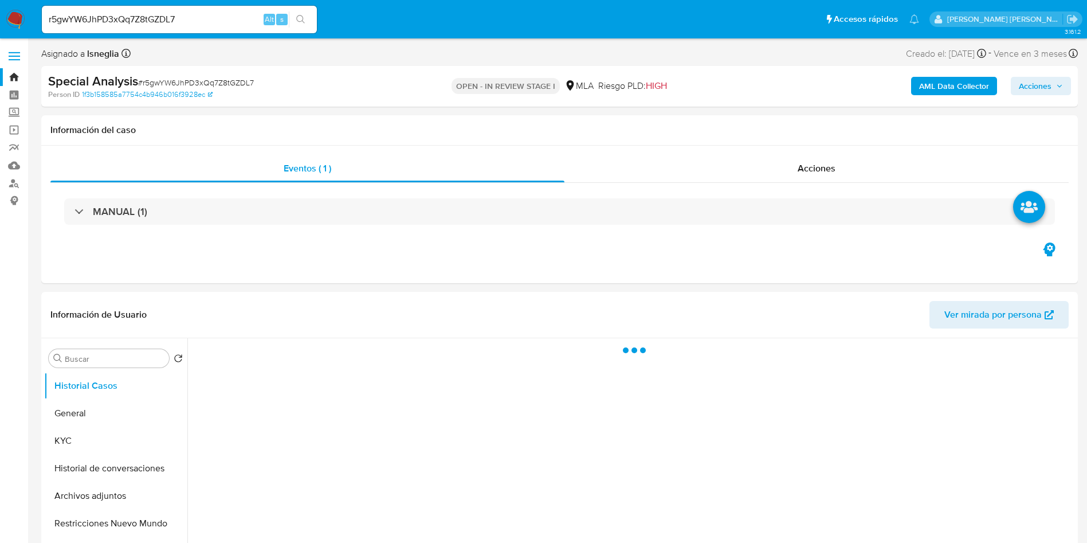
select select "10"
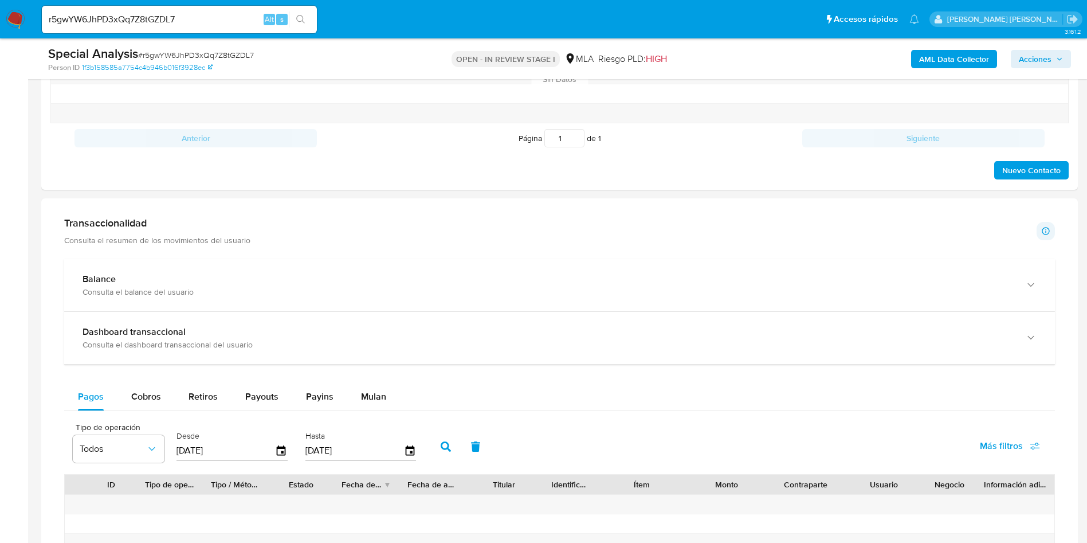
scroll to position [688, 0]
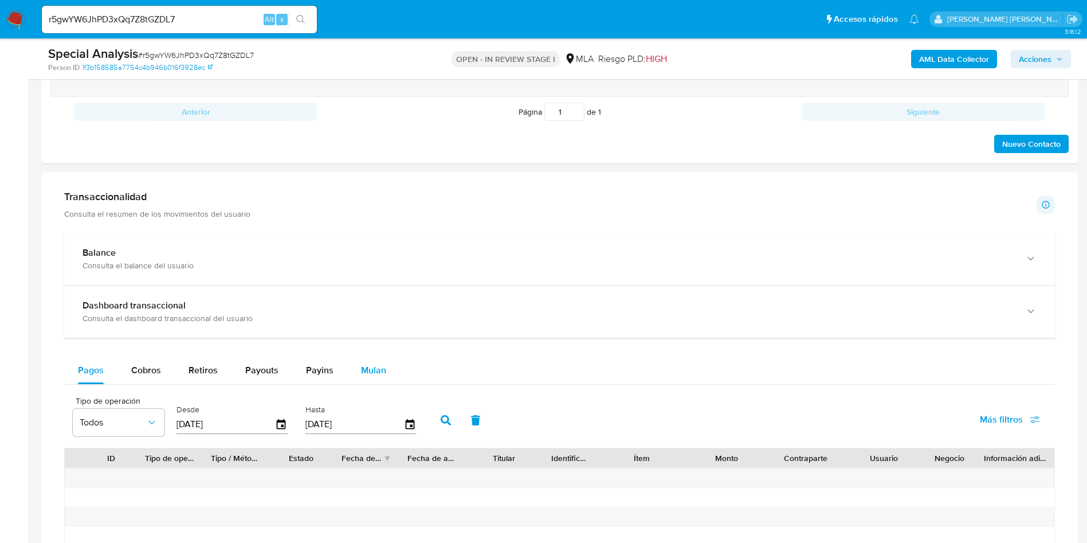
click at [376, 372] on span "Mulan" at bounding box center [373, 369] width 25 height 13
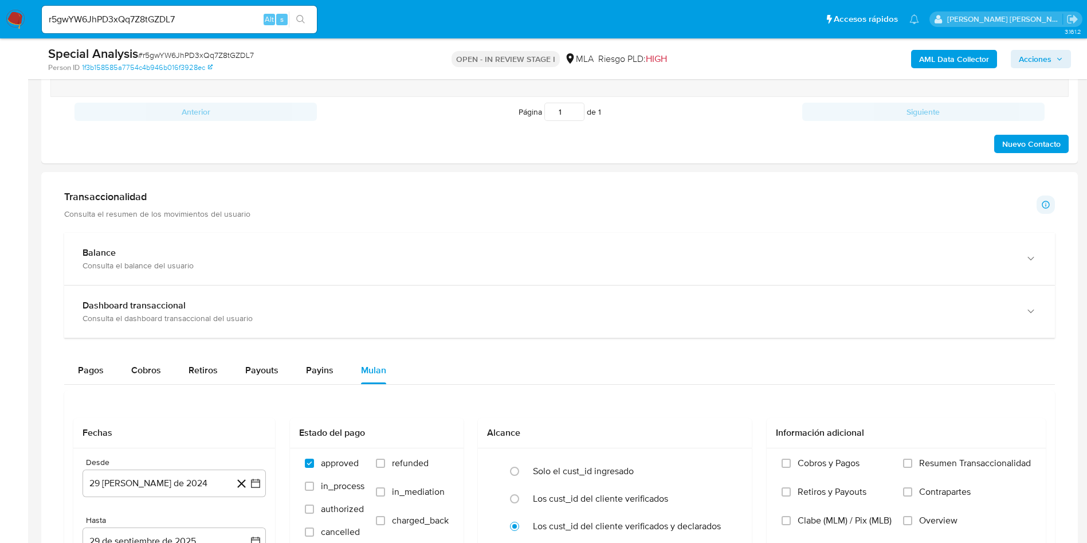
scroll to position [774, 0]
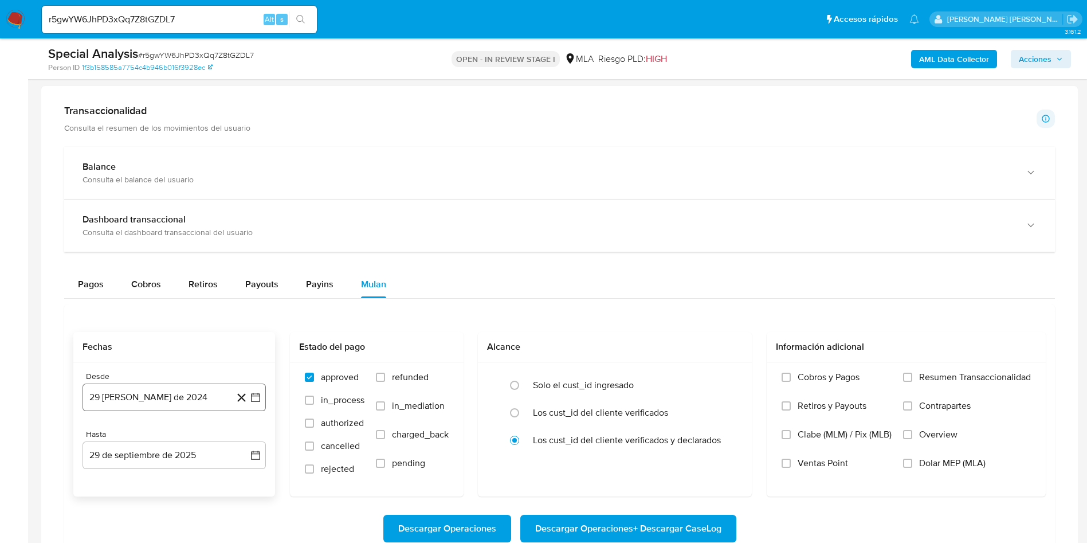
click at [190, 402] on button "29 [PERSON_NAME] de 2024" at bounding box center [174, 397] width 183 height 28
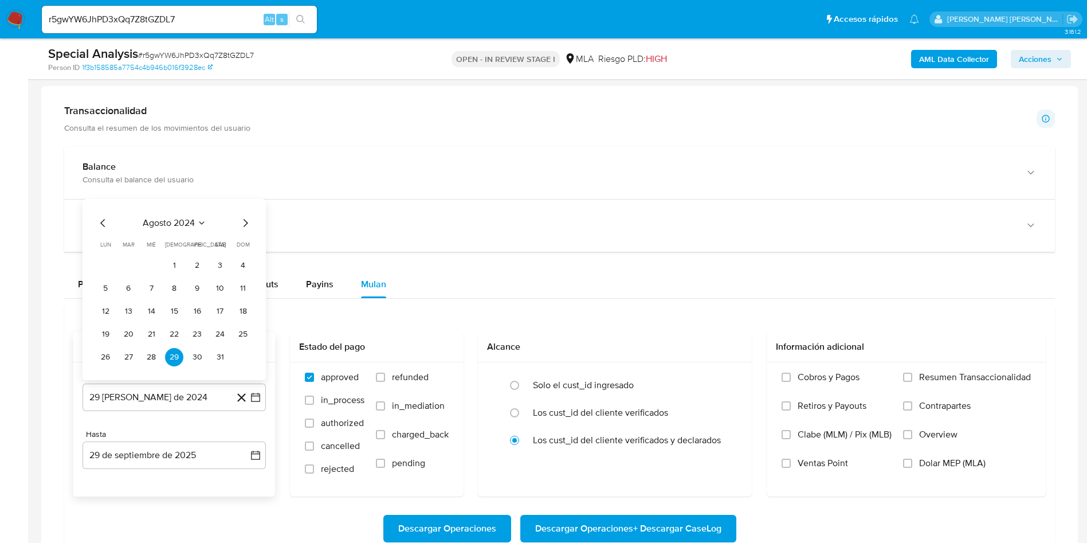
click at [213, 221] on div "agosto 2024" at bounding box center [174, 223] width 156 height 14
click at [202, 221] on icon "Seleccionar mes y año" at bounding box center [201, 222] width 9 height 9
click at [242, 206] on icon "Año siguiente" at bounding box center [243, 210] width 14 height 14
click at [166, 284] on span "may" at bounding box center [173, 283] width 15 height 9
click at [131, 401] on button "29 [PERSON_NAME] de 2024" at bounding box center [174, 397] width 183 height 28
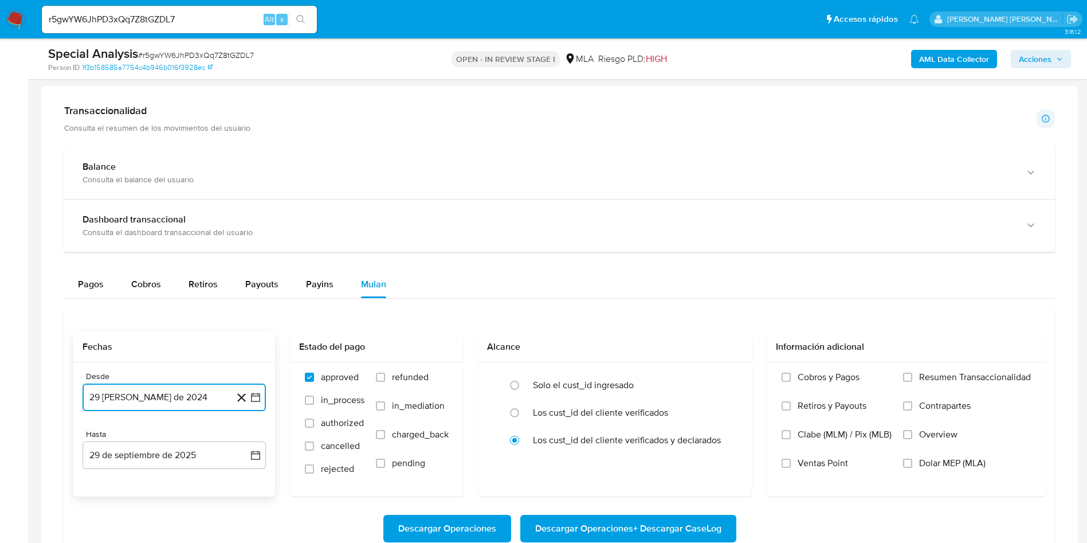
click at [150, 397] on button "29 [PERSON_NAME] de 2024" at bounding box center [174, 397] width 183 height 28
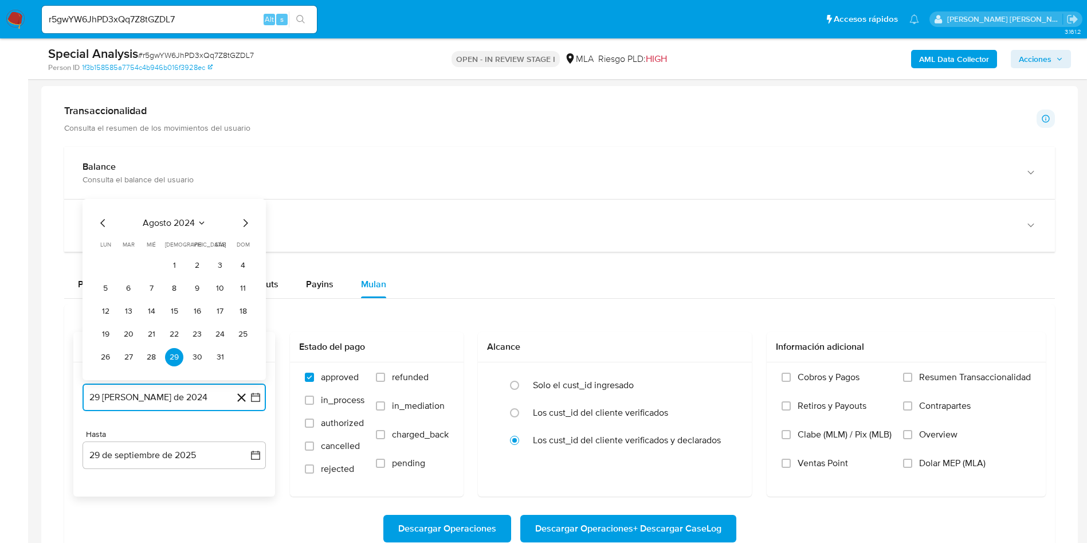
click at [205, 222] on icon "Seleccionar mes y año" at bounding box center [201, 222] width 9 height 9
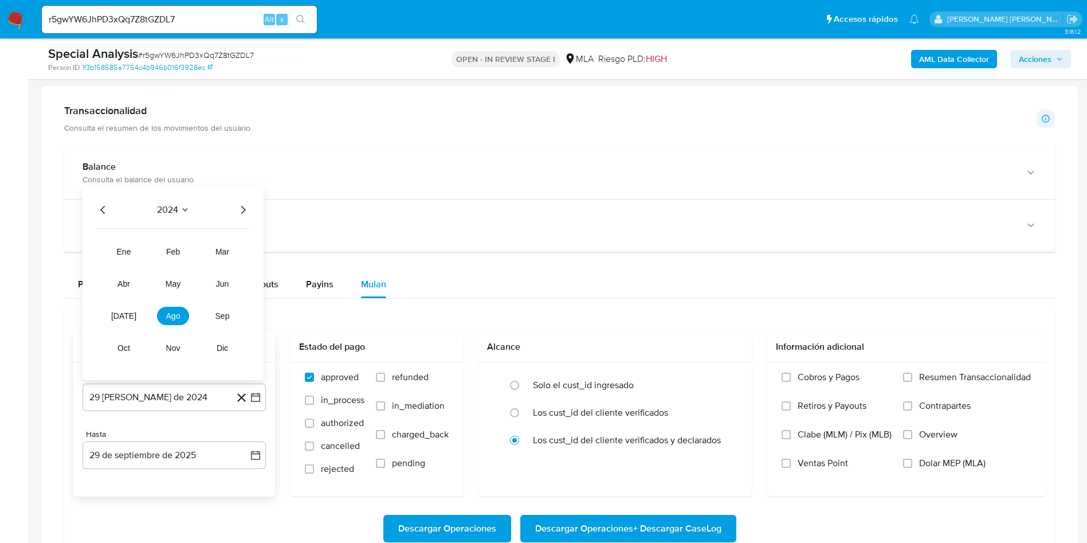
click at [243, 206] on icon "Año siguiente" at bounding box center [243, 210] width 14 height 14
click at [169, 288] on span "may" at bounding box center [173, 283] width 15 height 9
click at [173, 264] on button "1" at bounding box center [174, 265] width 18 height 18
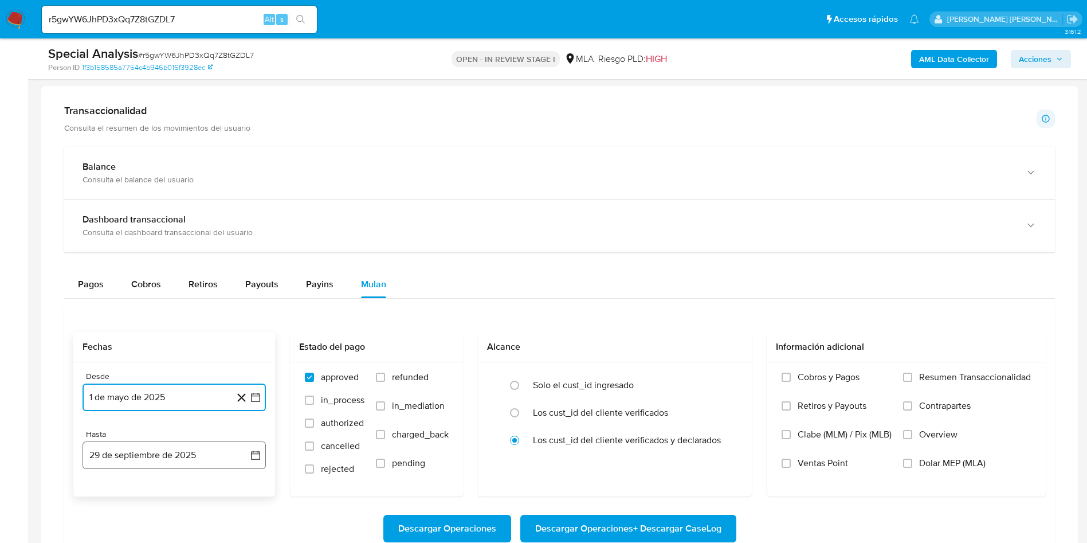
click at [171, 447] on button "29 de septiembre de 2025" at bounding box center [174, 455] width 183 height 28
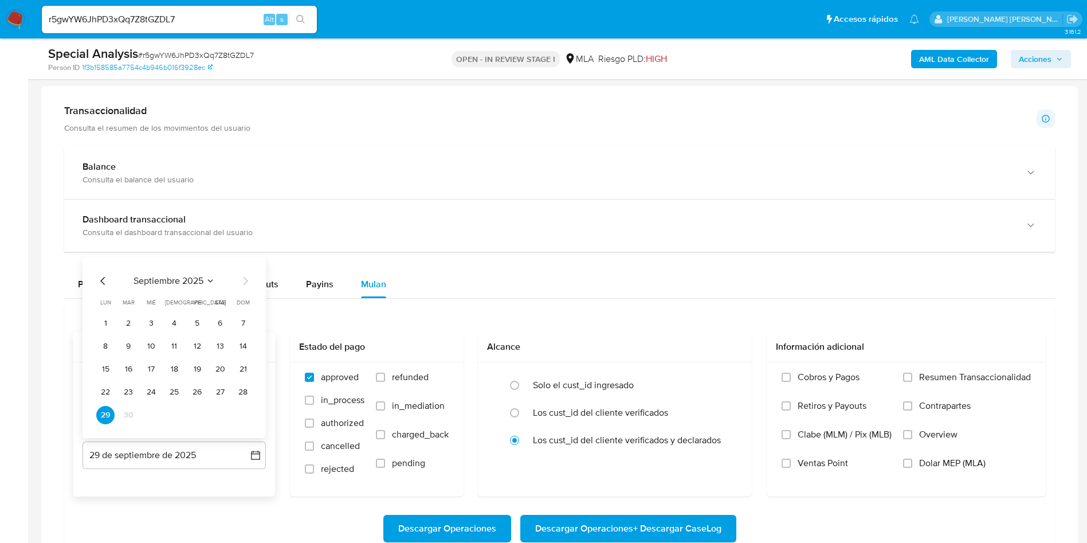
click at [101, 278] on icon "Mes anterior" at bounding box center [103, 281] width 14 height 14
click at [240, 411] on button "31" at bounding box center [243, 415] width 18 height 18
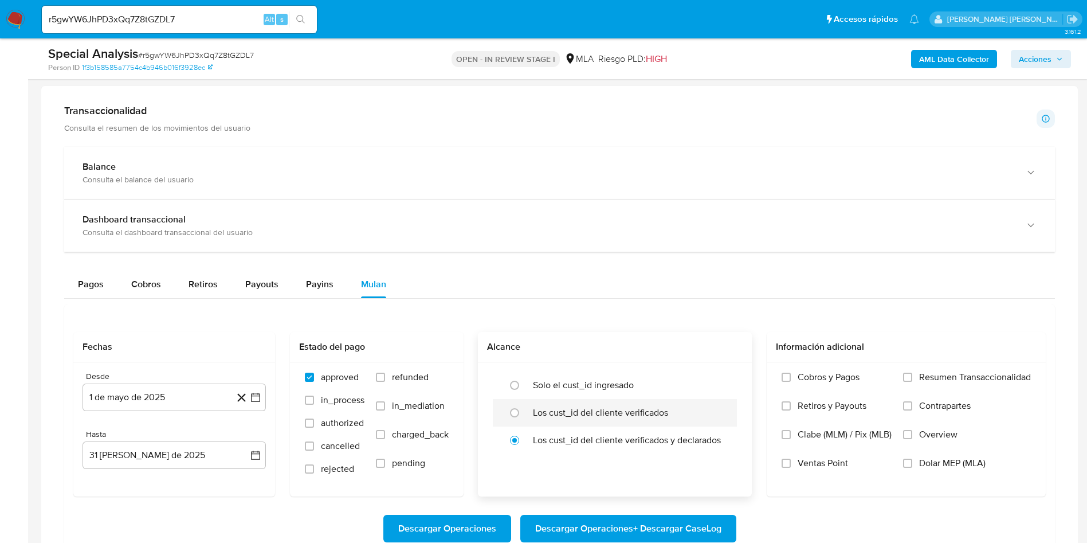
click at [594, 420] on div "Los cust_id del cliente verificados" at bounding box center [627, 413] width 188 height 28
radio input "true"
click at [924, 461] on span "Dolar MEP (MLA)" at bounding box center [952, 462] width 66 height 11
click at [912, 461] on input "Dolar MEP (MLA)" at bounding box center [907, 462] width 9 height 9
click at [664, 528] on span "Descargar Operaciones + Descargar CaseLog" at bounding box center [628, 528] width 186 height 25
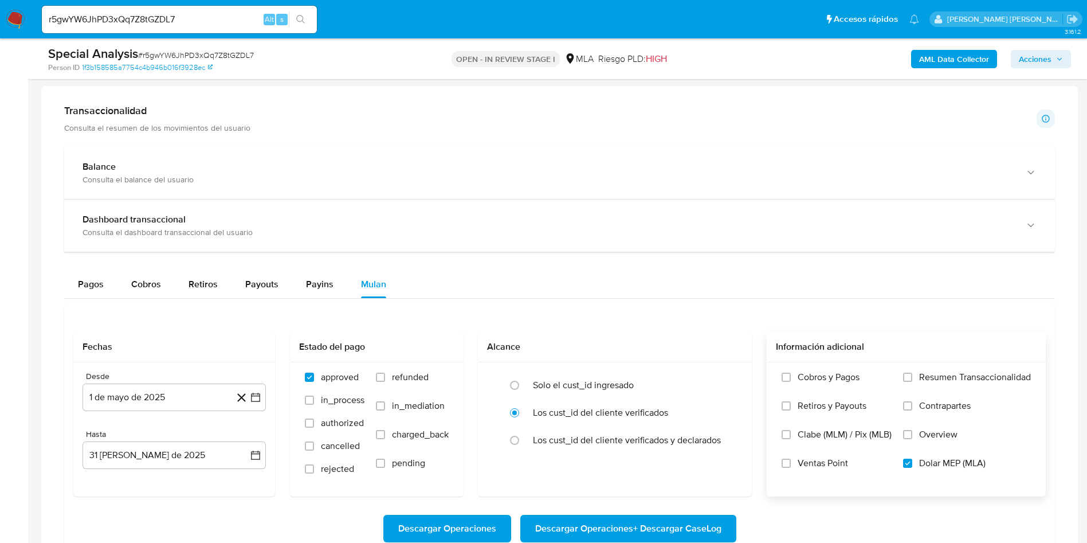
click at [124, 16] on input "r5gwYW6JhPD3xQq7Z8tGZDL7" at bounding box center [179, 19] width 275 height 15
paste input "t5XX9ipORwY2hHO3GRLD37y2"
type input "t5XX9ipORwY2hHO3GRLD37y2"
click at [303, 19] on icon "search-icon" at bounding box center [300, 19] width 9 height 9
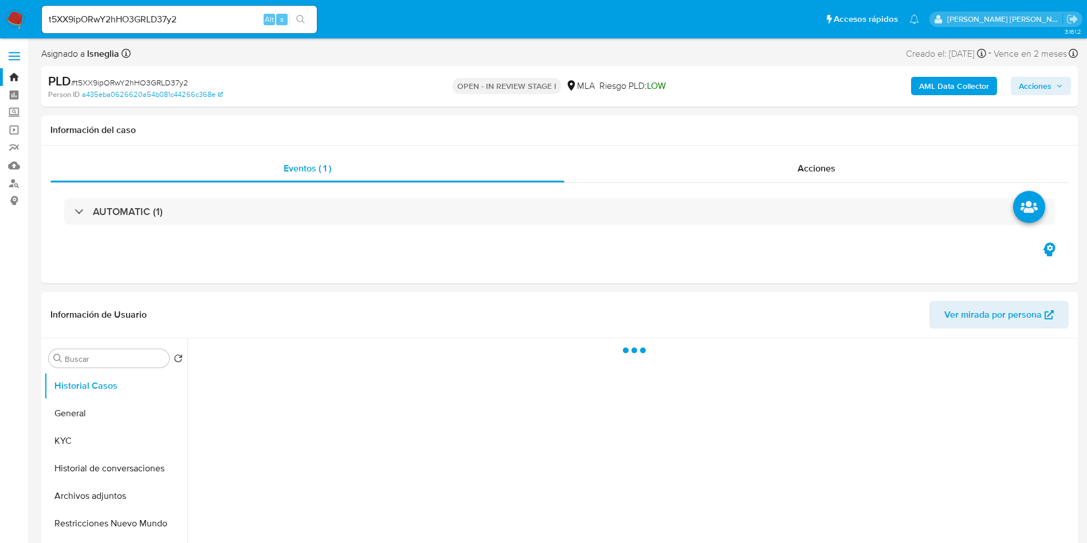
select select "10"
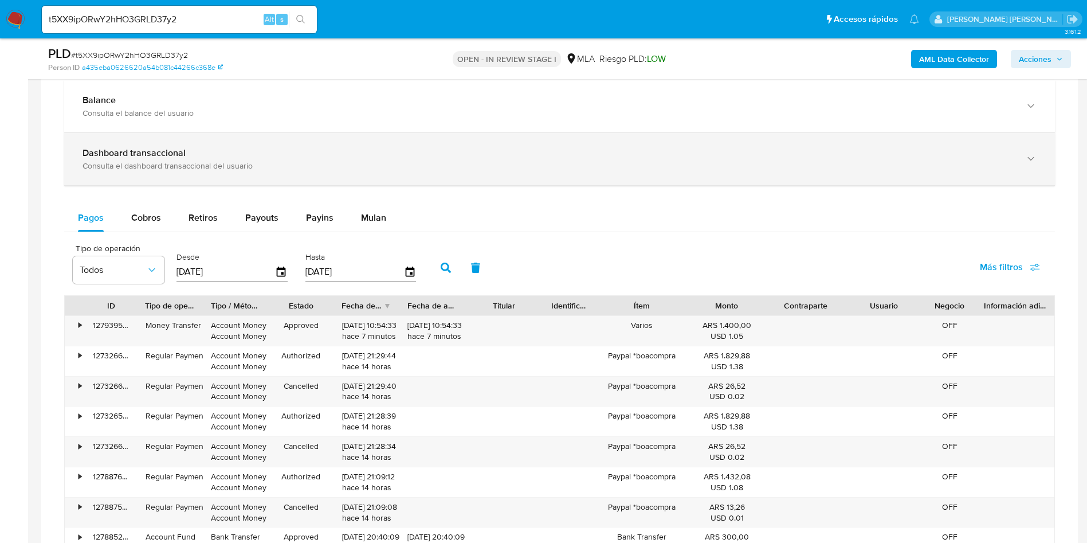
scroll to position [688, 0]
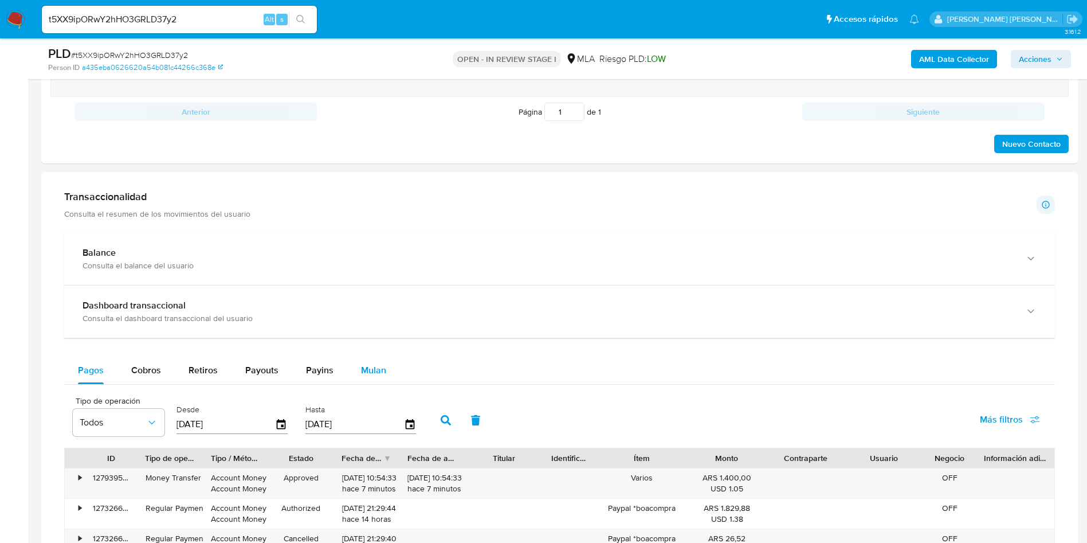
click at [373, 364] on span "Mulan" at bounding box center [373, 369] width 25 height 13
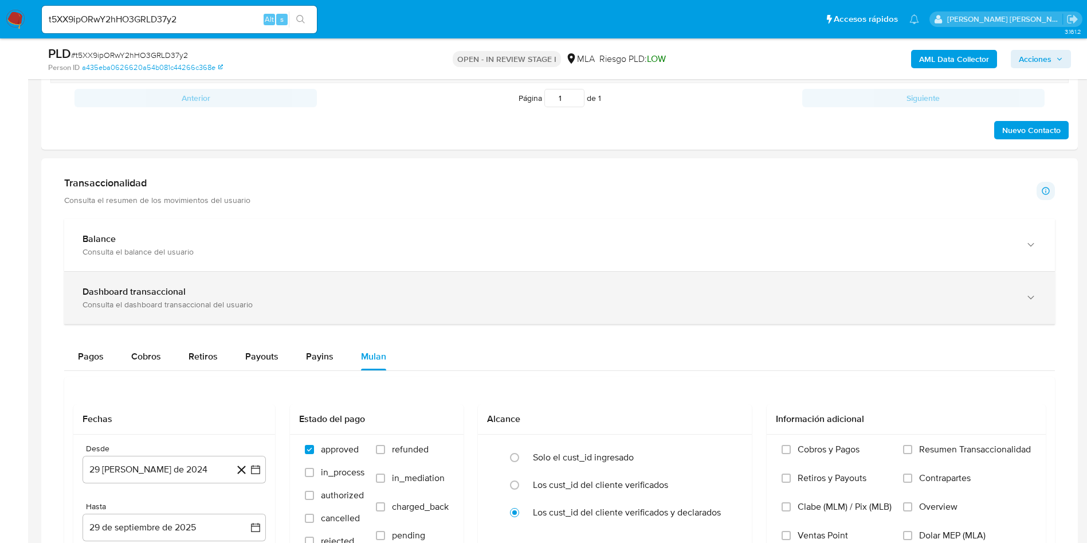
scroll to position [774, 0]
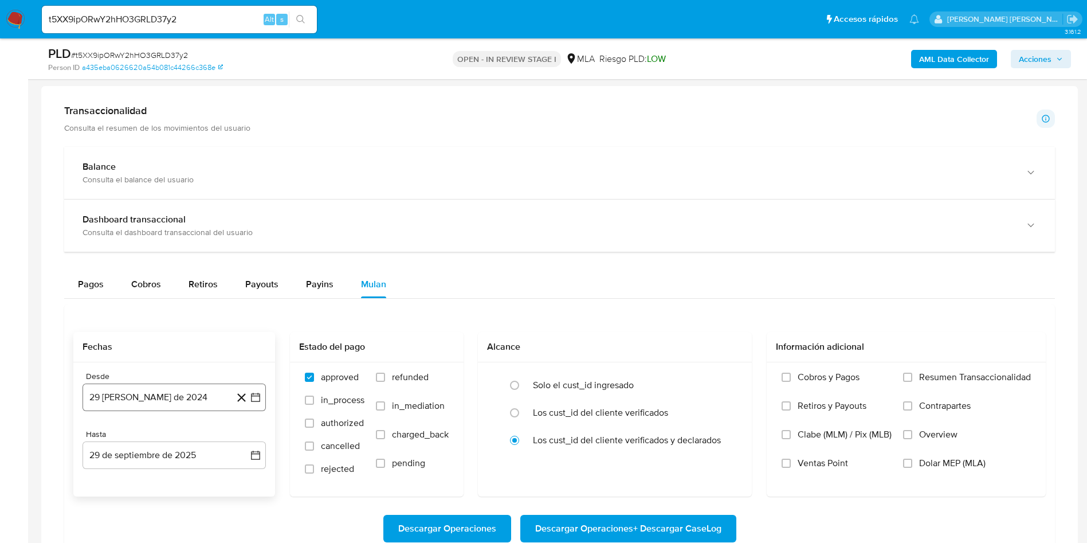
click at [151, 389] on button "29 [PERSON_NAME] de 2024" at bounding box center [174, 397] width 183 height 28
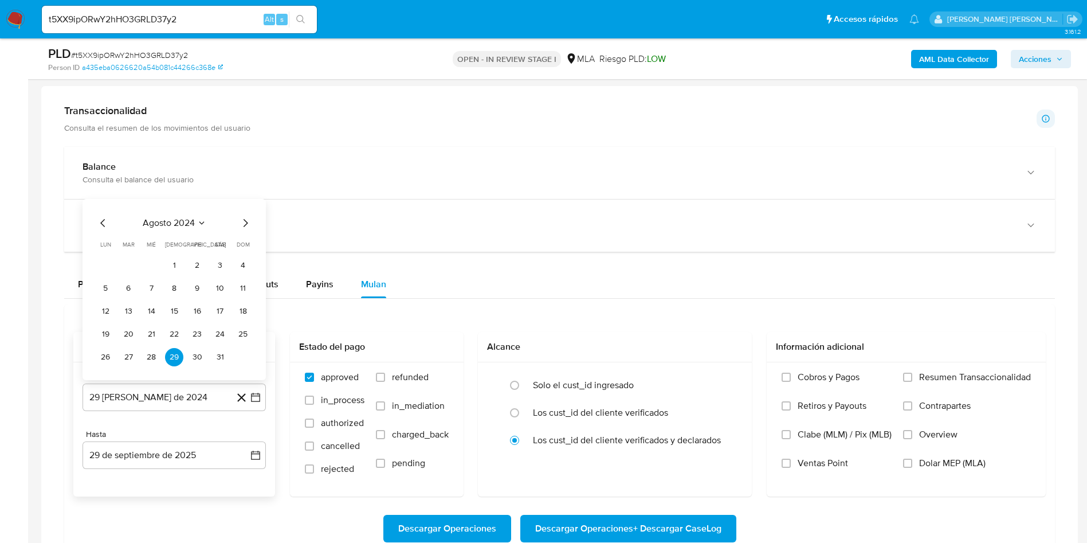
click at [197, 218] on icon "Seleccionar mes y año" at bounding box center [201, 222] width 9 height 9
click at [237, 205] on icon "Año siguiente" at bounding box center [243, 210] width 14 height 14
click at [174, 289] on button "may" at bounding box center [173, 283] width 32 height 18
click at [172, 263] on button "1" at bounding box center [174, 265] width 18 height 18
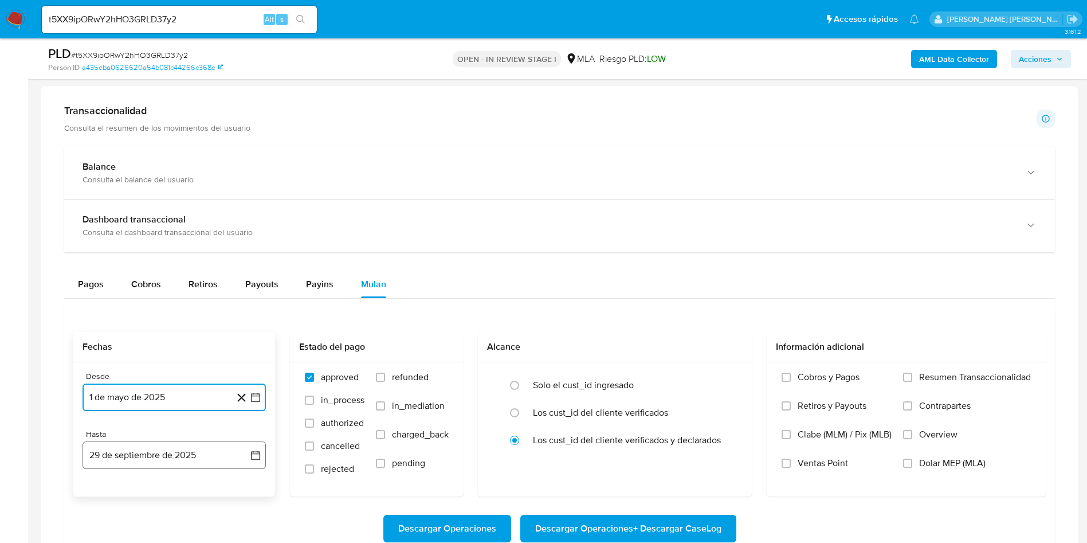
click at [155, 454] on button "29 de septiembre de 2025" at bounding box center [174, 455] width 183 height 28
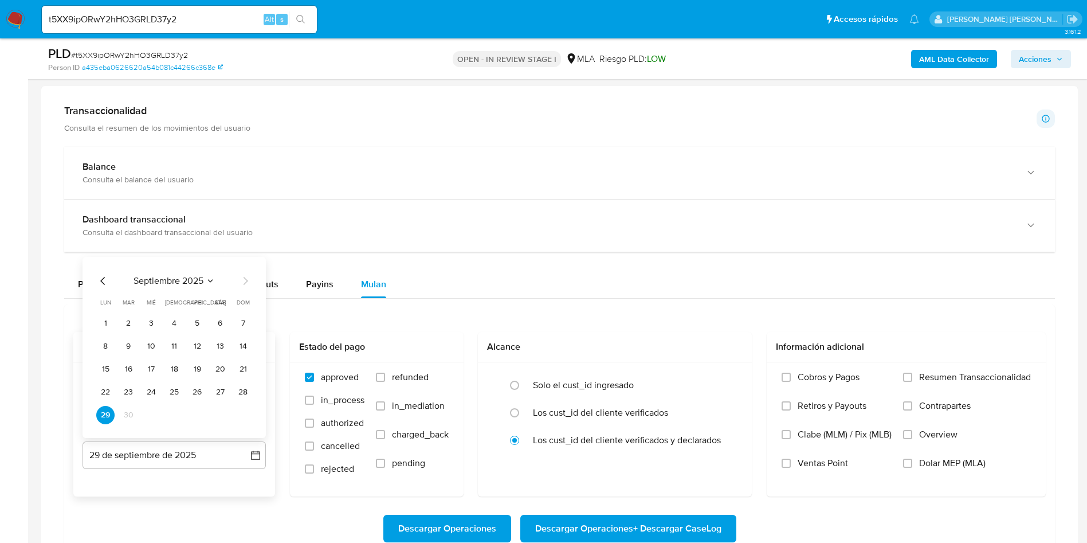
click at [100, 279] on icon "Mes anterior" at bounding box center [103, 281] width 14 height 14
click at [246, 414] on button "31" at bounding box center [243, 415] width 18 height 18
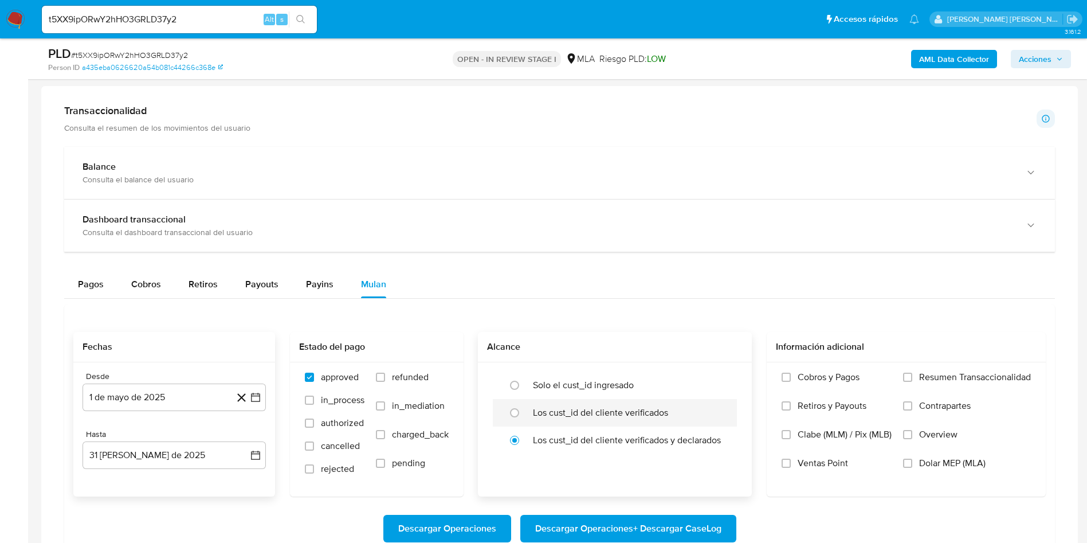
click at [585, 411] on label "Los cust_id del cliente verificados" at bounding box center [600, 412] width 135 height 11
click at [524, 411] on input "radio" at bounding box center [514, 412] width 18 height 18
radio input "true"
click at [928, 460] on span "Dolar MEP (MLA)" at bounding box center [952, 462] width 66 height 11
click at [912, 460] on input "Dolar MEP (MLA)" at bounding box center [907, 462] width 9 height 9
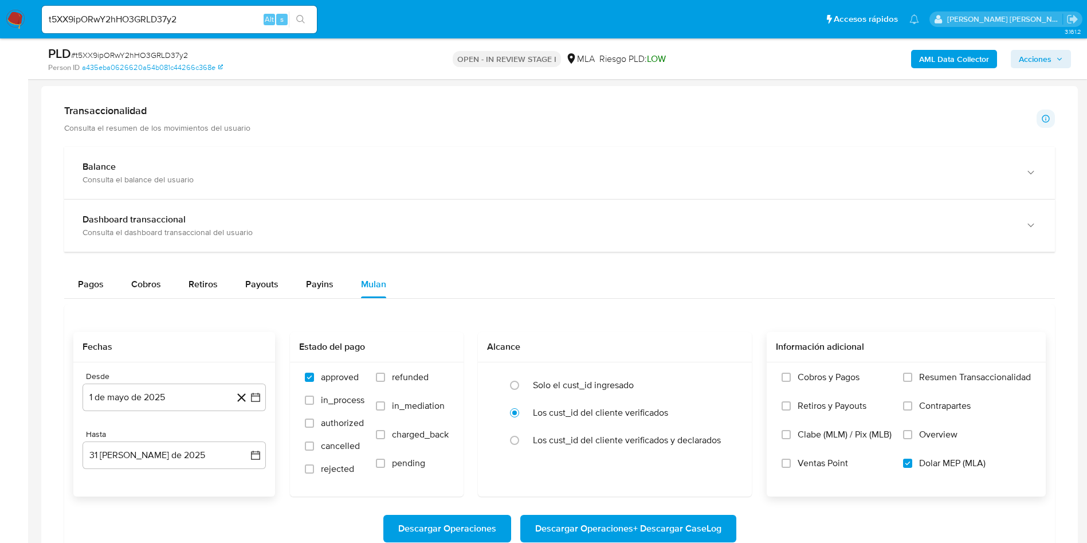
click at [658, 534] on span "Descargar Operaciones + Descargar CaseLog" at bounding box center [628, 528] width 186 height 25
click at [79, 28] on div "t5XX9ipORwY2hHO3GRLD37y2 Alt s" at bounding box center [179, 20] width 275 height 28
click at [80, 16] on input "t5XX9ipORwY2hHO3GRLD37y2" at bounding box center [179, 19] width 275 height 15
paste input "c4y4L03dP8zwPtRefcPYve1b"
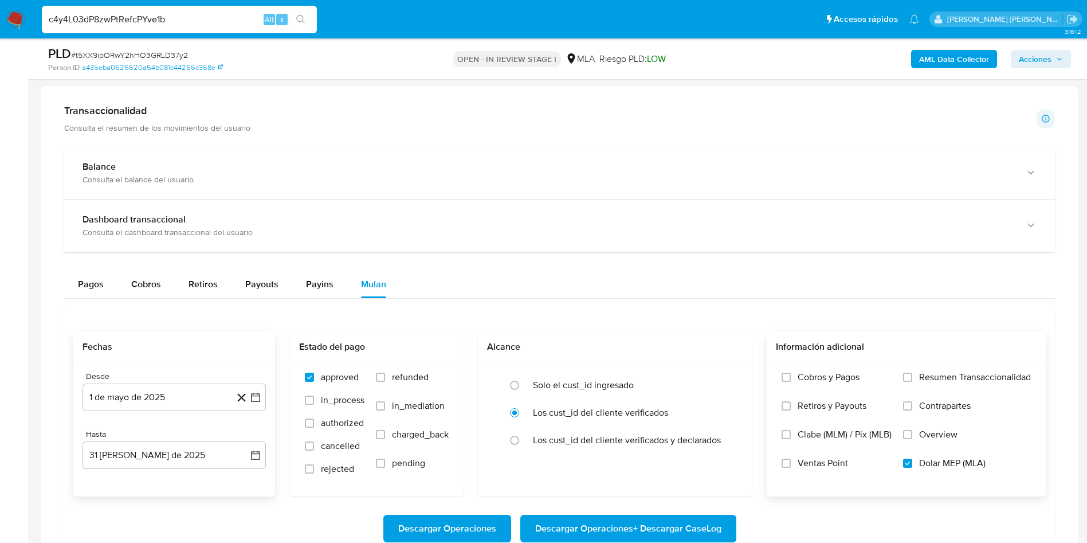
type input "c4y4L03dP8zwPtRefcPYve1b"
click at [307, 19] on button "search-icon" at bounding box center [300, 19] width 23 height 16
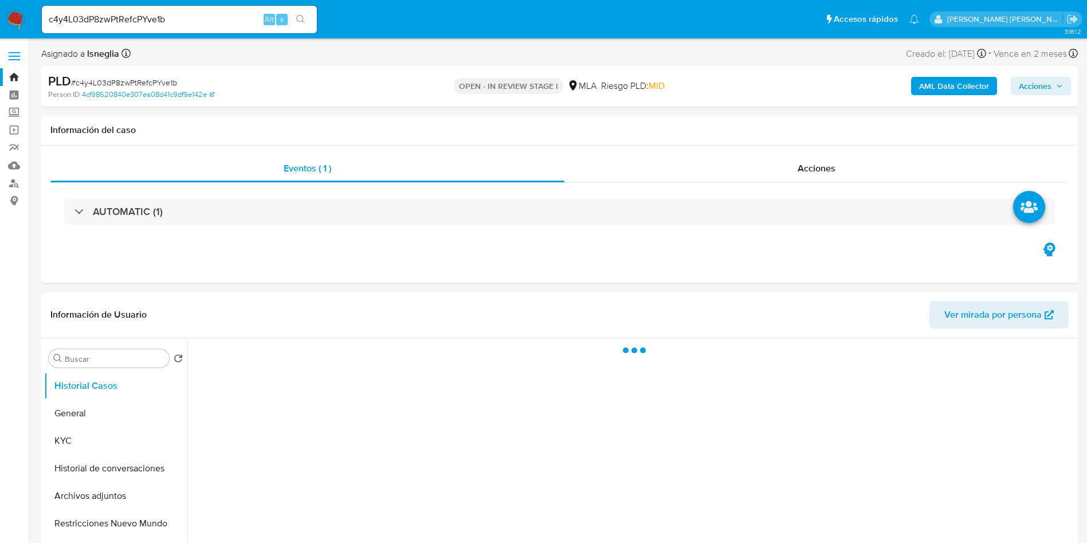
select select "10"
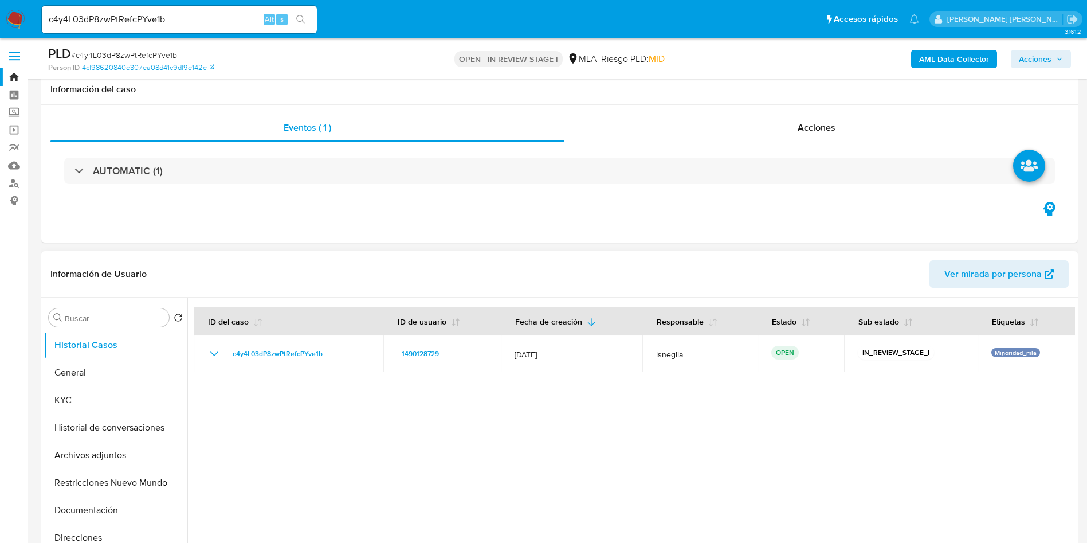
scroll to position [172, 0]
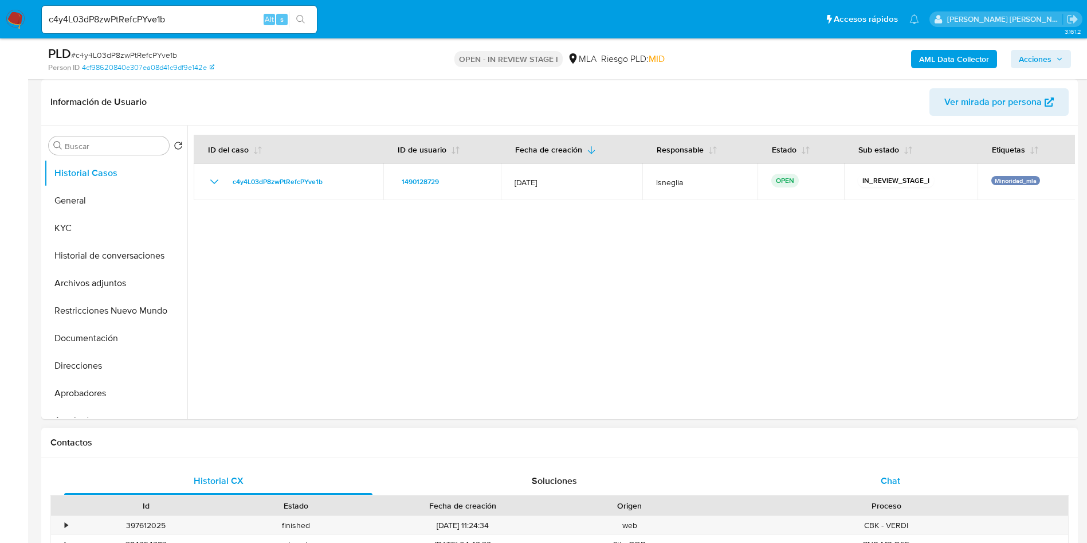
click at [909, 476] on div "Chat" at bounding box center [890, 481] width 308 height 28
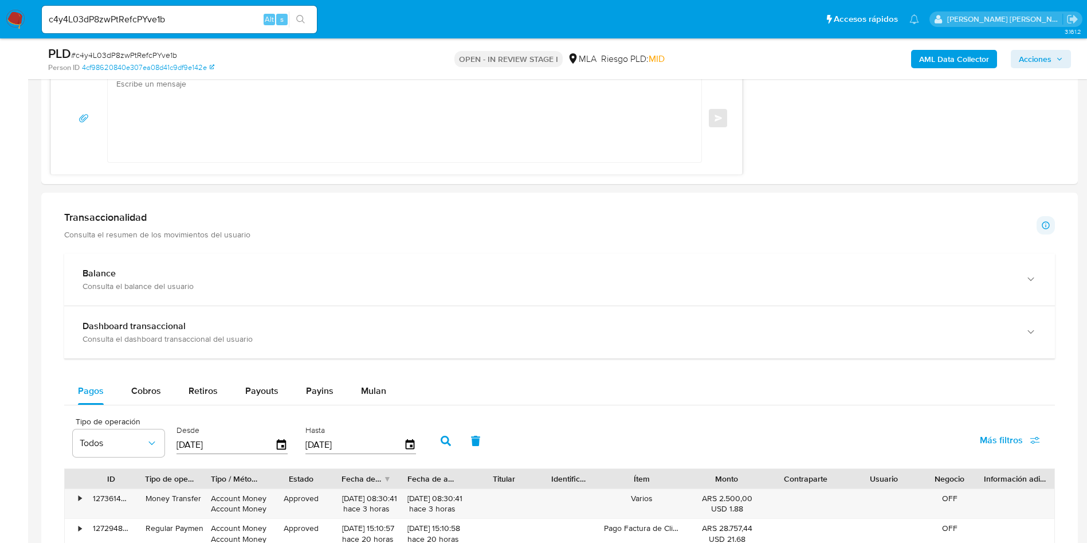
scroll to position [1031, 0]
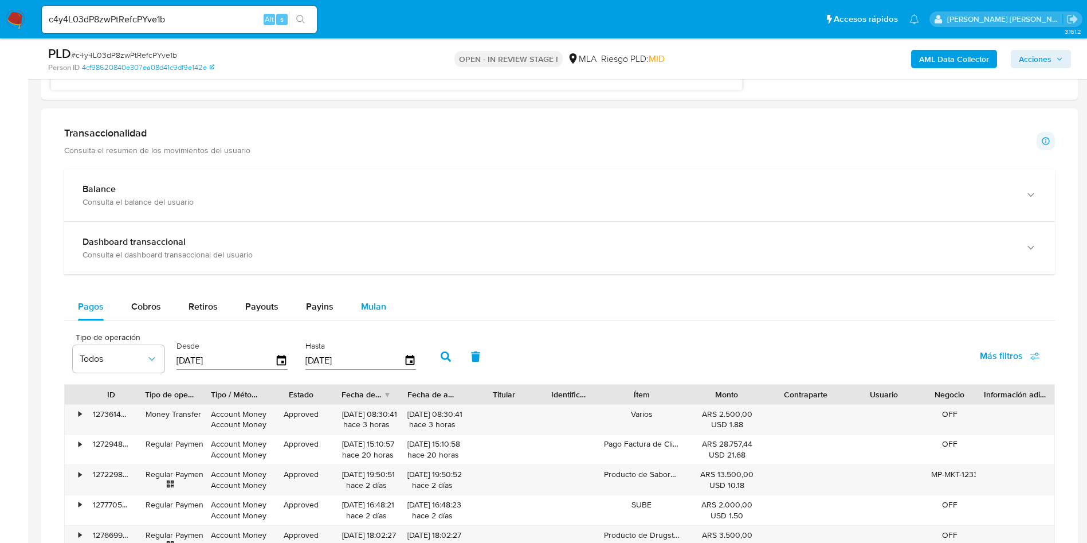
click at [379, 295] on div "Mulan" at bounding box center [373, 307] width 25 height 28
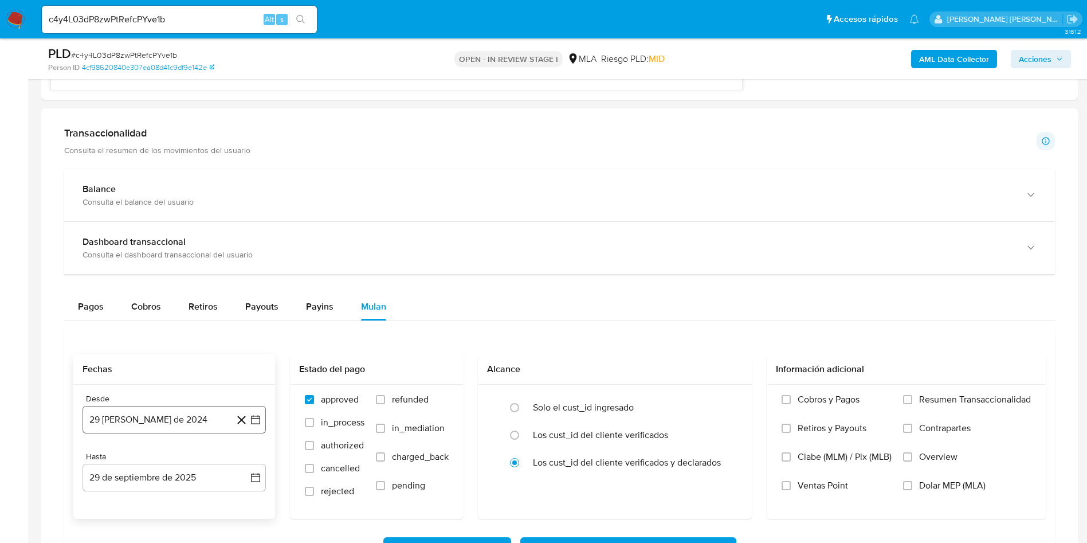
click at [188, 422] on button "29 [PERSON_NAME] de 2024" at bounding box center [174, 420] width 183 height 28
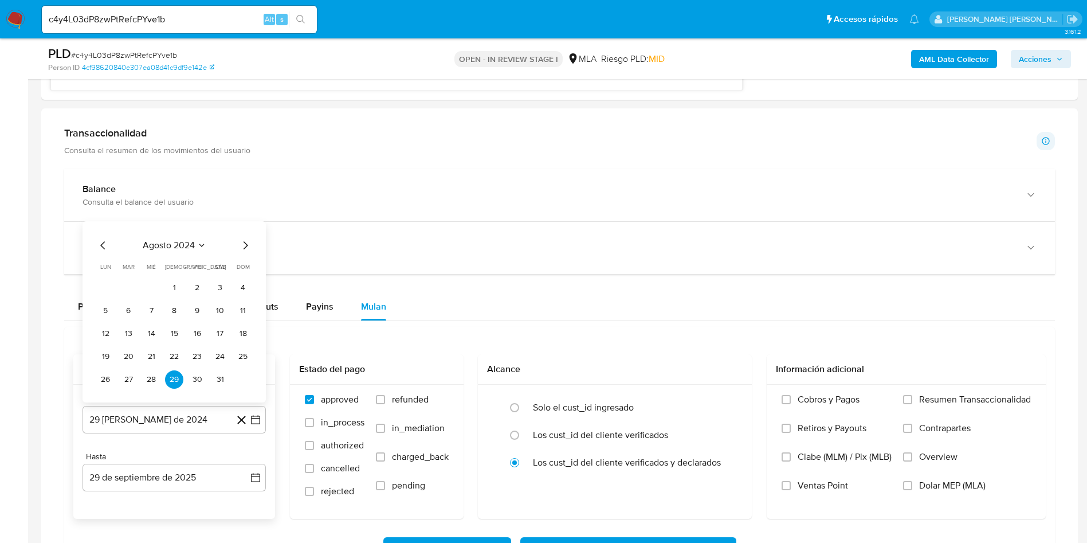
click at [201, 242] on icon "Seleccionar mes y año" at bounding box center [201, 245] width 9 height 9
click at [240, 229] on icon "Año siguiente" at bounding box center [243, 232] width 14 height 14
click at [171, 308] on span "may" at bounding box center [173, 305] width 15 height 9
click at [178, 284] on button "1" at bounding box center [174, 287] width 18 height 18
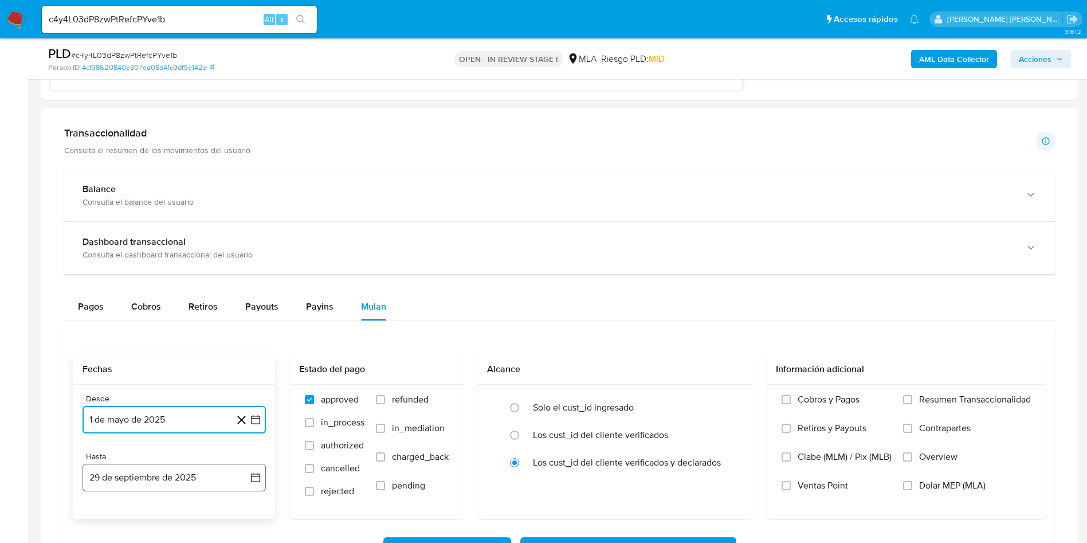
click at [140, 490] on button "29 de septiembre de 2025" at bounding box center [174, 478] width 183 height 28
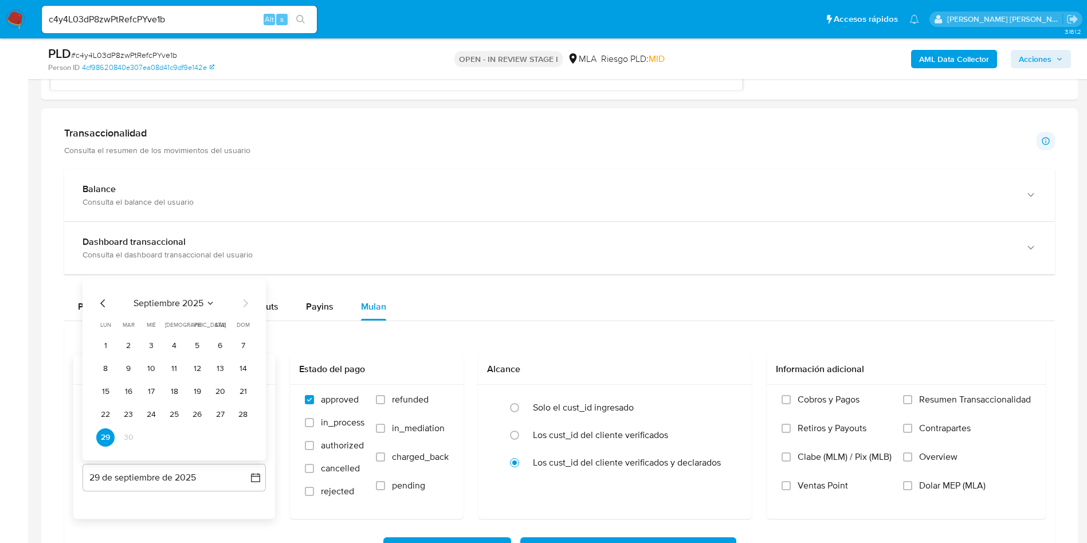
click at [103, 295] on div "septiembre 2025 septiembre 2025 lun lunes mar martes mié miércoles jue jueves v…" at bounding box center [174, 369] width 183 height 181
click at [103, 299] on icon "Mes anterior" at bounding box center [103, 303] width 14 height 14
click at [244, 437] on button "31" at bounding box center [243, 437] width 18 height 18
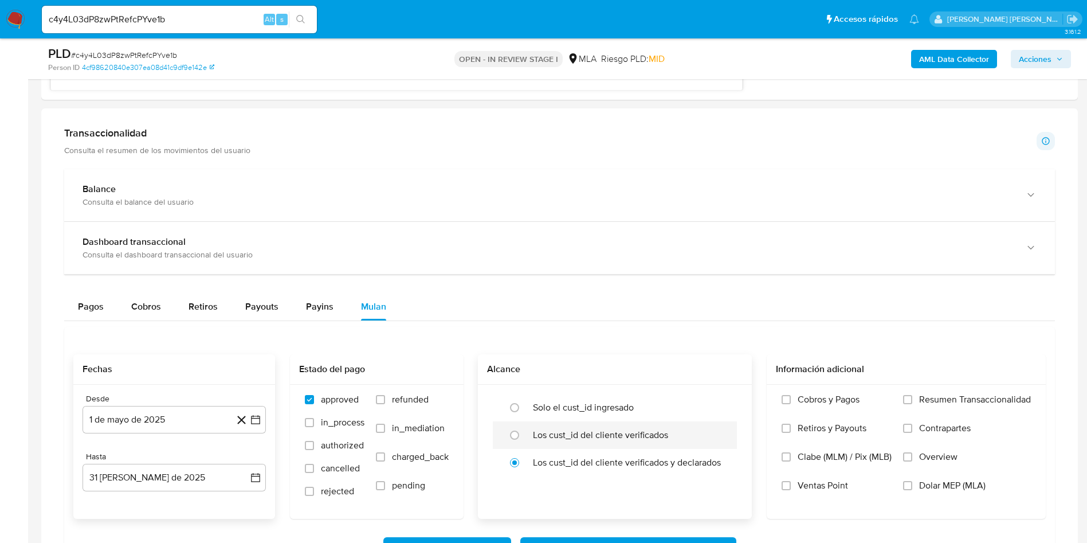
click at [558, 437] on label "Los cust_id del cliente verificados" at bounding box center [600, 434] width 135 height 11
click at [524, 437] on input "radio" at bounding box center [514, 435] width 18 height 18
radio input "true"
click at [948, 477] on label "Overview" at bounding box center [967, 465] width 128 height 29
click at [912, 461] on input "Overview" at bounding box center [907, 456] width 9 height 9
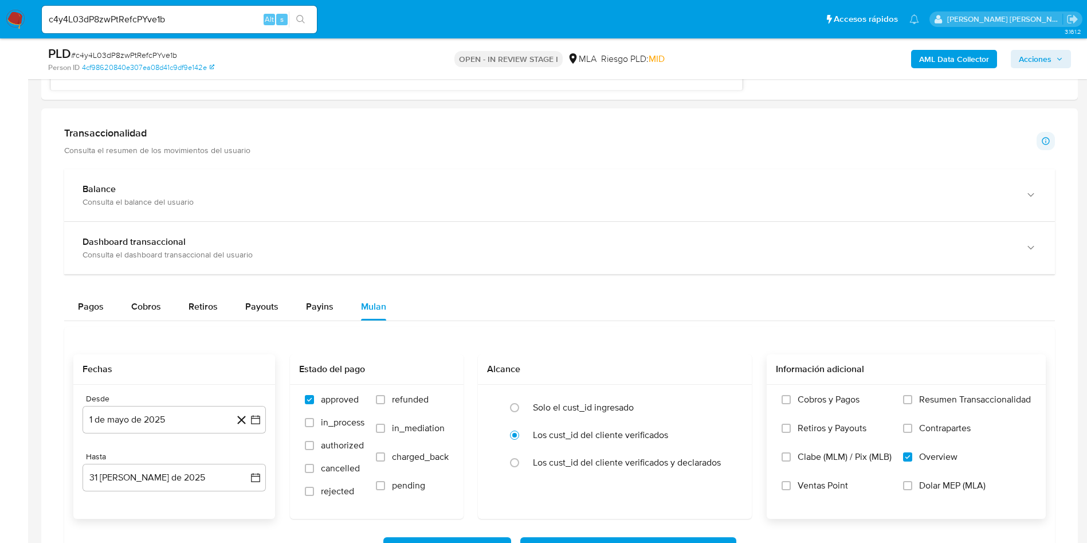
click at [942, 487] on span "Dolar MEP (MLA)" at bounding box center [952, 485] width 66 height 11
click at [912, 487] on input "Dolar MEP (MLA)" at bounding box center [907, 485] width 9 height 9
click at [920, 456] on span "Overview" at bounding box center [938, 456] width 38 height 11
click at [912, 456] on input "Overview" at bounding box center [907, 456] width 9 height 9
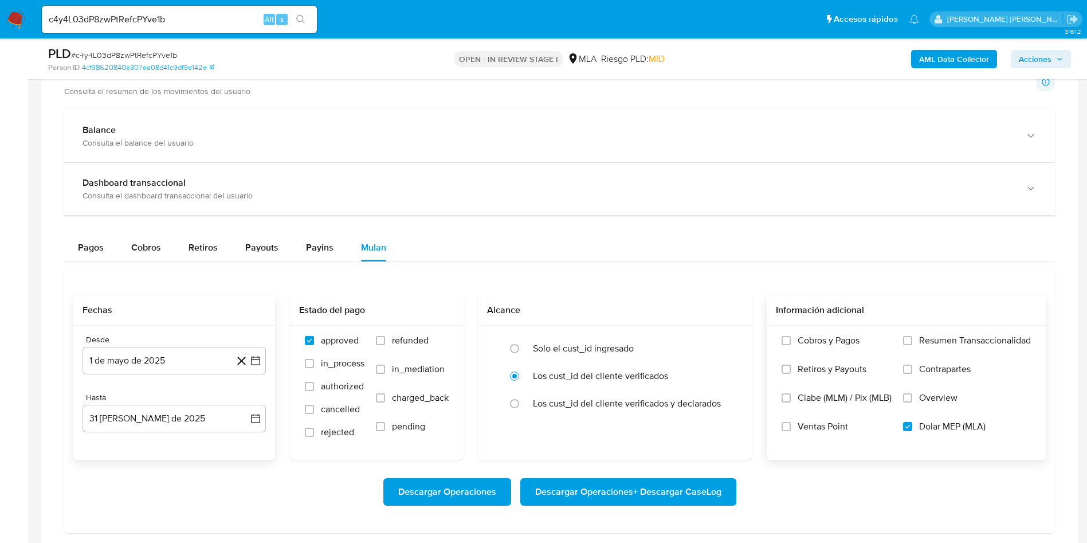
scroll to position [1117, 0]
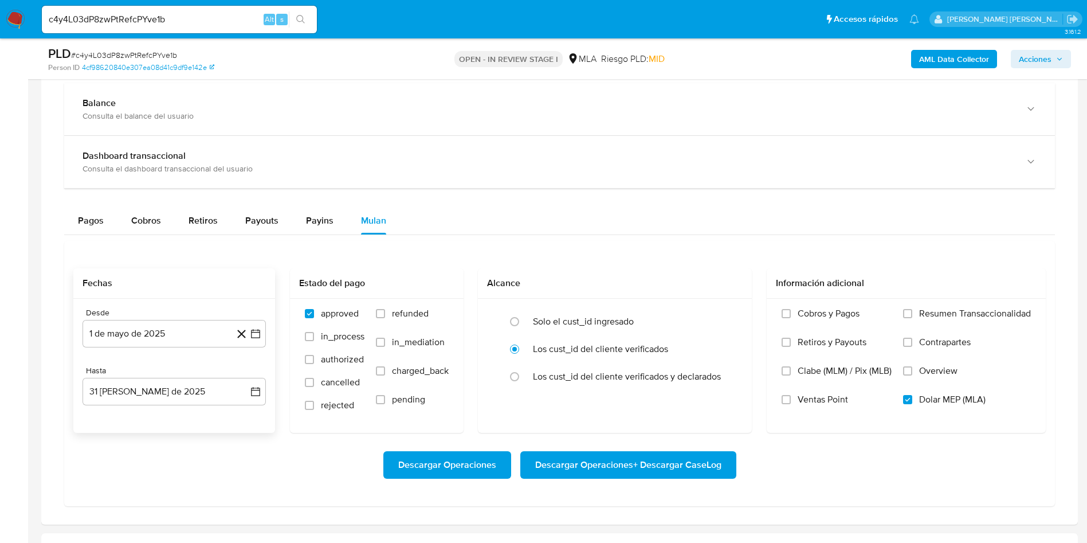
click at [576, 470] on span "Descargar Operaciones + Descargar CaseLog" at bounding box center [628, 464] width 186 height 25
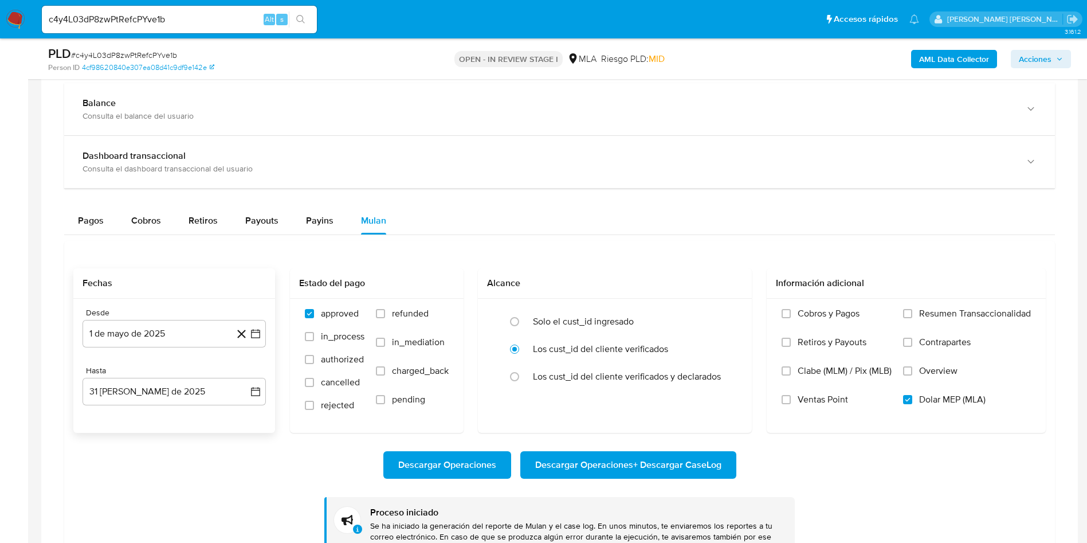
click at [185, 15] on input "c4y4L03dP8zwPtRefcPYve1b" at bounding box center [179, 19] width 275 height 15
paste input "u6McxNnwAhXDOYVVYOei9o9I"
type input "u6McxNnwAhXDOYVVYOei9o9I"
click at [301, 17] on icon "search-icon" at bounding box center [300, 19] width 9 height 9
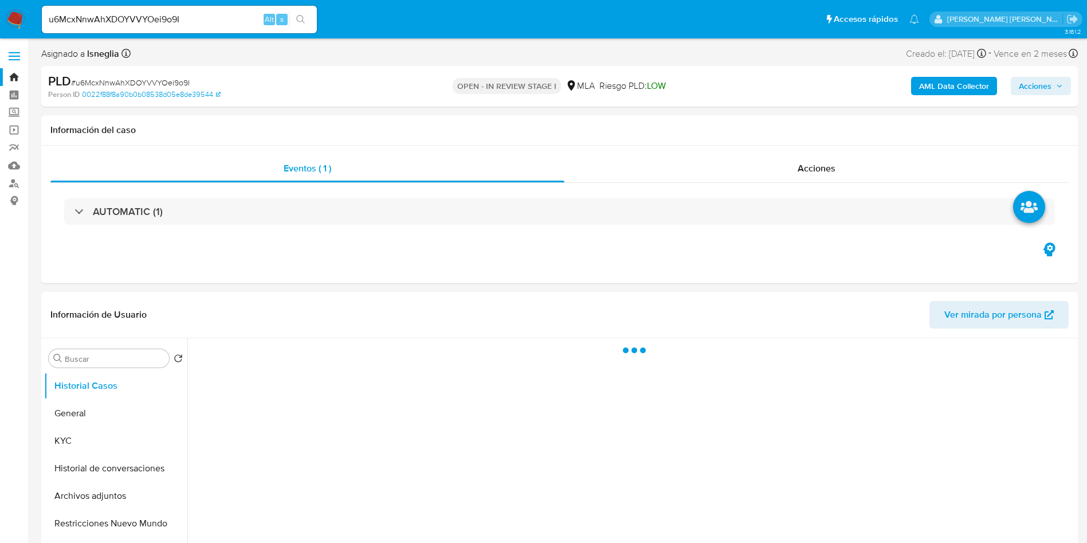
select select "10"
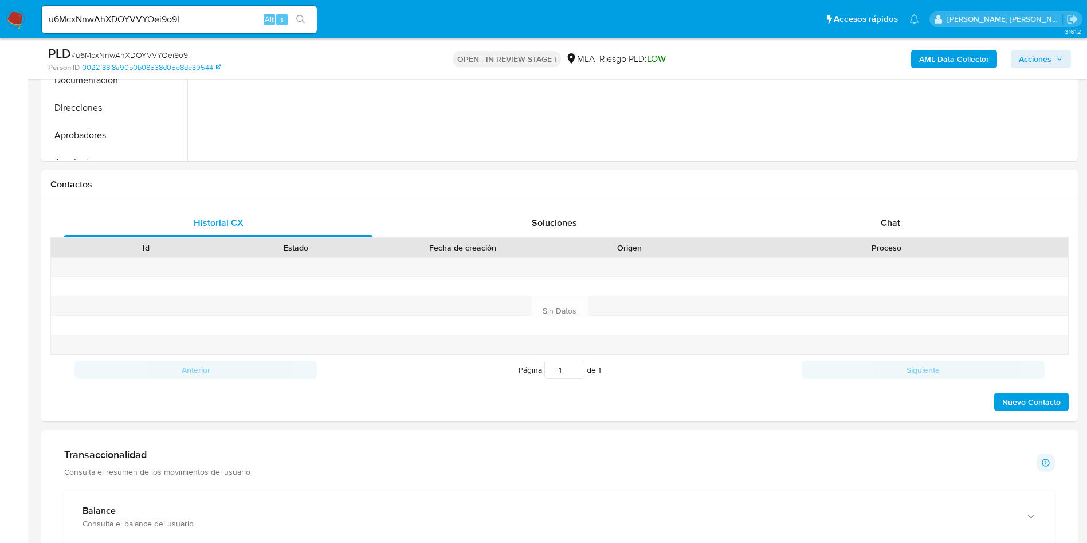
scroll to position [860, 0]
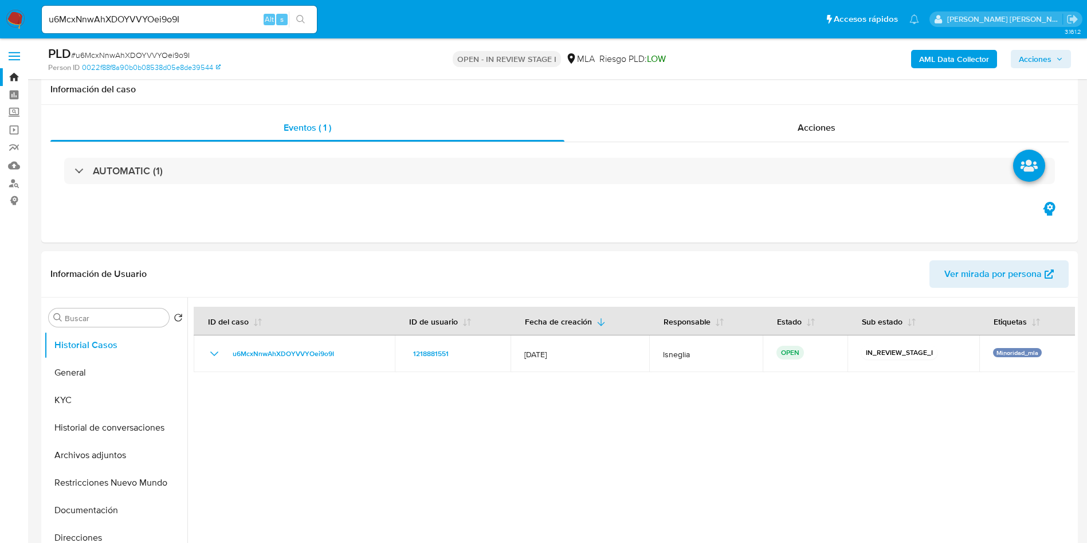
select select "10"
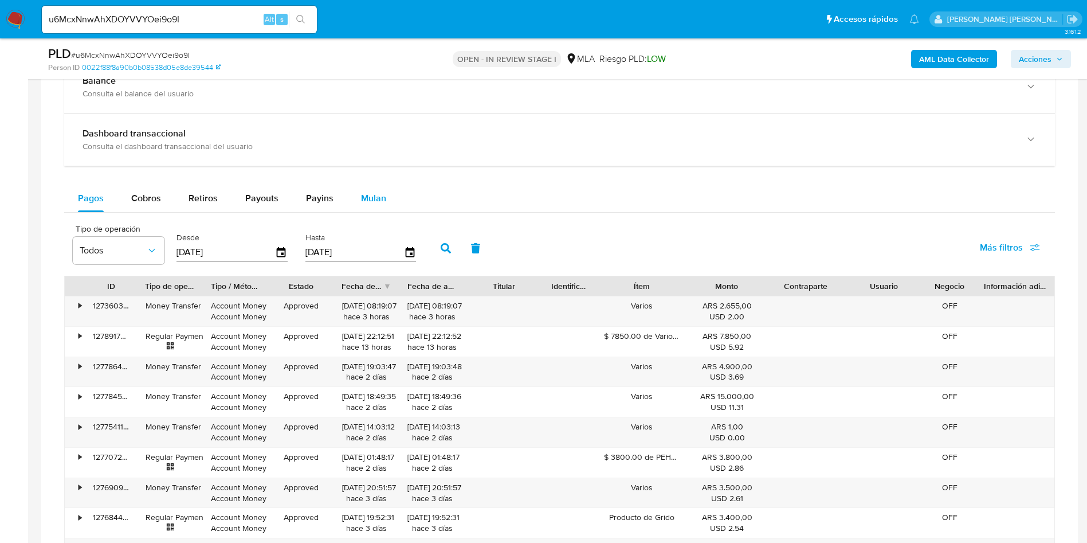
click at [375, 201] on span "Mulan" at bounding box center [373, 197] width 25 height 13
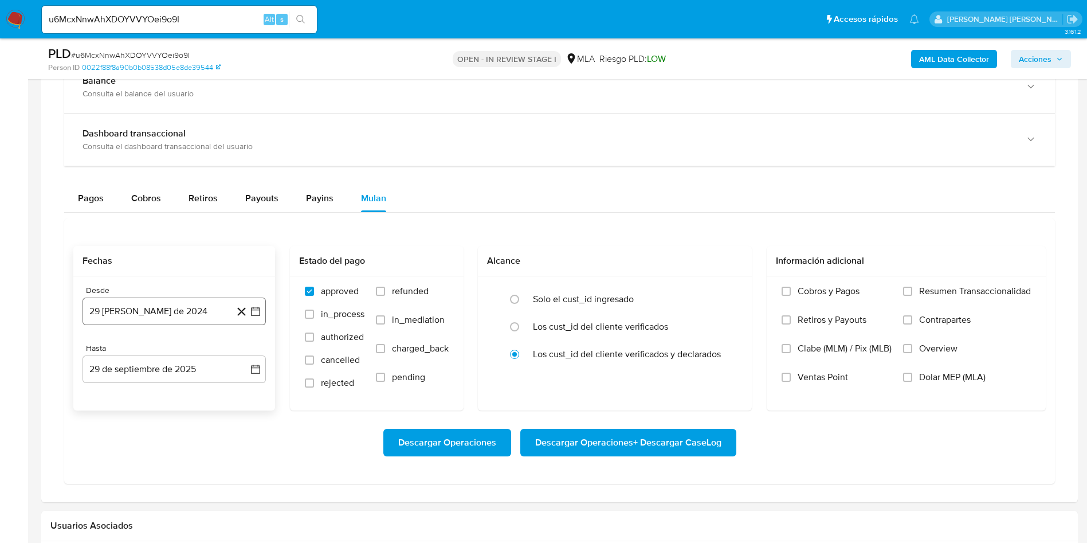
click at [182, 307] on button "29 [PERSON_NAME] de 2024" at bounding box center [174, 311] width 183 height 28
click at [198, 353] on icon "Seleccionar mes y año" at bounding box center [201, 352] width 9 height 9
click at [238, 354] on icon "Año siguiente" at bounding box center [243, 353] width 14 height 14
click at [174, 425] on span "may" at bounding box center [173, 426] width 15 height 9
click at [178, 394] on button "1" at bounding box center [174, 395] width 18 height 18
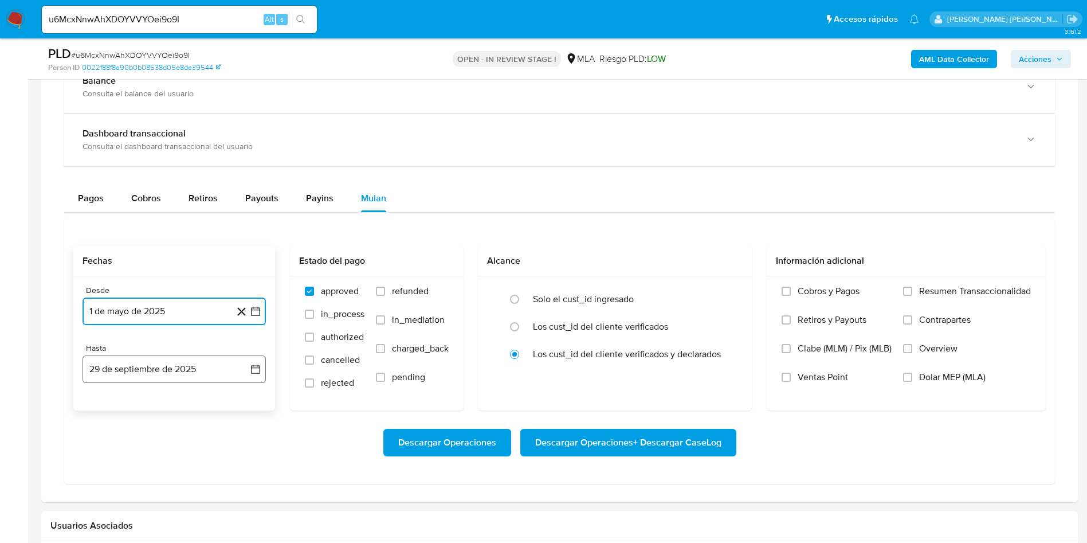
click at [164, 365] on button "29 de septiembre de 2025" at bounding box center [174, 369] width 183 height 28
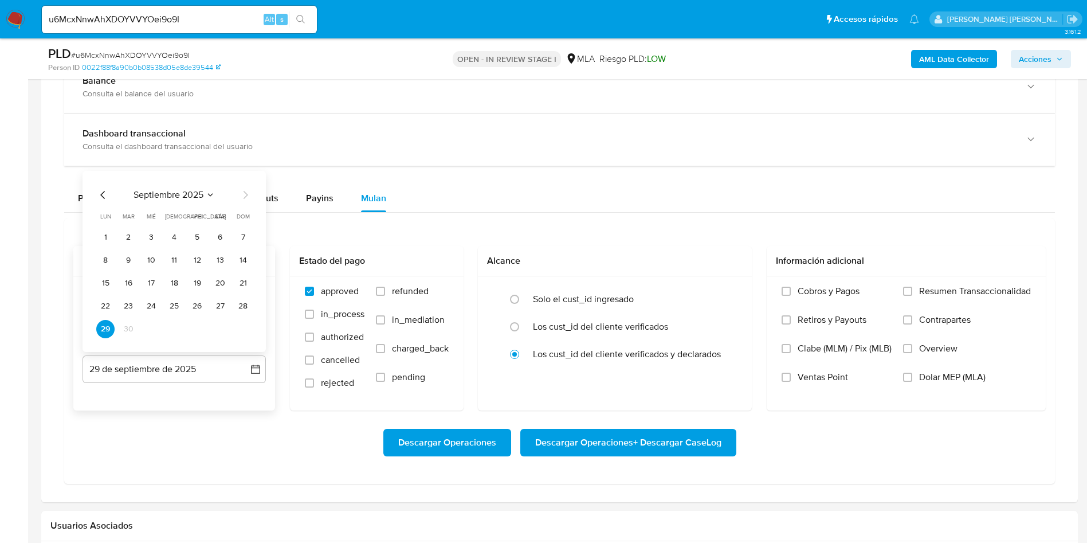
click at [103, 192] on icon "Mes anterior" at bounding box center [103, 195] width 14 height 14
click at [245, 329] on button "31" at bounding box center [243, 329] width 18 height 18
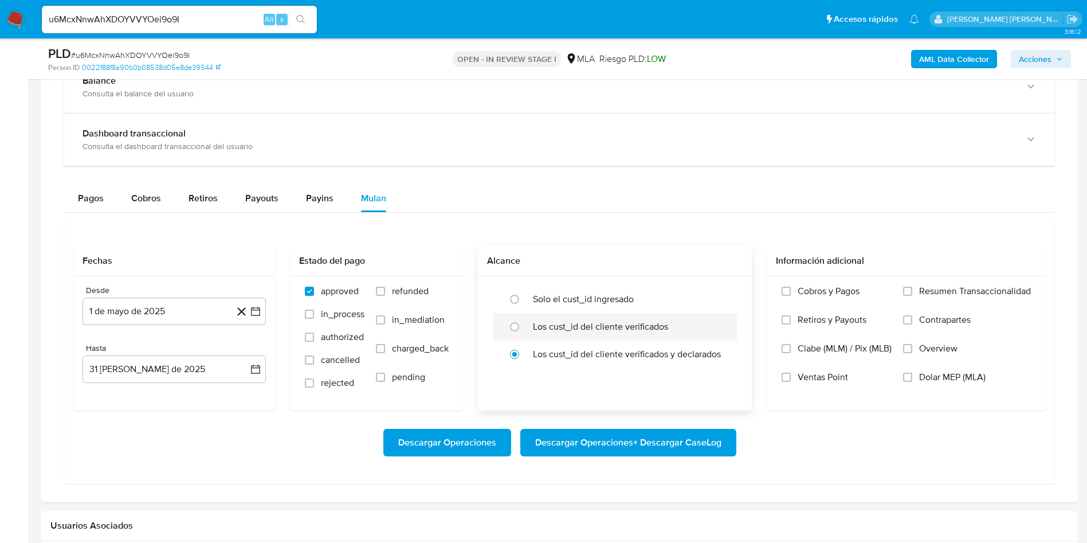
click at [576, 325] on label "Los cust_id del cliente verificados" at bounding box center [600, 326] width 135 height 11
click at [534, 326] on label "Los cust_id del cliente verificados" at bounding box center [600, 326] width 135 height 11
click at [524, 326] on input "radio" at bounding box center [514, 326] width 18 height 18
radio input "true"
click at [932, 375] on span "Dolar MEP (MLA)" at bounding box center [952, 376] width 66 height 11
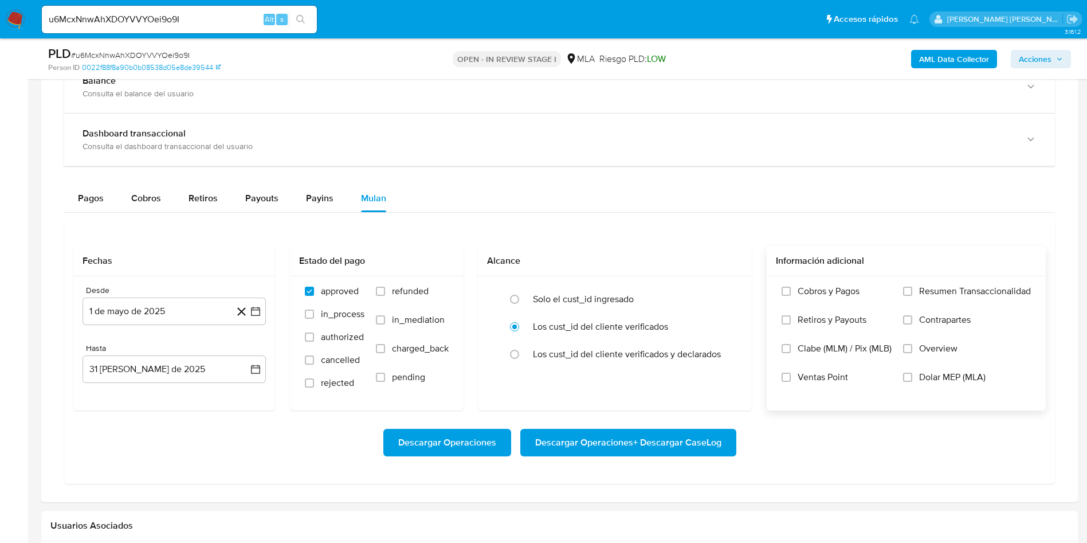
click at [912, 375] on input "Dolar MEP (MLA)" at bounding box center [907, 376] width 9 height 9
click at [660, 446] on span "Descargar Operaciones + Descargar CaseLog" at bounding box center [628, 442] width 186 height 25
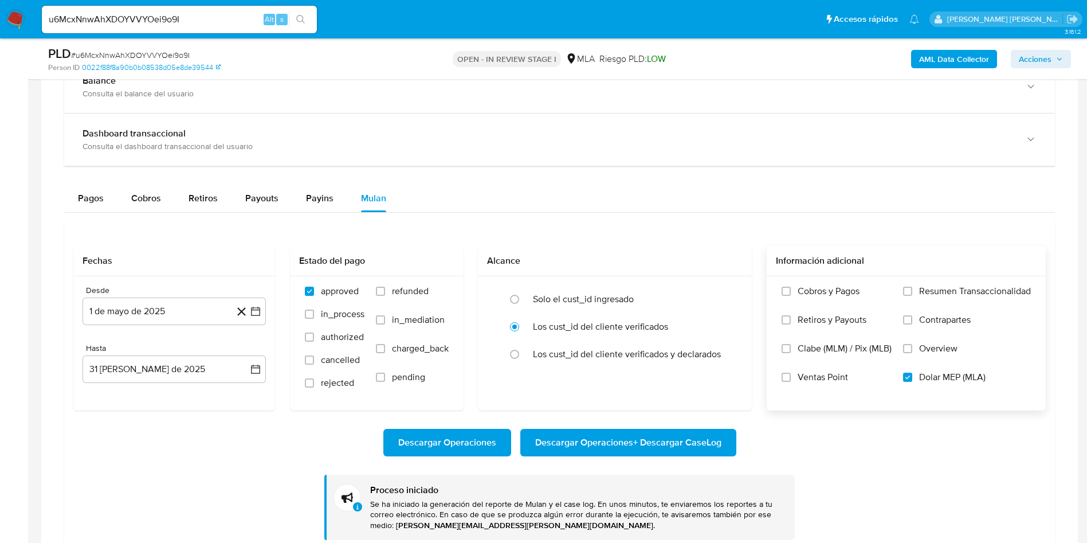
click at [160, 13] on input "u6McxNnwAhXDOYVVYOei9o9I" at bounding box center [179, 19] width 275 height 15
click at [161, 13] on input "u6McxNnwAhXDOYVVYOei9o9I" at bounding box center [179, 19] width 275 height 15
paste input "lkA91ND7SogAvMurJych6mcv"
type input "lkA91ND7SogAvMurJych6mcv"
click at [306, 14] on button "search-icon" at bounding box center [300, 19] width 23 height 16
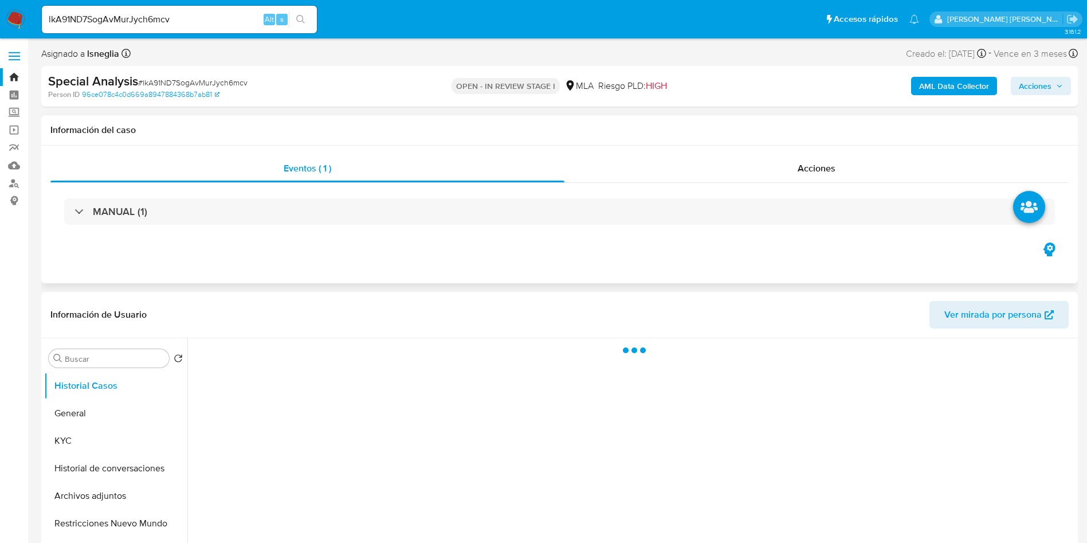
select select "10"
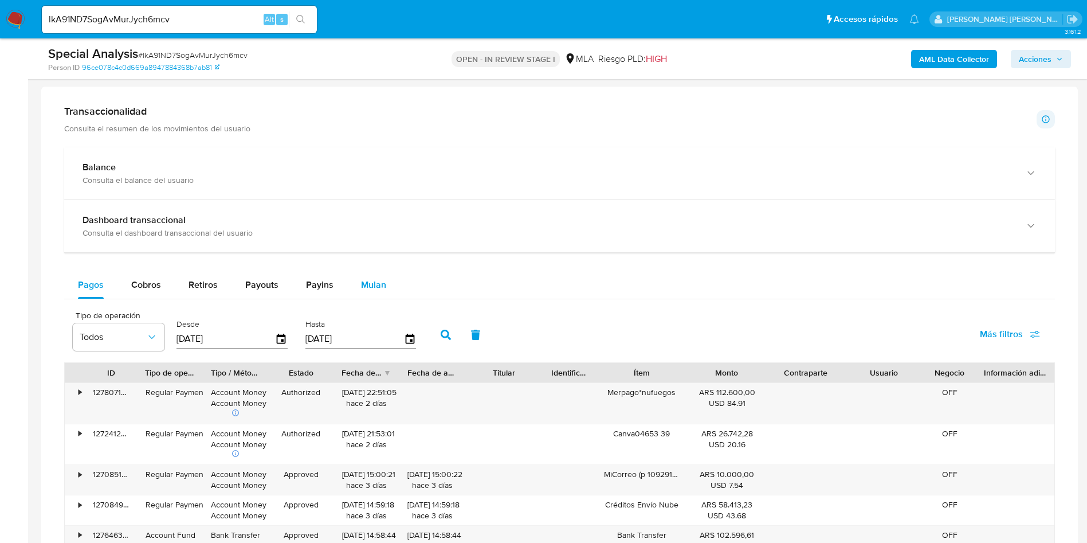
scroll to position [774, 0]
click at [382, 280] on span "Mulan" at bounding box center [373, 283] width 25 height 13
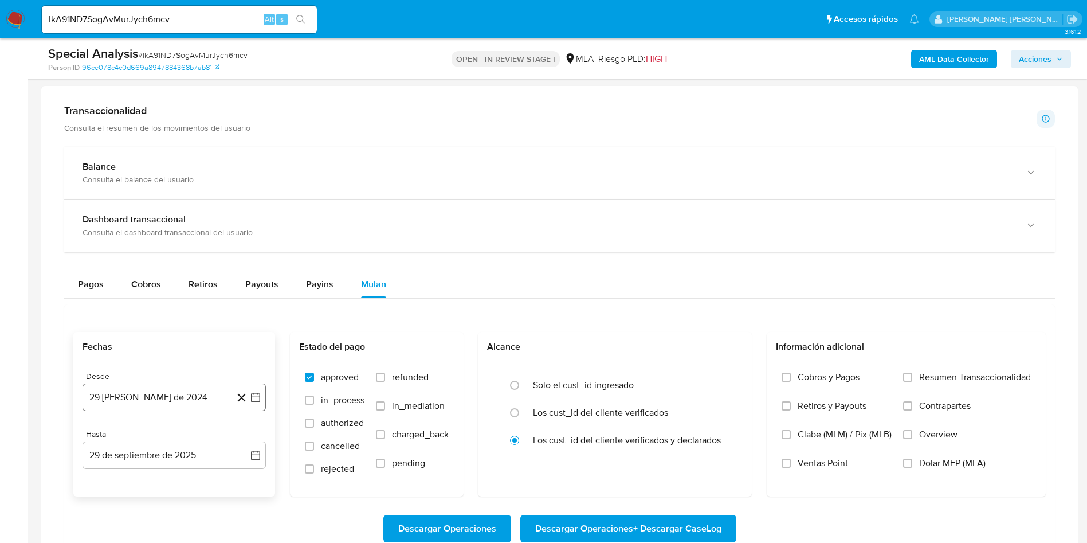
click at [199, 397] on button "29 [PERSON_NAME] de 2024" at bounding box center [174, 397] width 183 height 28
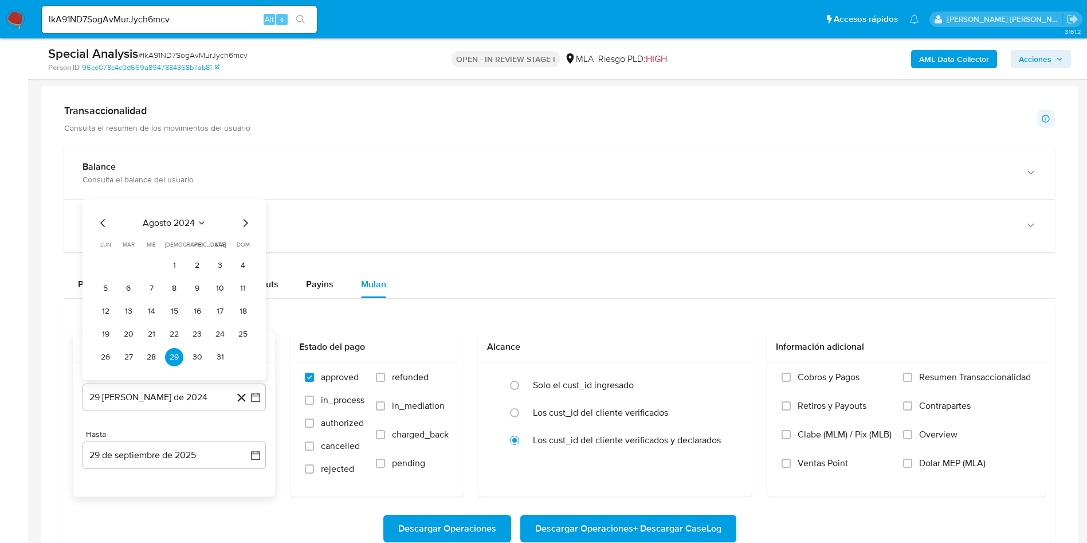
click at [186, 225] on span "agosto 2024" at bounding box center [169, 222] width 52 height 11
click at [176, 207] on span "2024" at bounding box center [167, 209] width 21 height 11
click at [244, 222] on icon "Mes siguiente" at bounding box center [245, 223] width 14 height 14
click at [203, 195] on span "septiembre 2024" at bounding box center [169, 199] width 70 height 11
click at [184, 210] on icon "Seleccionar mes y año" at bounding box center [185, 209] width 9 height 9
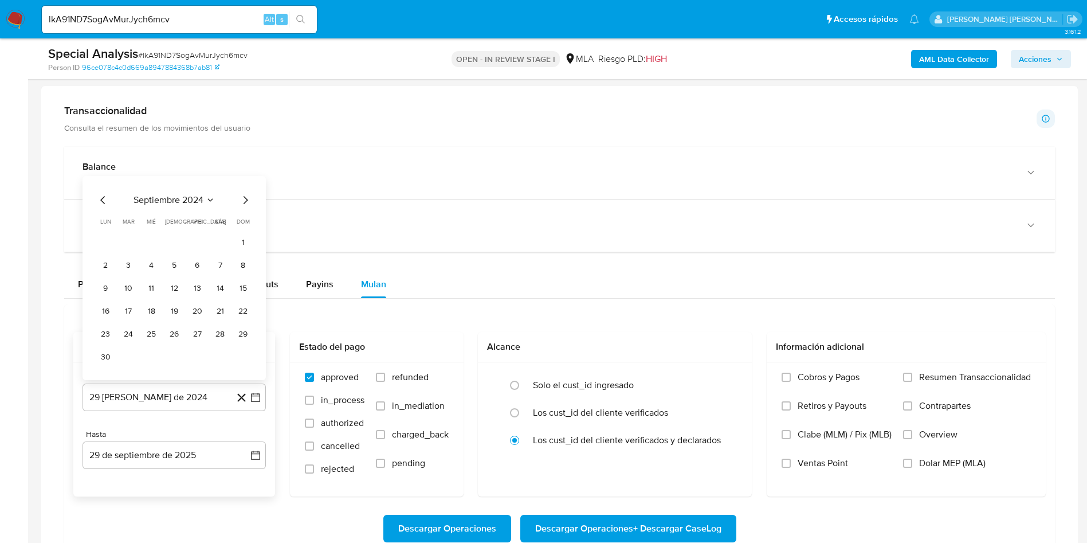
click at [244, 202] on icon "Mes siguiente" at bounding box center [245, 200] width 14 height 14
click at [195, 223] on span "octubre 2024" at bounding box center [168, 222] width 56 height 11
click at [186, 212] on icon "Seleccionar mes y año" at bounding box center [185, 209] width 9 height 9
click at [237, 221] on div "octubre 2024" at bounding box center [174, 223] width 156 height 14
click at [242, 223] on icon "Mes siguiente" at bounding box center [245, 223] width 14 height 14
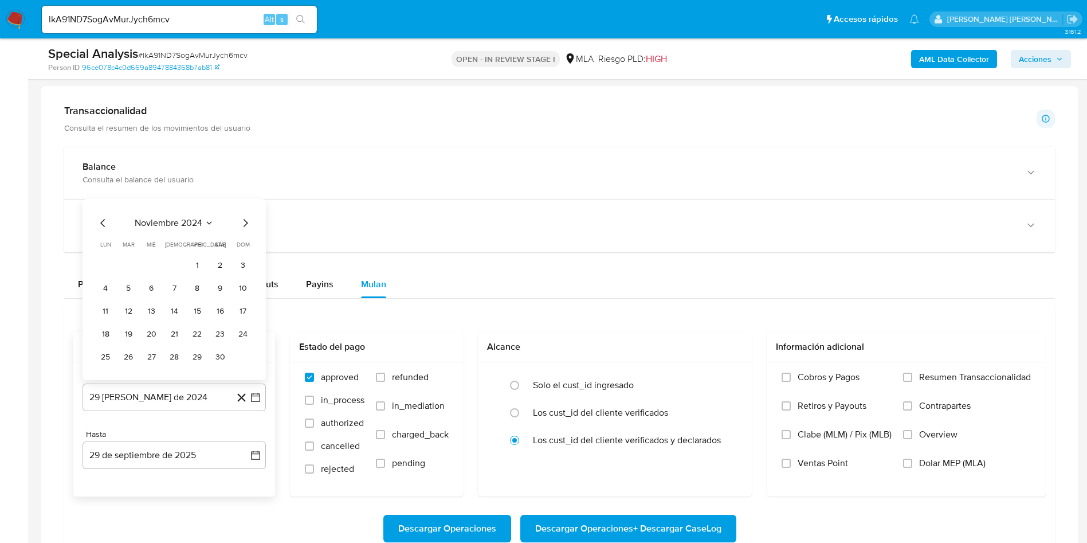
click at [246, 223] on icon "Mes siguiente" at bounding box center [245, 223] width 14 height 14
click at [249, 198] on icon "Mes siguiente" at bounding box center [245, 200] width 14 height 14
click at [244, 221] on icon "Mes siguiente" at bounding box center [245, 223] width 14 height 14
click at [244, 226] on icon "Mes siguiente" at bounding box center [245, 223] width 14 height 14
click at [245, 200] on icon "Mes siguiente" at bounding box center [245, 200] width 14 height 14
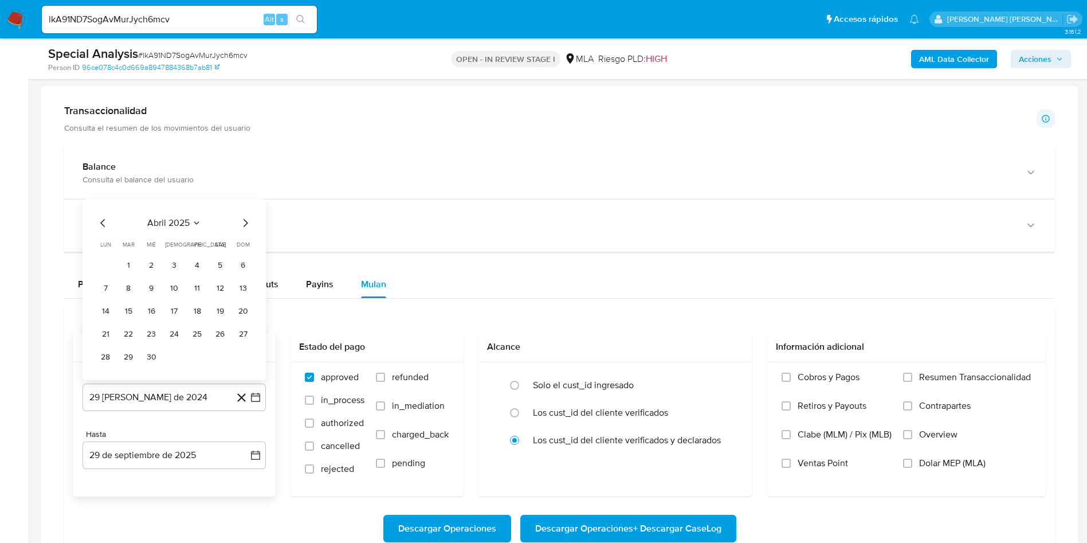
click at [244, 221] on icon "Mes siguiente" at bounding box center [245, 223] width 14 height 14
click at [179, 264] on button "1" at bounding box center [174, 265] width 18 height 18
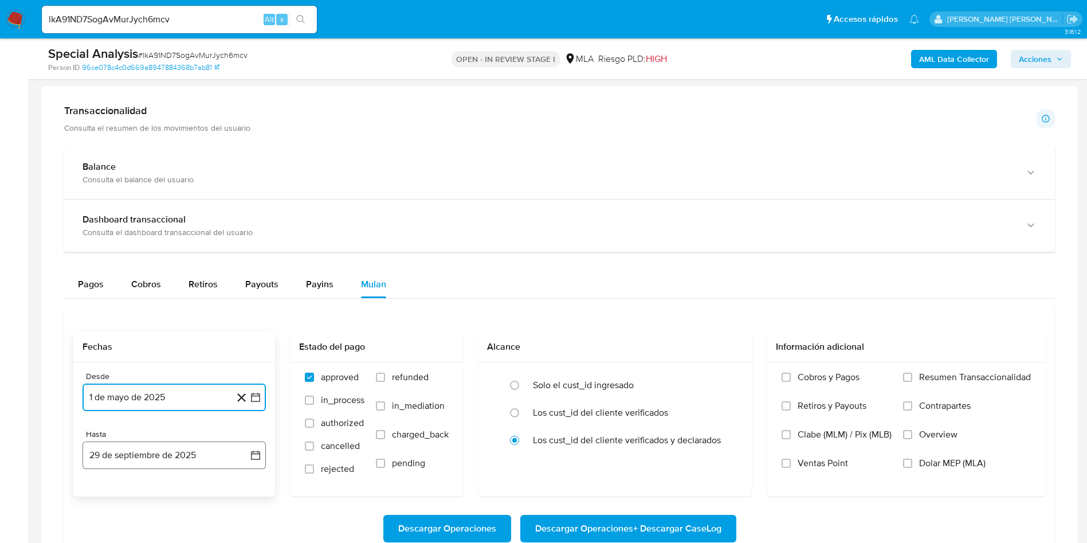
click at [189, 453] on button "29 de septiembre de 2025" at bounding box center [174, 455] width 183 height 28
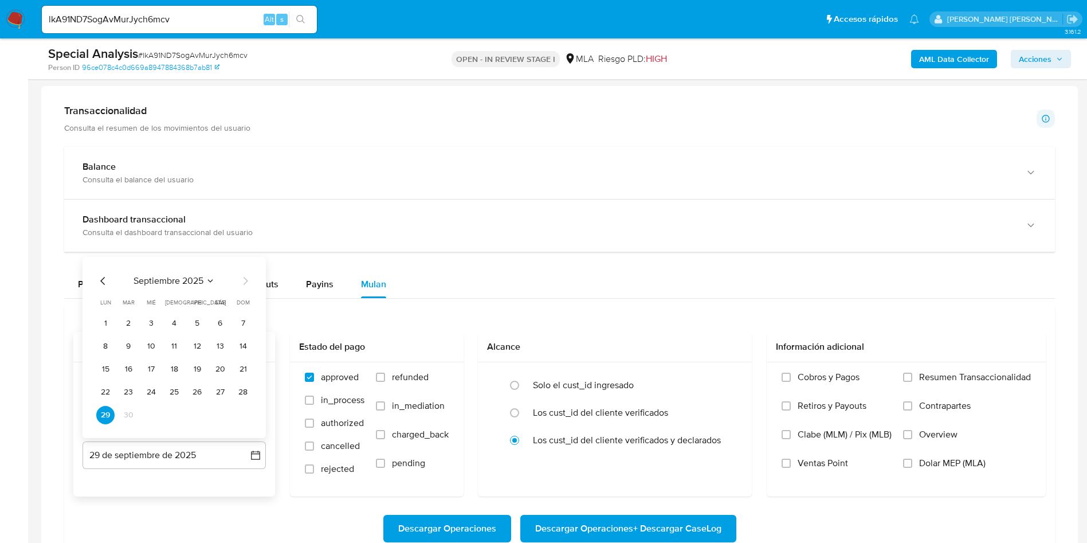
click at [100, 281] on icon "Mes anterior" at bounding box center [103, 281] width 14 height 14
click at [246, 416] on button "31" at bounding box center [243, 415] width 18 height 18
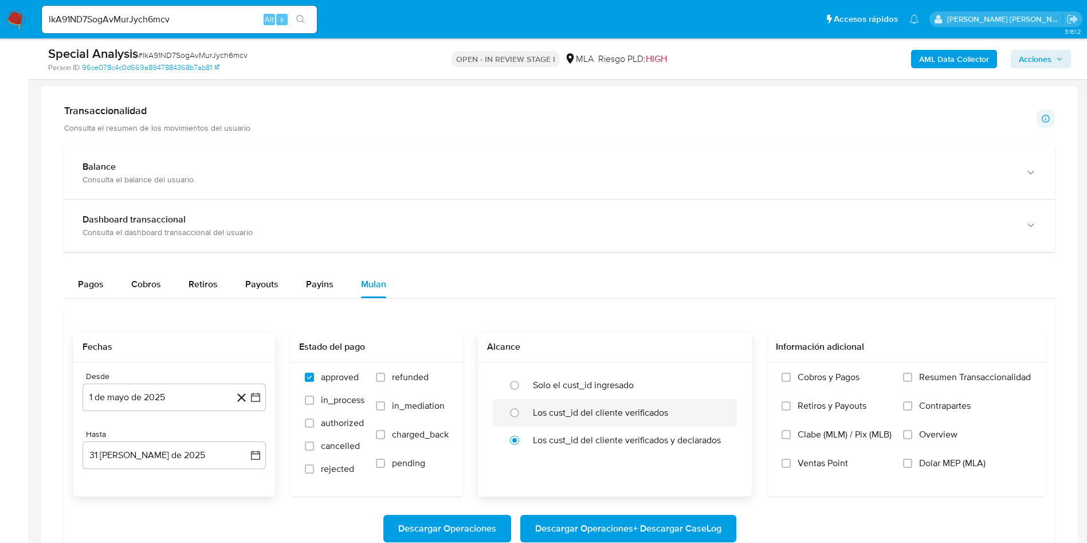
click at [552, 408] on label "Los cust_id del cliente verificados" at bounding box center [600, 412] width 135 height 11
click at [524, 408] on input "radio" at bounding box center [514, 412] width 18 height 18
radio input "true"
click at [924, 460] on span "Dolar MEP (MLA)" at bounding box center [952, 462] width 66 height 11
click at [912, 460] on input "Dolar MEP (MLA)" at bounding box center [907, 462] width 9 height 9
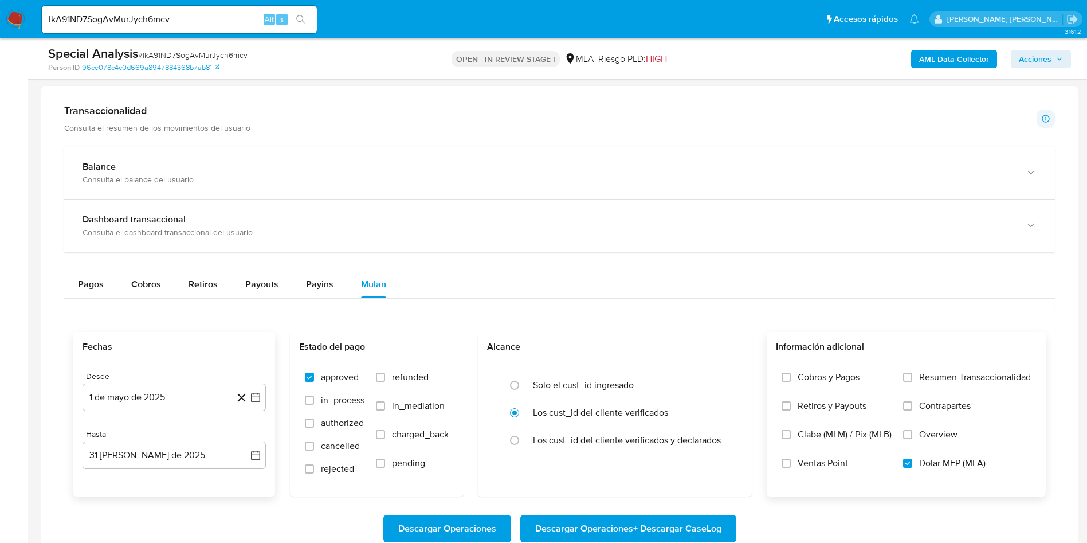
click at [658, 531] on span "Descargar Operaciones + Descargar CaseLog" at bounding box center [628, 528] width 186 height 25
click at [160, 16] on input "lkA91ND7SogAvMurJych6mcv" at bounding box center [179, 19] width 275 height 15
paste input "dUNm9M4qr2nG7oamHUsmGOUO"
type input "dUNm9M4qr2nG7oamHUsmGOUO"
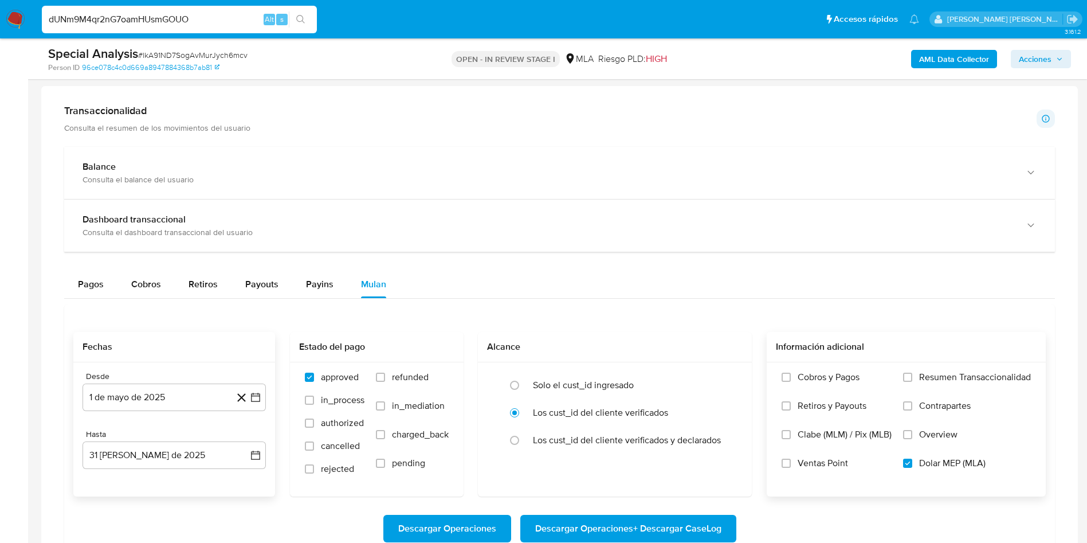
click at [301, 18] on icon "search-icon" at bounding box center [300, 19] width 9 height 9
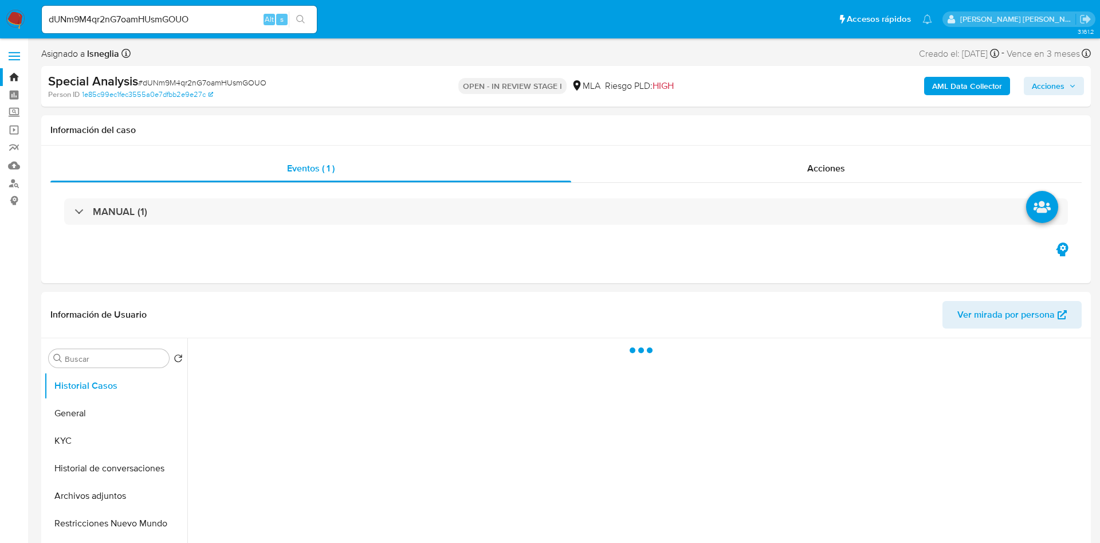
select select "10"
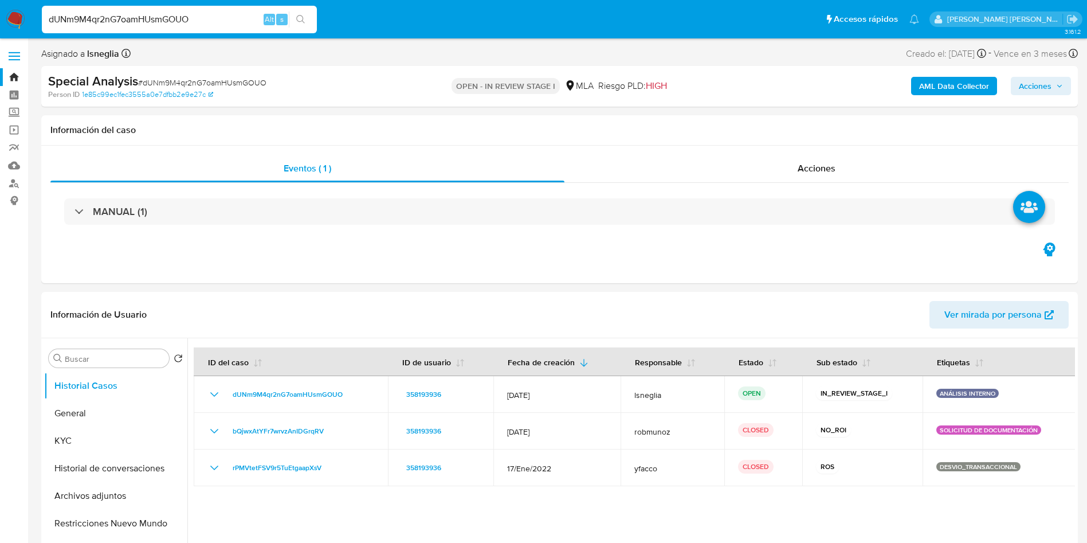
click at [203, 18] on input "dUNm9M4qr2nG7oamHUsmGOUO" at bounding box center [179, 19] width 275 height 15
click at [306, 17] on button "search-icon" at bounding box center [300, 19] width 23 height 16
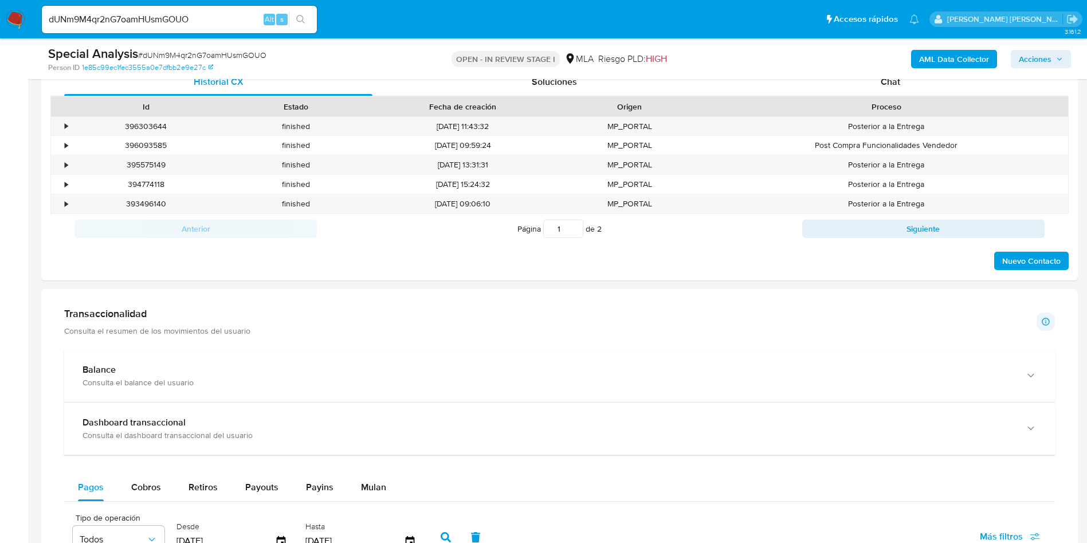
scroll to position [774, 0]
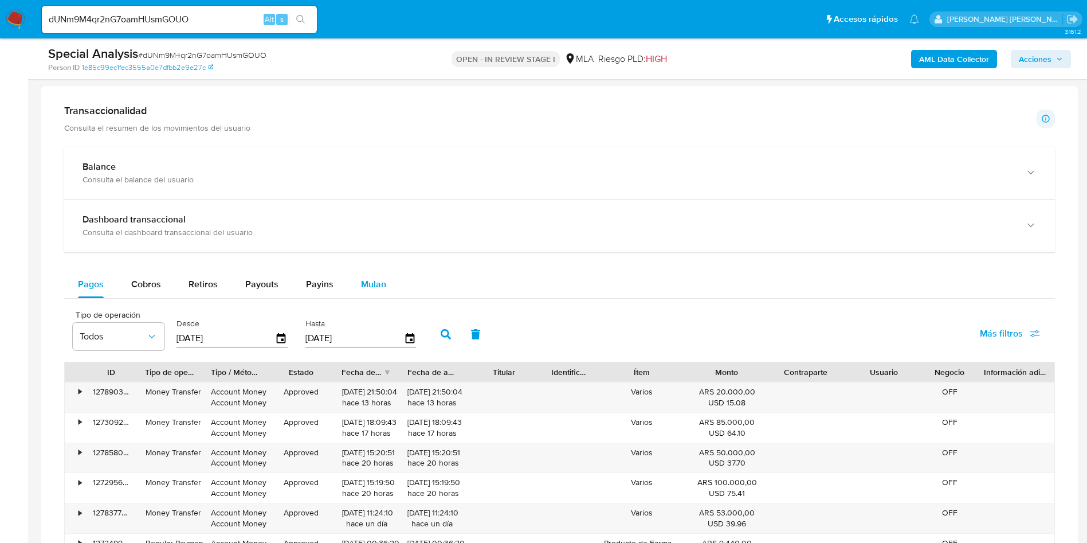
click at [361, 278] on span "Mulan" at bounding box center [373, 283] width 25 height 13
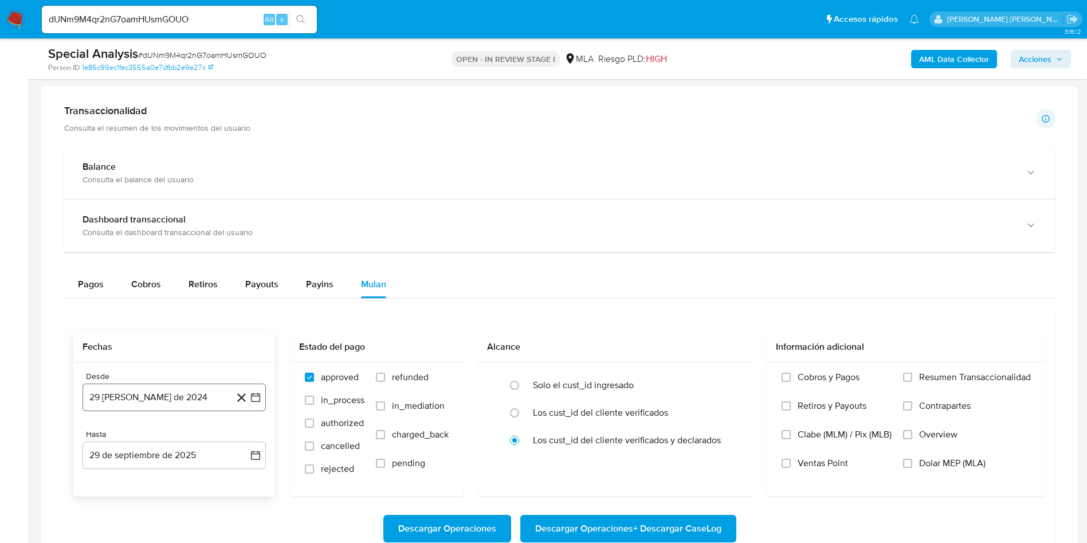
click at [146, 393] on button "29 [PERSON_NAME] de 2024" at bounding box center [174, 397] width 183 height 28
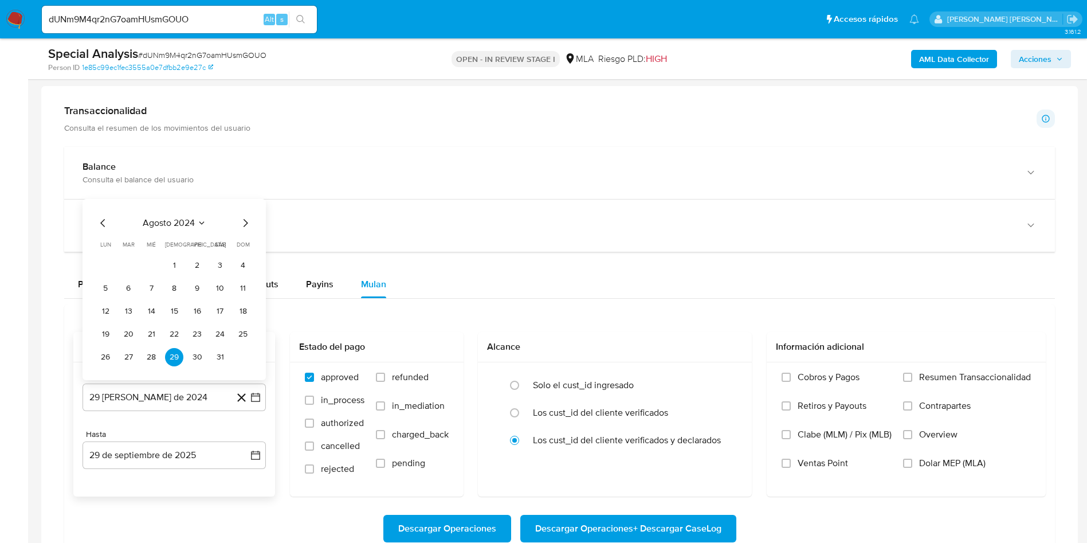
click at [201, 222] on icon "Seleccionar mes y año" at bounding box center [201, 222] width 5 height 3
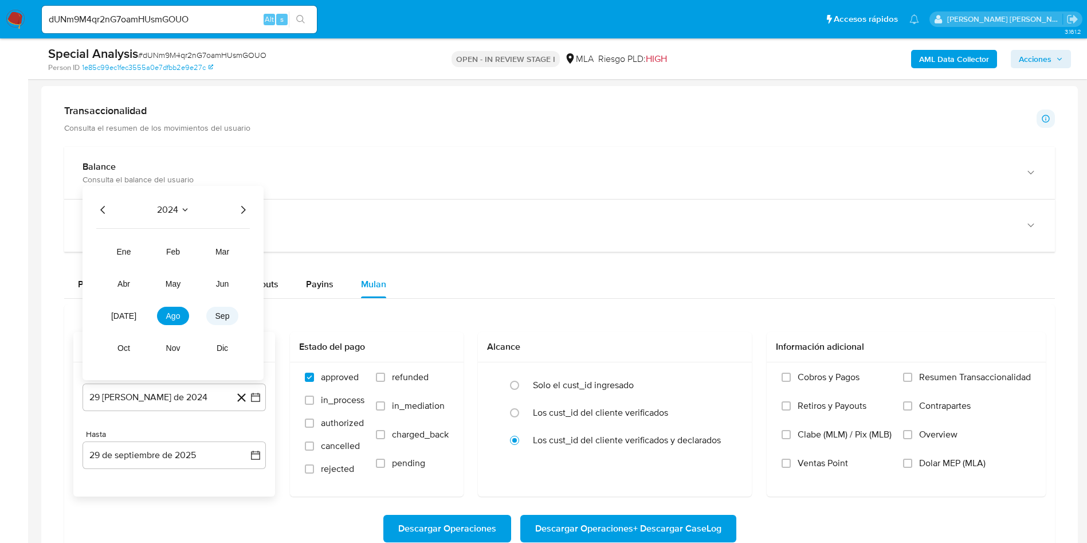
click at [221, 316] on span "sep" at bounding box center [222, 315] width 14 height 9
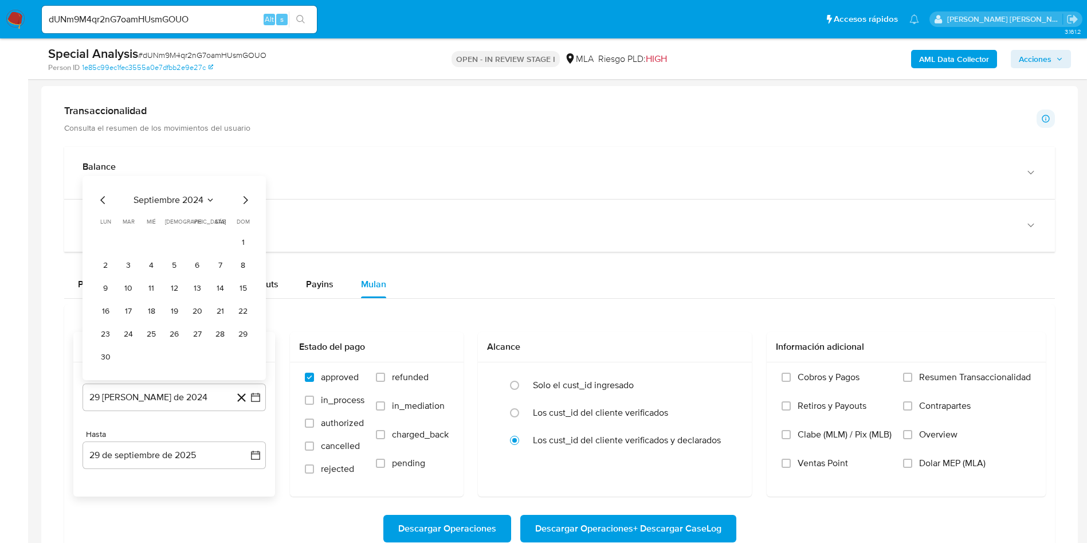
click at [182, 198] on span "septiembre 2024" at bounding box center [169, 199] width 70 height 11
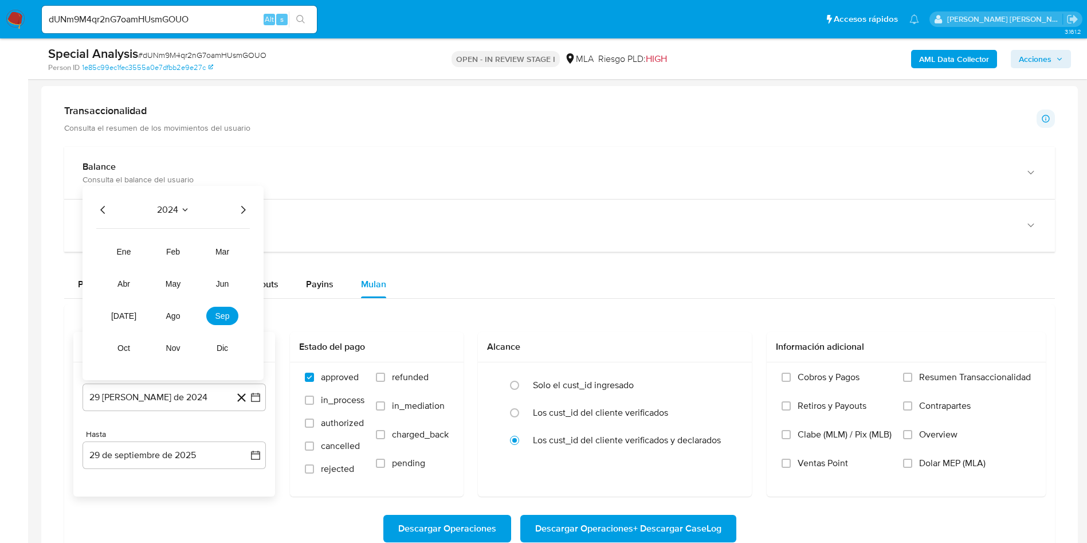
click at [178, 215] on button "2024" at bounding box center [173, 209] width 33 height 11
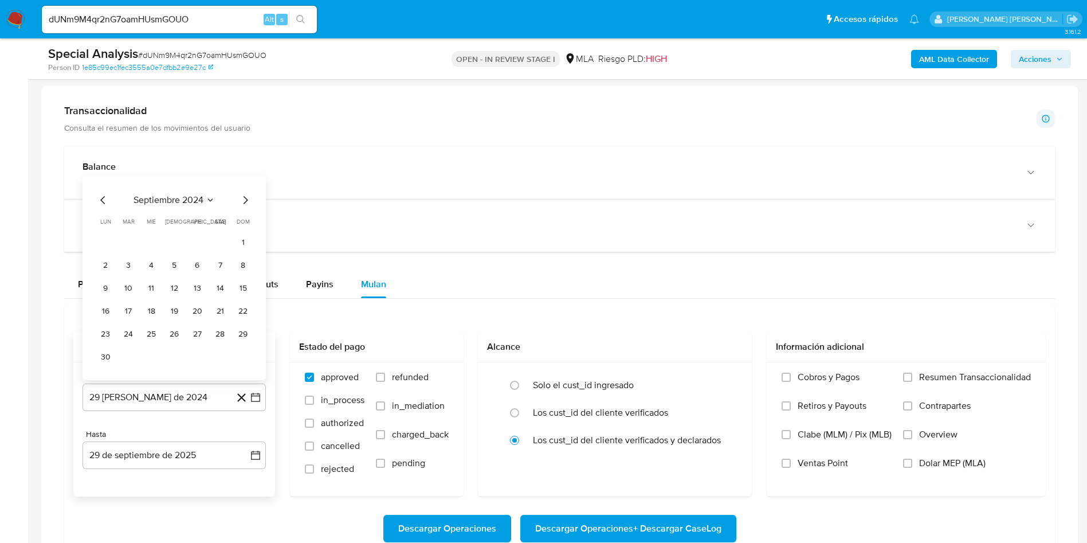
click at [187, 199] on span "septiembre 2024" at bounding box center [169, 199] width 70 height 11
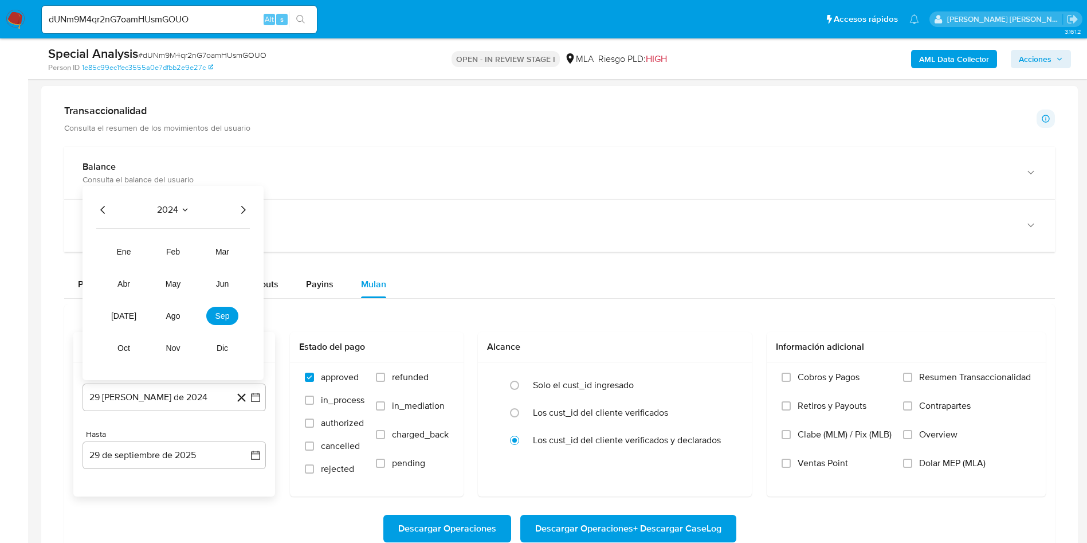
click at [242, 209] on icon "Año siguiente" at bounding box center [243, 210] width 14 height 14
click at [171, 285] on span "may" at bounding box center [173, 283] width 15 height 9
drag, startPoint x: 174, startPoint y: 260, endPoint x: 175, endPoint y: 276, distance: 15.6
click at [175, 261] on button "1" at bounding box center [174, 265] width 18 height 18
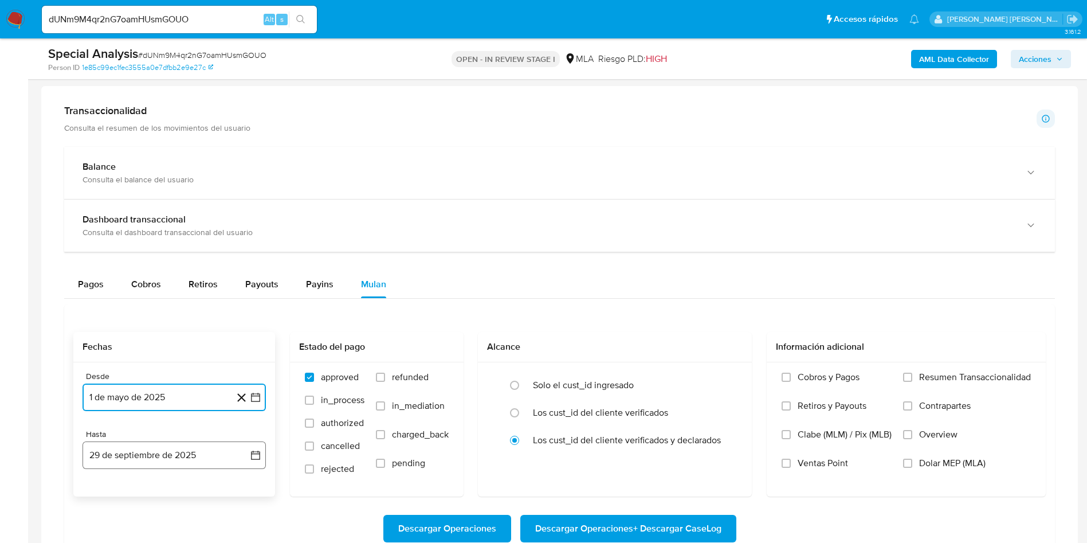
click at [141, 460] on button "29 de septiembre de 2025" at bounding box center [174, 455] width 183 height 28
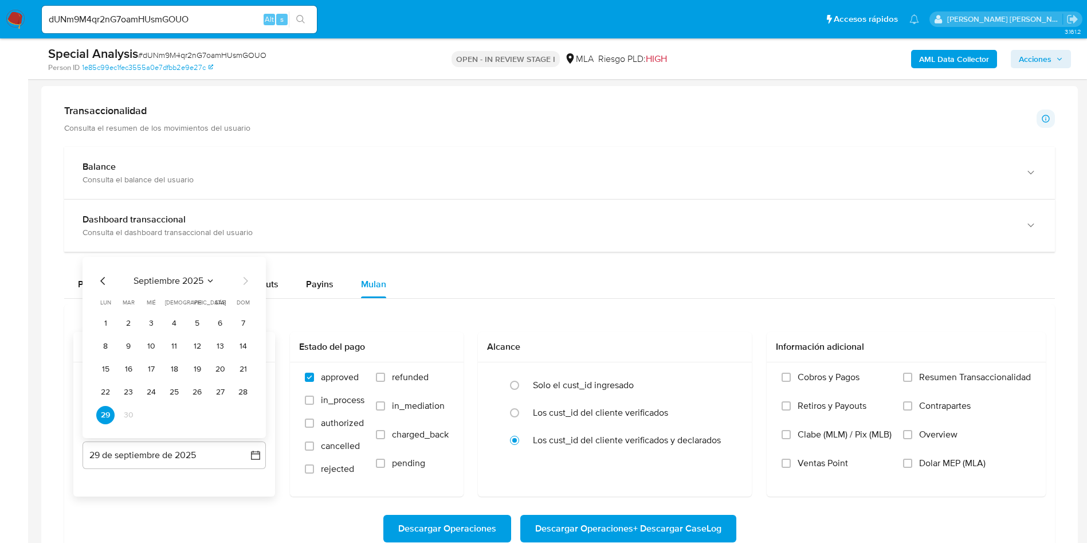
click at [106, 281] on icon "Mes anterior" at bounding box center [103, 281] width 14 height 14
click at [240, 412] on button "31" at bounding box center [243, 415] width 18 height 18
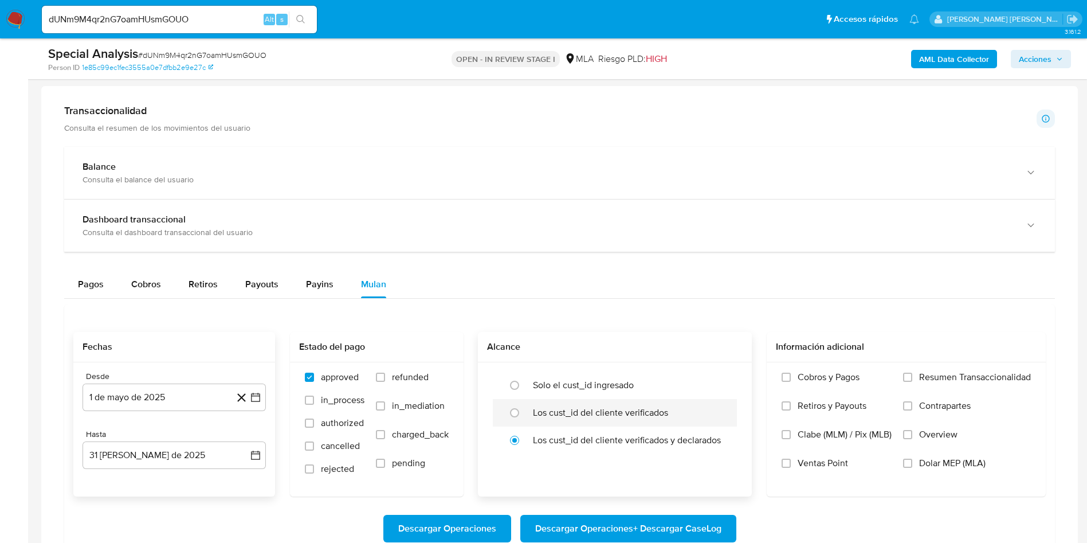
click at [543, 415] on label "Los cust_id del cliente verificados" at bounding box center [600, 412] width 135 height 11
click at [524, 415] on input "radio" at bounding box center [514, 412] width 18 height 18
radio input "true"
click at [927, 464] on span "Dolar MEP (MLA)" at bounding box center [952, 462] width 66 height 11
click at [912, 464] on input "Dolar MEP (MLA)" at bounding box center [907, 462] width 9 height 9
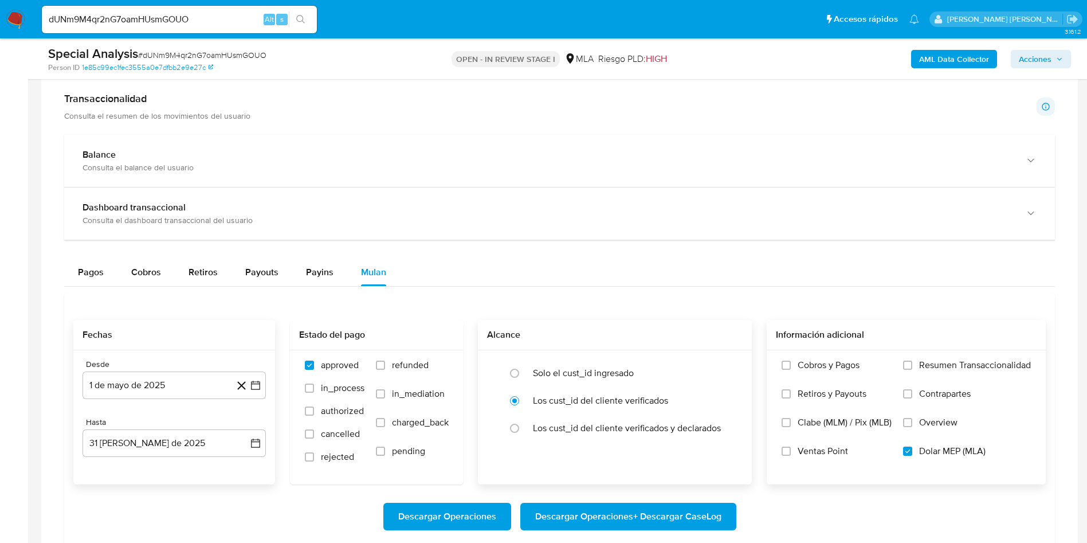
scroll to position [860, 0]
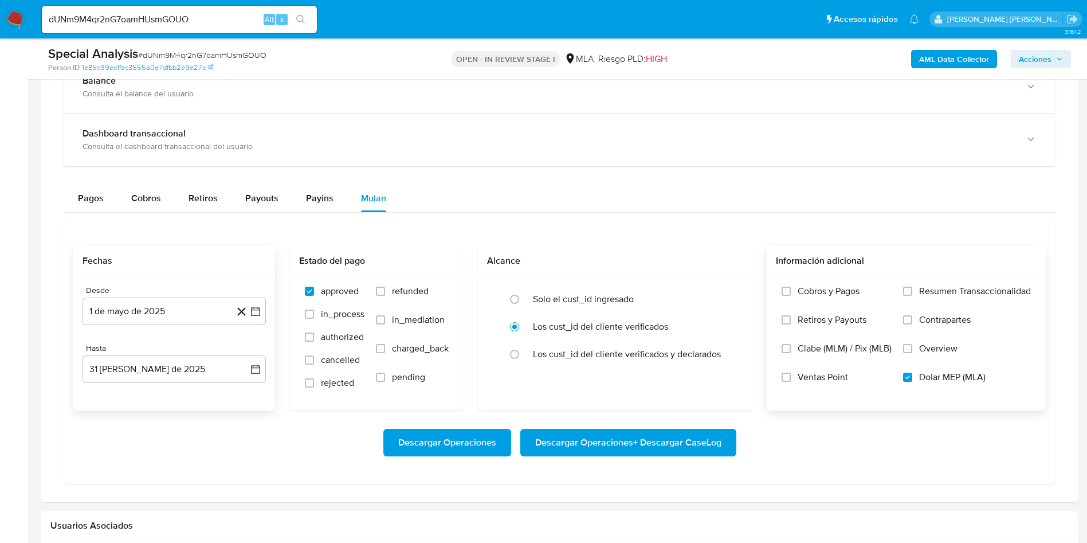
click at [640, 441] on span "Descargar Operaciones + Descargar CaseLog" at bounding box center [628, 442] width 186 height 25
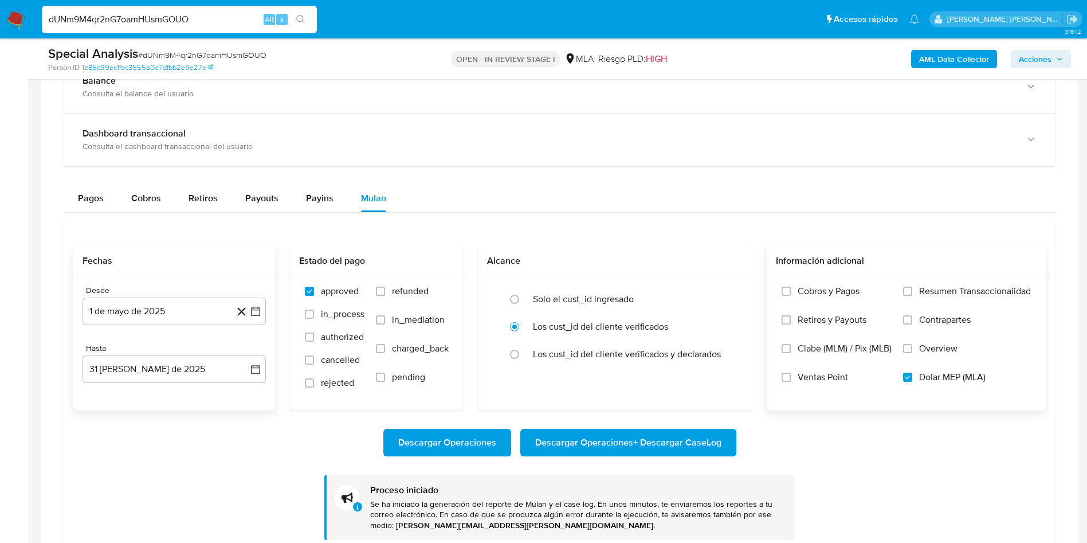
click at [124, 21] on input "dUNm9M4qr2nG7oamHUsmGOUO" at bounding box center [179, 19] width 275 height 15
paste input "IGpksHb4kErWuY68hxJ8Y7cU"
type input "IGpksHb4kErWuY68hxJ8Y7cU"
click at [302, 21] on icon "search-icon" at bounding box center [300, 19] width 9 height 9
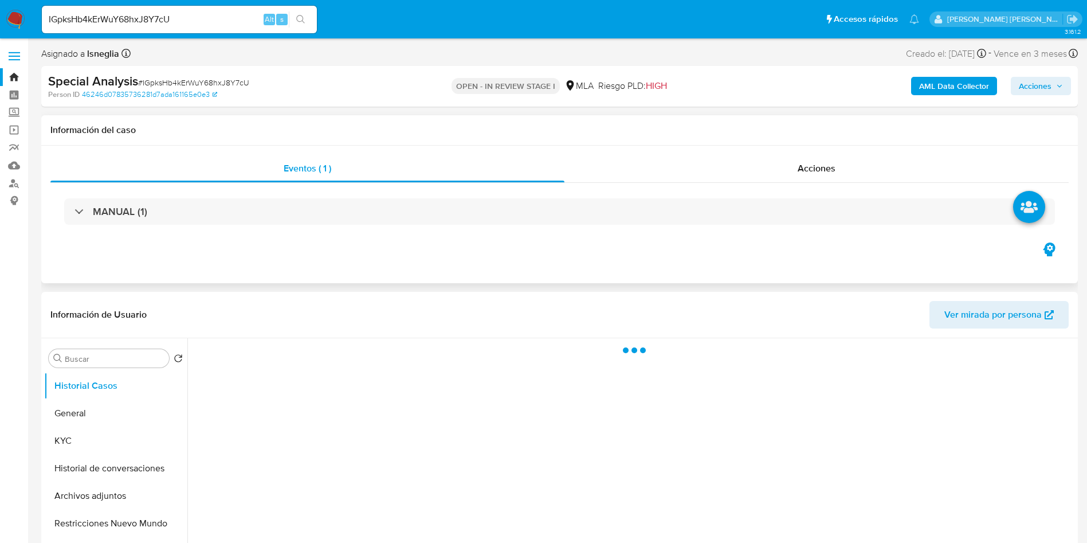
select select "10"
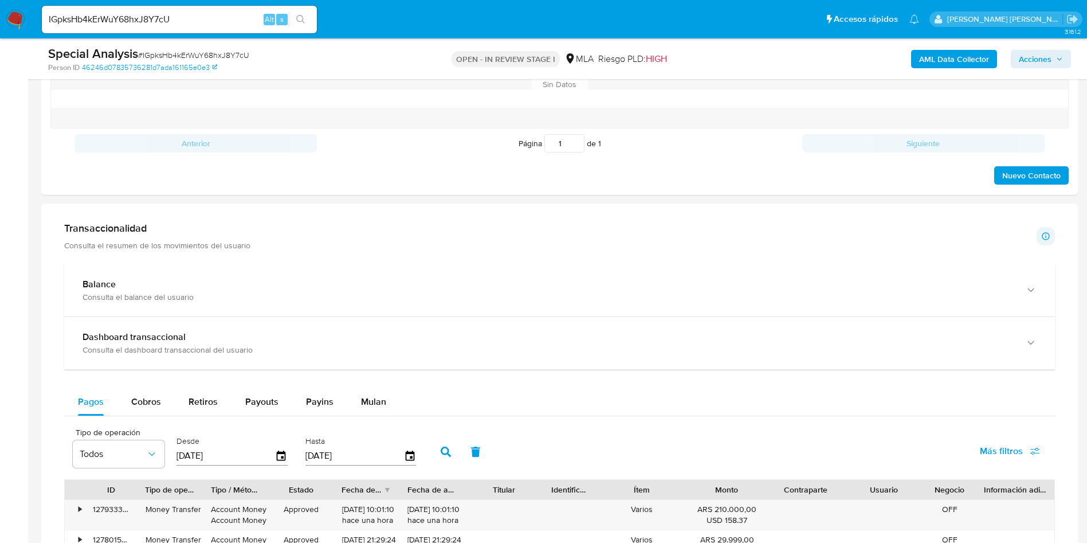
scroll to position [774, 0]
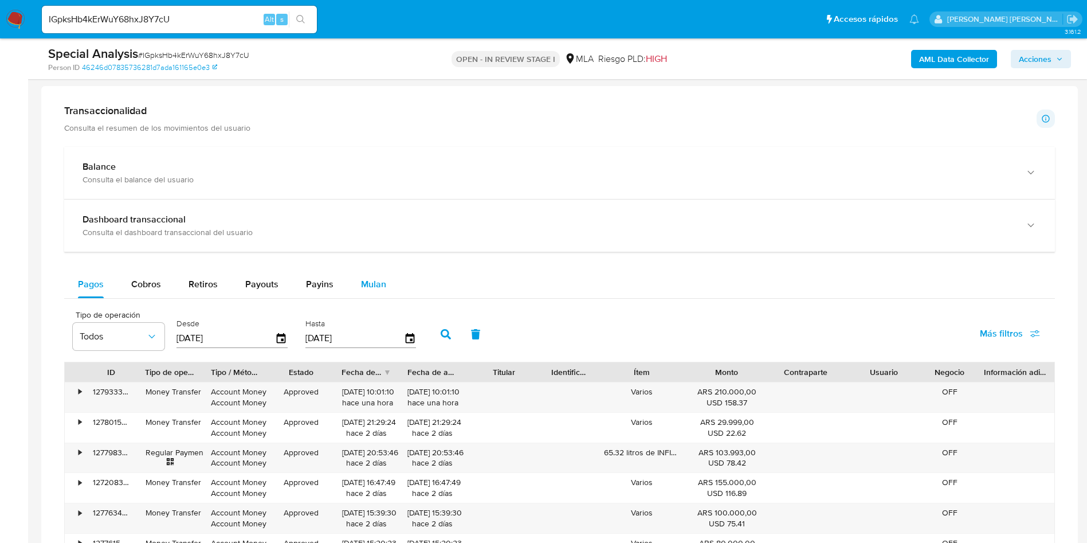
click at [369, 277] on span "Mulan" at bounding box center [373, 283] width 25 height 13
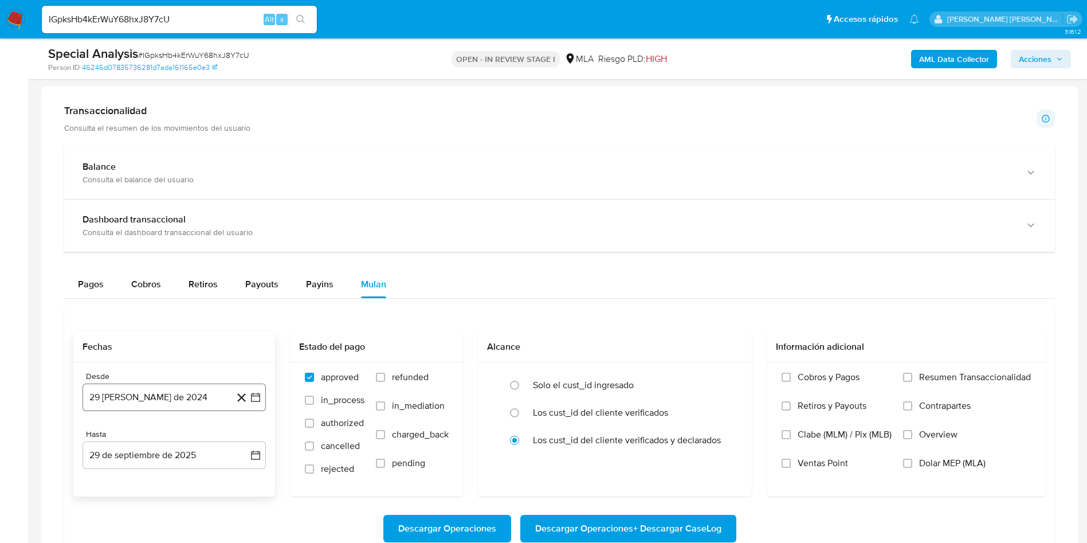
click at [202, 396] on button "29 [PERSON_NAME] de 2024" at bounding box center [174, 397] width 183 height 28
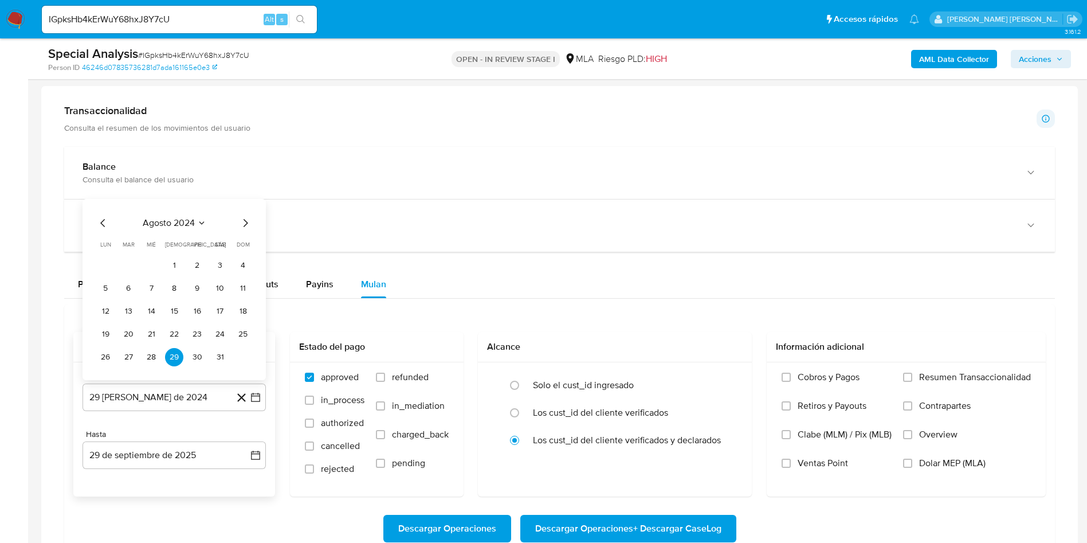
click at [198, 221] on icon "Seleccionar mes y año" at bounding box center [201, 222] width 9 height 9
click at [245, 209] on icon "Año siguiente" at bounding box center [243, 210] width 5 height 8
click at [181, 288] on button "may" at bounding box center [173, 283] width 32 height 18
click at [176, 262] on button "1" at bounding box center [174, 265] width 18 height 18
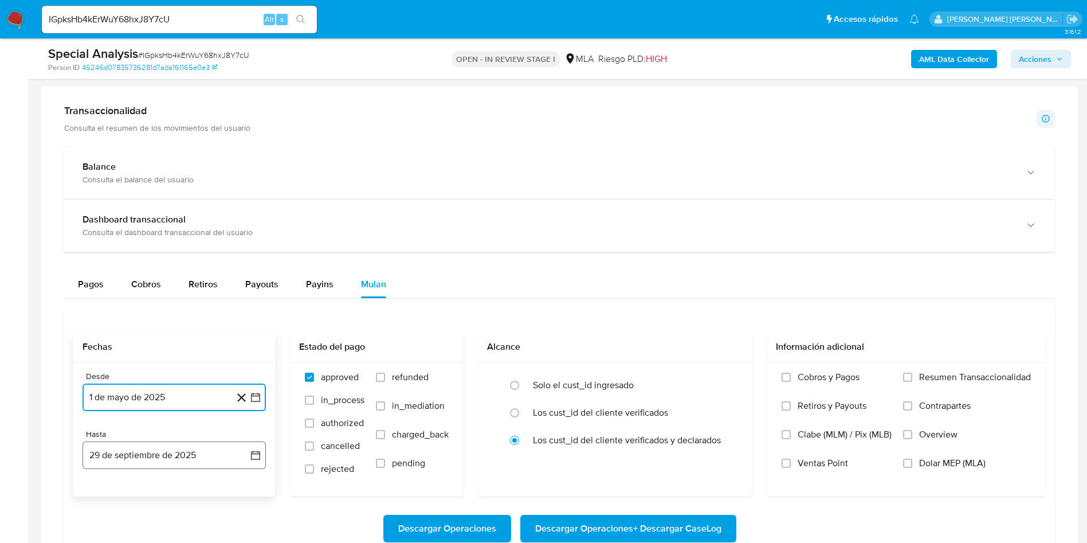
click at [174, 452] on button "29 de septiembre de 2025" at bounding box center [174, 455] width 183 height 28
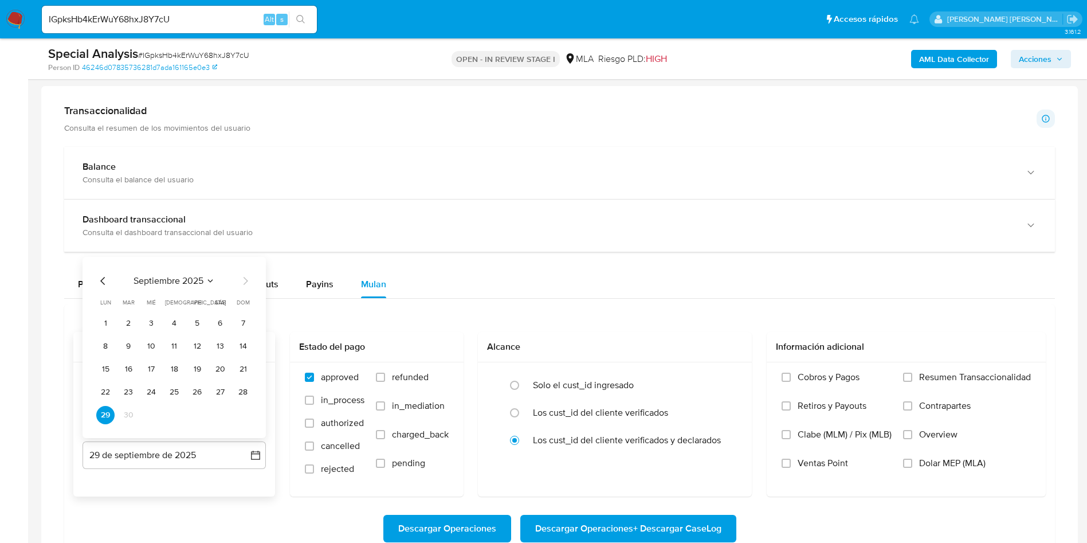
click at [106, 276] on icon "Mes anterior" at bounding box center [103, 281] width 14 height 14
click at [246, 417] on button "31" at bounding box center [243, 415] width 18 height 18
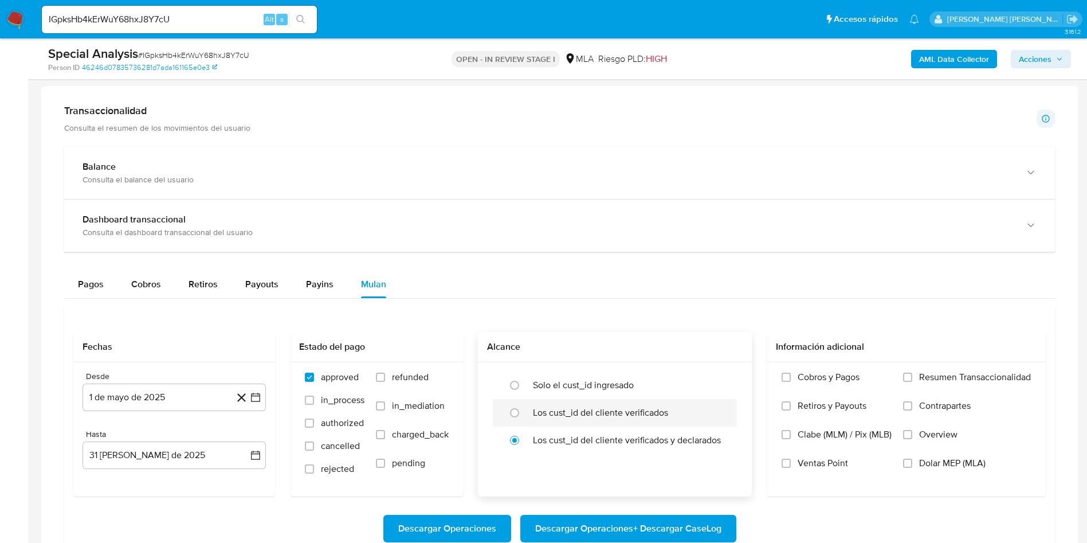
click at [546, 414] on label "Los cust_id del cliente verificados" at bounding box center [600, 412] width 135 height 11
click at [524, 414] on input "radio" at bounding box center [514, 412] width 18 height 18
radio input "true"
click at [937, 460] on span "Dolar MEP (MLA)" at bounding box center [952, 462] width 66 height 11
click at [912, 460] on input "Dolar MEP (MLA)" at bounding box center [907, 462] width 9 height 9
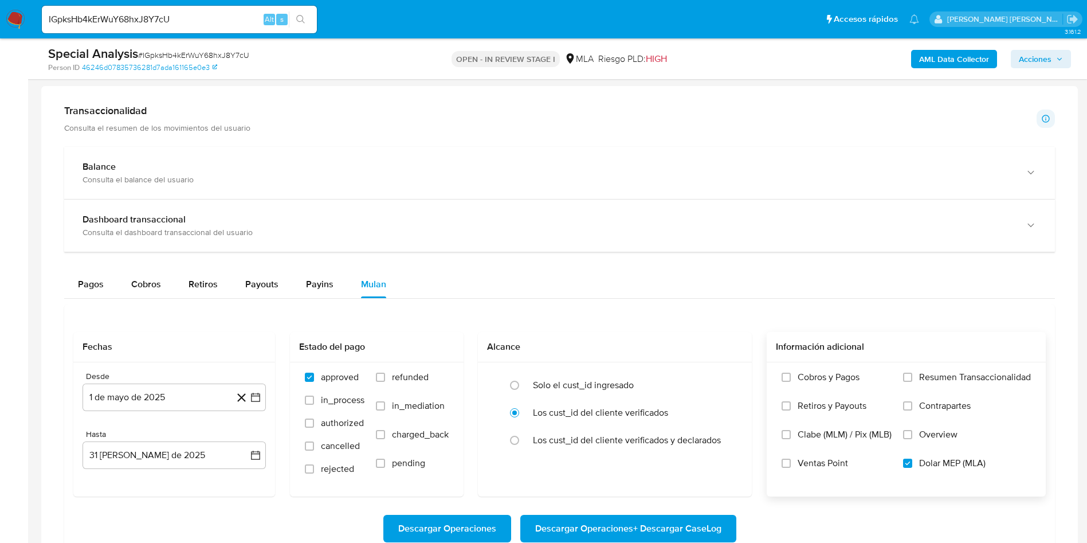
click at [669, 525] on span "Descargar Operaciones + Descargar CaseLog" at bounding box center [628, 528] width 186 height 25
click at [121, 21] on input "IGpksHb4kErWuY68hxJ8Y7cU" at bounding box center [179, 19] width 275 height 15
paste input "aQvRqOUwRxBi98i1xiEFrAWC"
type input "aQvRqOUwRxBi98i1xiEFrAWC"
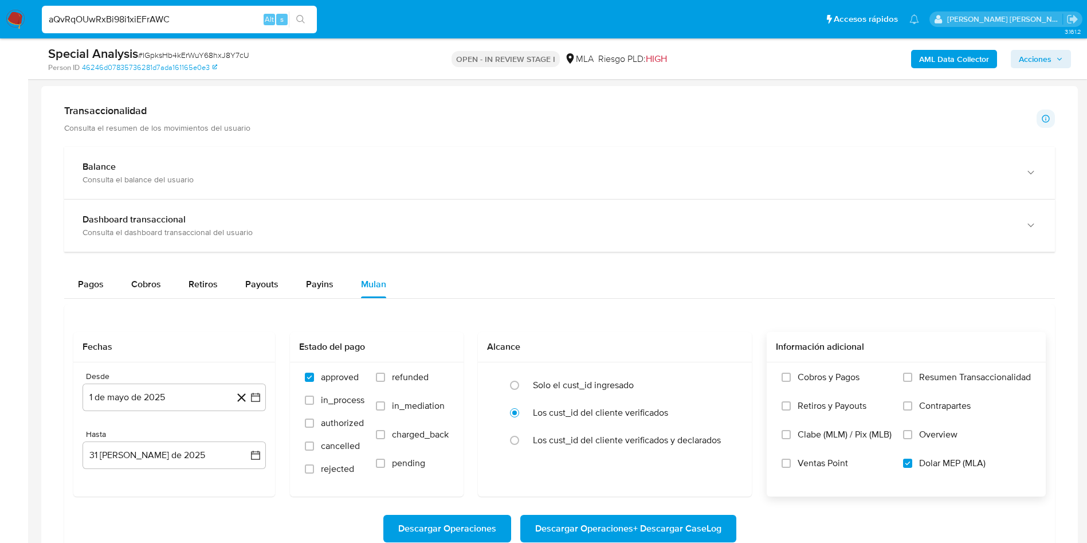
click at [306, 18] on button "search-icon" at bounding box center [300, 19] width 23 height 16
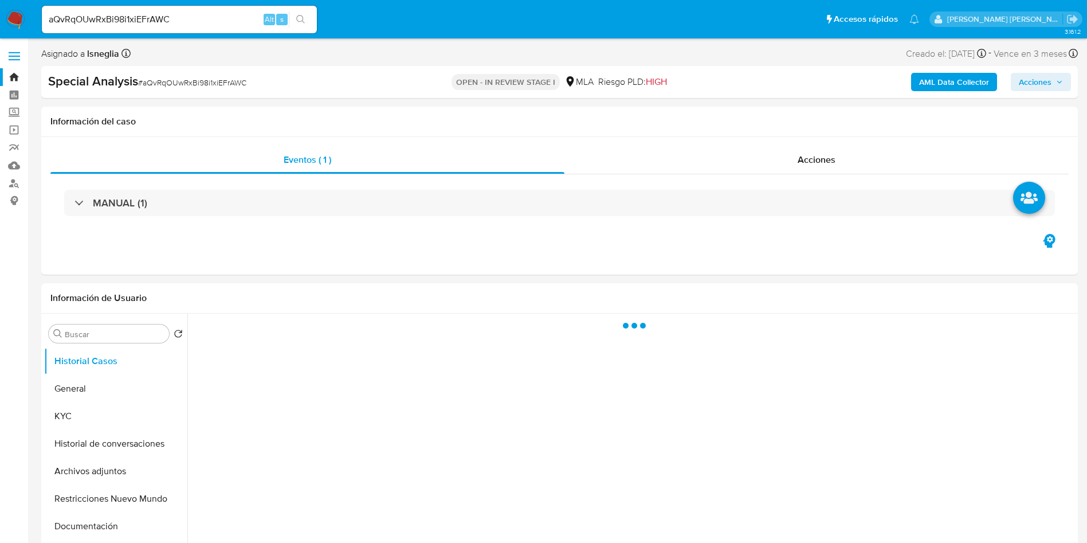
select select "10"
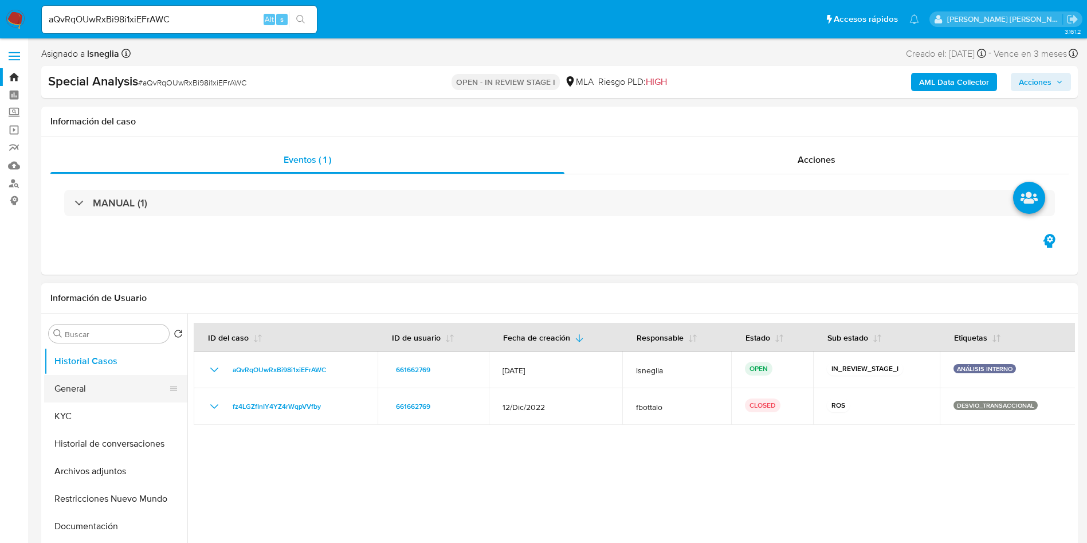
click at [95, 385] on button "General" at bounding box center [111, 389] width 134 height 28
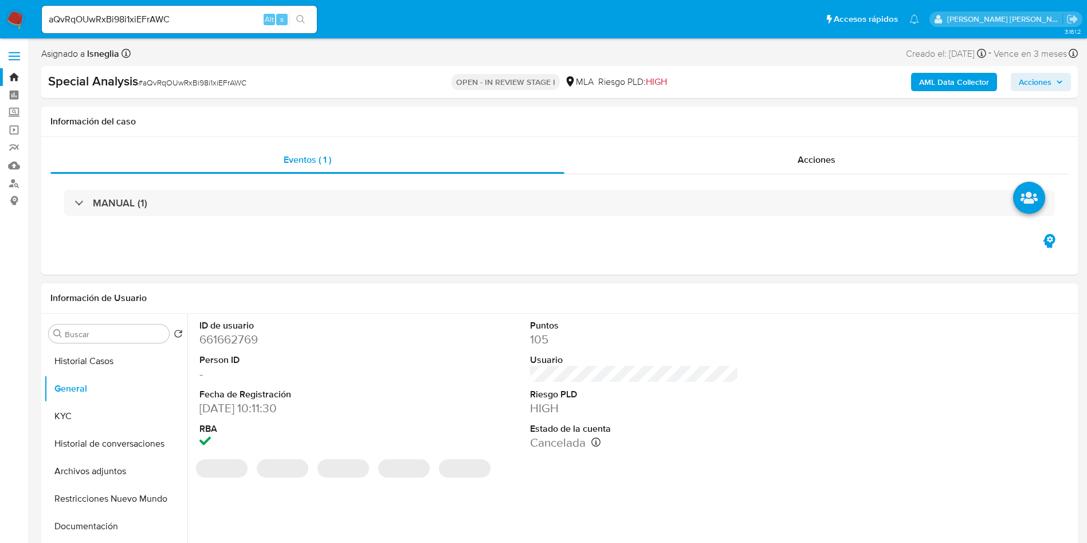
click at [230, 338] on dd "661662769" at bounding box center [303, 339] width 209 height 16
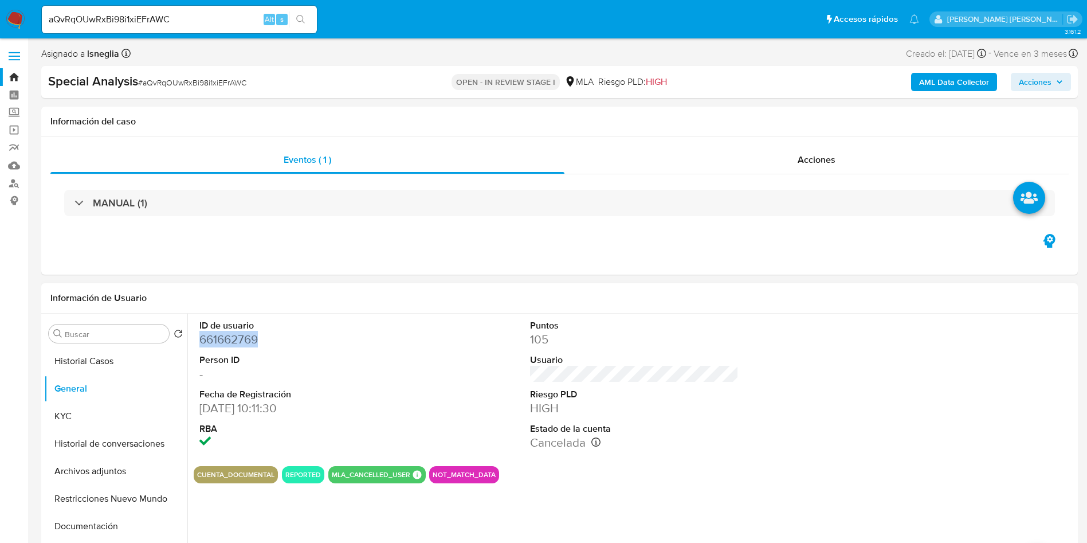
copy dd "661662769"
click at [99, 424] on button "KYC" at bounding box center [111, 416] width 134 height 28
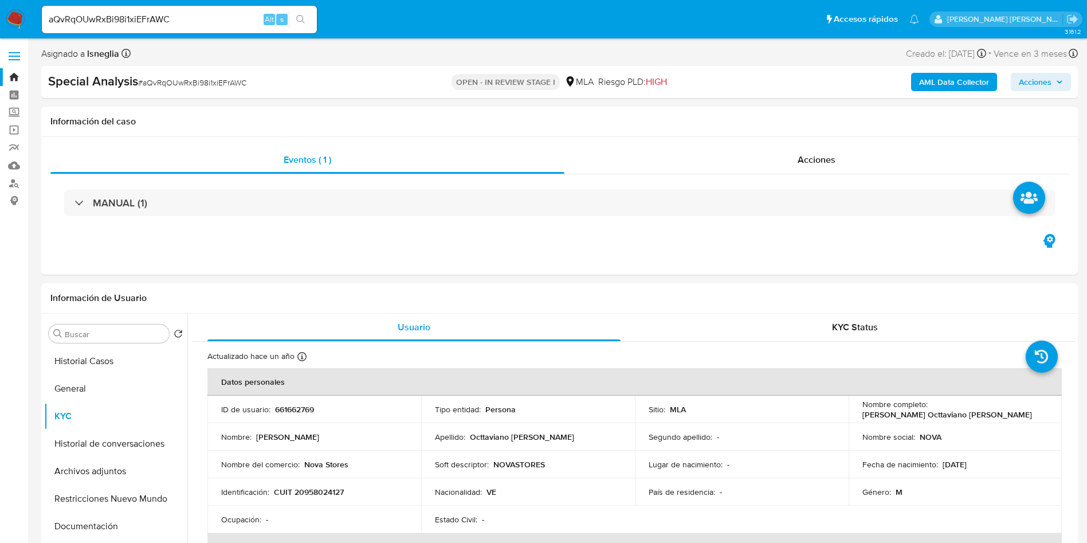
click at [129, 22] on input "aQvRqOUwRxBi98i1xiEFrAWC" at bounding box center [179, 19] width 275 height 15
click at [306, 17] on button "search-icon" at bounding box center [300, 19] width 23 height 16
click at [302, 17] on icon "search-icon" at bounding box center [300, 19] width 9 height 9
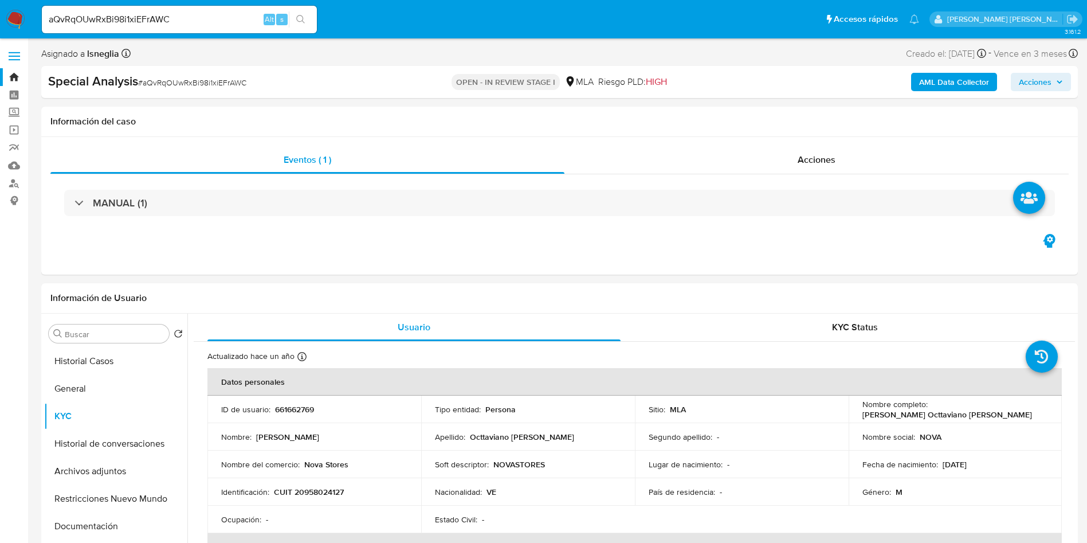
click at [302, 17] on icon "search-icon" at bounding box center [300, 19] width 9 height 9
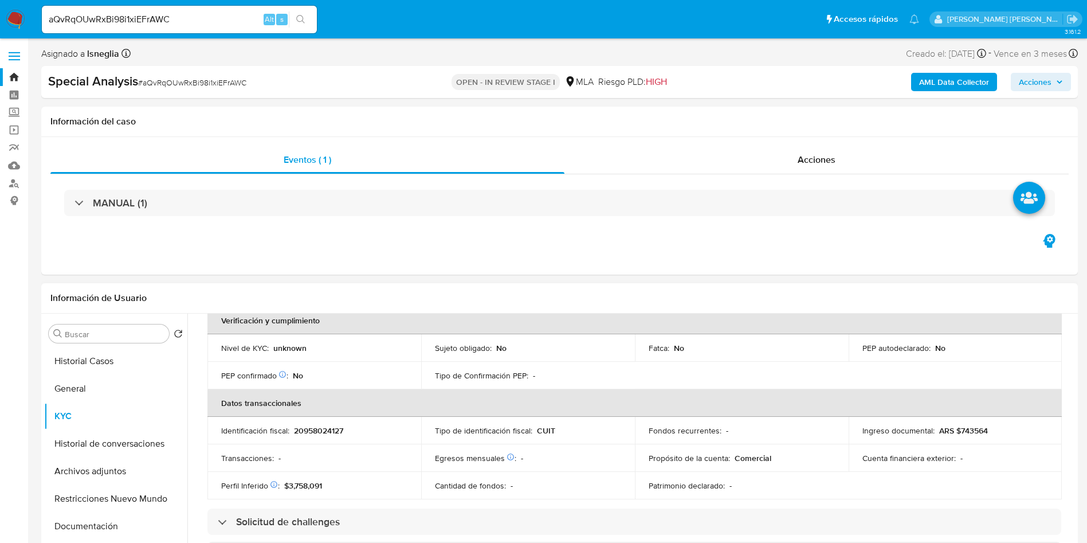
scroll to position [258, 0]
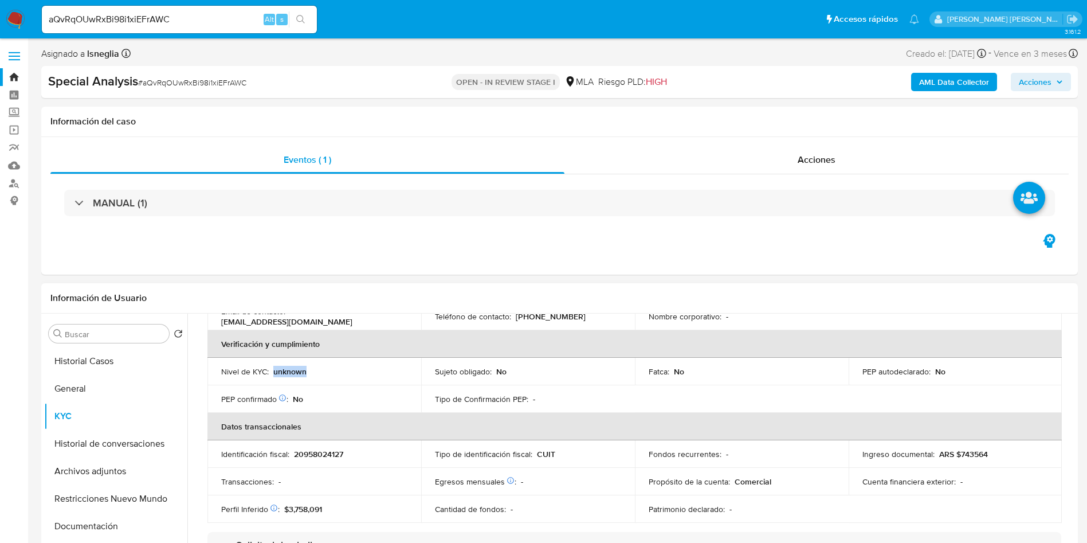
drag, startPoint x: 276, startPoint y: 369, endPoint x: 311, endPoint y: 372, distance: 35.6
click at [311, 372] on div "Nivel de KYC : unknown" at bounding box center [314, 371] width 186 height 10
click at [167, 82] on span "# aQvRqOUwRxBi98i1xiEFrAWC" at bounding box center [192, 82] width 108 height 11
copy span "aQvRqOUwRxBi98i1xiEFrAWC"
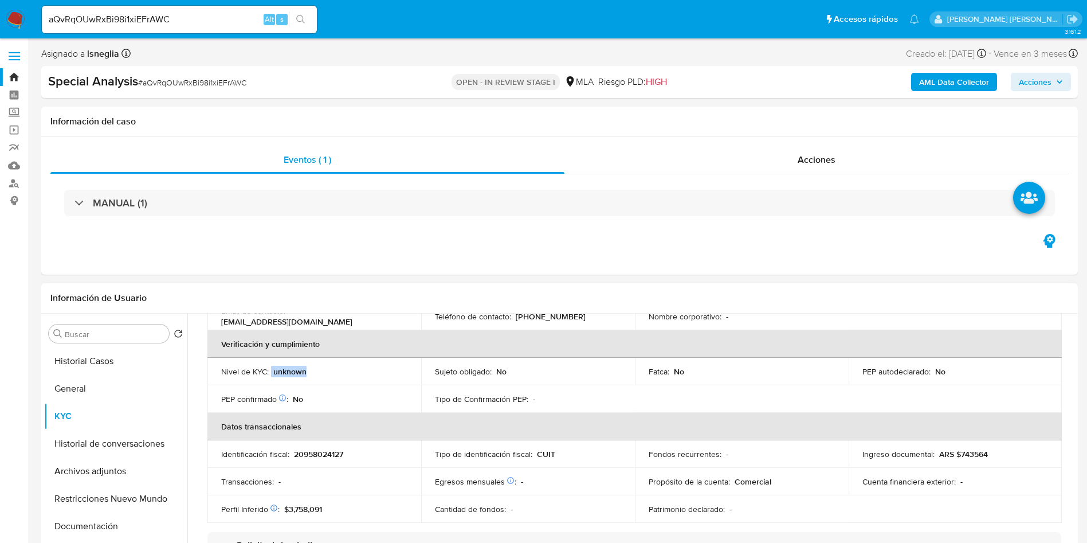
drag, startPoint x: 270, startPoint y: 371, endPoint x: 327, endPoint y: 372, distance: 56.7
click at [327, 372] on div "Nivel de KYC : unknown" at bounding box center [314, 371] width 186 height 10
copy div "unknown"
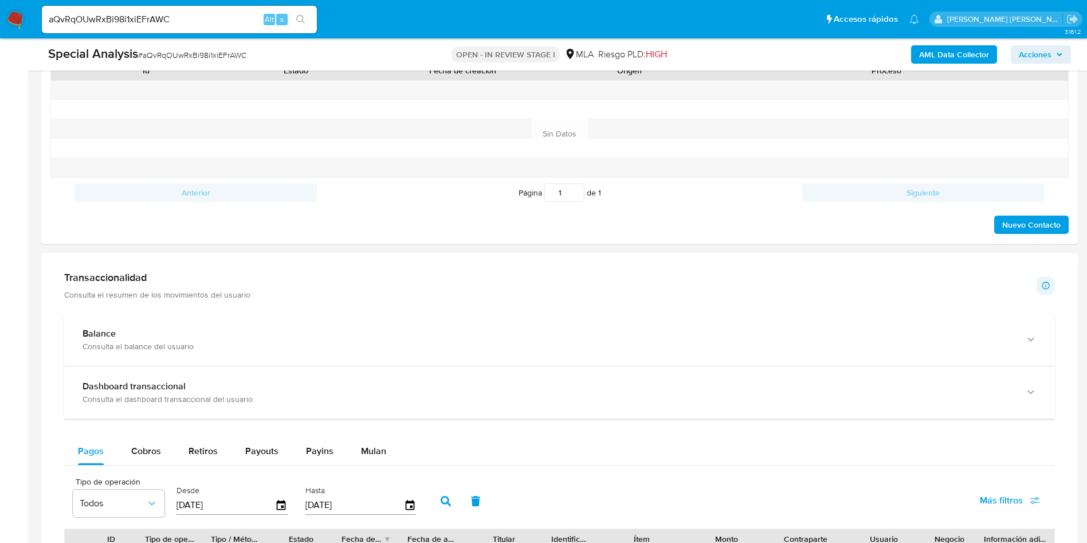
scroll to position [688, 0]
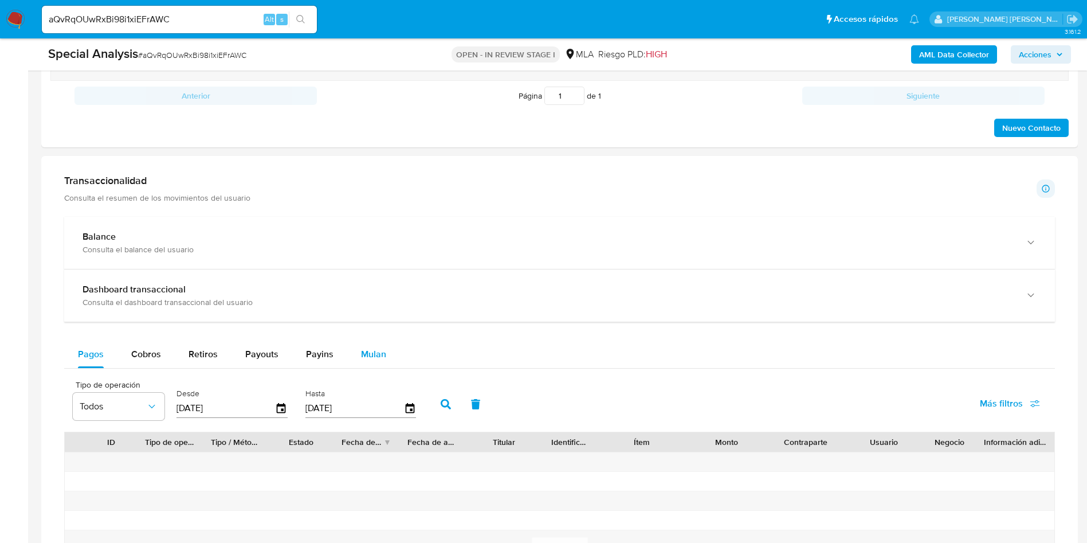
click at [366, 351] on span "Mulan" at bounding box center [373, 353] width 25 height 13
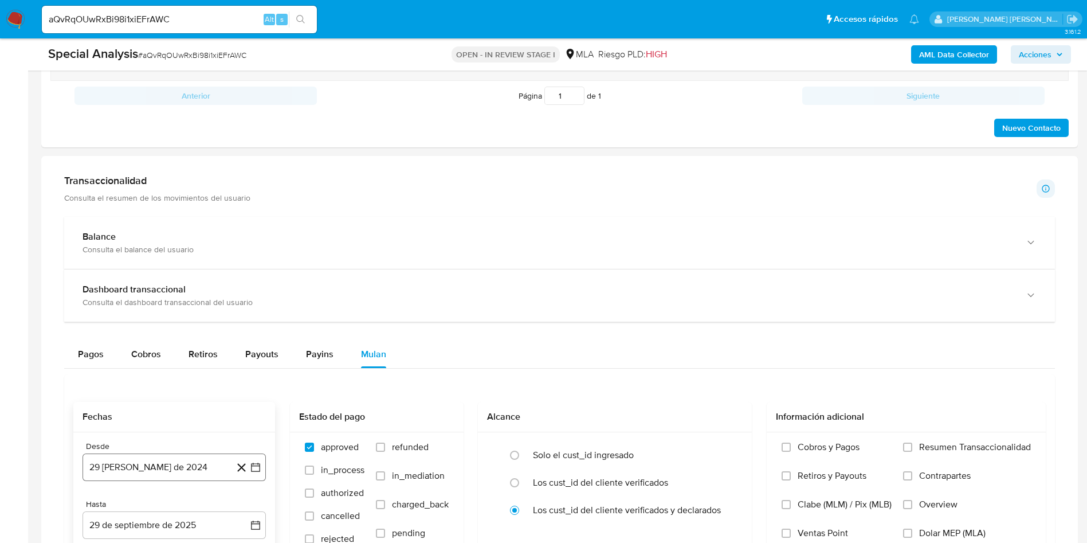
click at [188, 460] on button "29 [PERSON_NAME] de 2024" at bounding box center [174, 467] width 183 height 28
click at [186, 285] on div "agosto 2024 agosto 2024 lun lunes mar martes mié miércoles jue jueves vie viern…" at bounding box center [174, 359] width 183 height 181
click at [190, 291] on span "agosto 2024" at bounding box center [169, 292] width 52 height 11
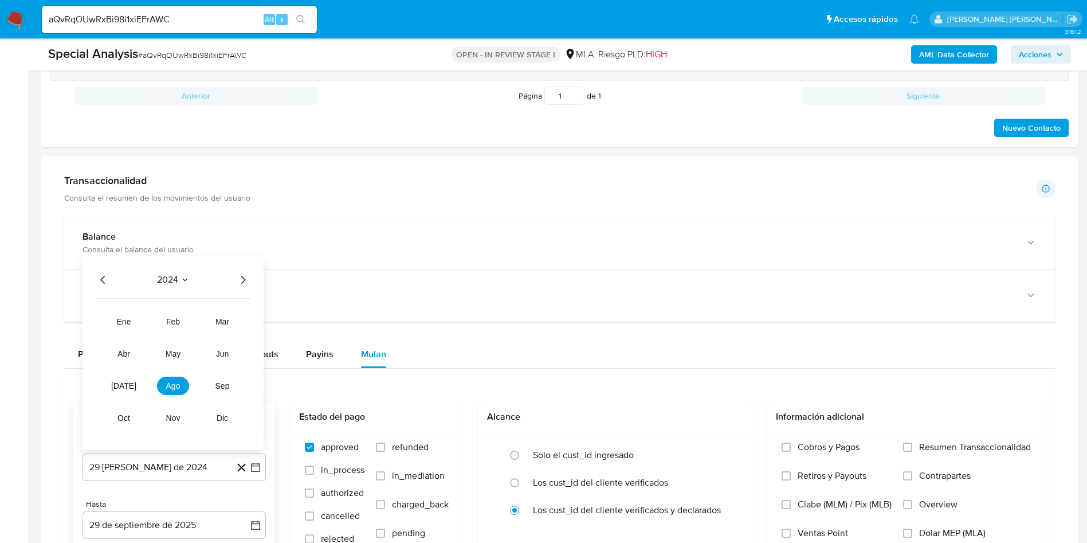
click at [242, 273] on icon "Año siguiente" at bounding box center [243, 280] width 14 height 14
click at [175, 353] on span "may" at bounding box center [173, 353] width 15 height 9
click at [179, 332] on button "1" at bounding box center [174, 335] width 18 height 18
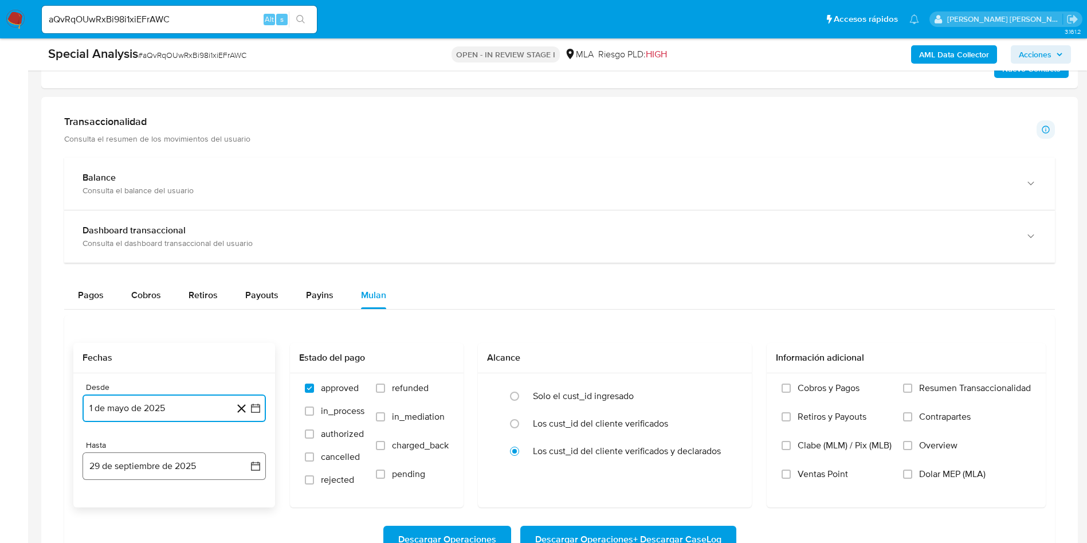
scroll to position [774, 0]
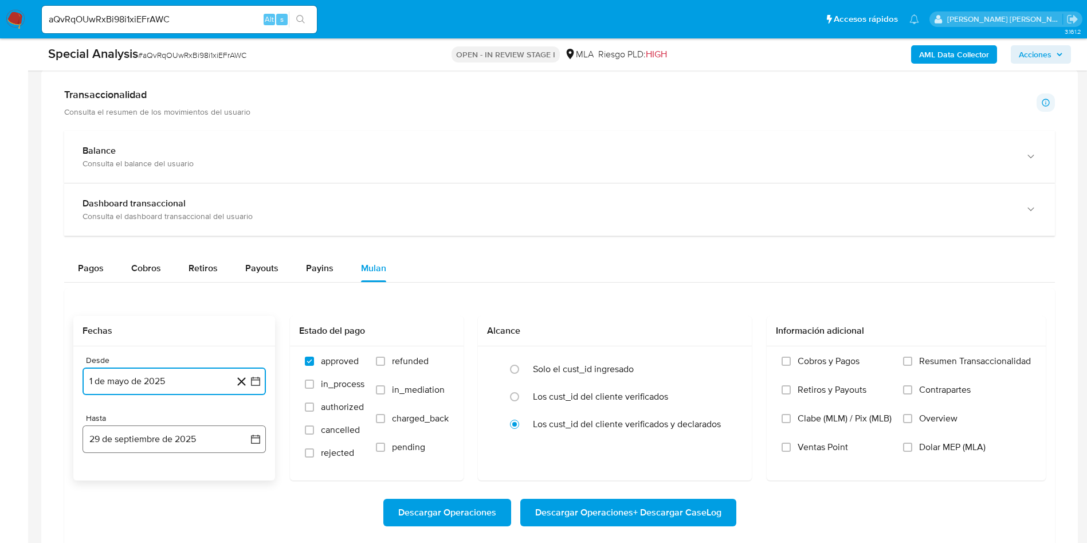
click at [171, 447] on button "29 de septiembre de 2025" at bounding box center [174, 439] width 183 height 28
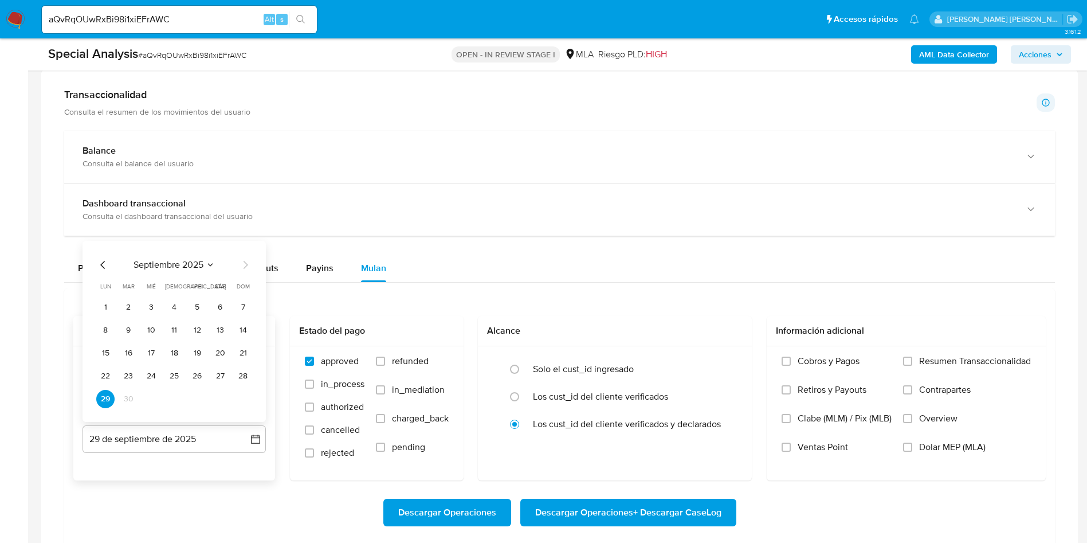
click at [102, 269] on icon "Mes anterior" at bounding box center [103, 265] width 14 height 14
click at [245, 396] on button "31" at bounding box center [243, 399] width 18 height 18
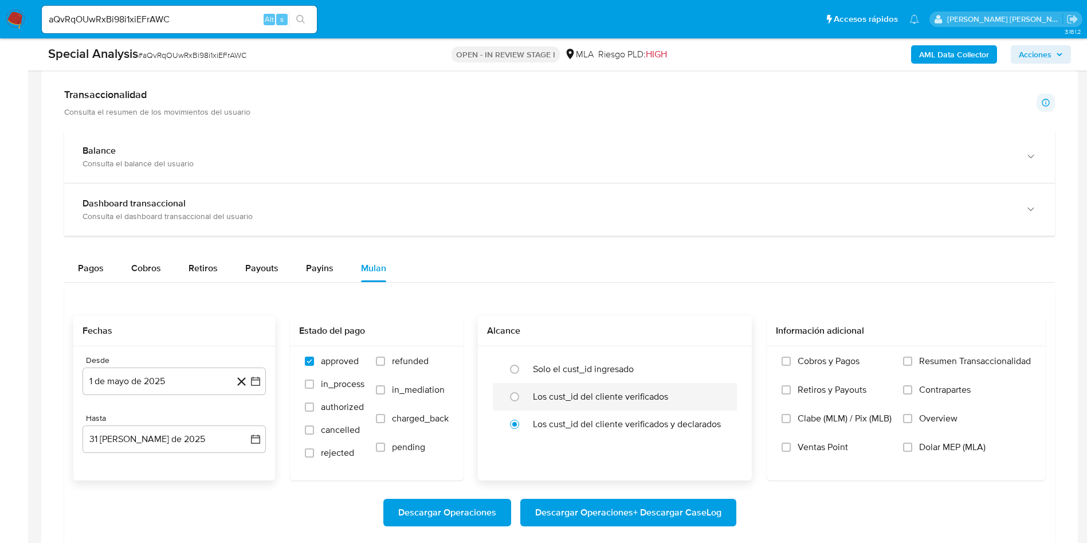
click at [588, 391] on label "Los cust_id del cliente verificados" at bounding box center [600, 396] width 135 height 11
click at [524, 391] on input "radio" at bounding box center [514, 396] width 18 height 18
radio input "true"
click at [934, 441] on span "Dolar MEP (MLA)" at bounding box center [952, 446] width 66 height 11
click at [912, 442] on input "Dolar MEP (MLA)" at bounding box center [907, 446] width 9 height 9
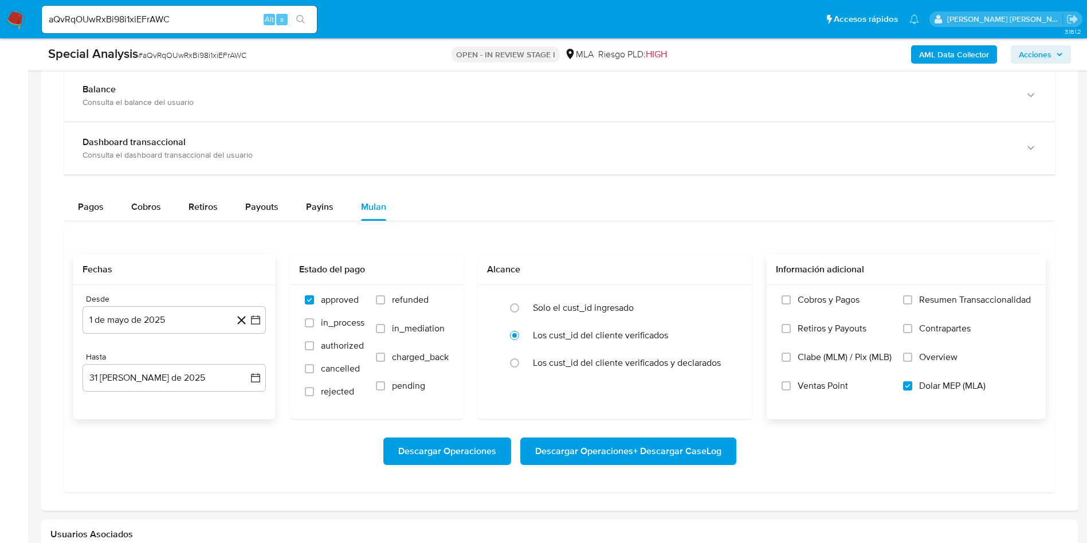
scroll to position [860, 0]
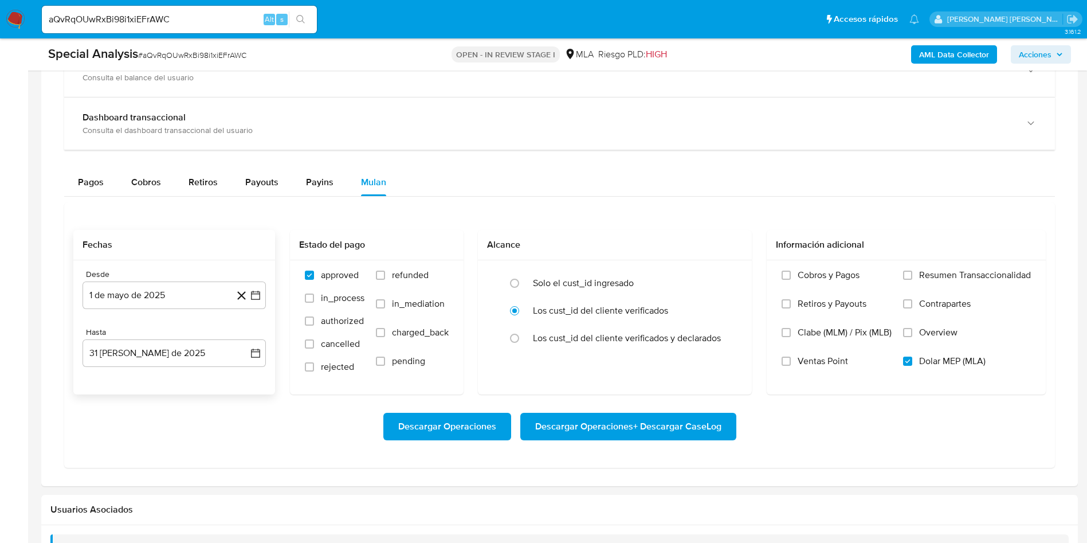
click at [605, 421] on span "Descargar Operaciones + Descargar CaseLog" at bounding box center [628, 426] width 186 height 25
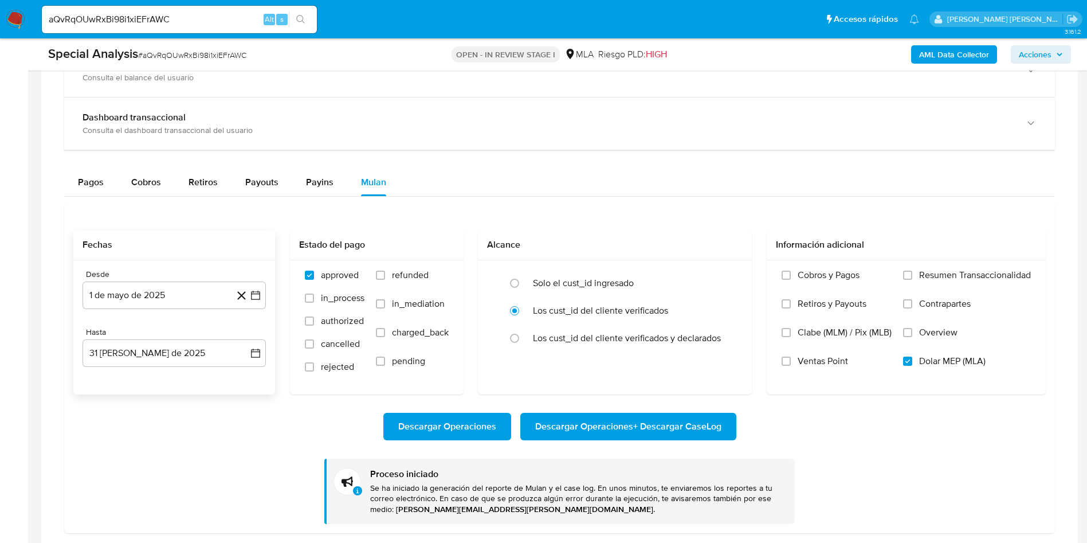
click at [605, 419] on span "Descargar Operaciones + Descargar CaseLog" at bounding box center [628, 426] width 186 height 25
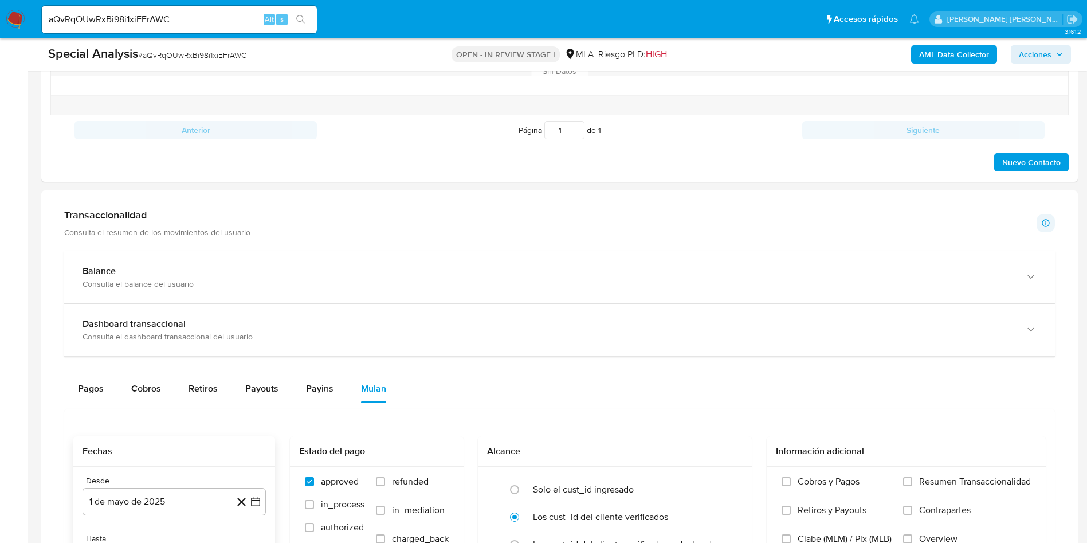
scroll to position [774, 0]
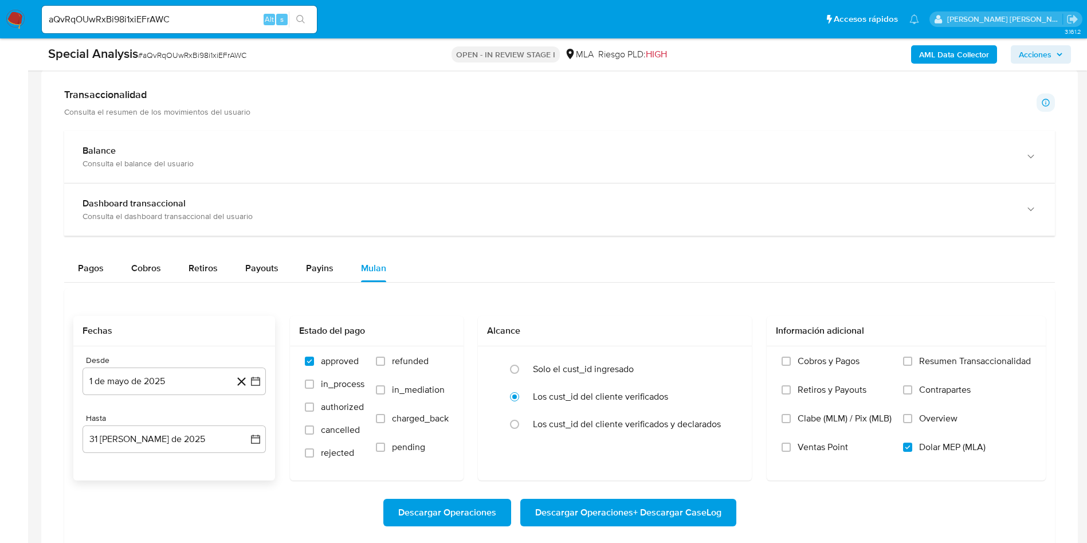
click at [598, 509] on span "Descargar Operaciones + Descargar CaseLog" at bounding box center [628, 512] width 186 height 25
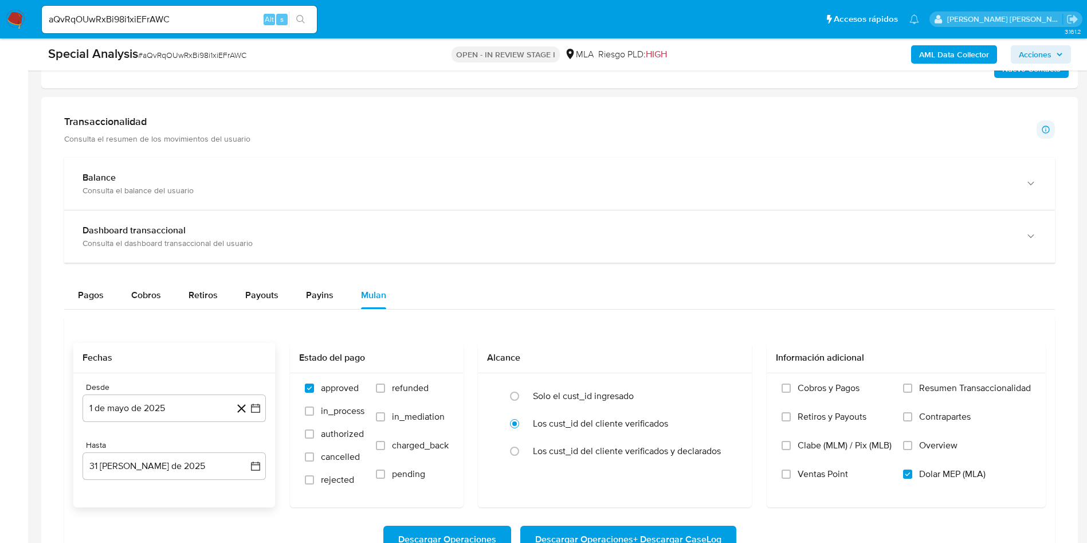
scroll to position [430, 0]
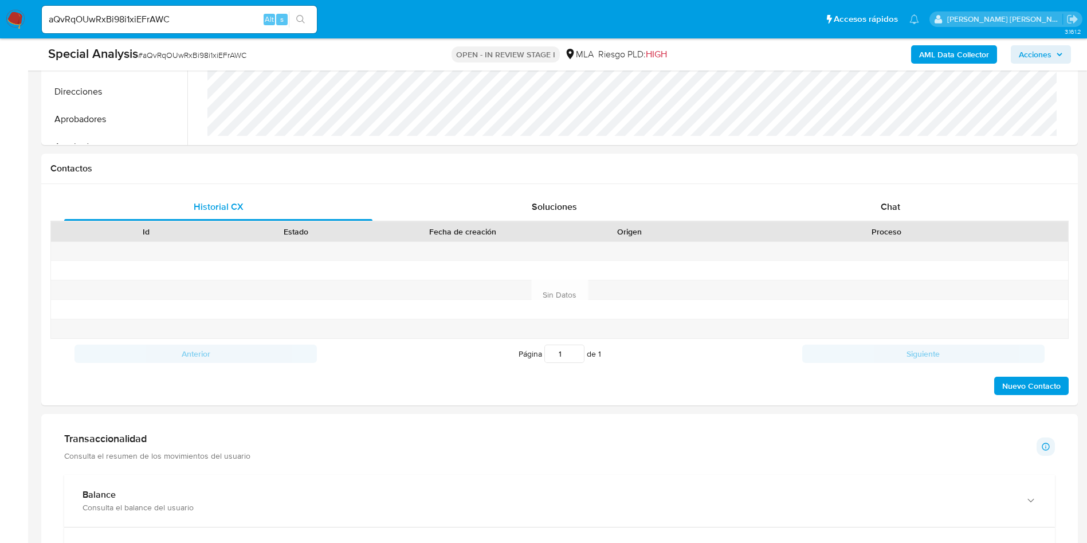
click at [219, 54] on span "# aQvRqOUwRxBi98i1xiEFrAWC" at bounding box center [192, 54] width 108 height 11
copy span "aQvRqOUwRxBi98i1xiEFrAWC"
